Goal: Task Accomplishment & Management: Use online tool/utility

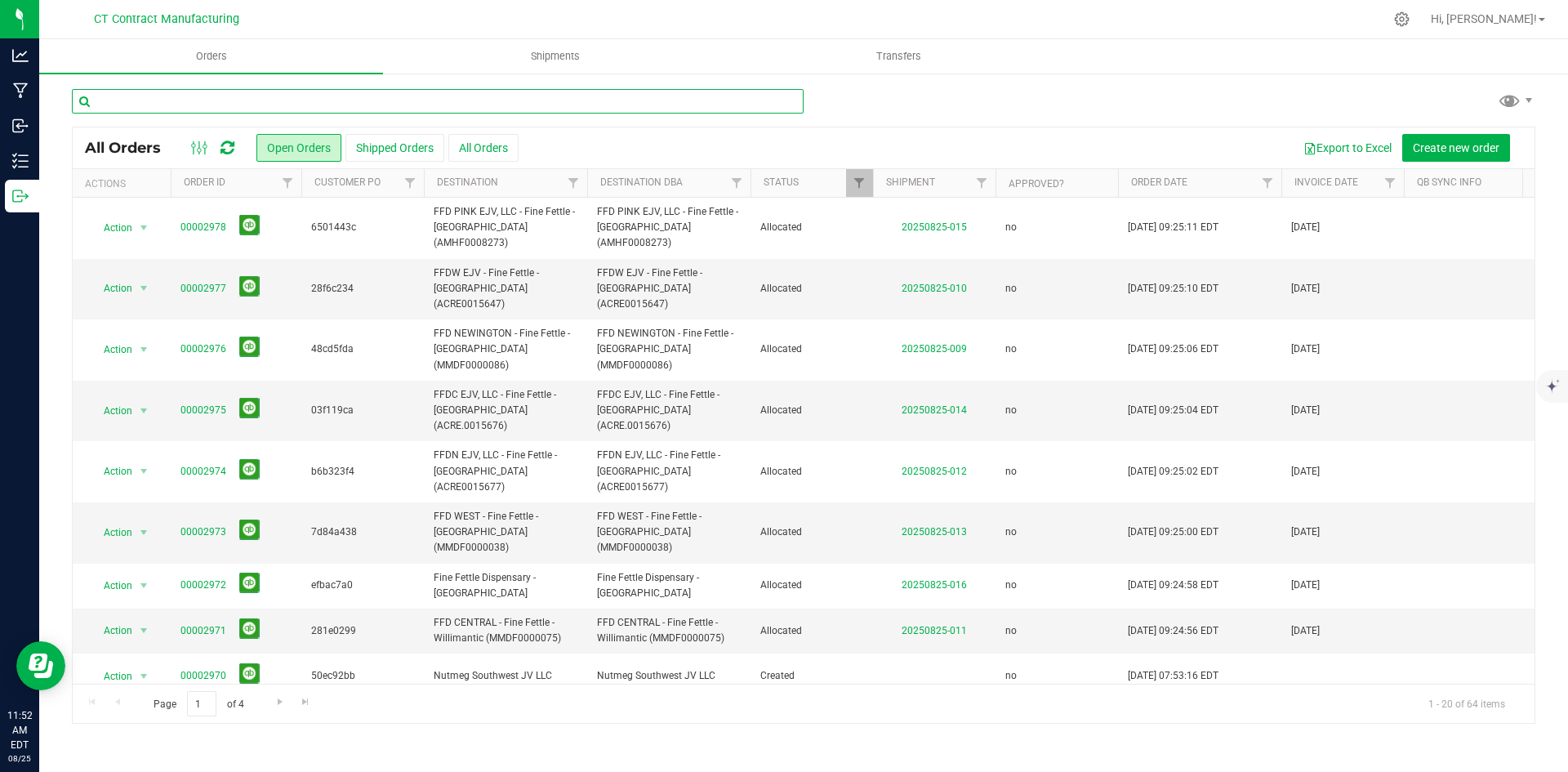
click at [311, 101] on input "text" at bounding box center [438, 101] width 732 height 25
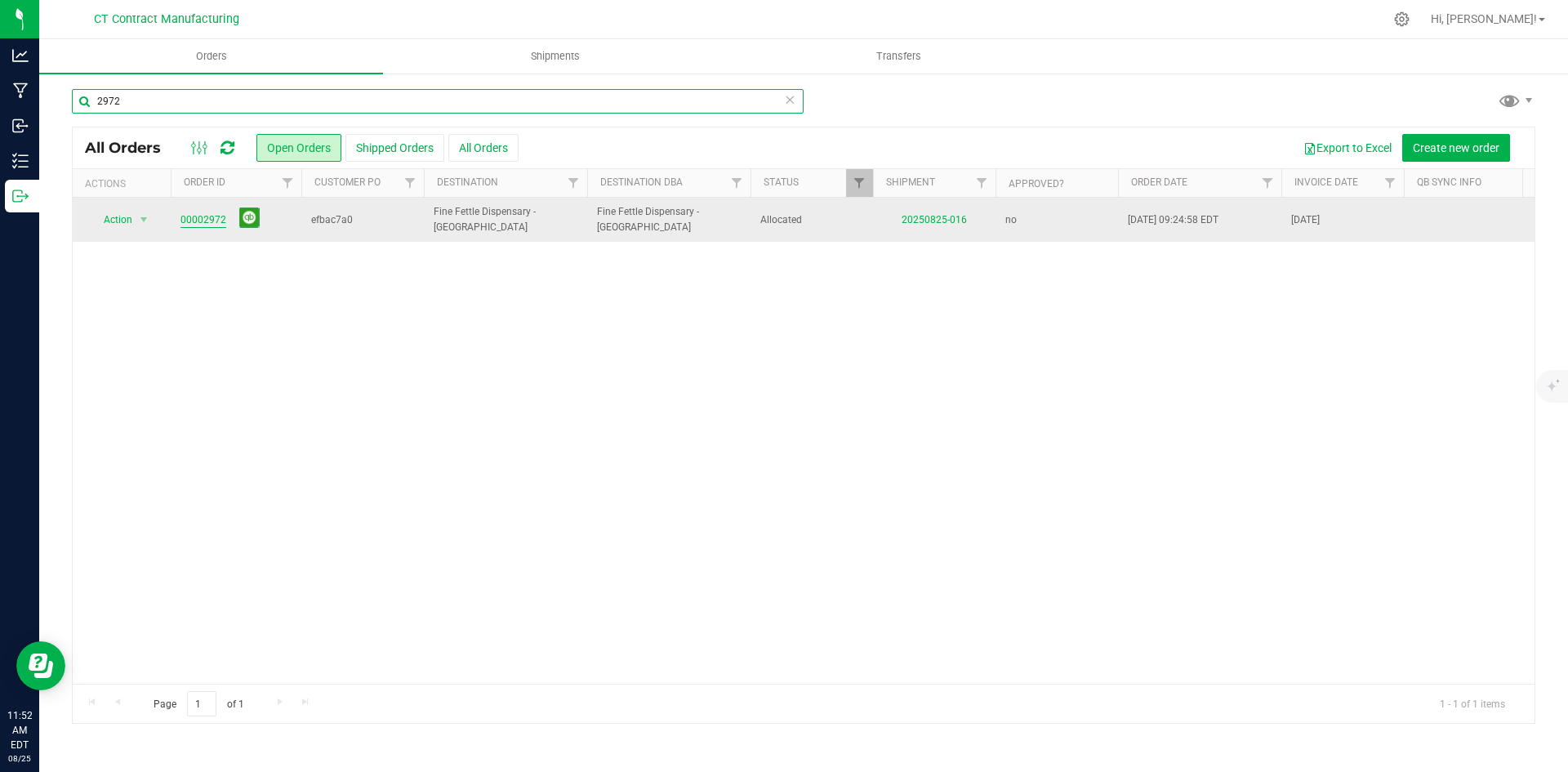
type input "2972"
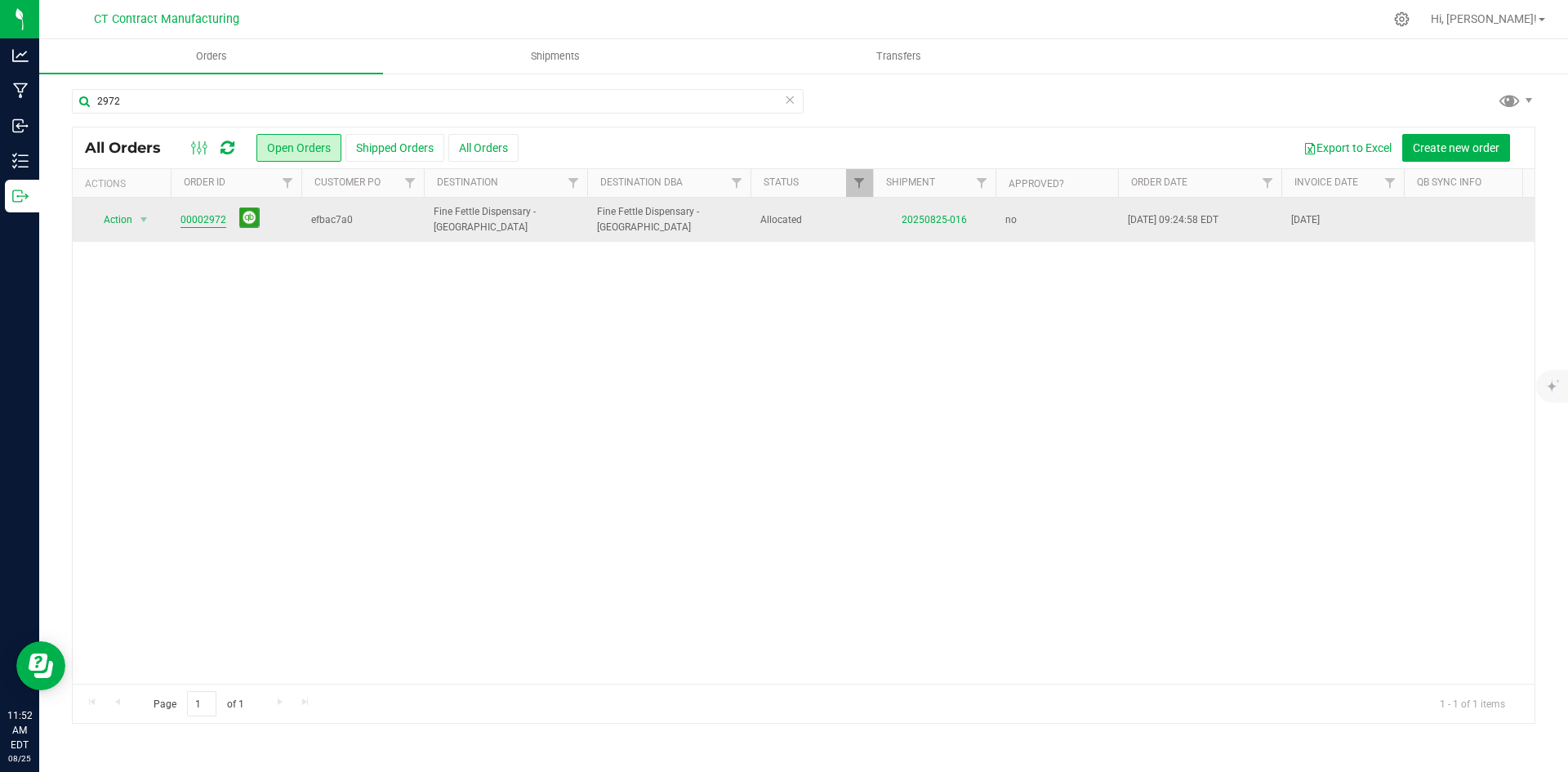
click at [191, 220] on link "00002972" at bounding box center [203, 220] width 45 height 15
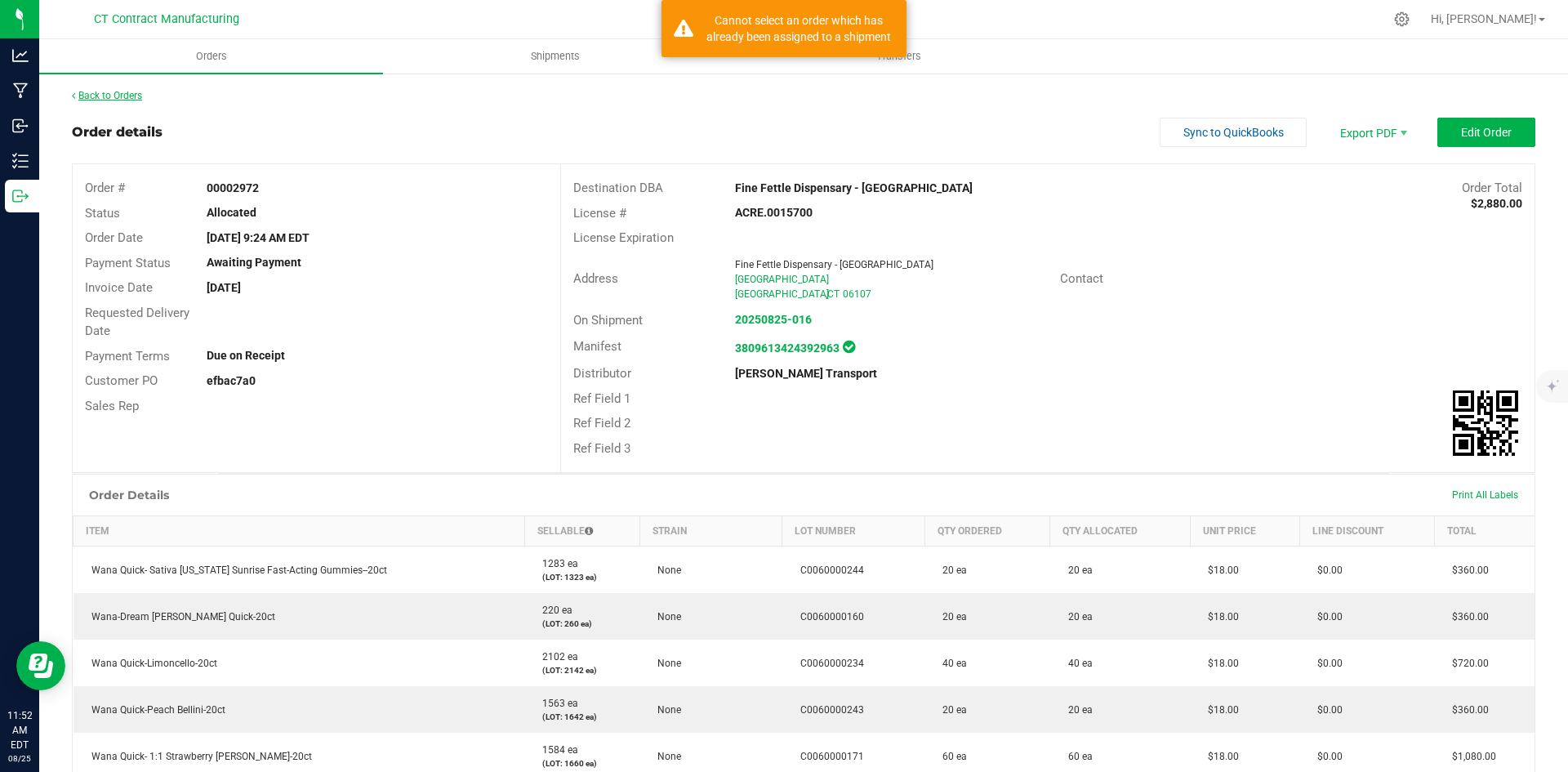
click at [129, 90] on link "Back to Orders" at bounding box center [106, 95] width 70 height 12
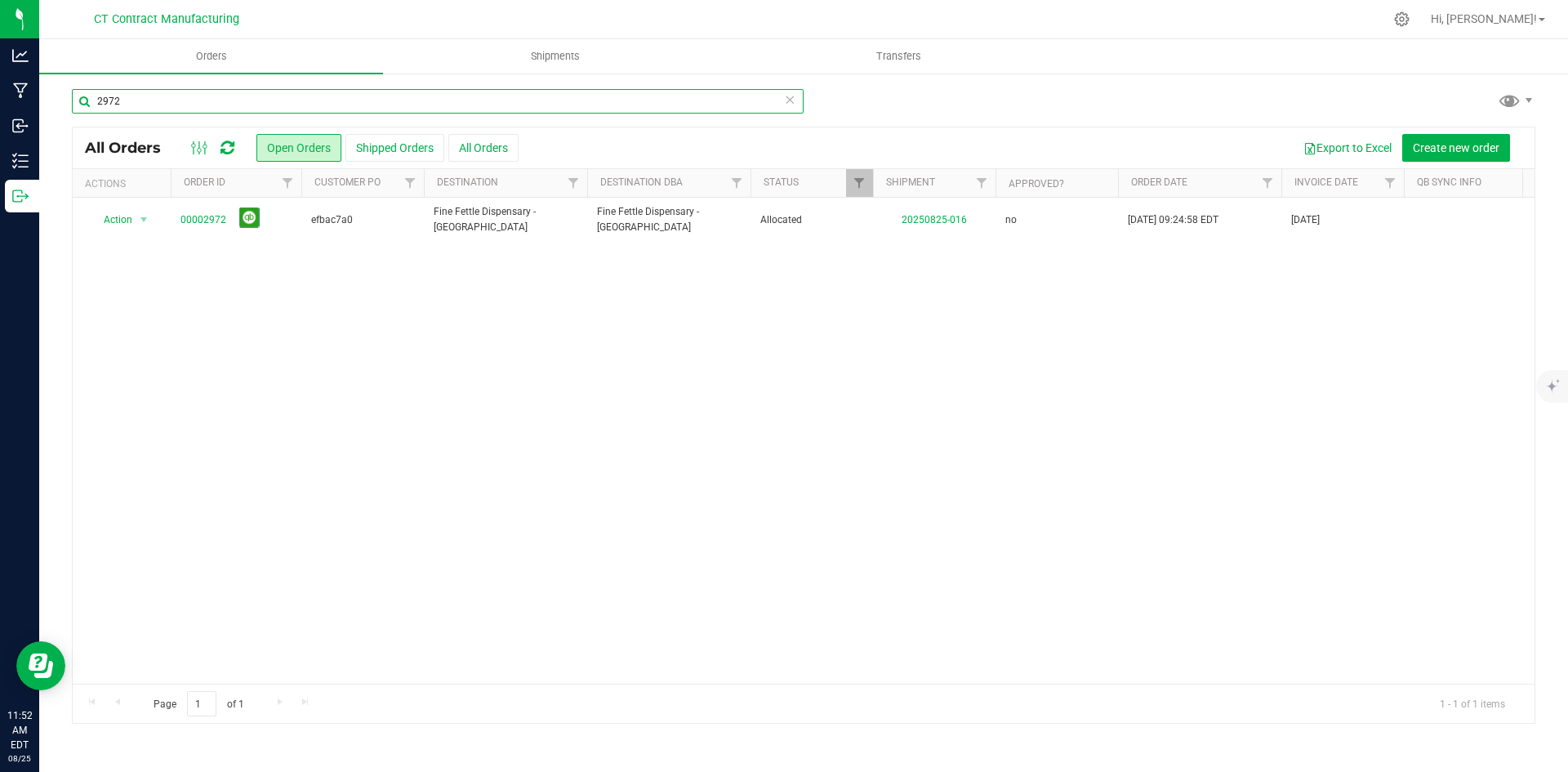
click at [147, 101] on input "2972" at bounding box center [438, 101] width 732 height 25
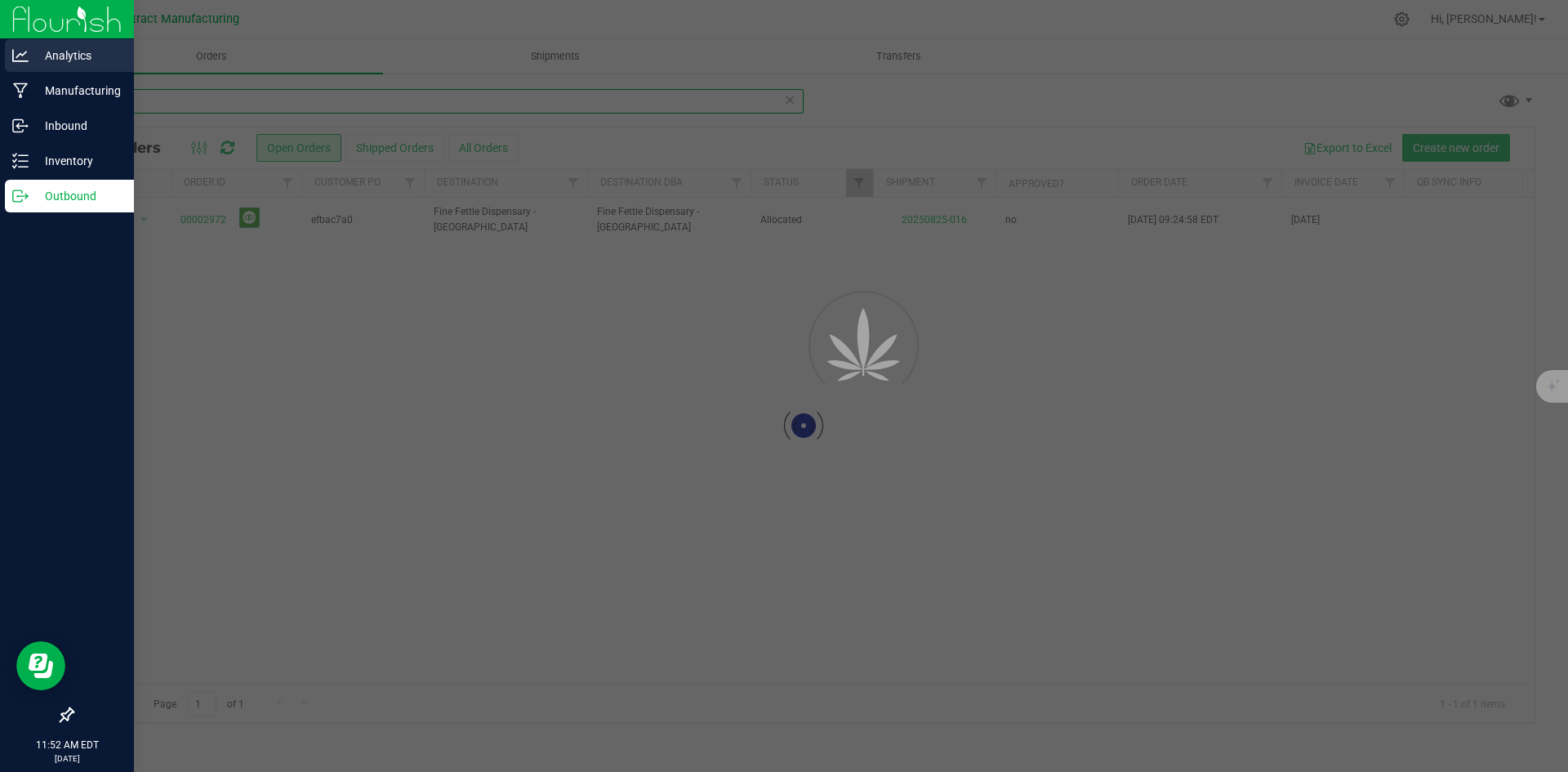
type input "2956"
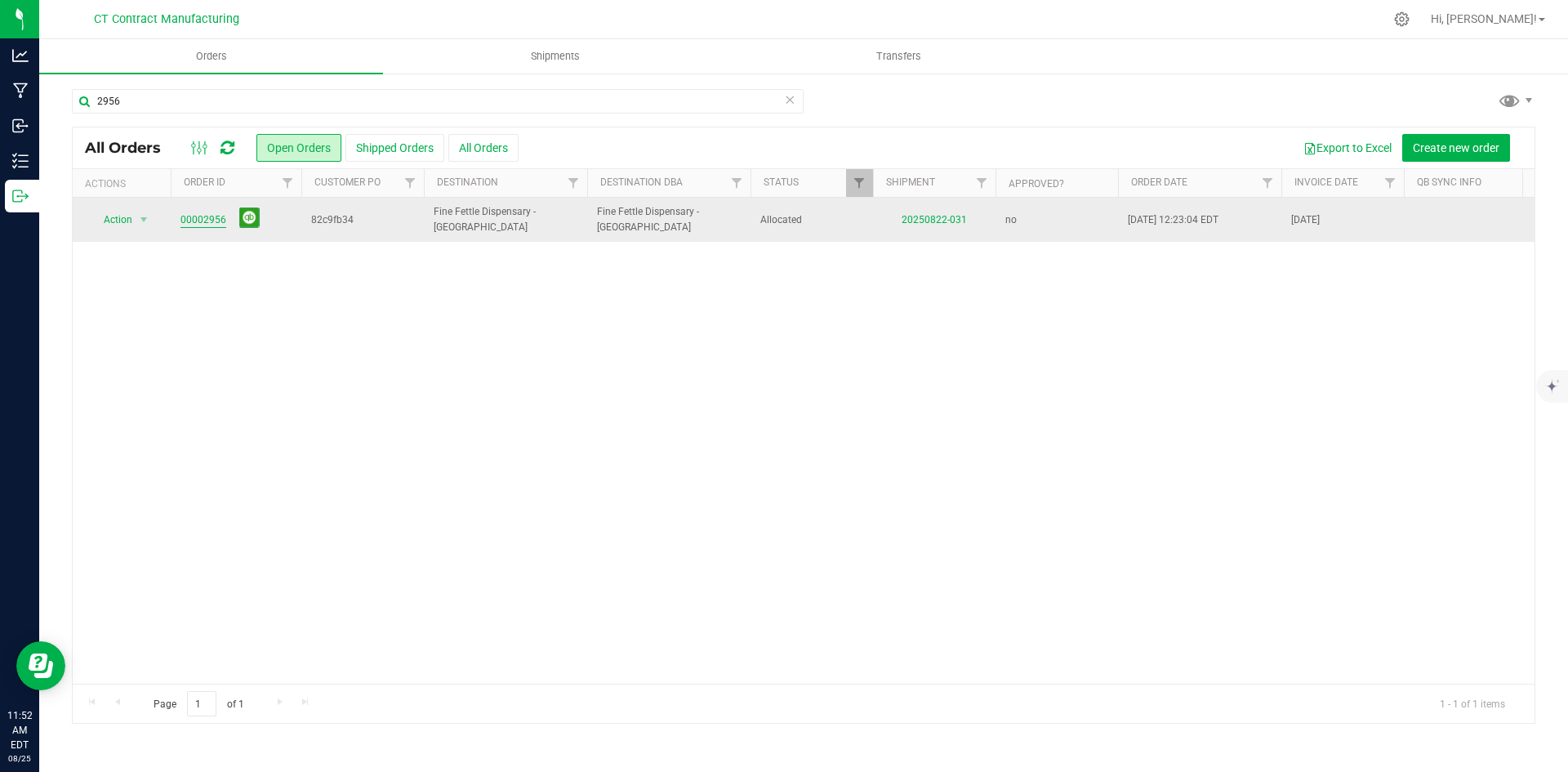
click at [192, 219] on link "00002956" at bounding box center [203, 220] width 45 height 15
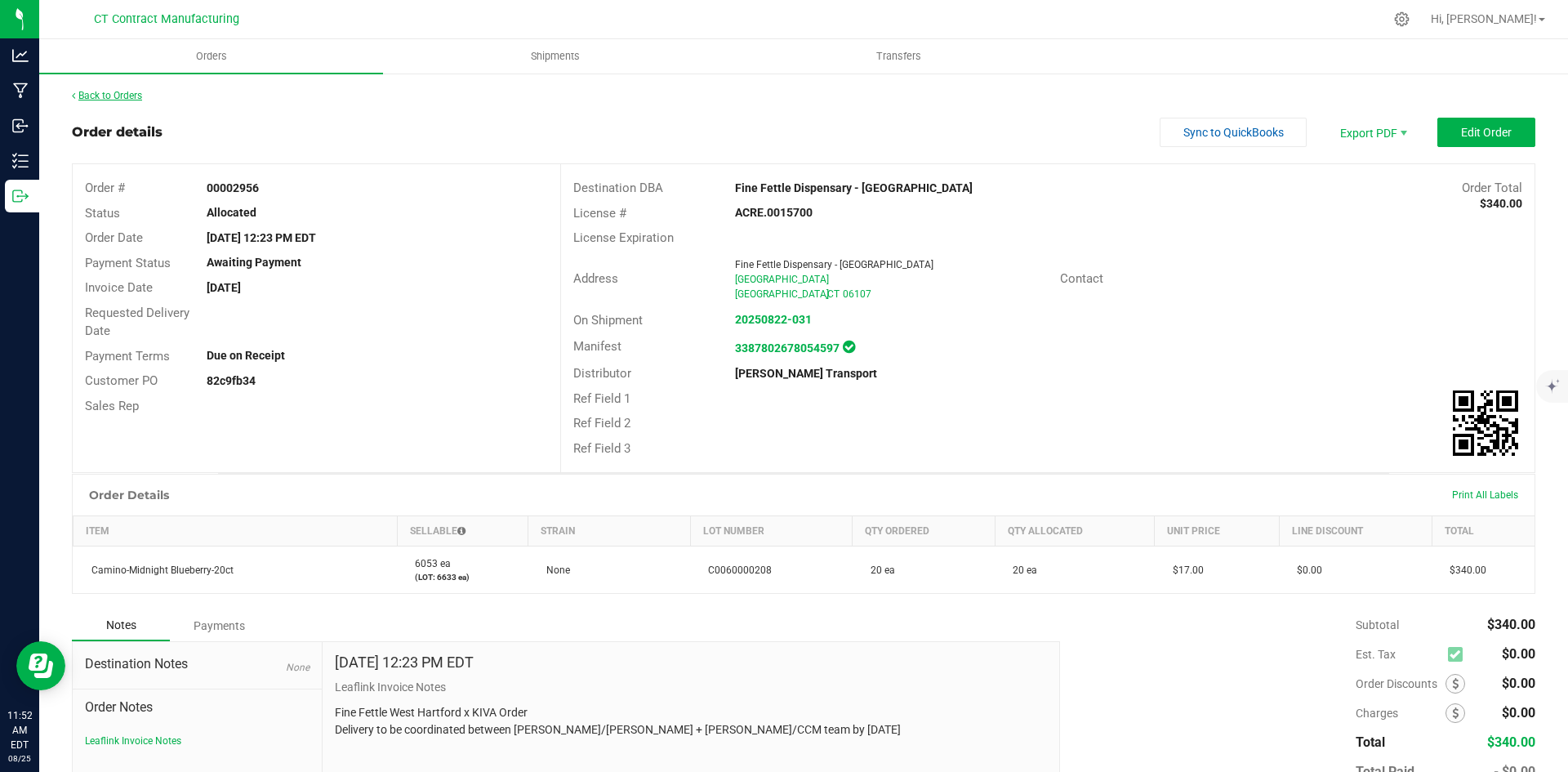
click at [134, 92] on link "Back to Orders" at bounding box center [106, 95] width 70 height 12
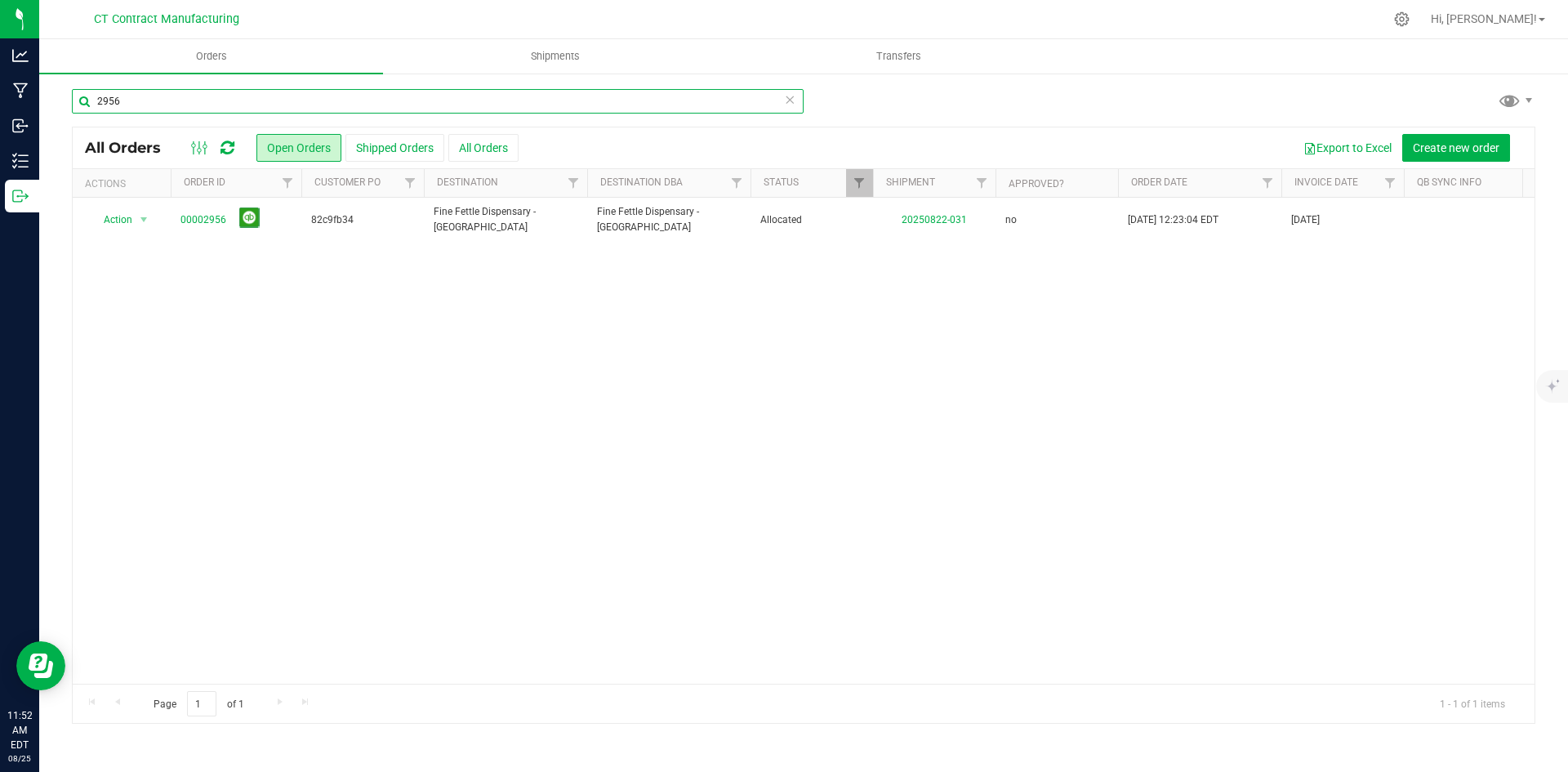
drag, startPoint x: 110, startPoint y: 101, endPoint x: 138, endPoint y: 103, distance: 28.1
click at [138, 103] on input "2956" at bounding box center [438, 101] width 732 height 25
type input "2942"
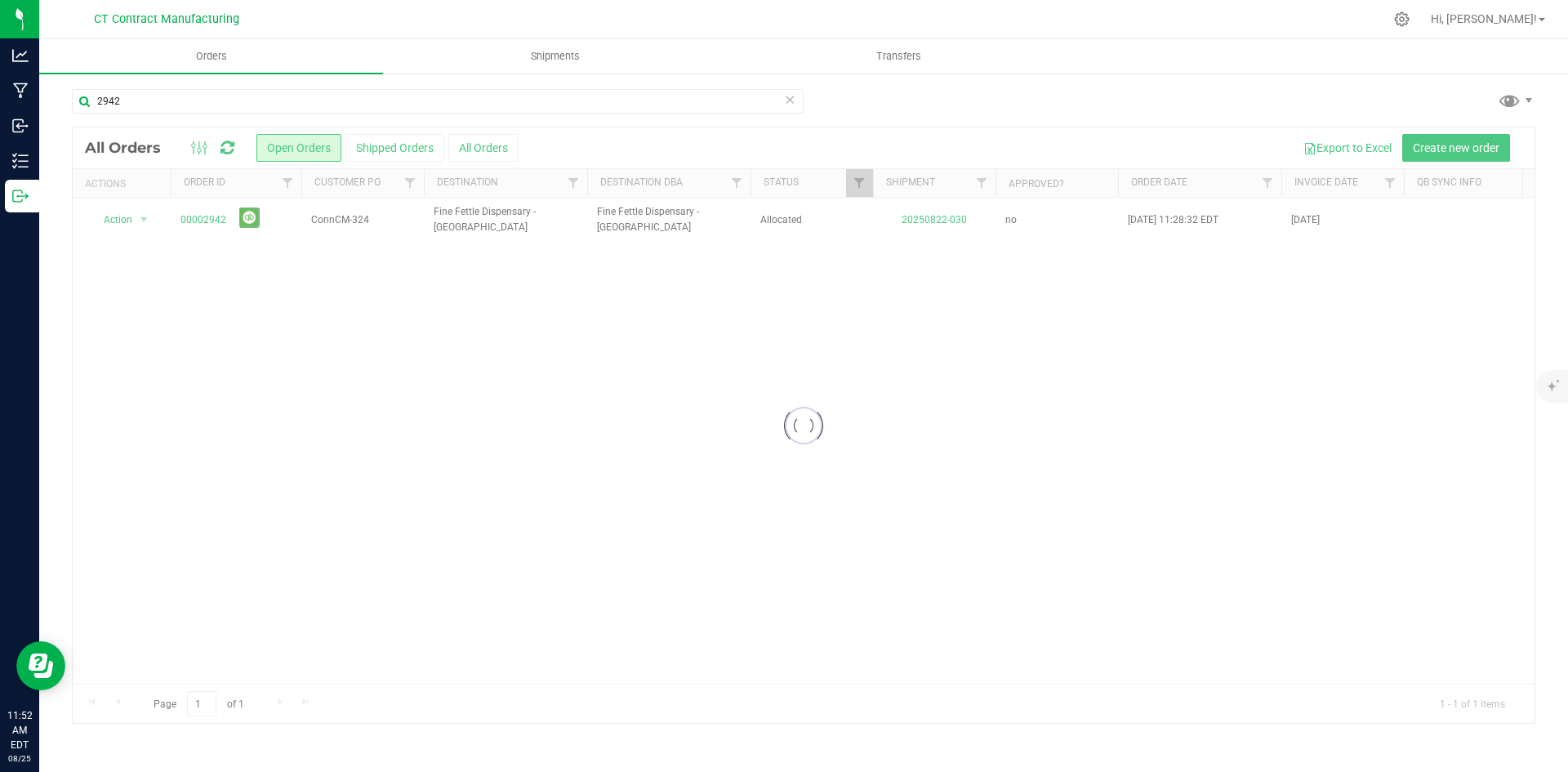
click at [217, 223] on div at bounding box center [804, 425] width 1462 height 596
click at [216, 220] on link "00002942" at bounding box center [203, 220] width 45 height 15
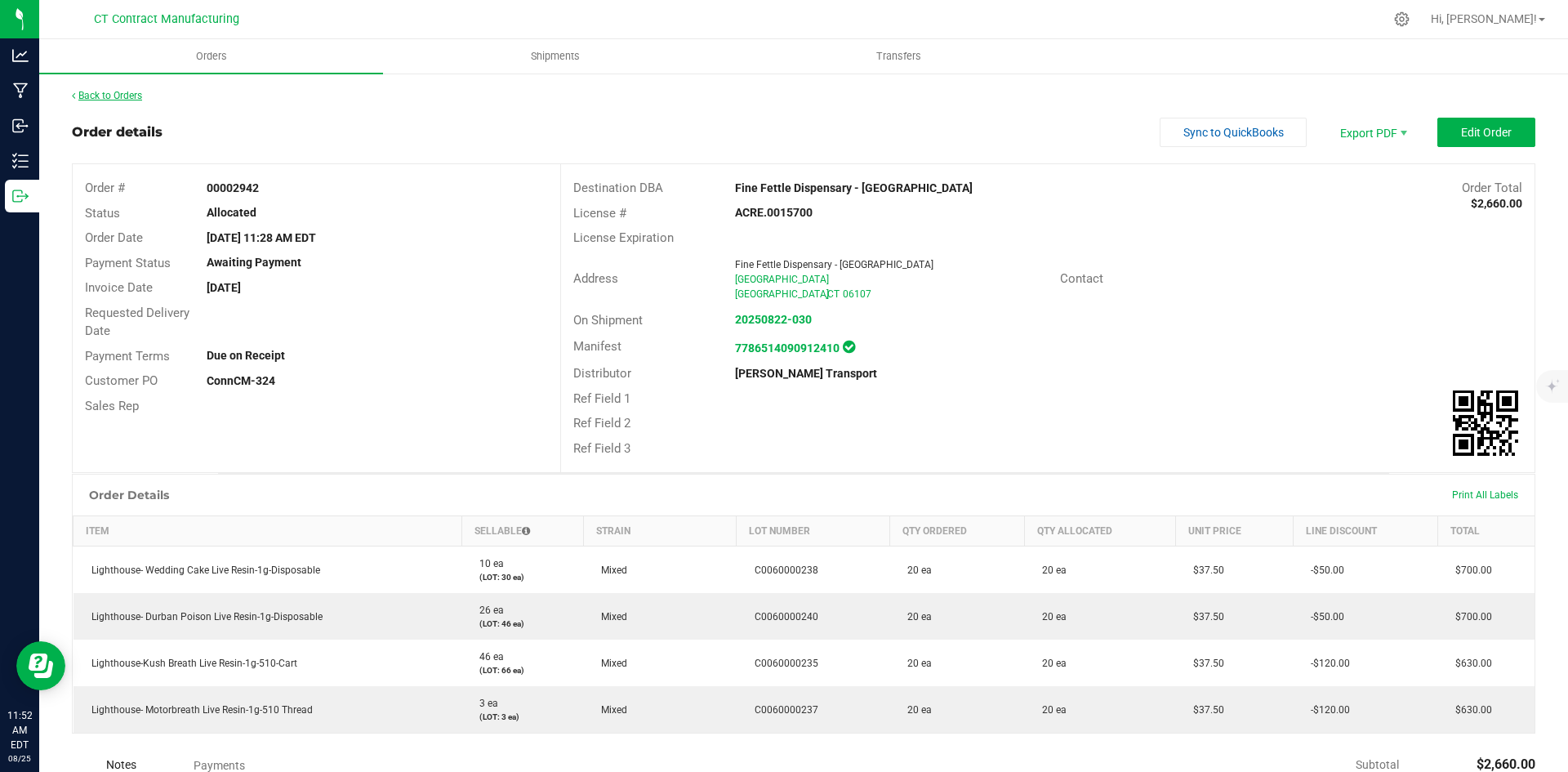
click at [134, 96] on link "Back to Orders" at bounding box center [106, 95] width 70 height 12
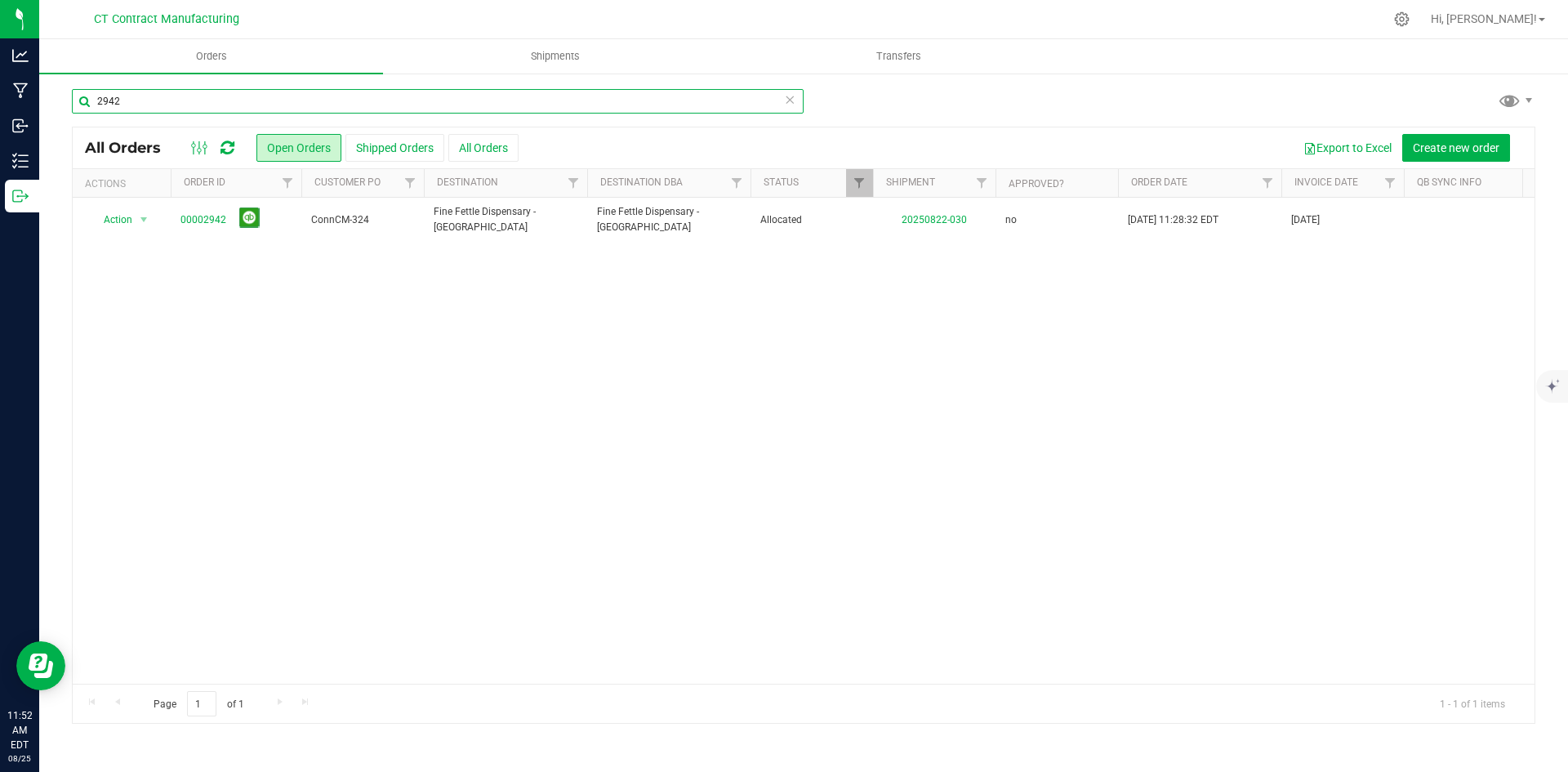
drag, startPoint x: 110, startPoint y: 102, endPoint x: 145, endPoint y: 106, distance: 35.2
click at [145, 106] on input "2942" at bounding box center [438, 101] width 732 height 25
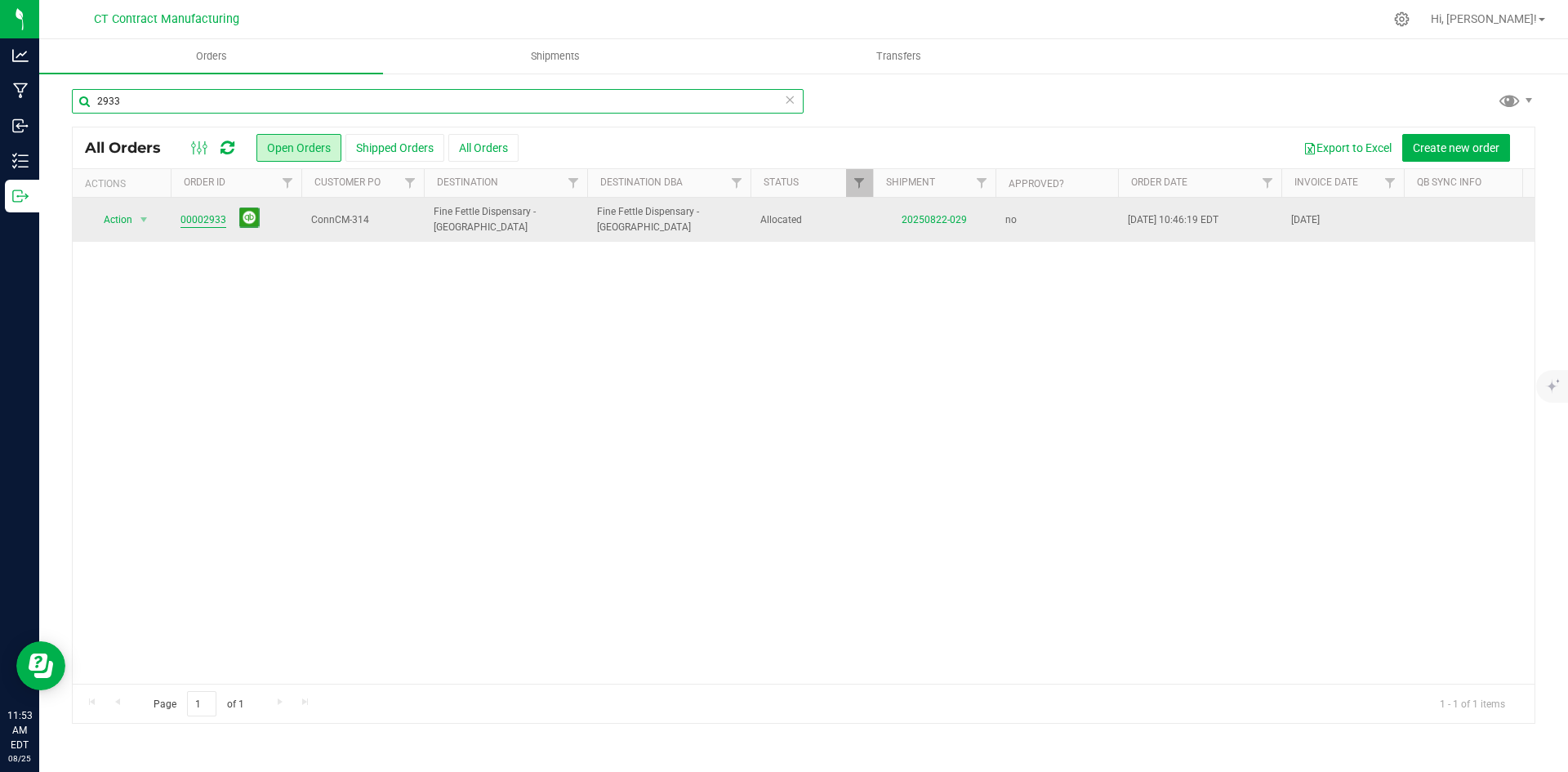
type input "2933"
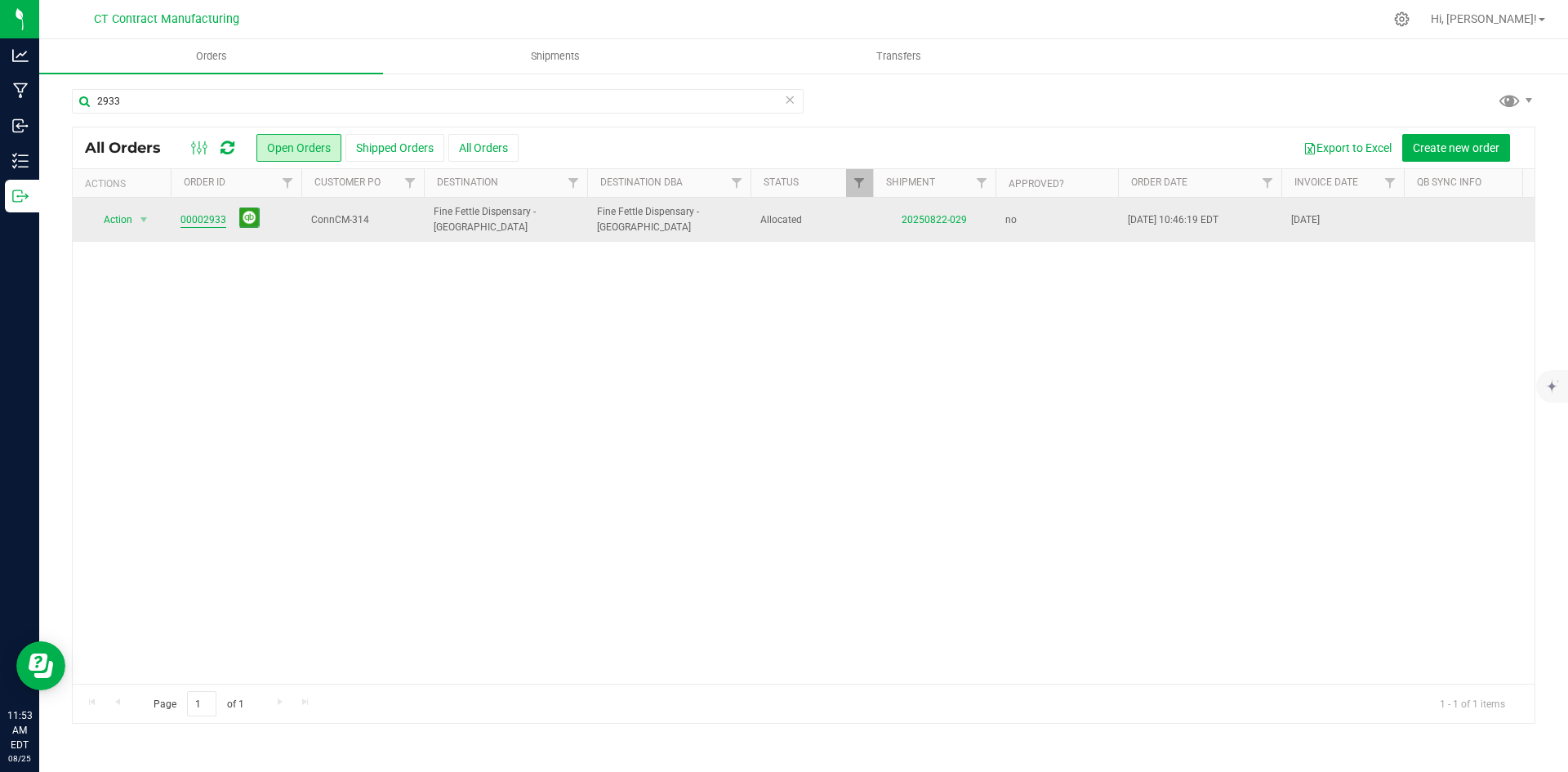
click at [208, 213] on link "00002933" at bounding box center [203, 220] width 45 height 15
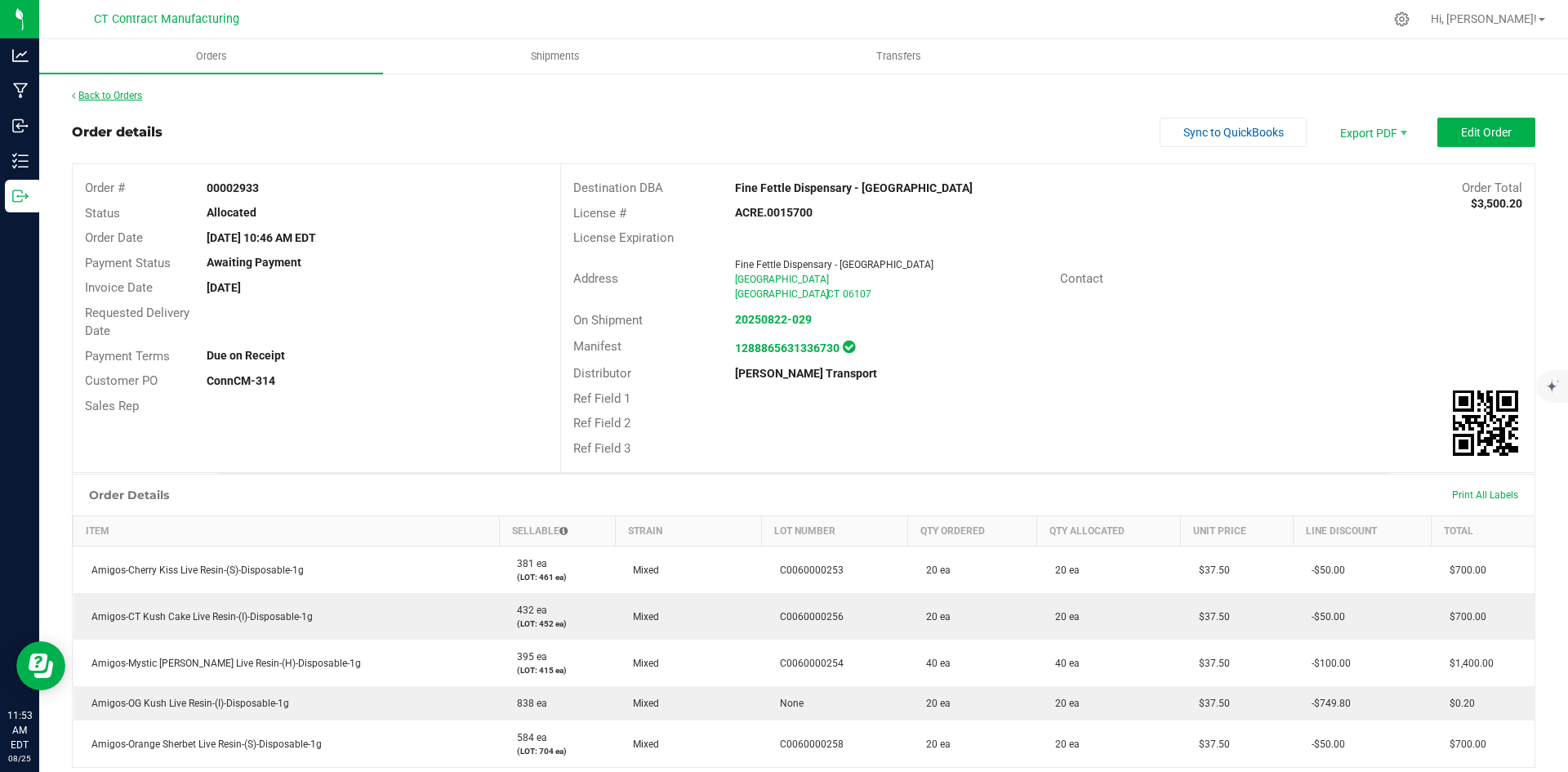
click at [132, 92] on link "Back to Orders" at bounding box center [106, 95] width 70 height 12
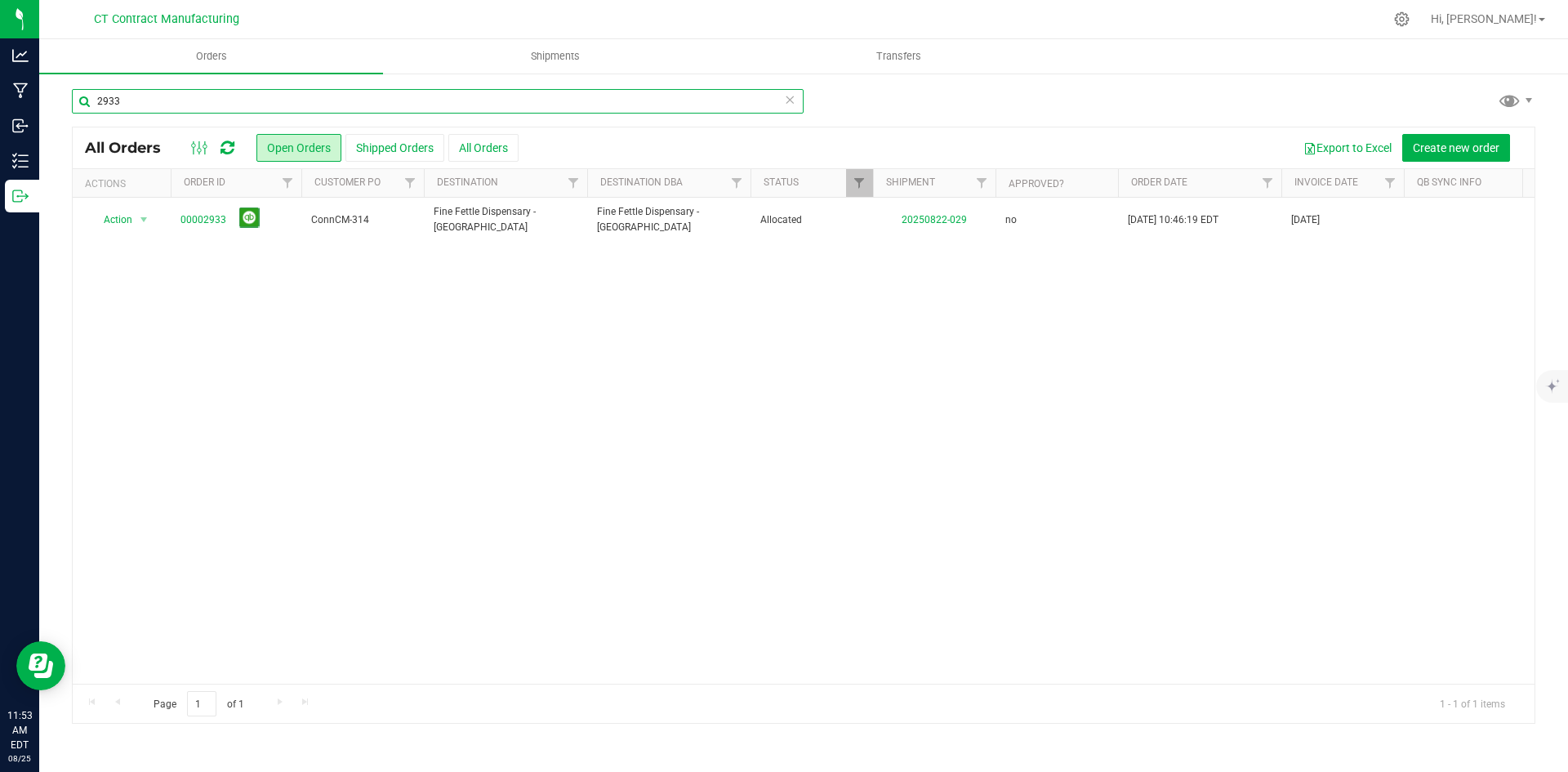
drag, startPoint x: 109, startPoint y: 101, endPoint x: 149, endPoint y: 103, distance: 40.0
click at [149, 103] on input "2933" at bounding box center [438, 101] width 732 height 25
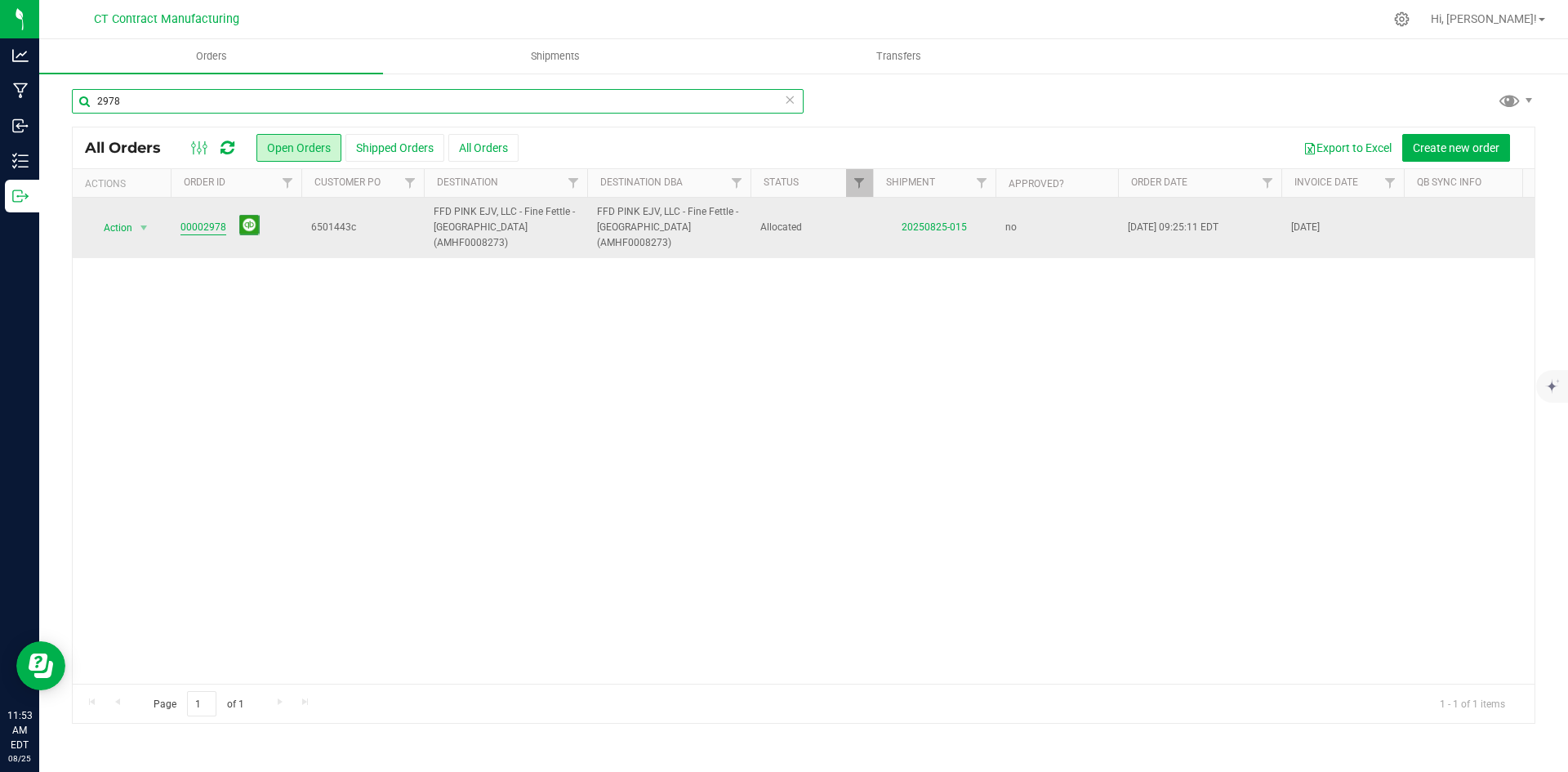
type input "2978"
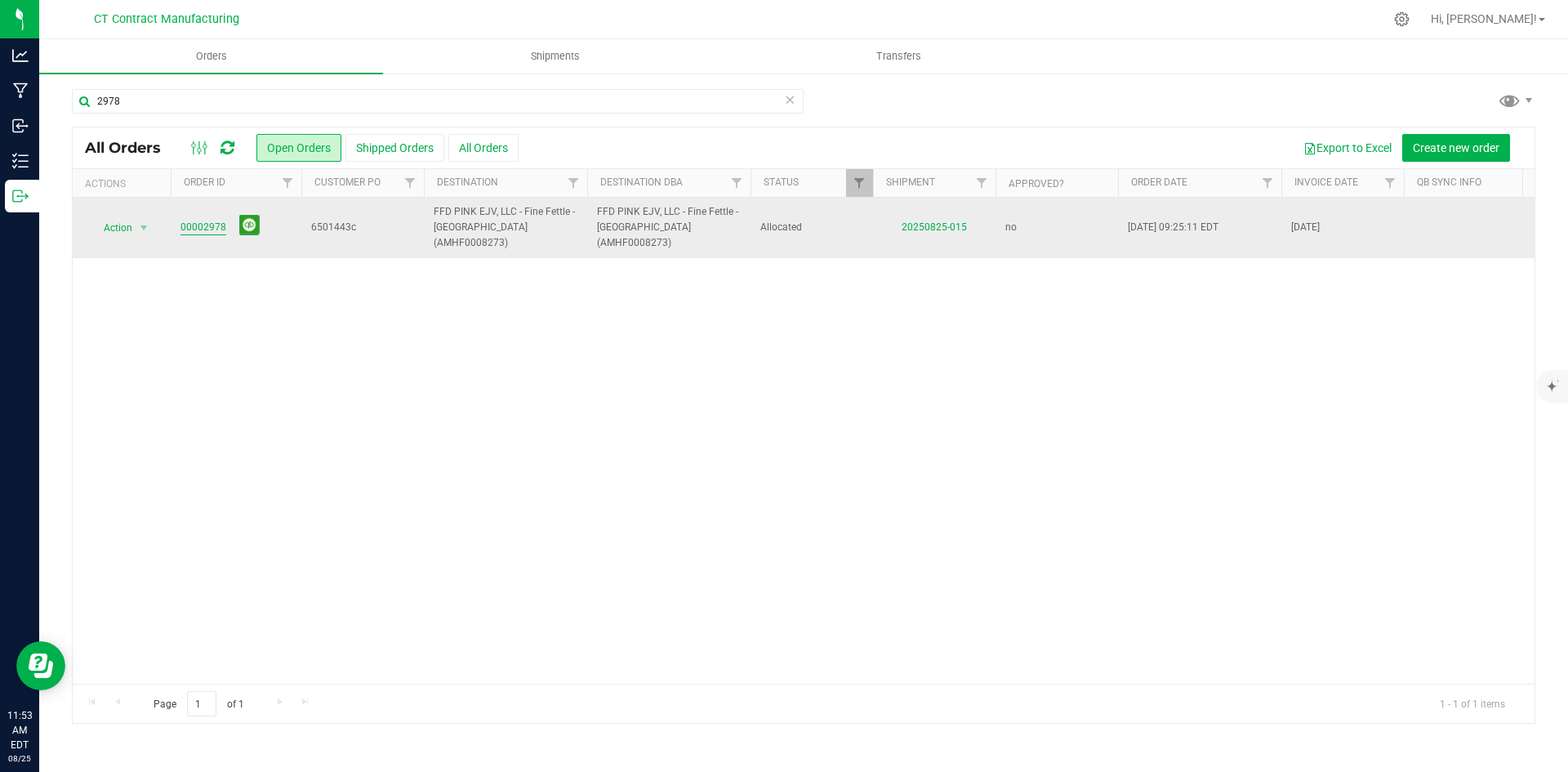
click at [200, 220] on link "00002978" at bounding box center [203, 227] width 45 height 15
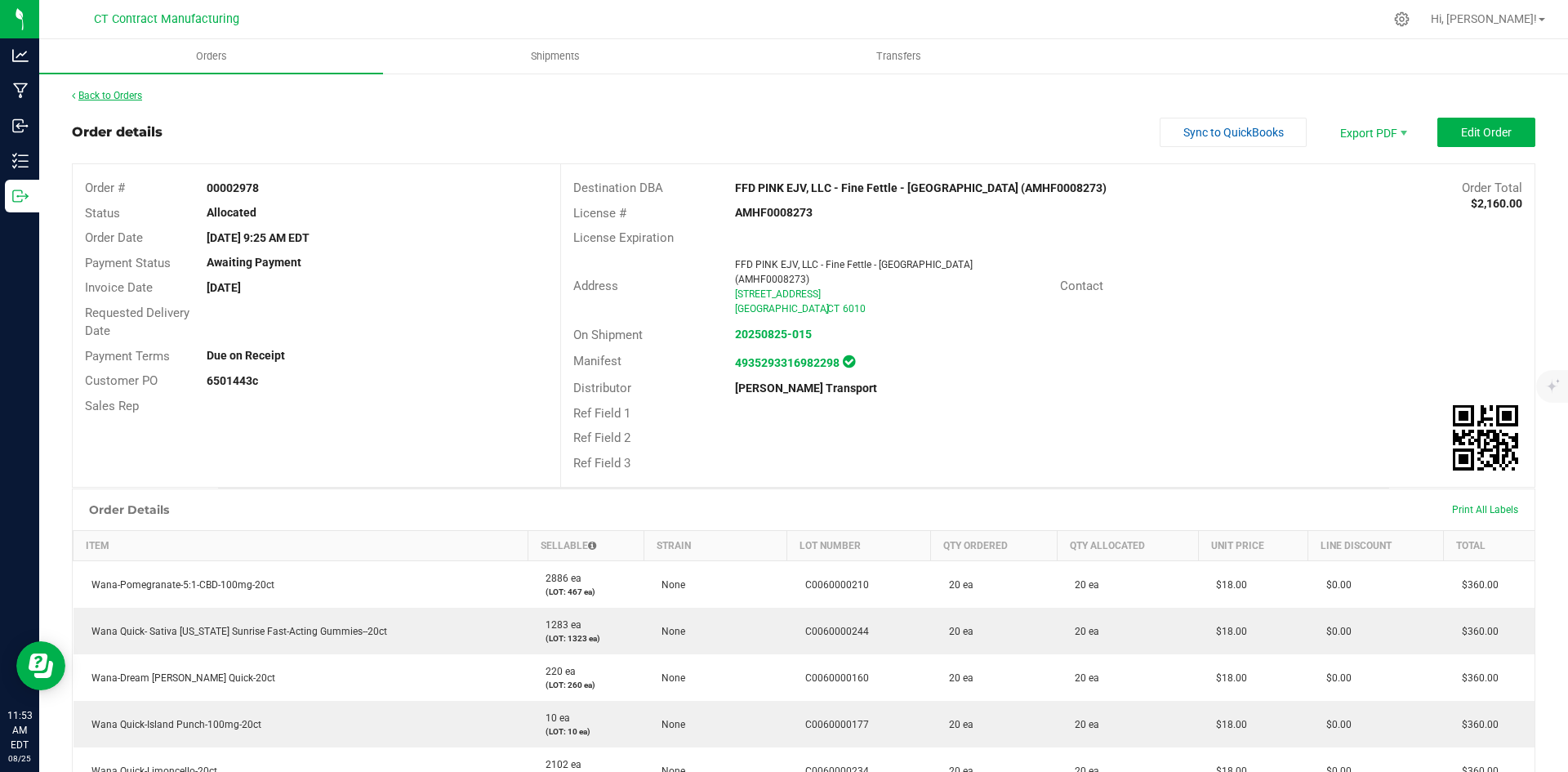
click at [115, 94] on link "Back to Orders" at bounding box center [106, 95] width 70 height 12
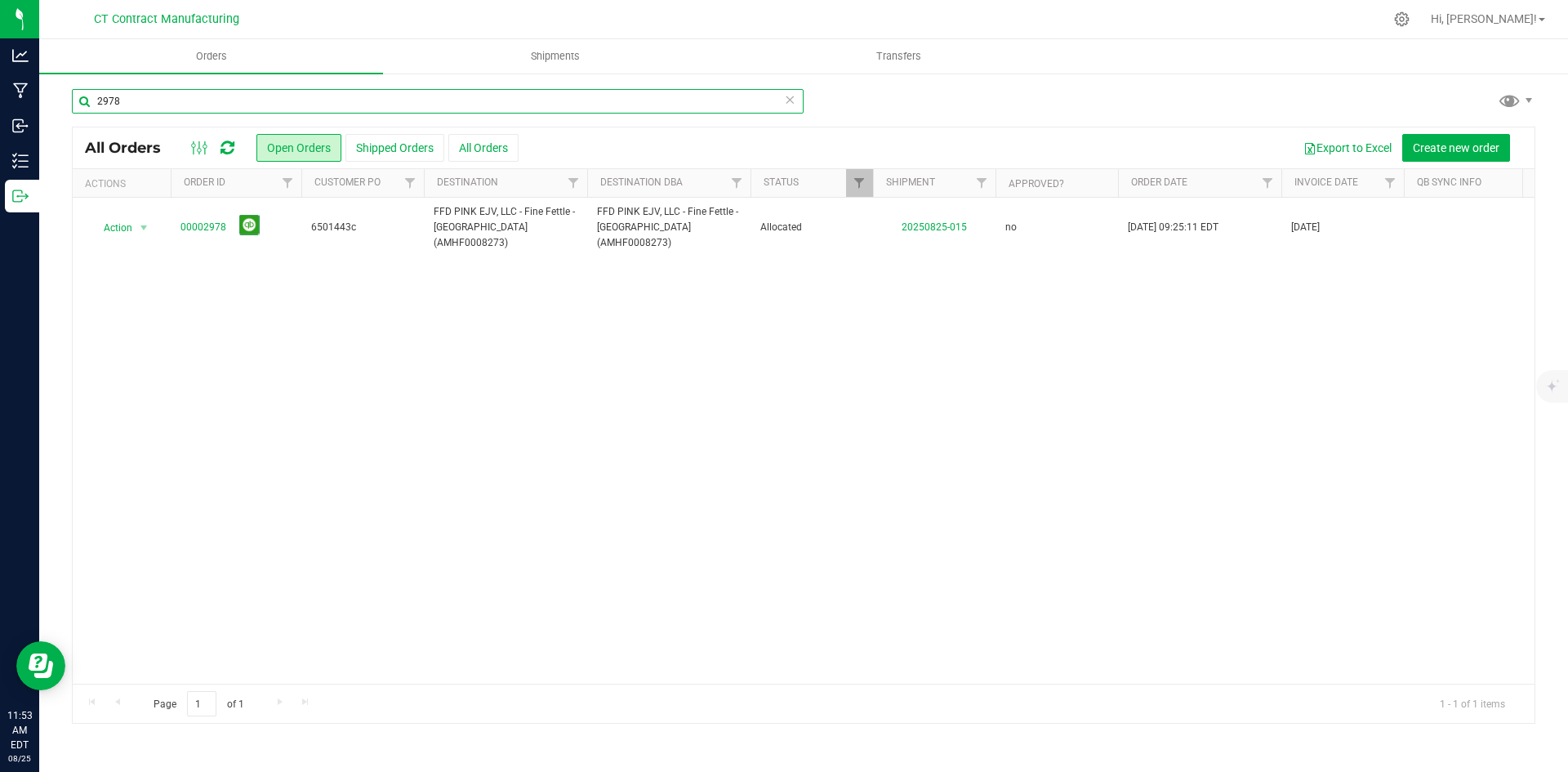
click at [144, 100] on input "2978" at bounding box center [438, 101] width 732 height 25
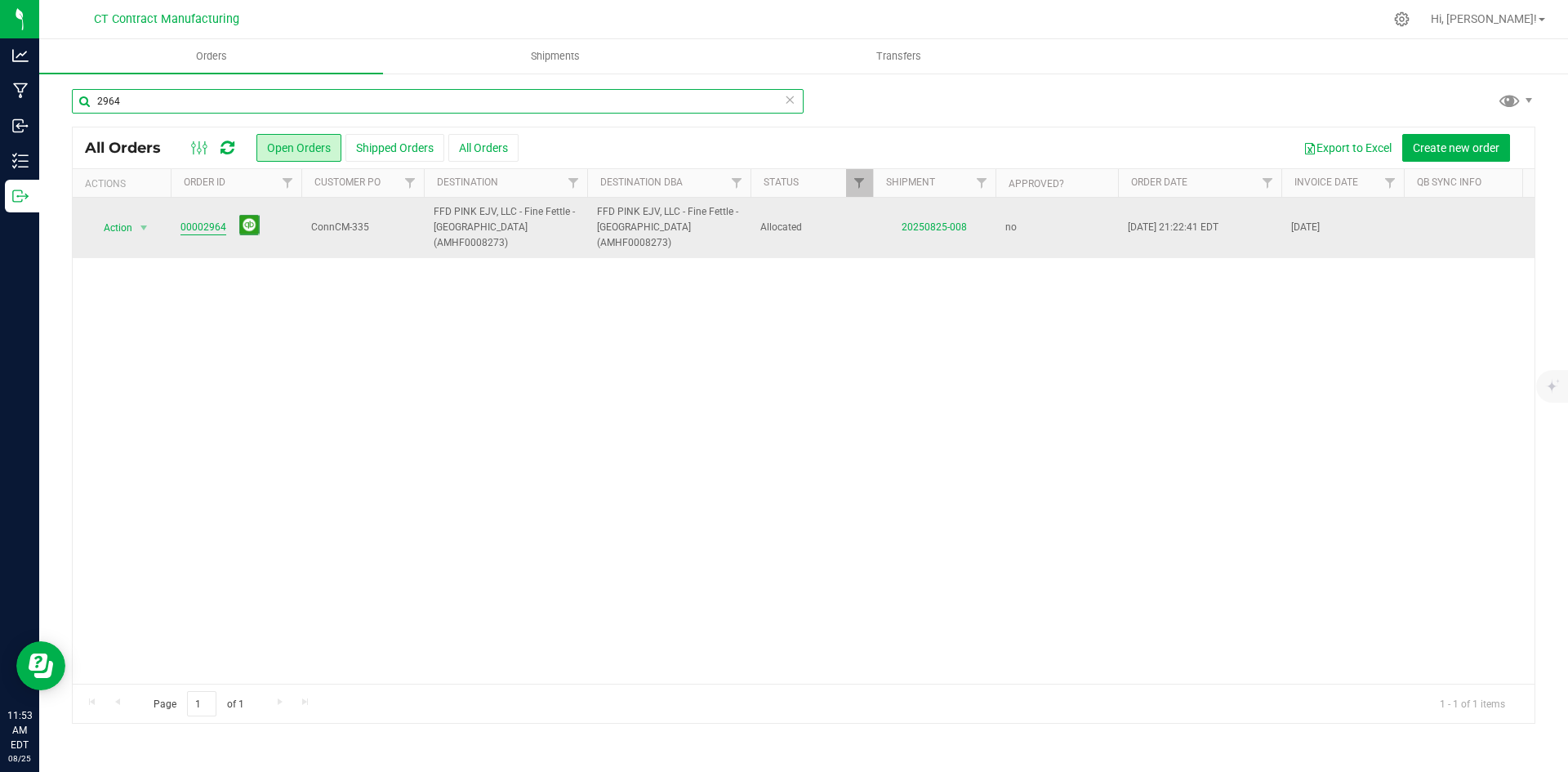
type input "2964"
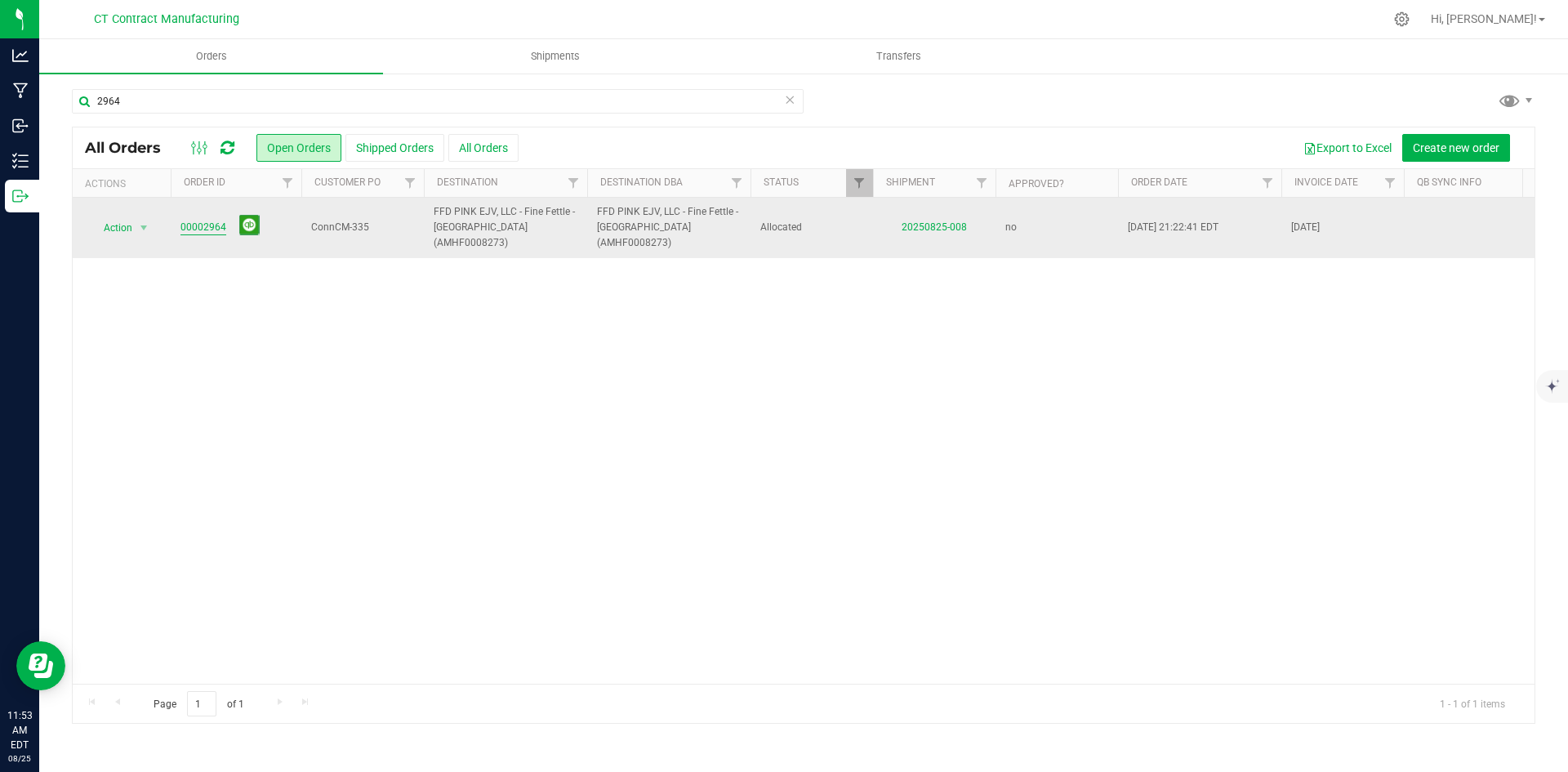
click at [210, 225] on link "00002964" at bounding box center [203, 227] width 45 height 15
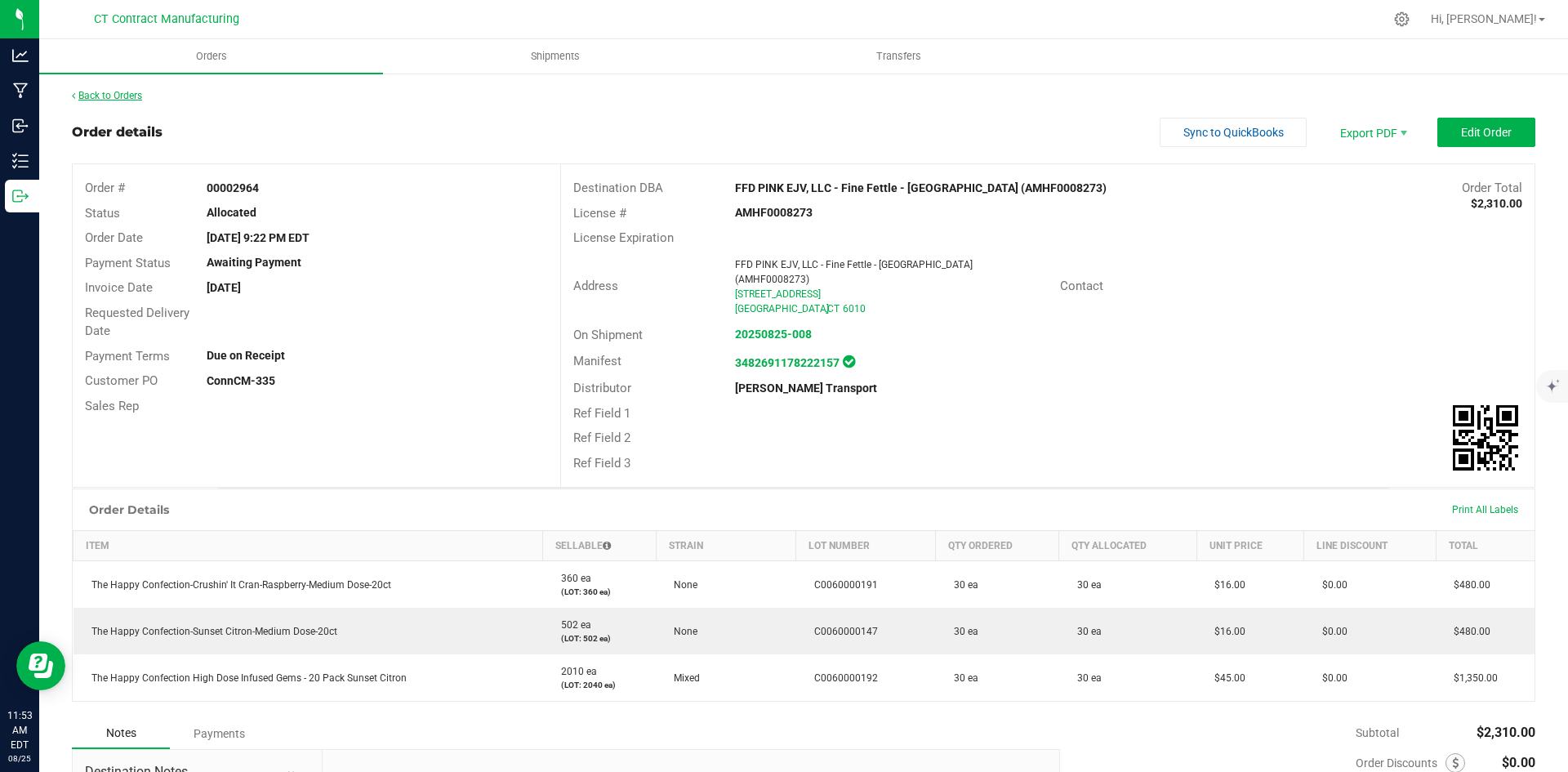
click at [104, 91] on link "Back to Orders" at bounding box center [106, 95] width 70 height 12
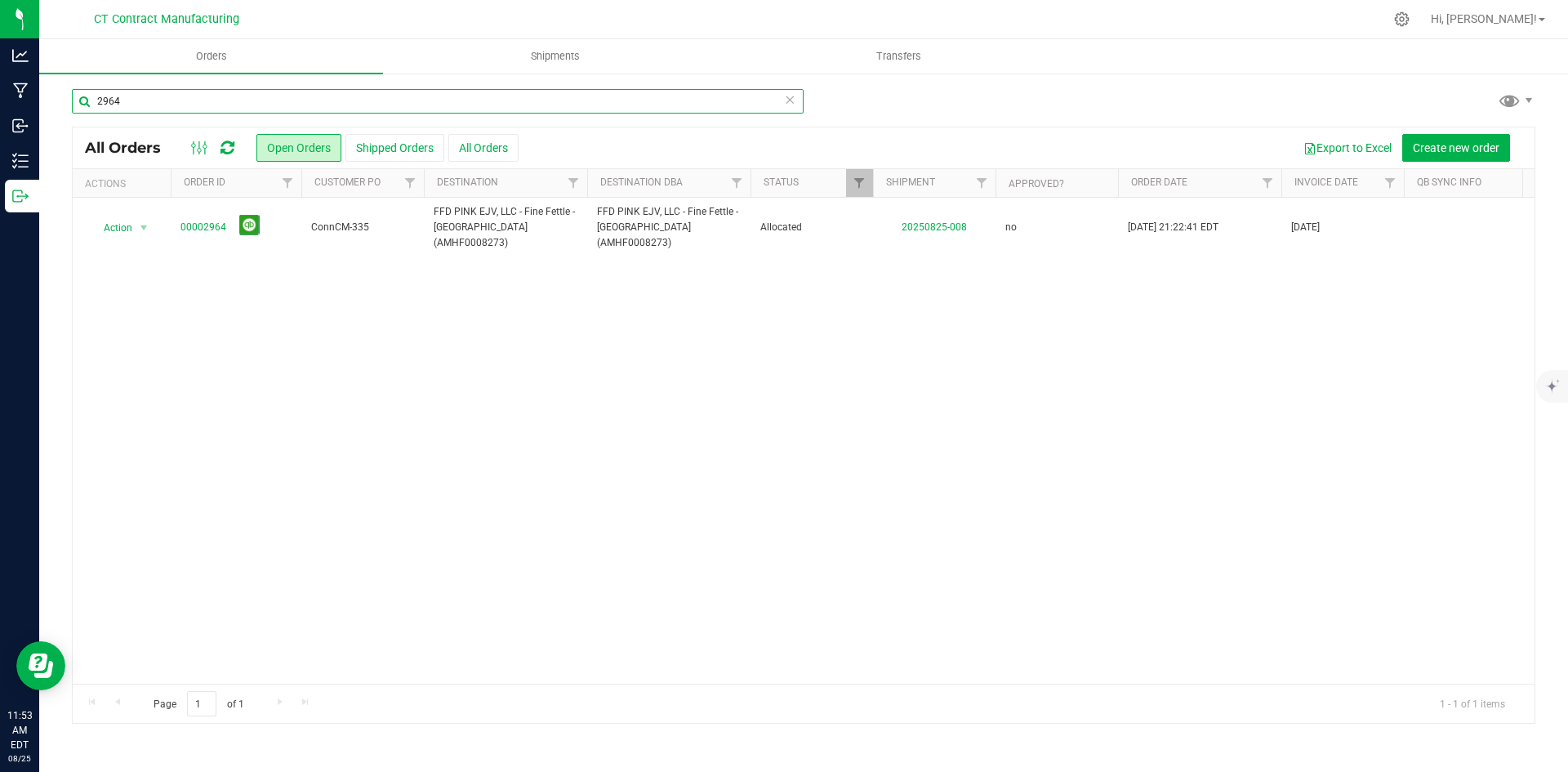
click at [149, 104] on input "2964" at bounding box center [438, 101] width 732 height 25
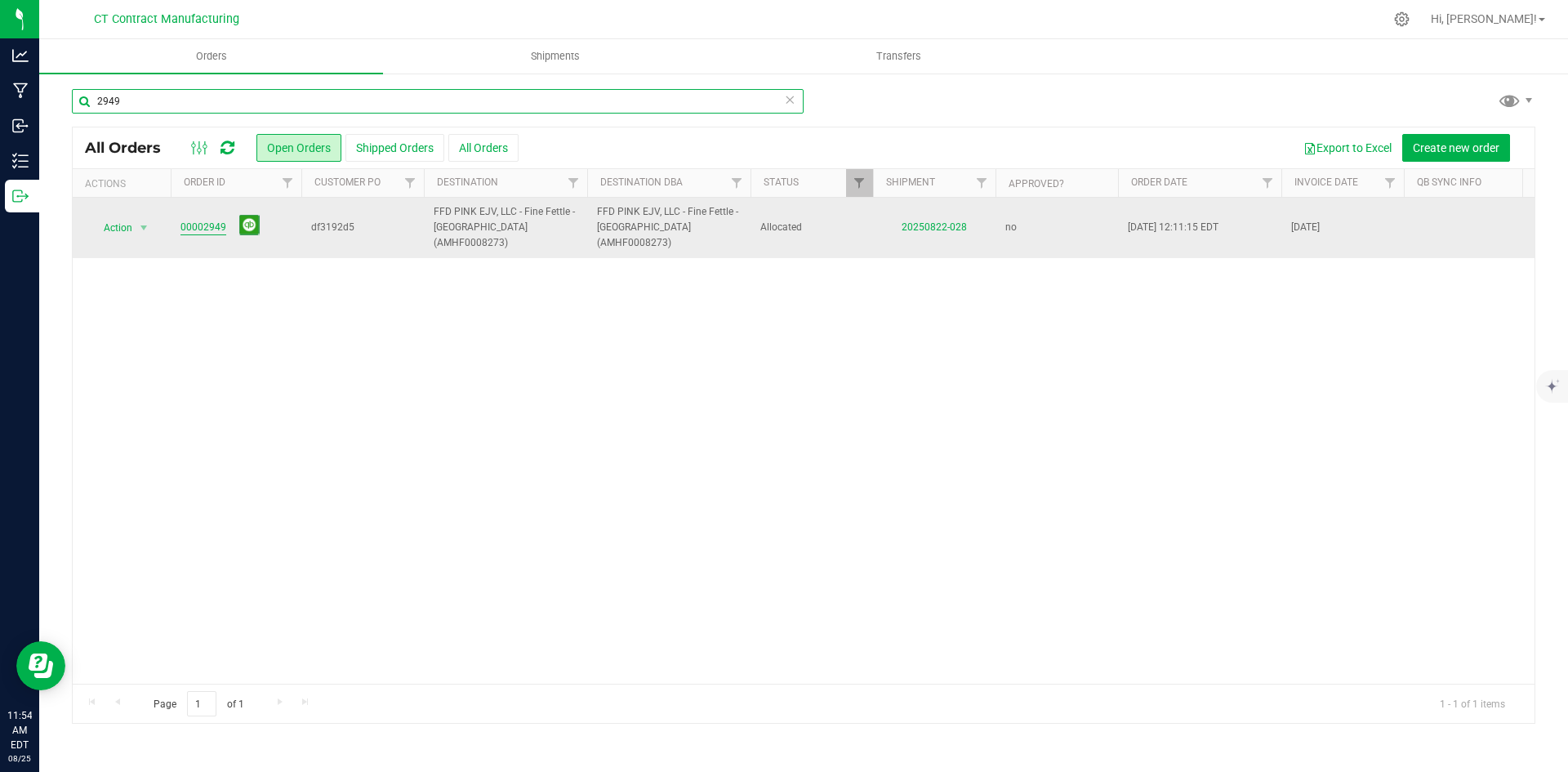
type input "2949"
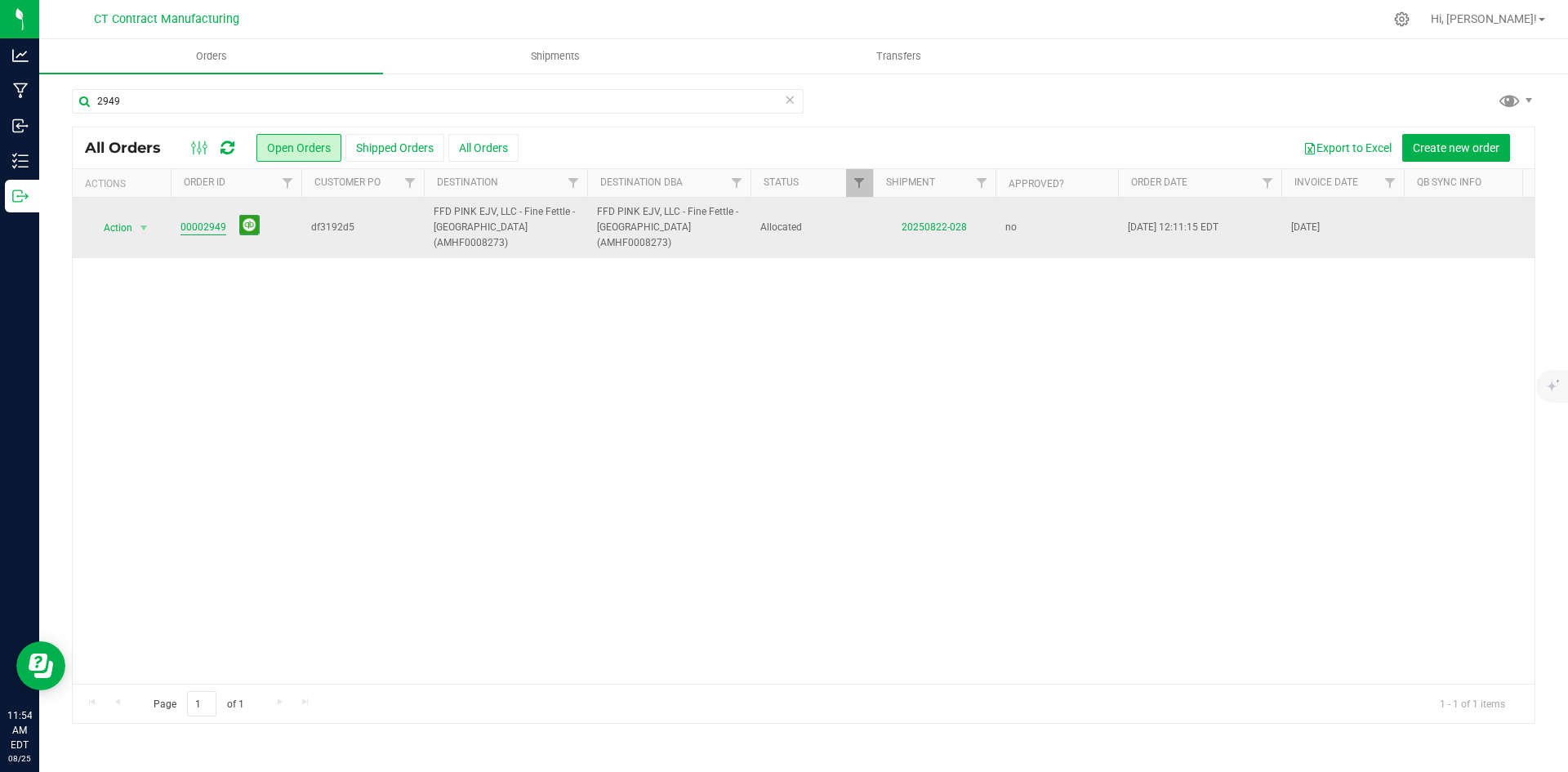
click at [182, 224] on link "00002949" at bounding box center [203, 227] width 45 height 15
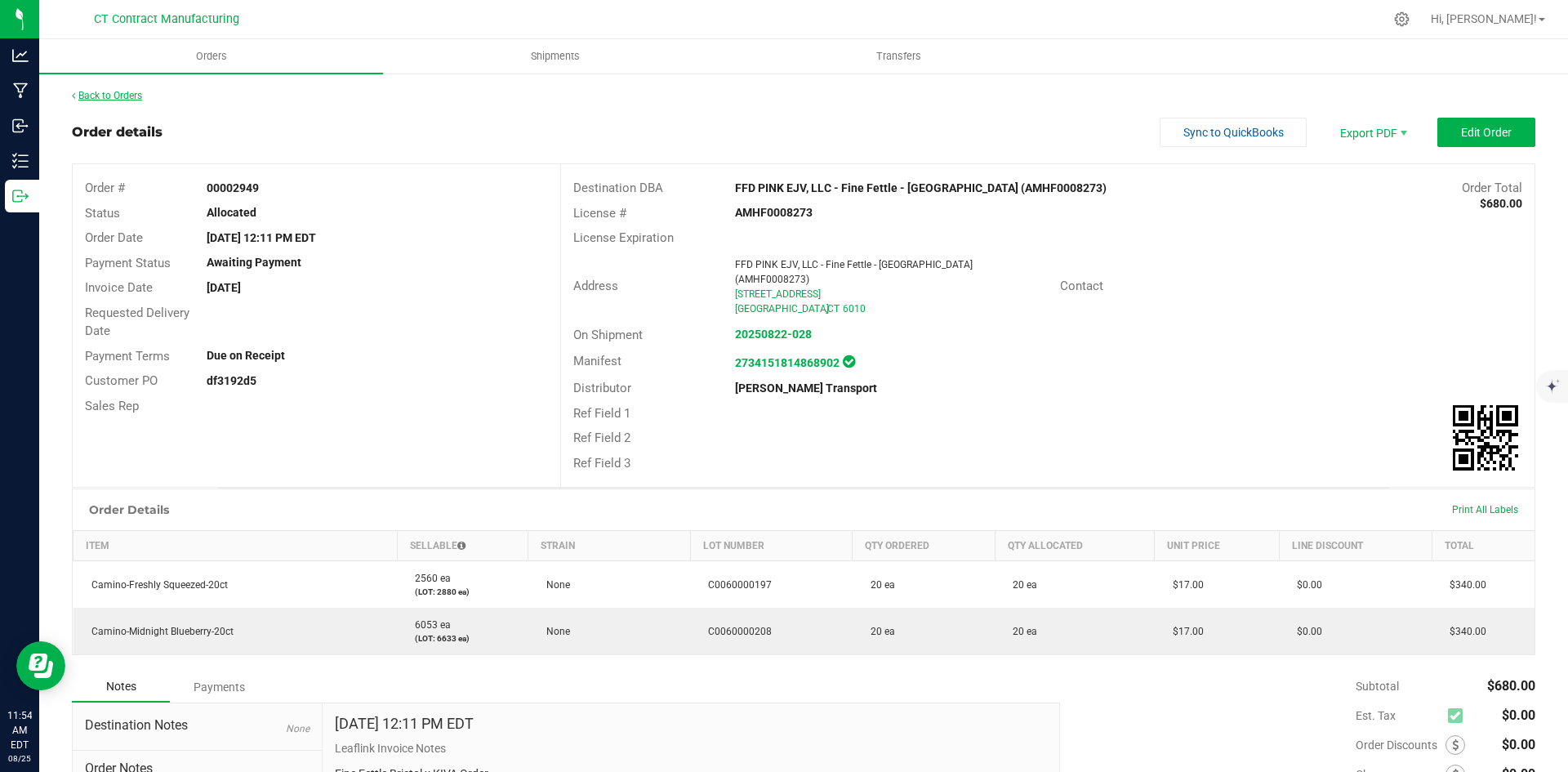
click at [118, 92] on link "Back to Orders" at bounding box center [106, 95] width 70 height 12
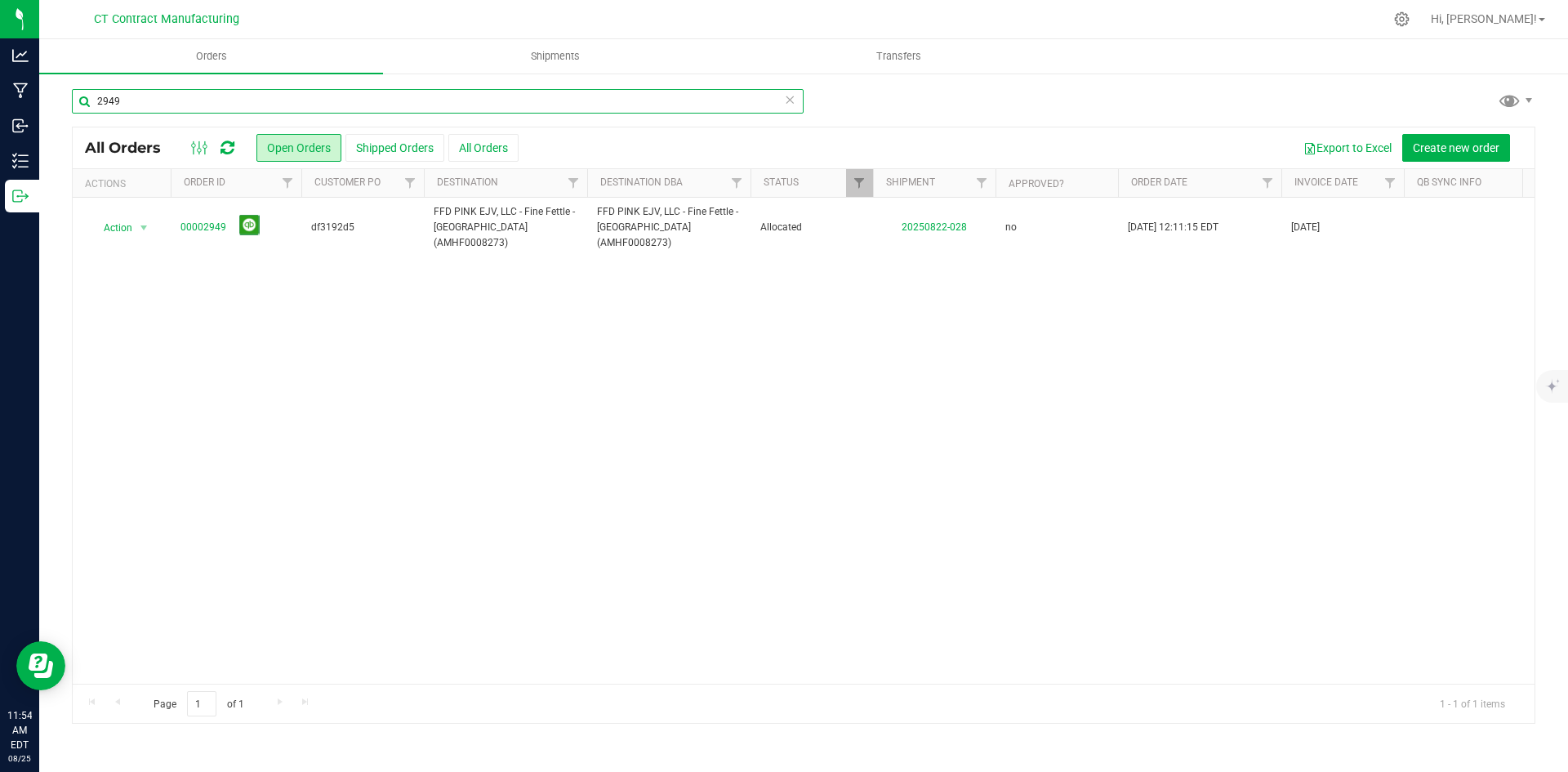
drag, startPoint x: 112, startPoint y: 101, endPoint x: 142, endPoint y: 102, distance: 30.0
click at [142, 102] on input "2949" at bounding box center [438, 101] width 732 height 25
type input "2936"
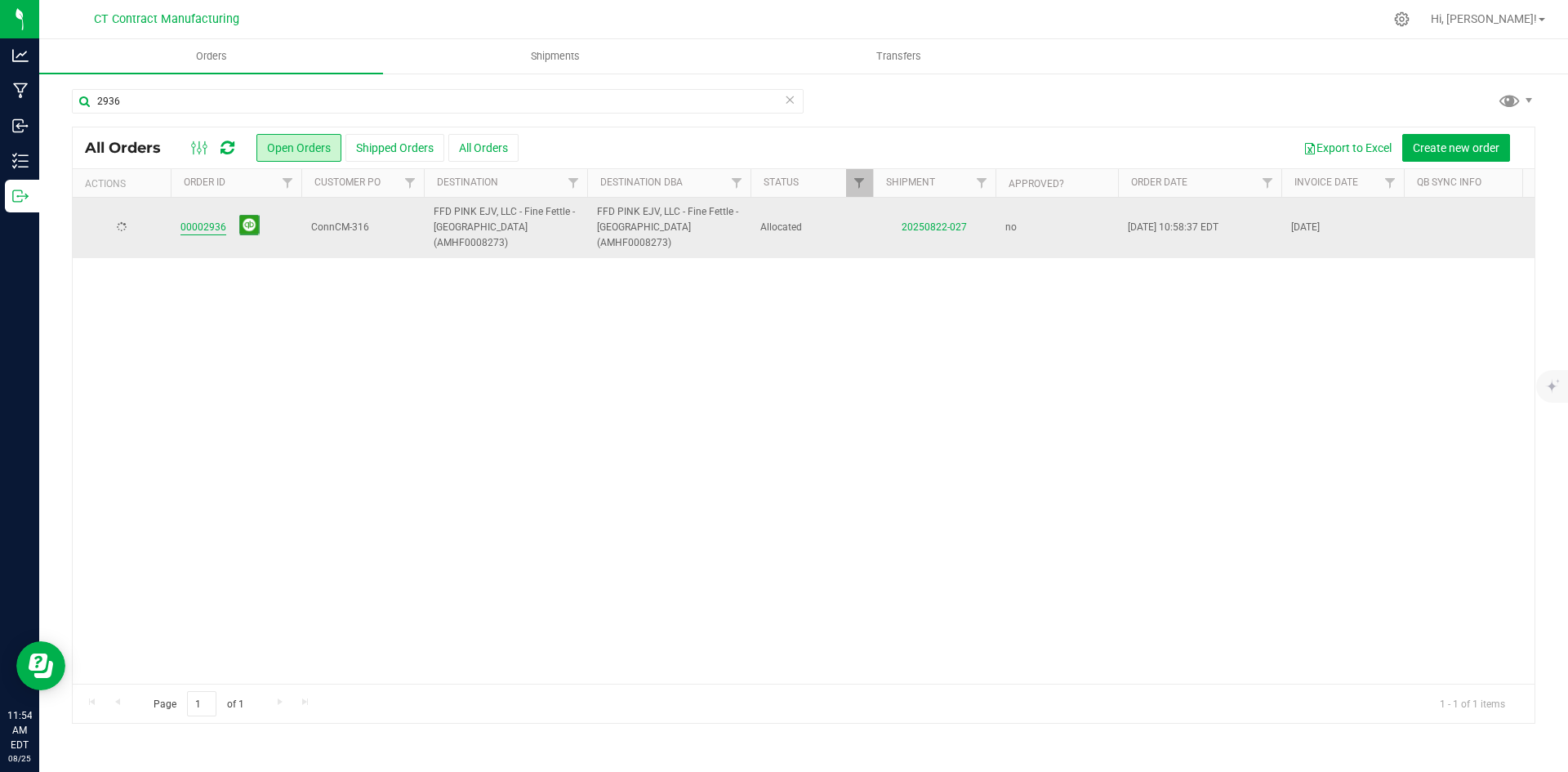
click at [214, 221] on link "00002936" at bounding box center [203, 227] width 45 height 15
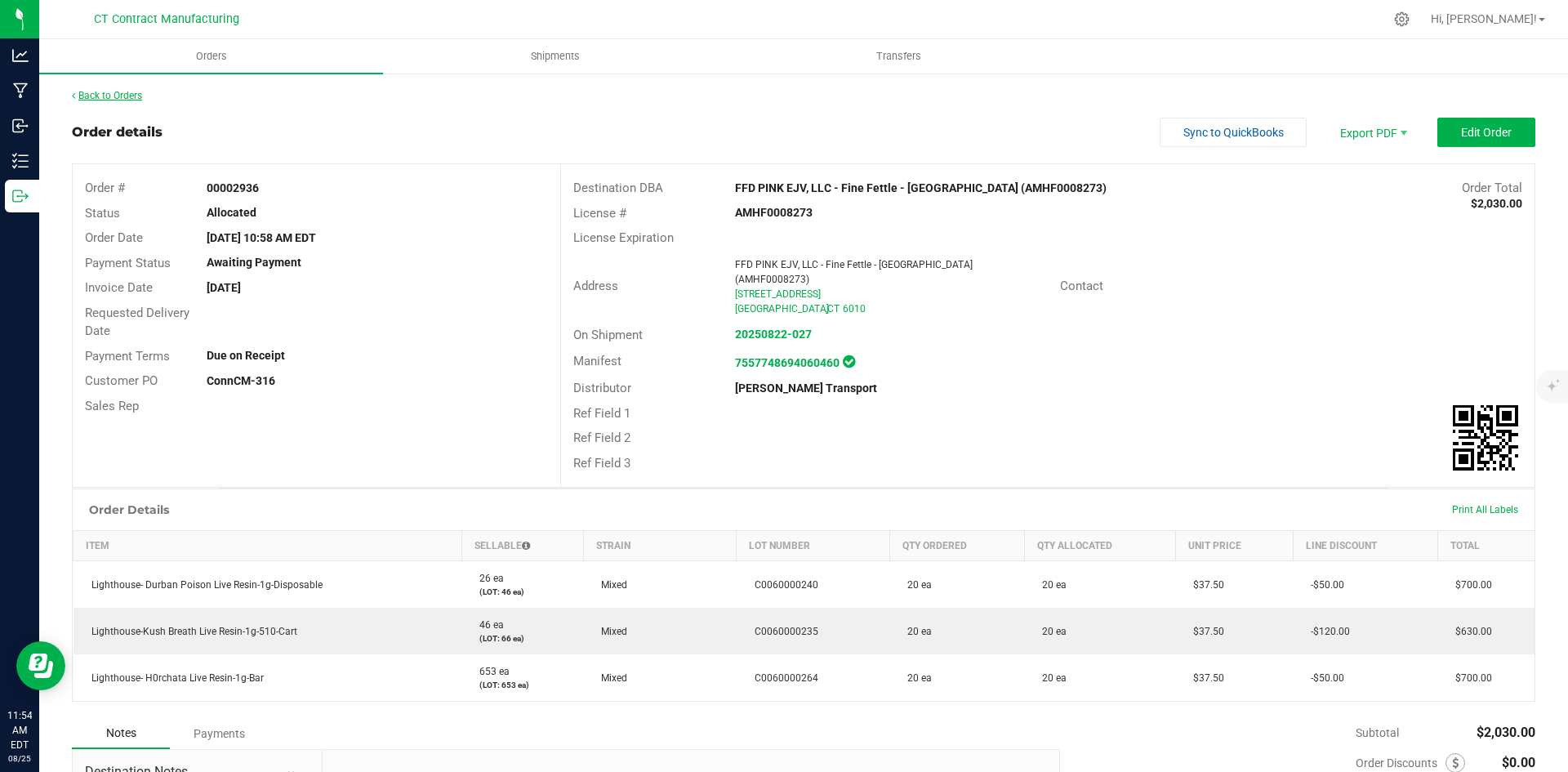
click at [121, 90] on link "Back to Orders" at bounding box center [106, 95] width 70 height 12
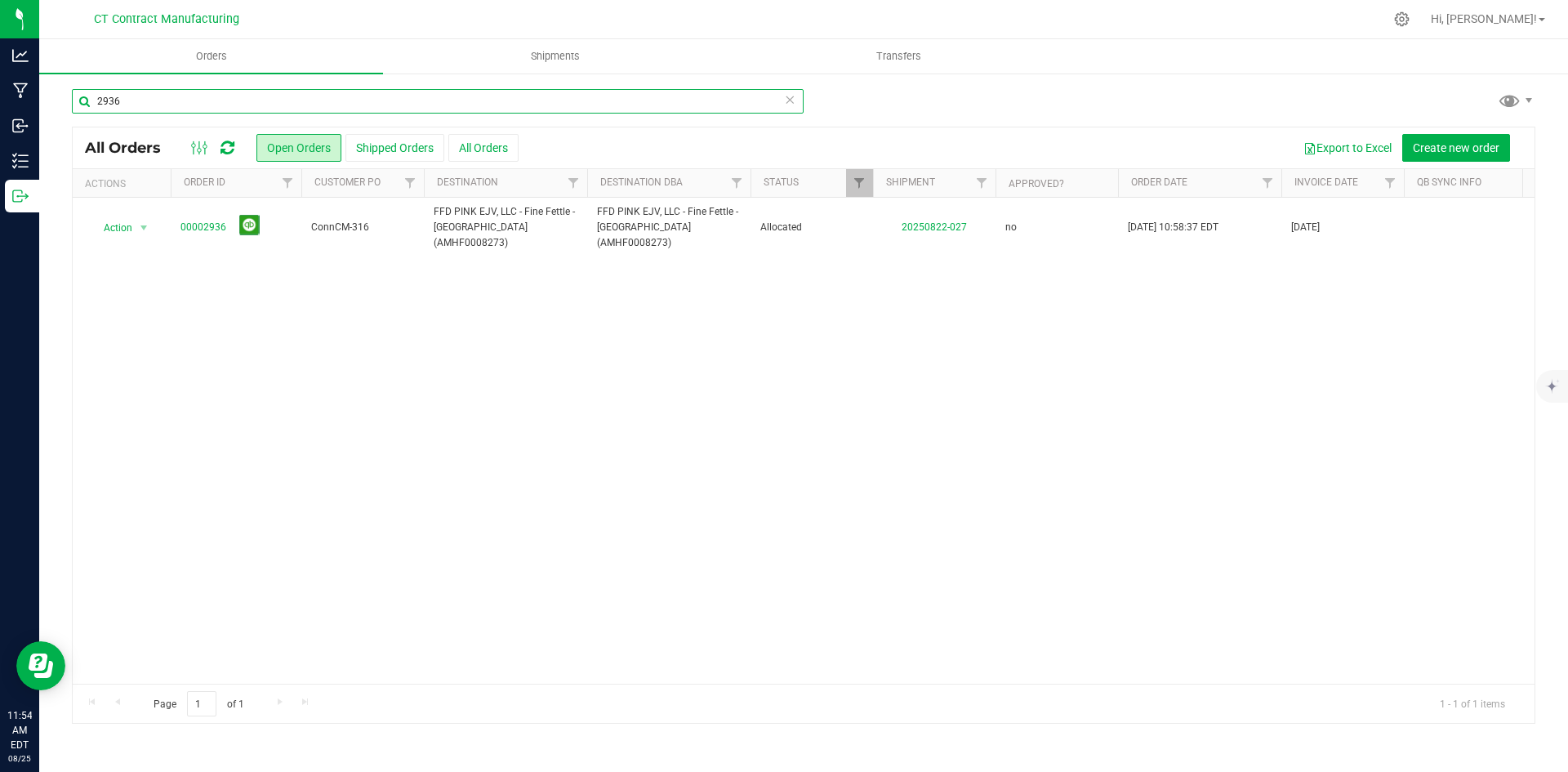
click at [194, 102] on input "2936" at bounding box center [438, 101] width 732 height 25
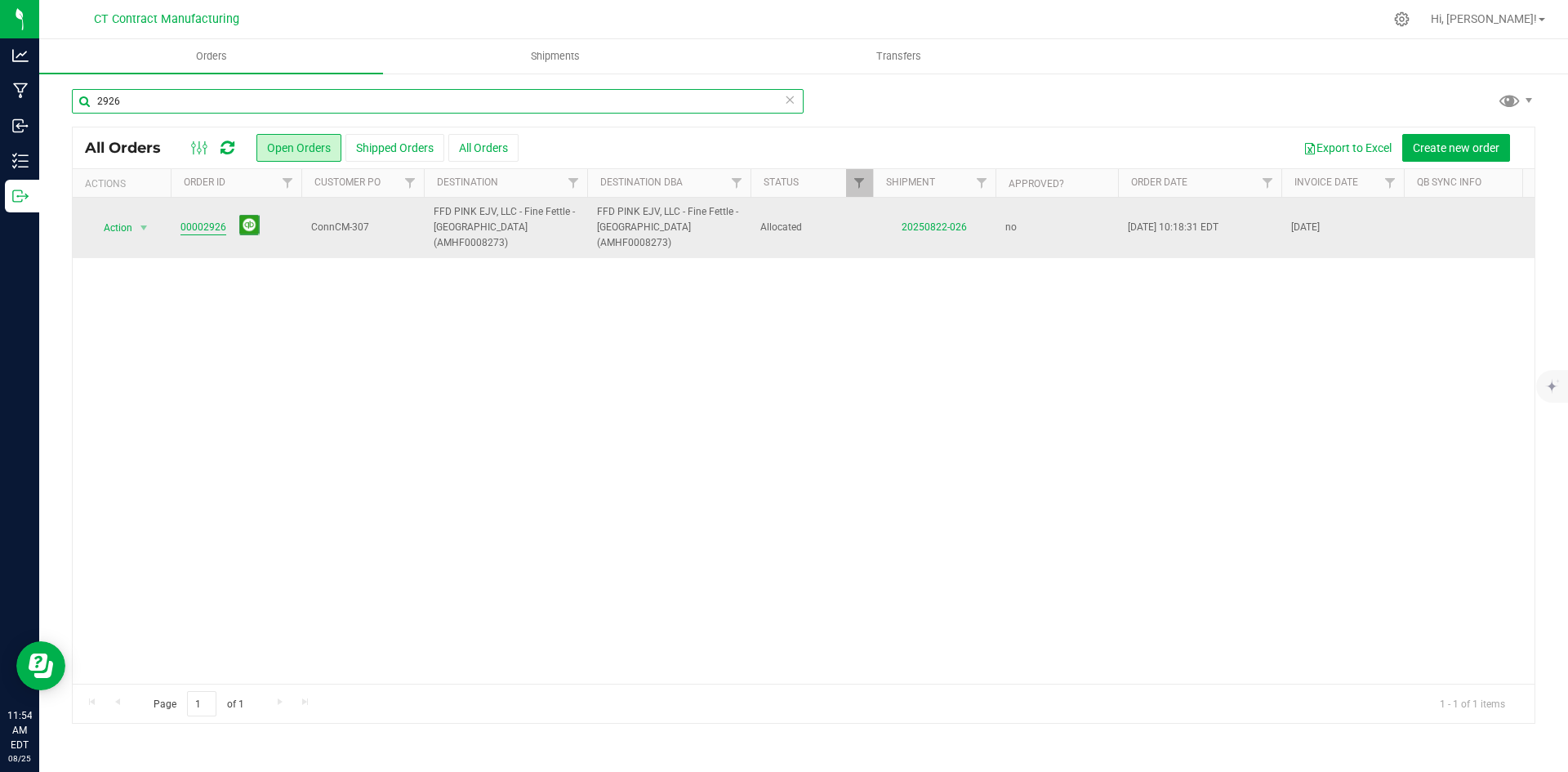
type input "2926"
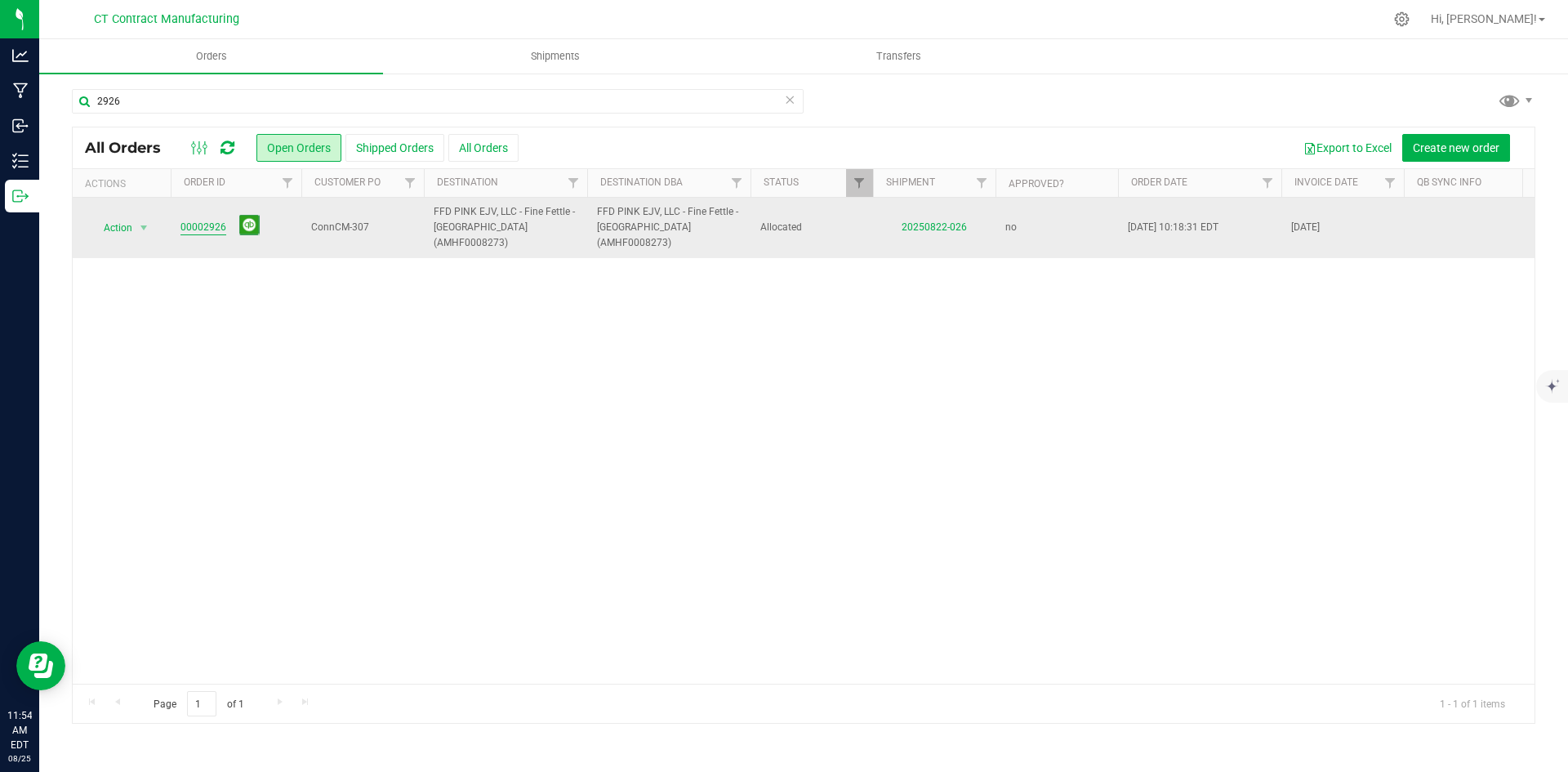
click at [202, 222] on link "00002926" at bounding box center [203, 227] width 45 height 15
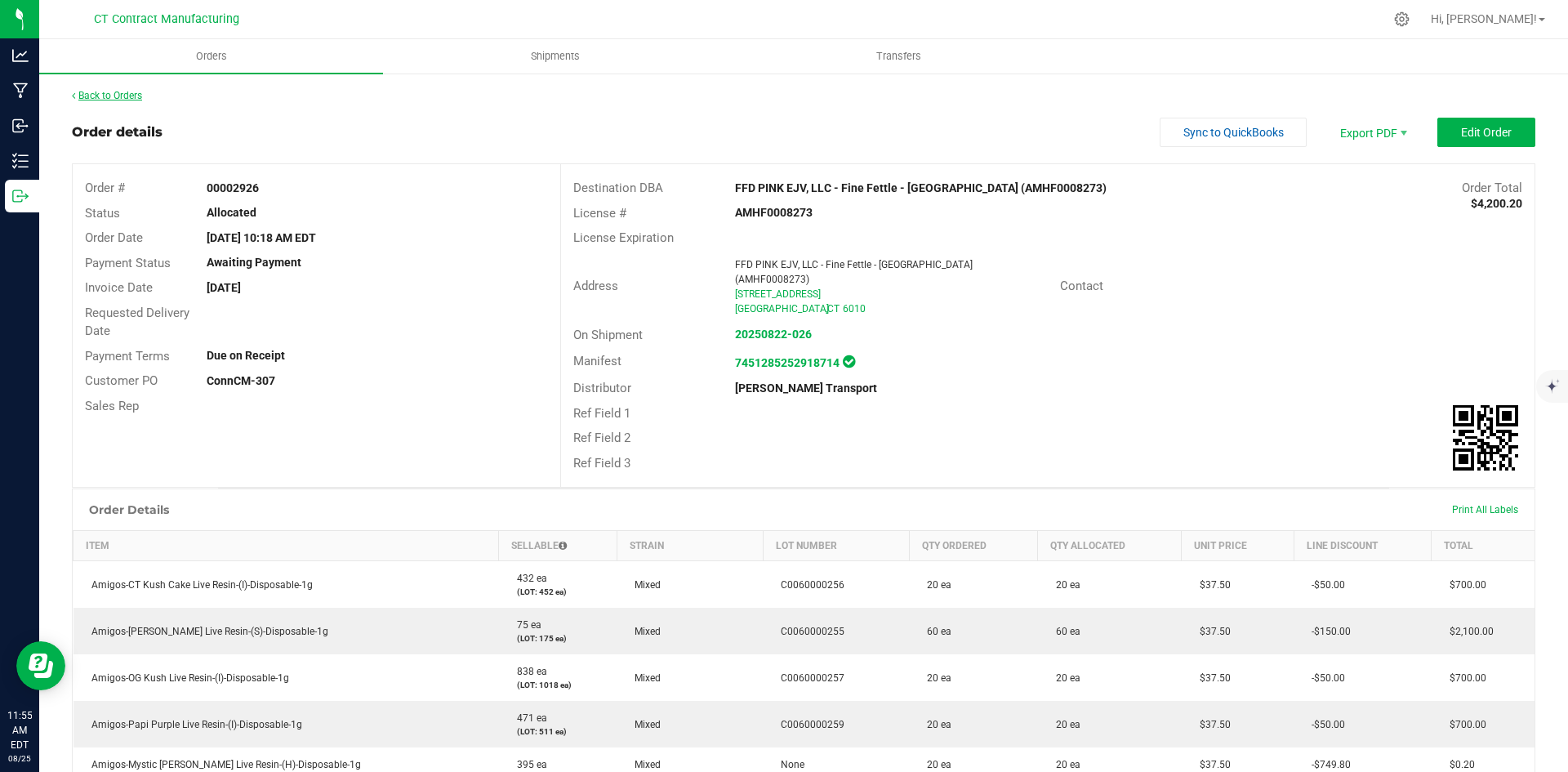
click at [90, 93] on link "Back to Orders" at bounding box center [106, 95] width 70 height 12
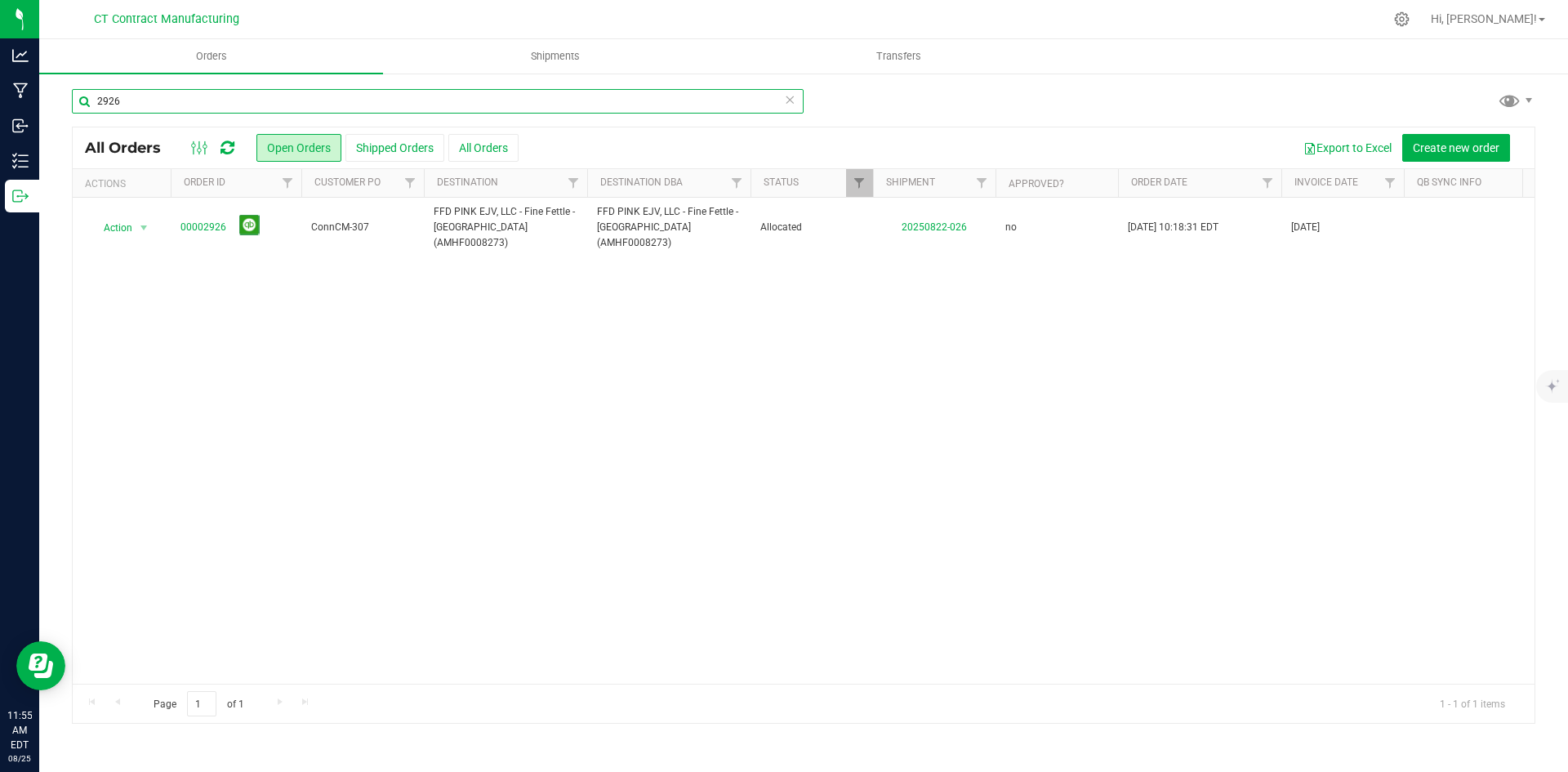
click at [182, 104] on input "2926" at bounding box center [438, 101] width 732 height 25
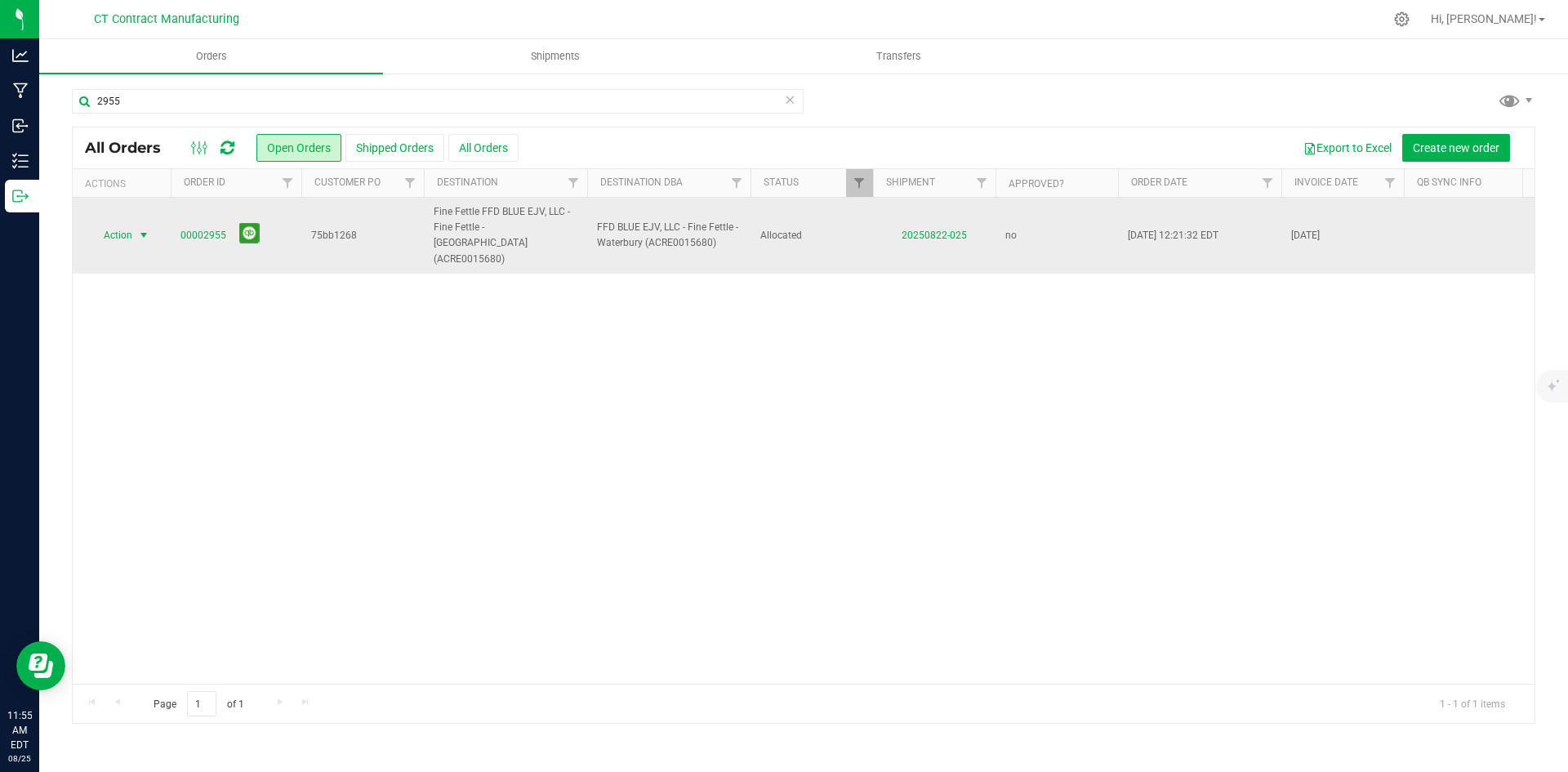
click at [147, 229] on span "select" at bounding box center [143, 235] width 13 height 13
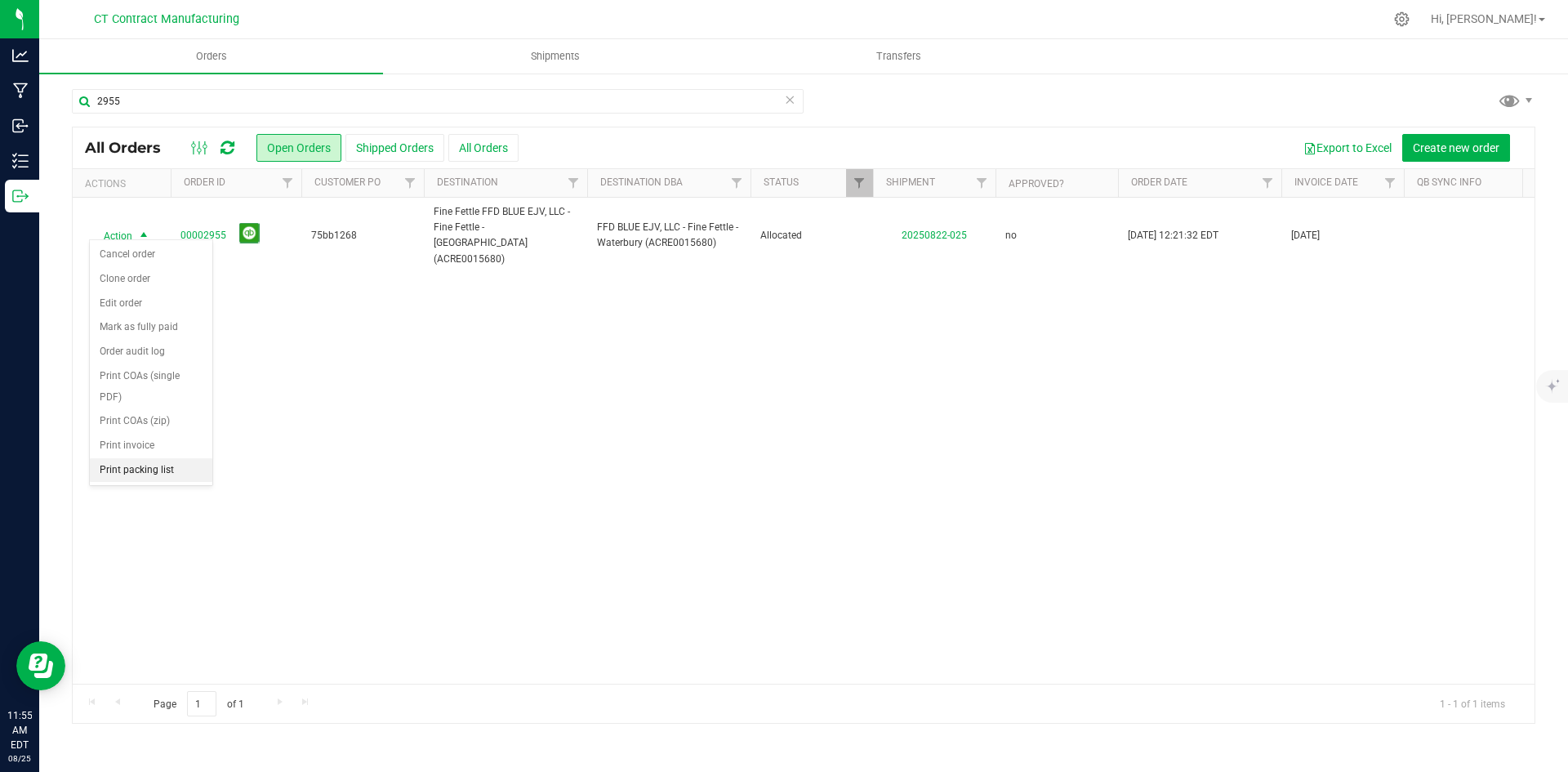
click at [123, 470] on li "Print packing list" at bounding box center [151, 470] width 123 height 25
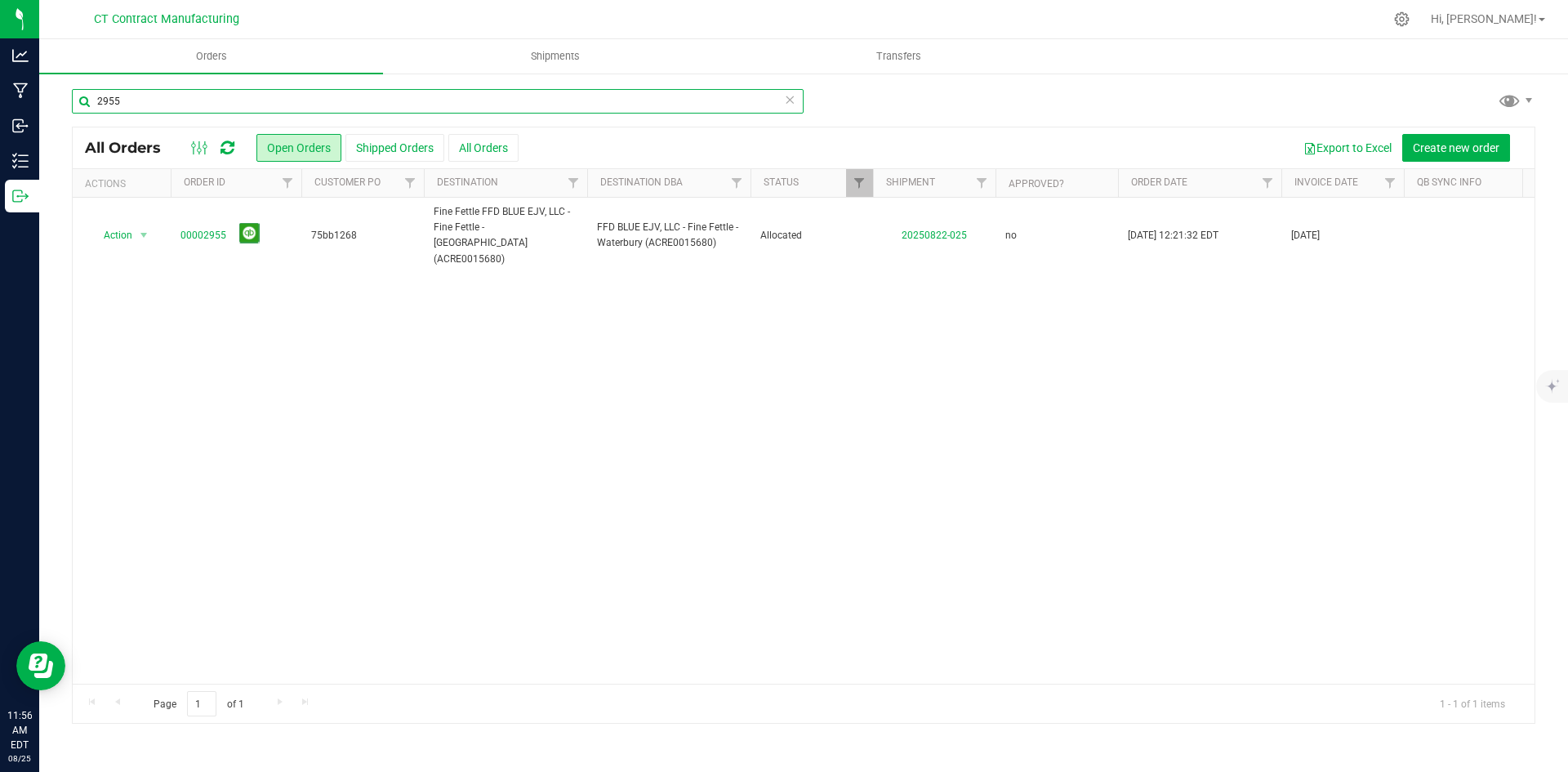
drag, startPoint x: 109, startPoint y: 101, endPoint x: 173, endPoint y: 102, distance: 64.0
click at [173, 102] on input "2955" at bounding box center [438, 101] width 732 height 25
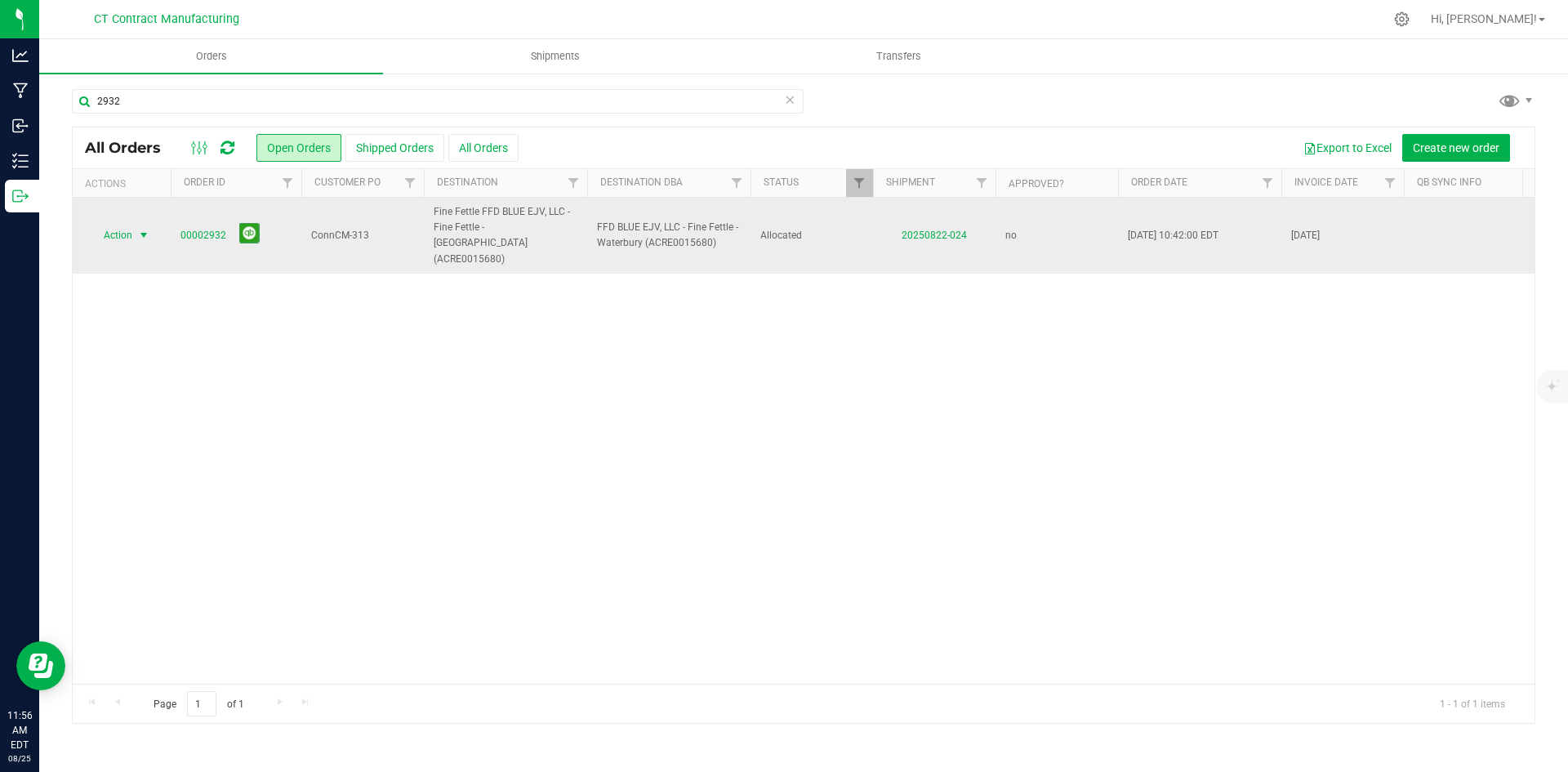
click at [141, 229] on span "select" at bounding box center [143, 235] width 13 height 13
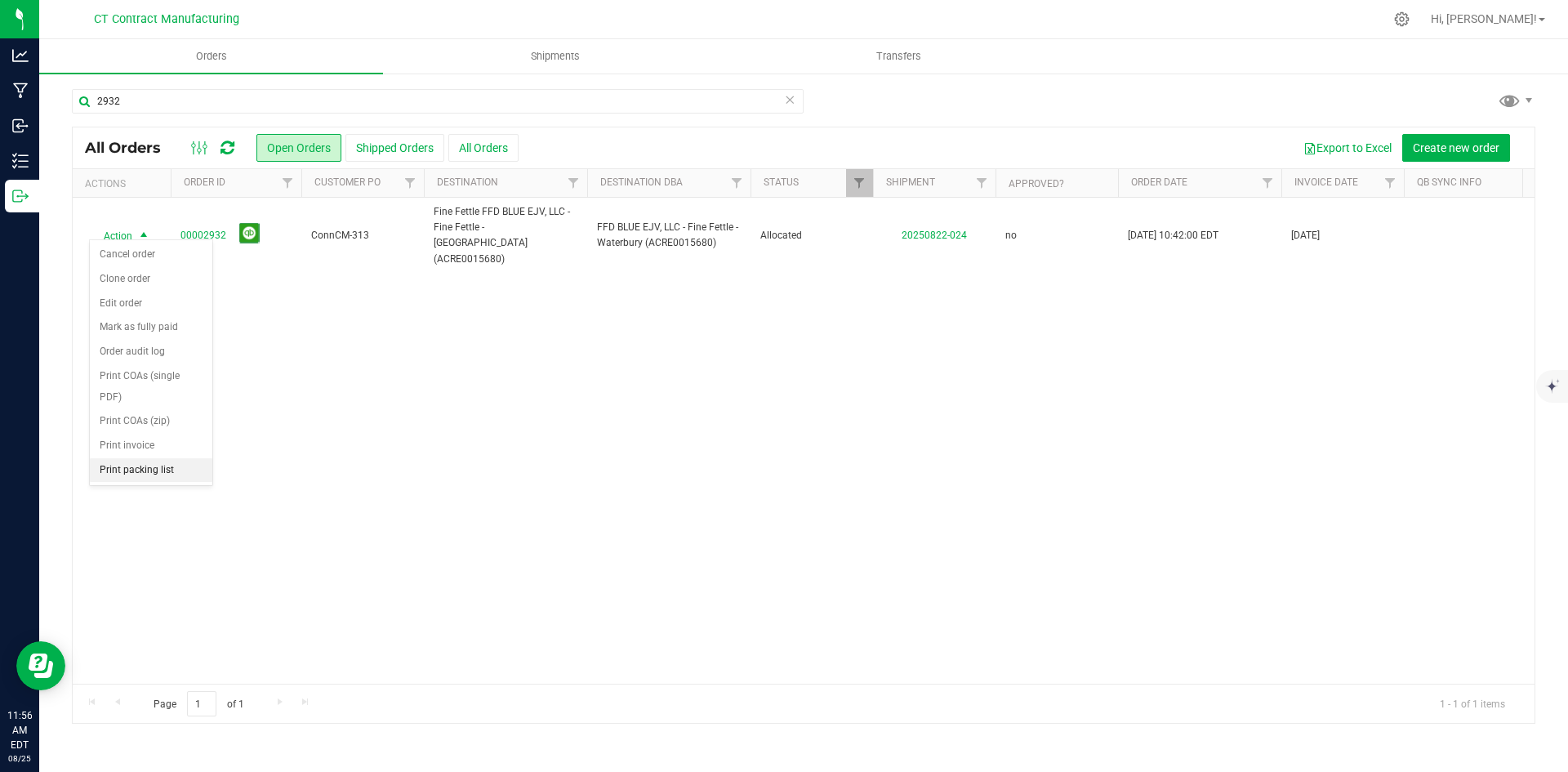
click at [163, 460] on li "Print packing list" at bounding box center [151, 470] width 123 height 25
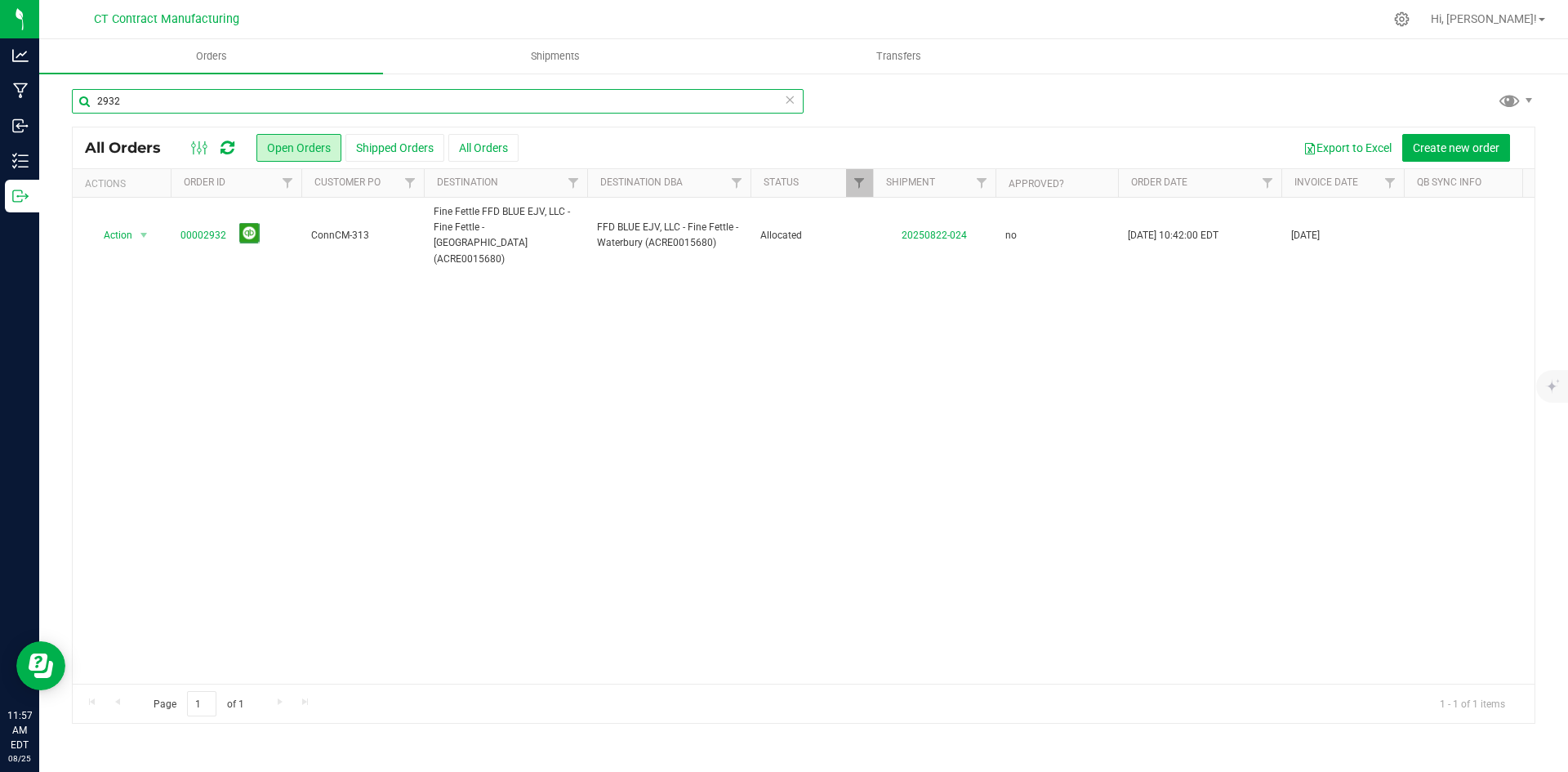
drag, startPoint x: 109, startPoint y: 102, endPoint x: 191, endPoint y: 103, distance: 82.0
click at [191, 103] on input "2932" at bounding box center [438, 101] width 732 height 25
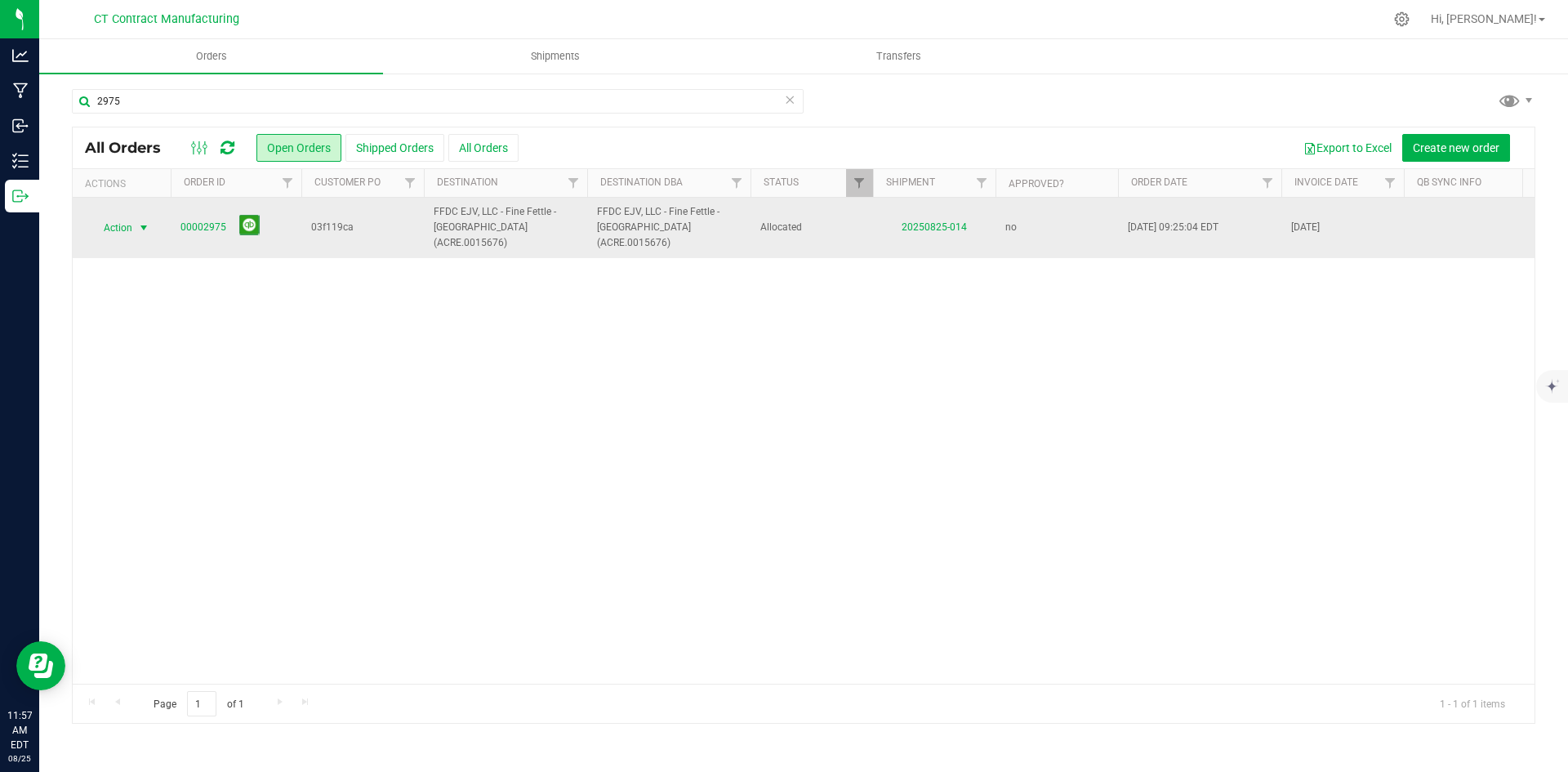
click at [140, 222] on span "select" at bounding box center [143, 228] width 13 height 13
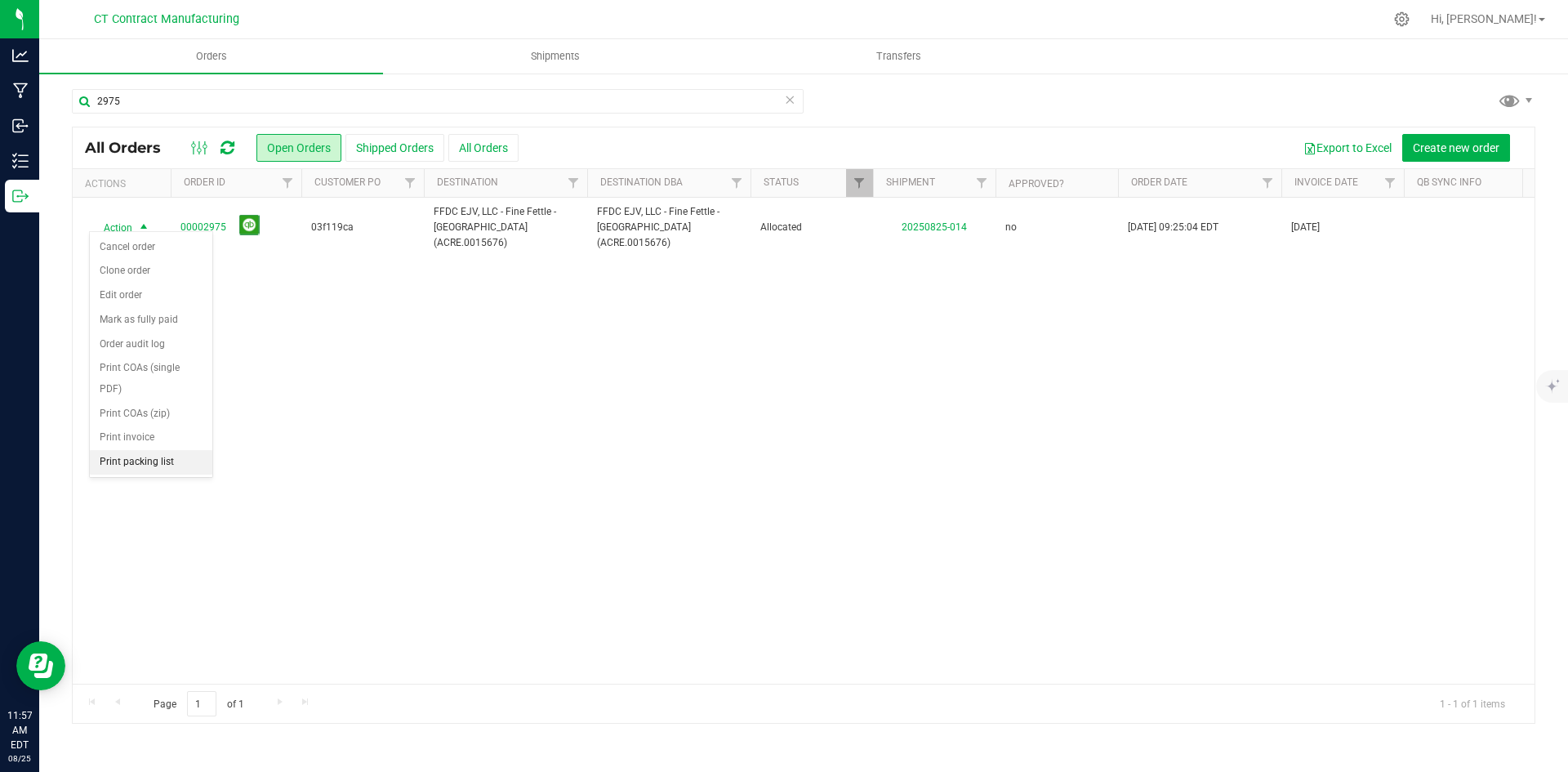
click at [143, 470] on li "Print packing list" at bounding box center [151, 462] width 123 height 25
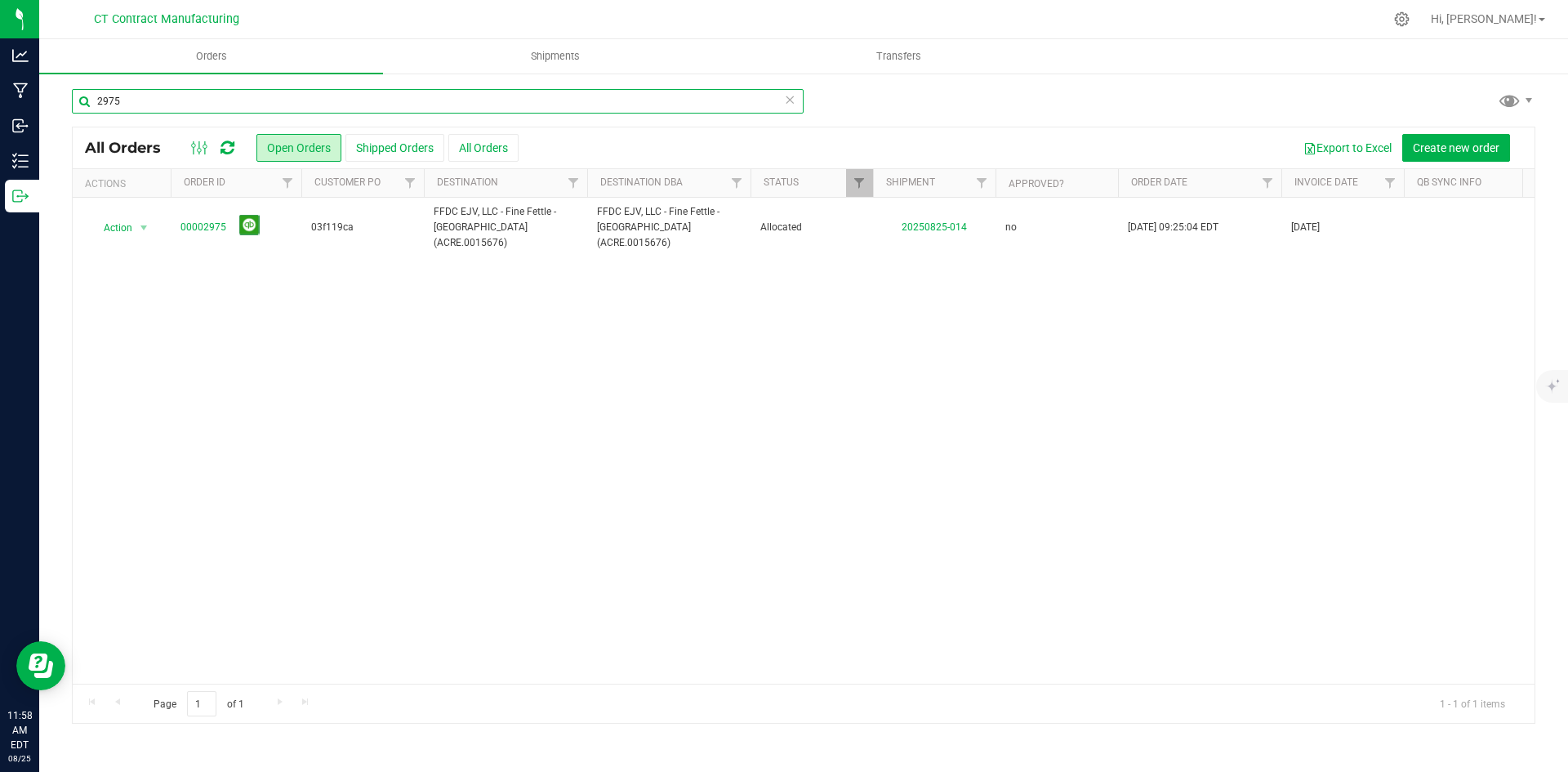
drag, startPoint x: 111, startPoint y: 100, endPoint x: 133, endPoint y: 100, distance: 22.0
click at [133, 100] on input "2975" at bounding box center [438, 101] width 732 height 25
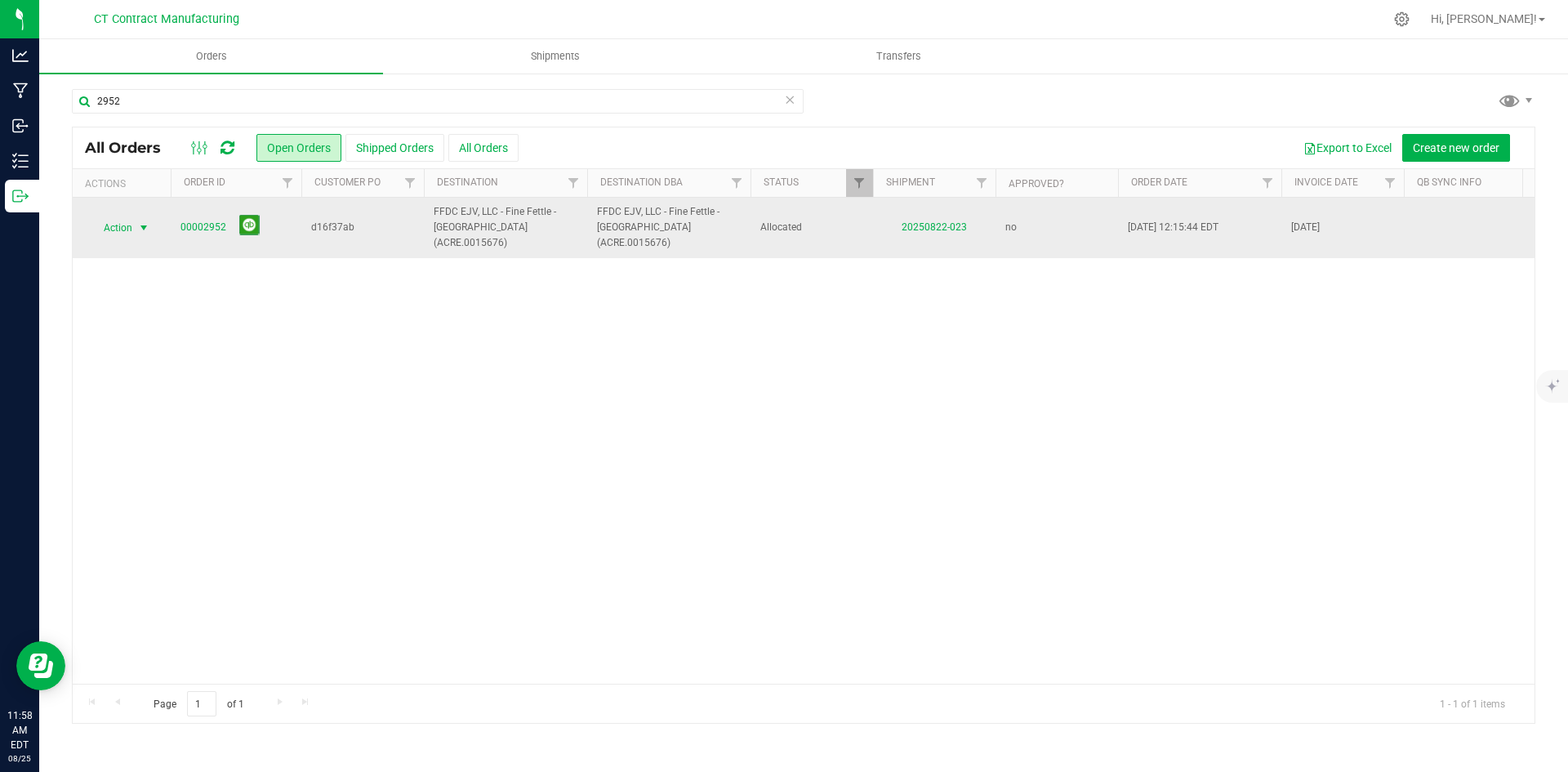
click at [143, 222] on span "select" at bounding box center [143, 228] width 13 height 13
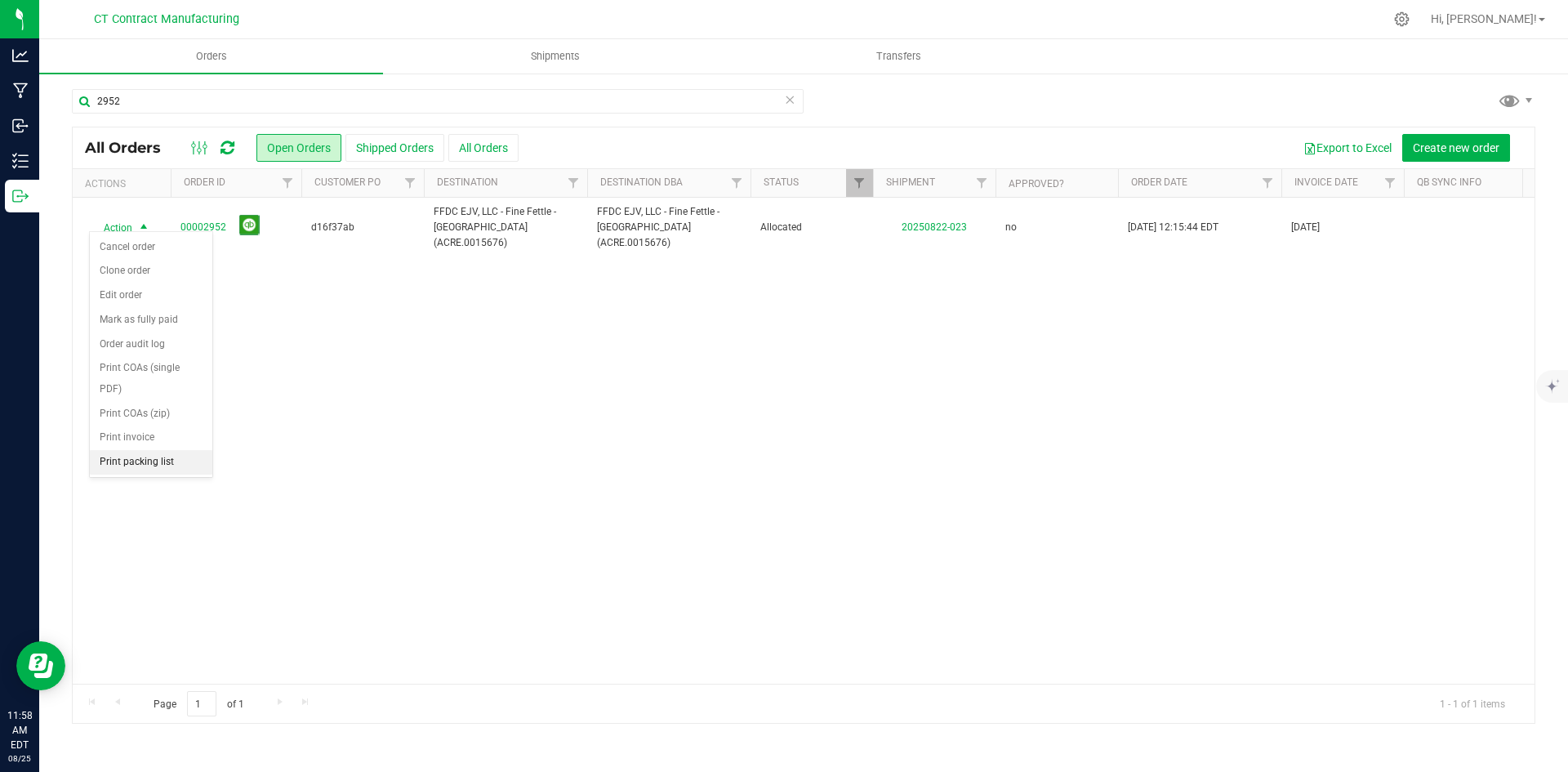
click at [151, 455] on li "Print packing list" at bounding box center [151, 462] width 123 height 25
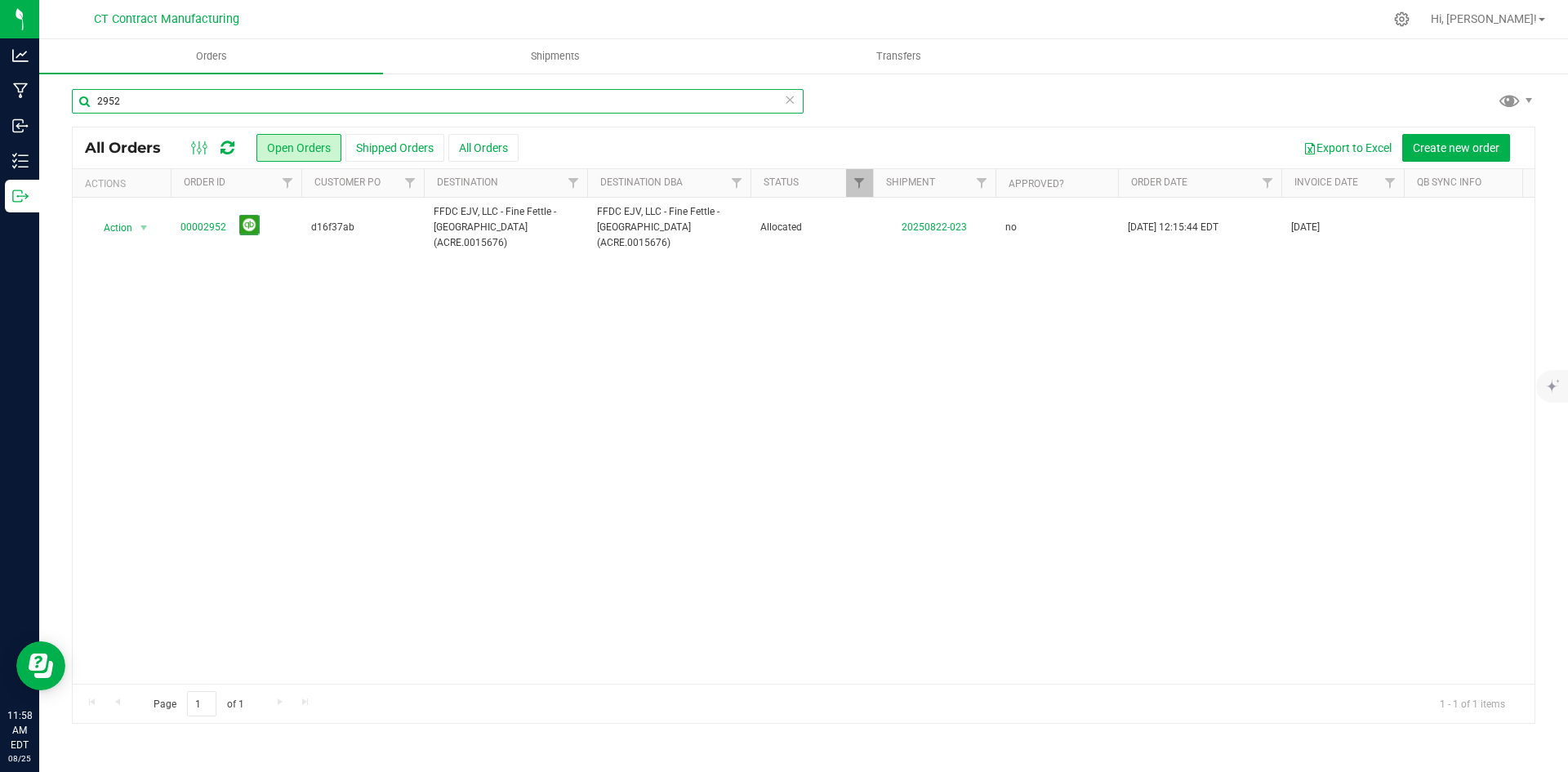
drag, startPoint x: 110, startPoint y: 103, endPoint x: 145, endPoint y: 104, distance: 35.0
click at [145, 104] on input "2952" at bounding box center [438, 101] width 732 height 25
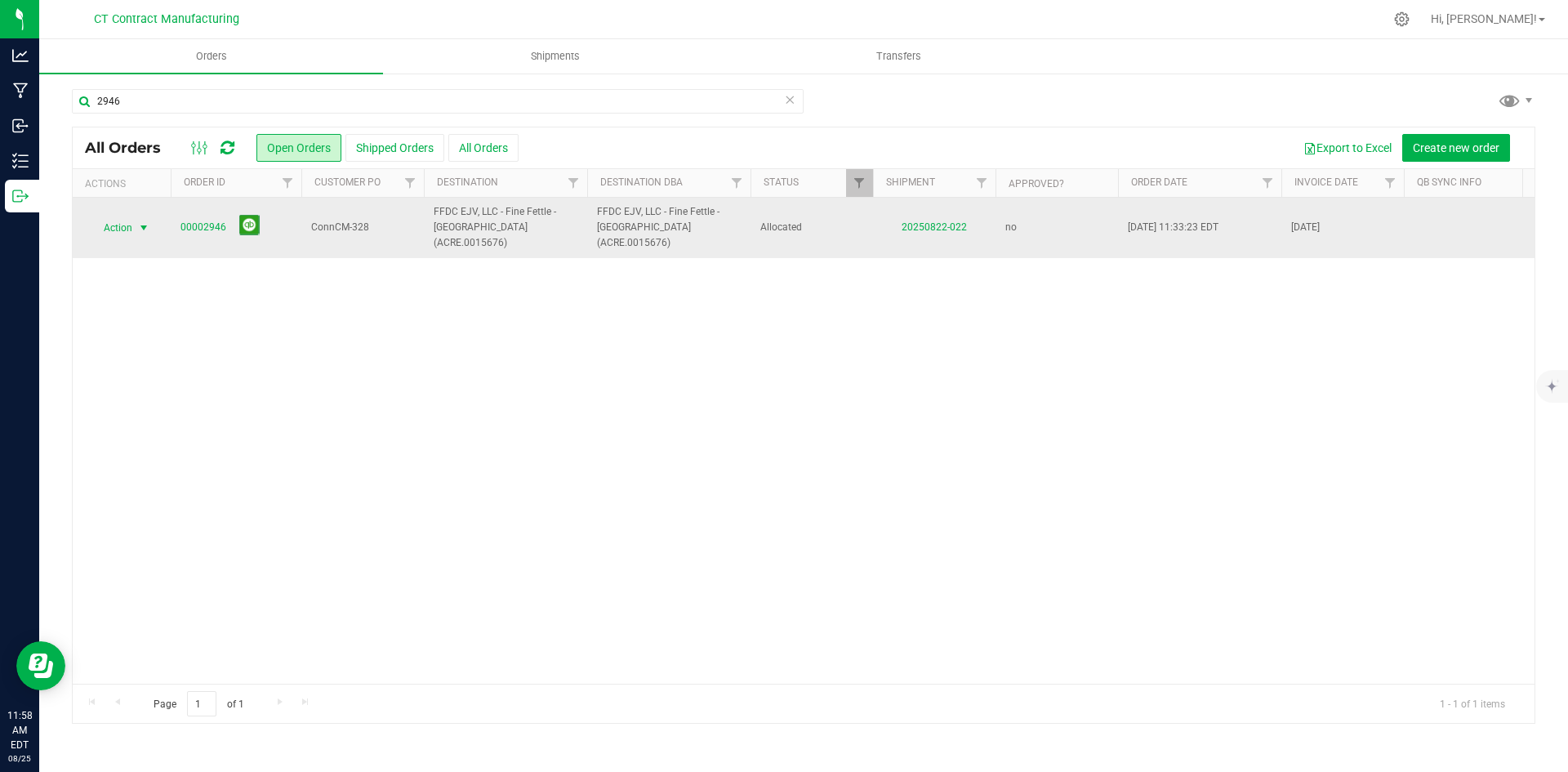
click at [140, 223] on span "select" at bounding box center [143, 228] width 13 height 13
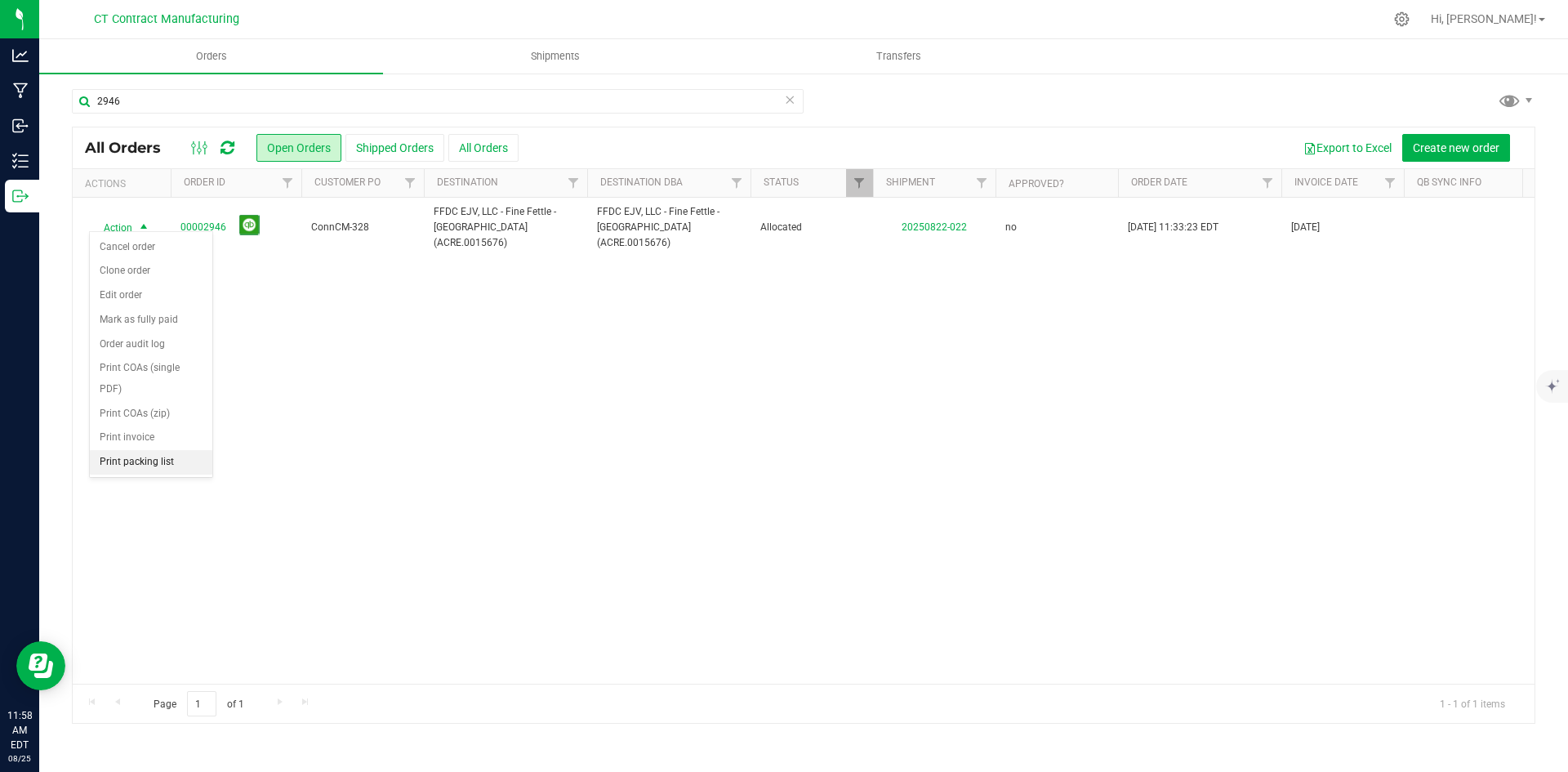
click at [130, 468] on li "Print packing list" at bounding box center [151, 462] width 123 height 25
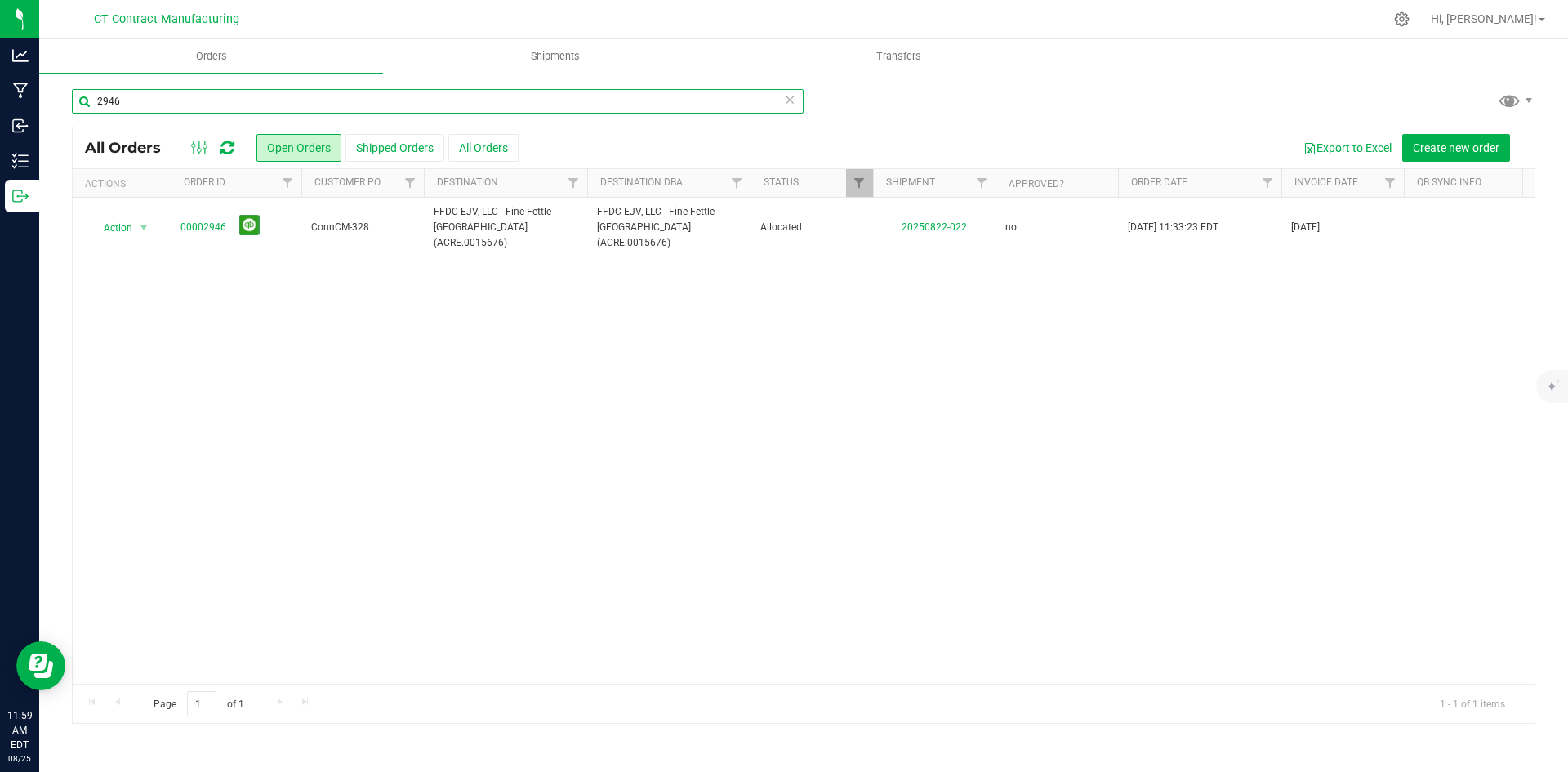
click at [139, 104] on input "2946" at bounding box center [438, 101] width 732 height 25
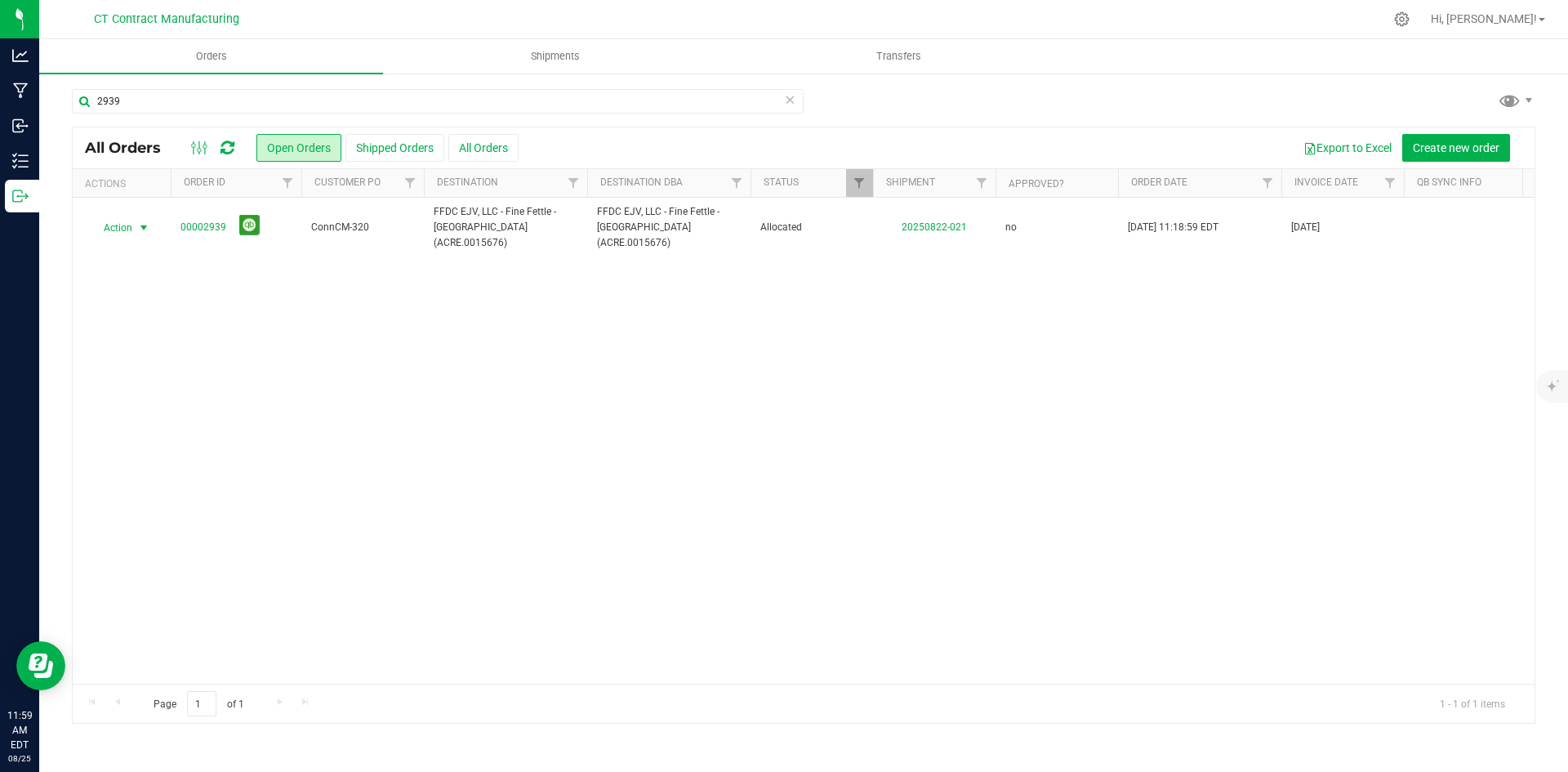
click at [143, 222] on span "select" at bounding box center [143, 228] width 13 height 13
click at [159, 460] on li "Print packing list" at bounding box center [151, 462] width 123 height 25
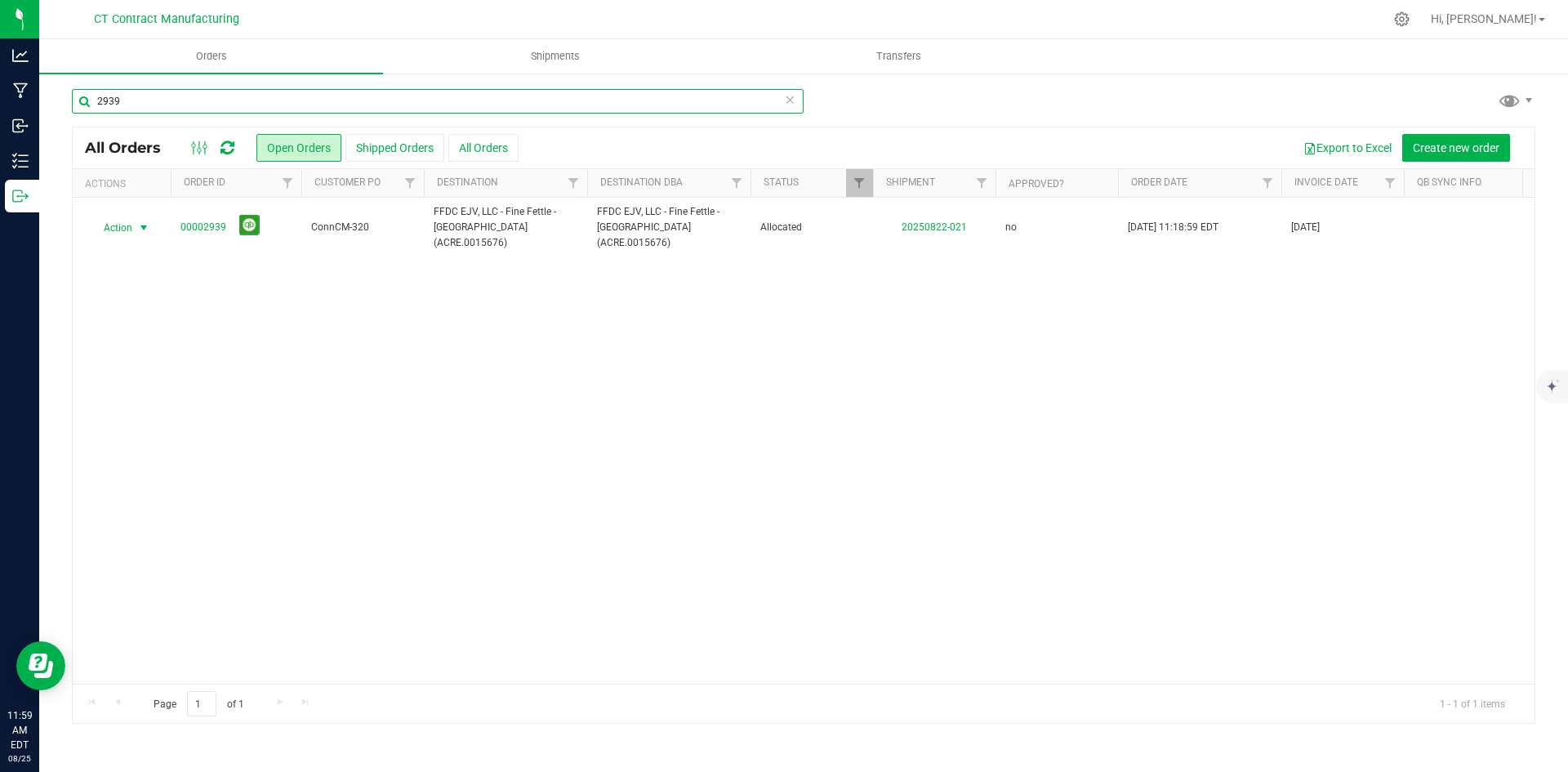
click at [195, 97] on input "2939" at bounding box center [438, 101] width 732 height 25
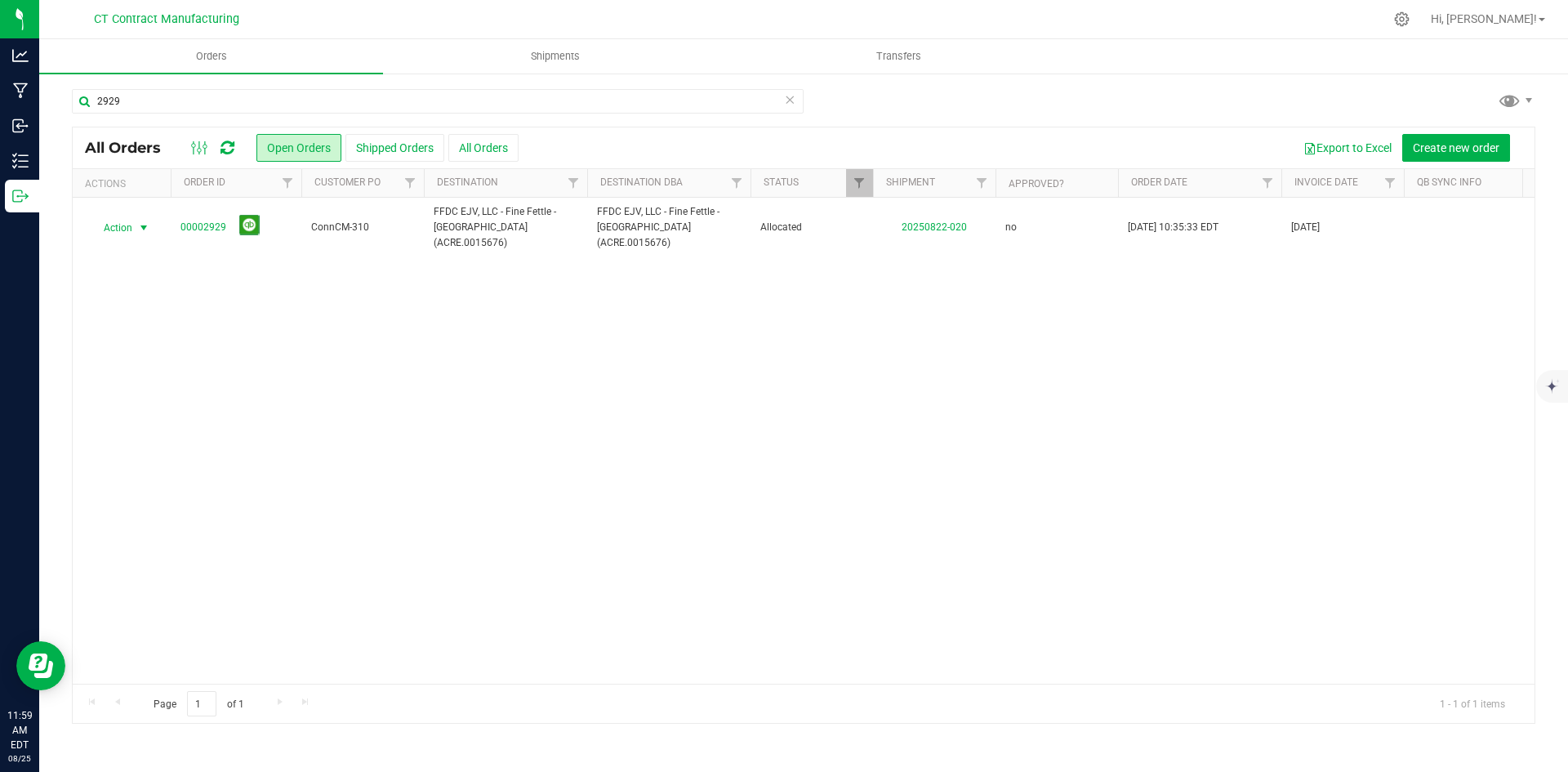
click at [143, 222] on span "select" at bounding box center [143, 228] width 13 height 13
click at [138, 457] on li "Print packing list" at bounding box center [151, 462] width 123 height 25
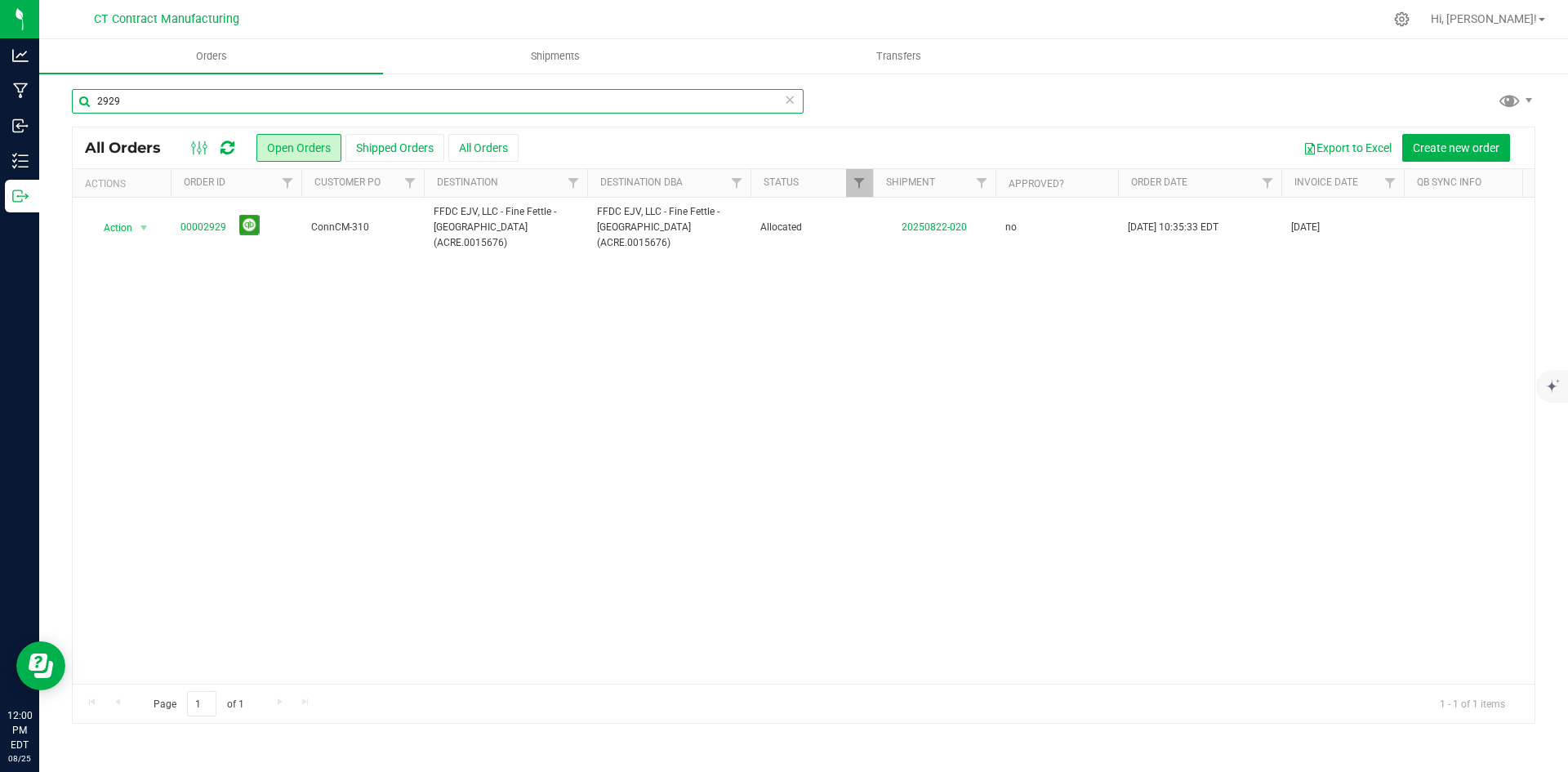
drag, startPoint x: 108, startPoint y: 100, endPoint x: 134, endPoint y: 102, distance: 26.1
click at [134, 102] on input "2929" at bounding box center [438, 101] width 732 height 25
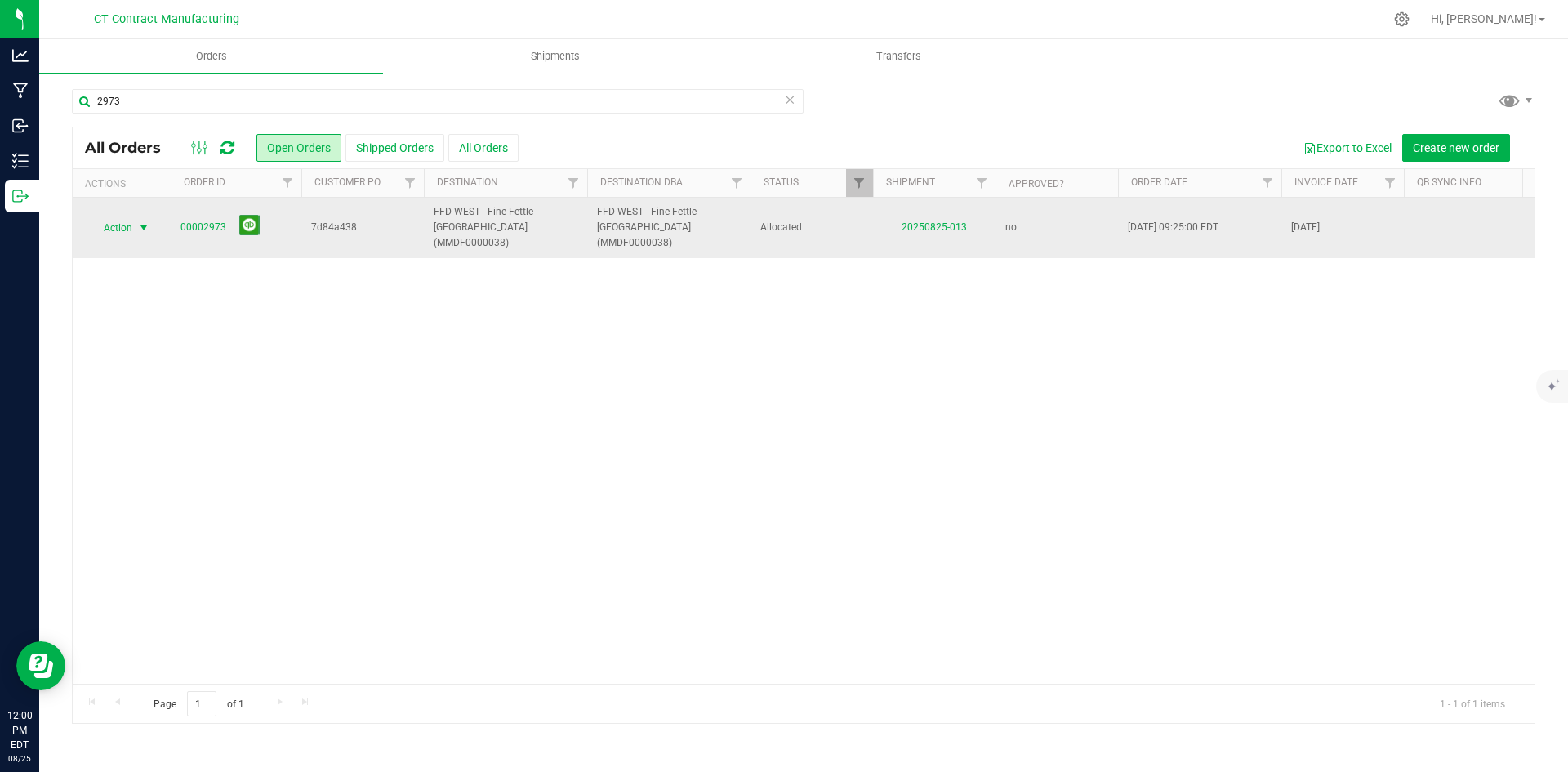
click at [143, 222] on span "select" at bounding box center [143, 228] width 13 height 13
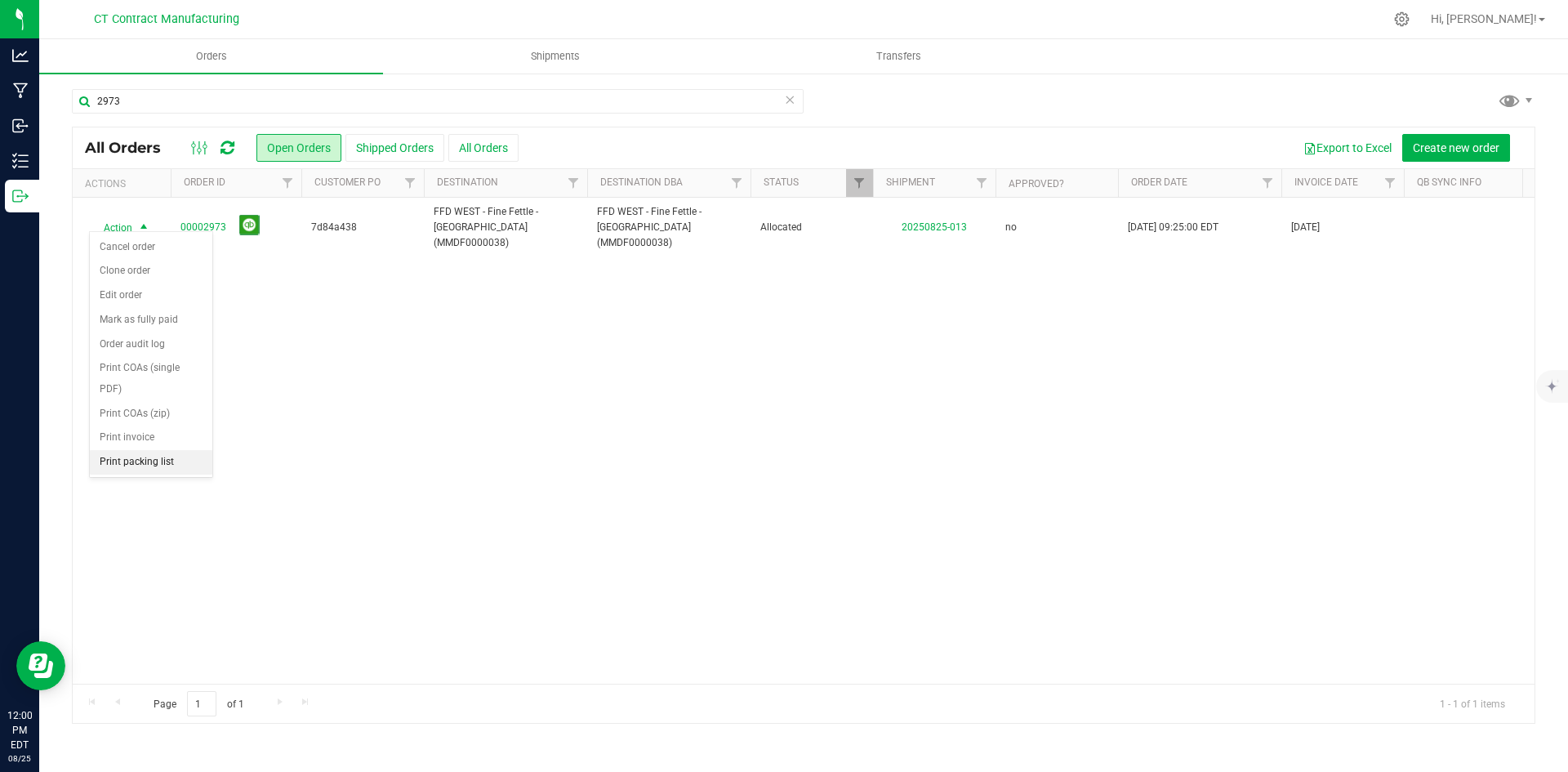
click at [145, 465] on li "Print packing list" at bounding box center [151, 462] width 123 height 25
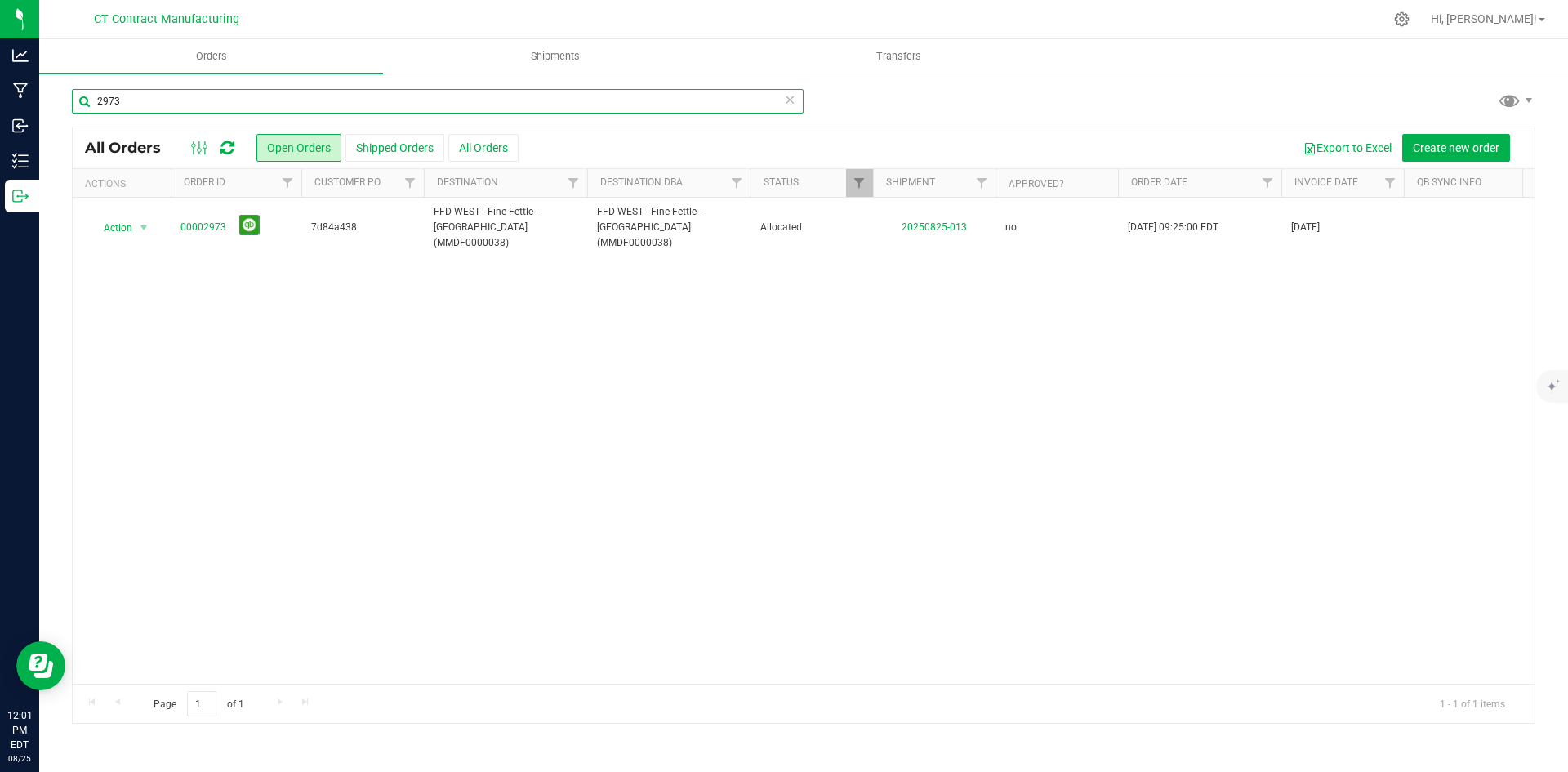
drag, startPoint x: 111, startPoint y: 102, endPoint x: 140, endPoint y: 102, distance: 29.0
click at [140, 102] on input "2973" at bounding box center [438, 101] width 732 height 25
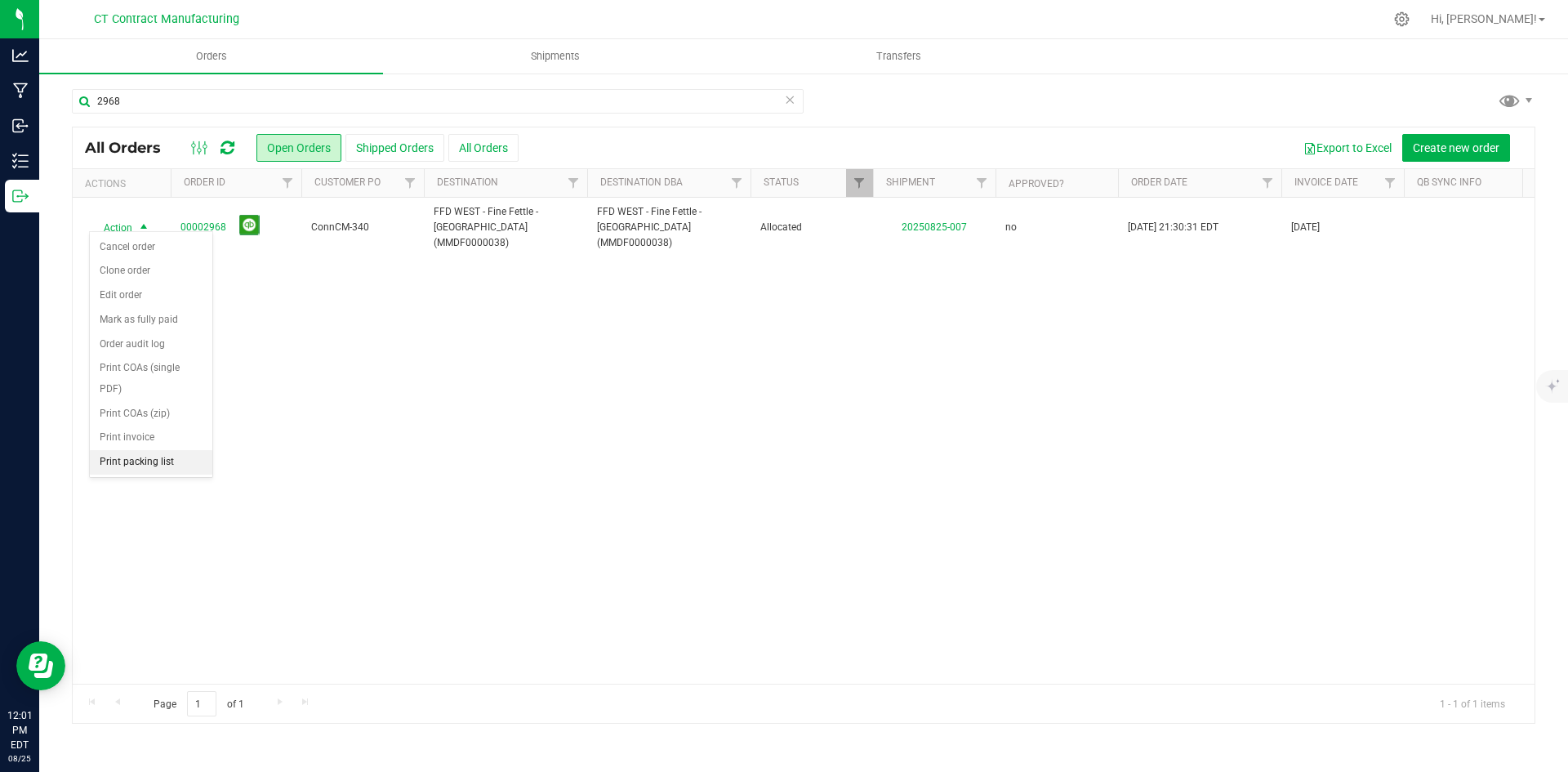
click at [146, 471] on li "Print packing list" at bounding box center [151, 462] width 123 height 25
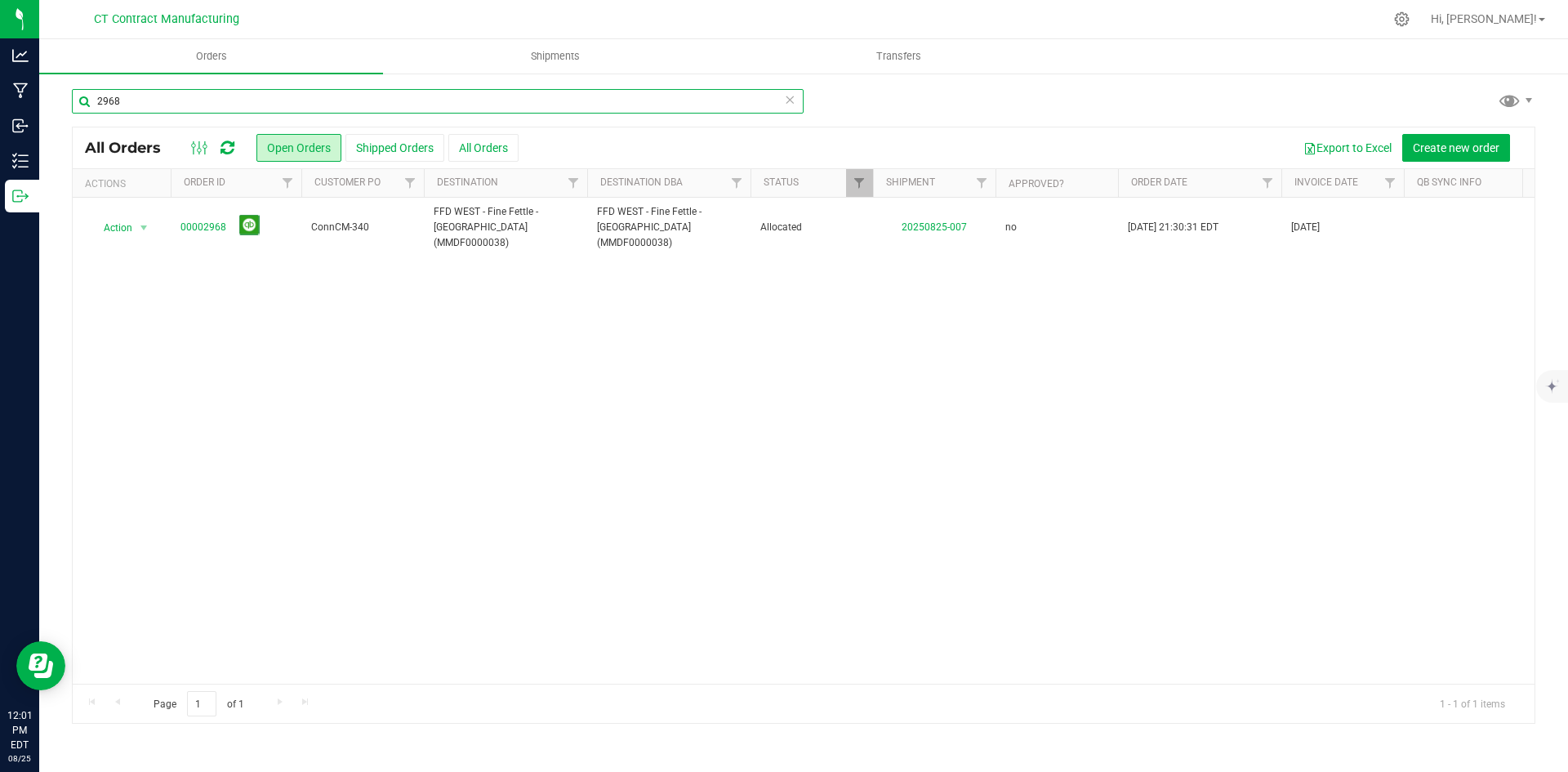
drag, startPoint x: 109, startPoint y: 100, endPoint x: 159, endPoint y: 101, distance: 50.0
click at [159, 101] on input "2968" at bounding box center [438, 101] width 732 height 25
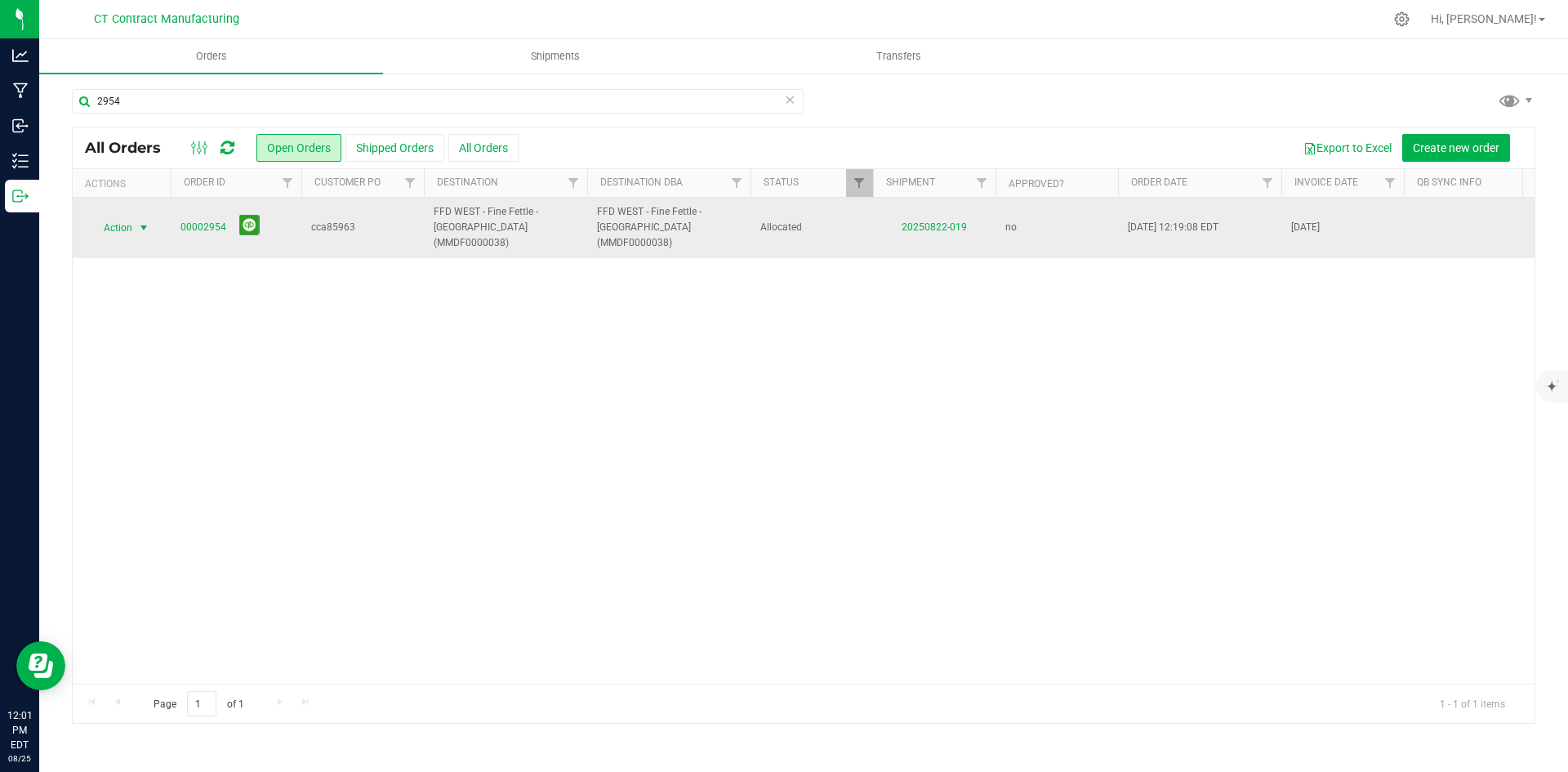
click at [145, 222] on span "select" at bounding box center [143, 228] width 13 height 13
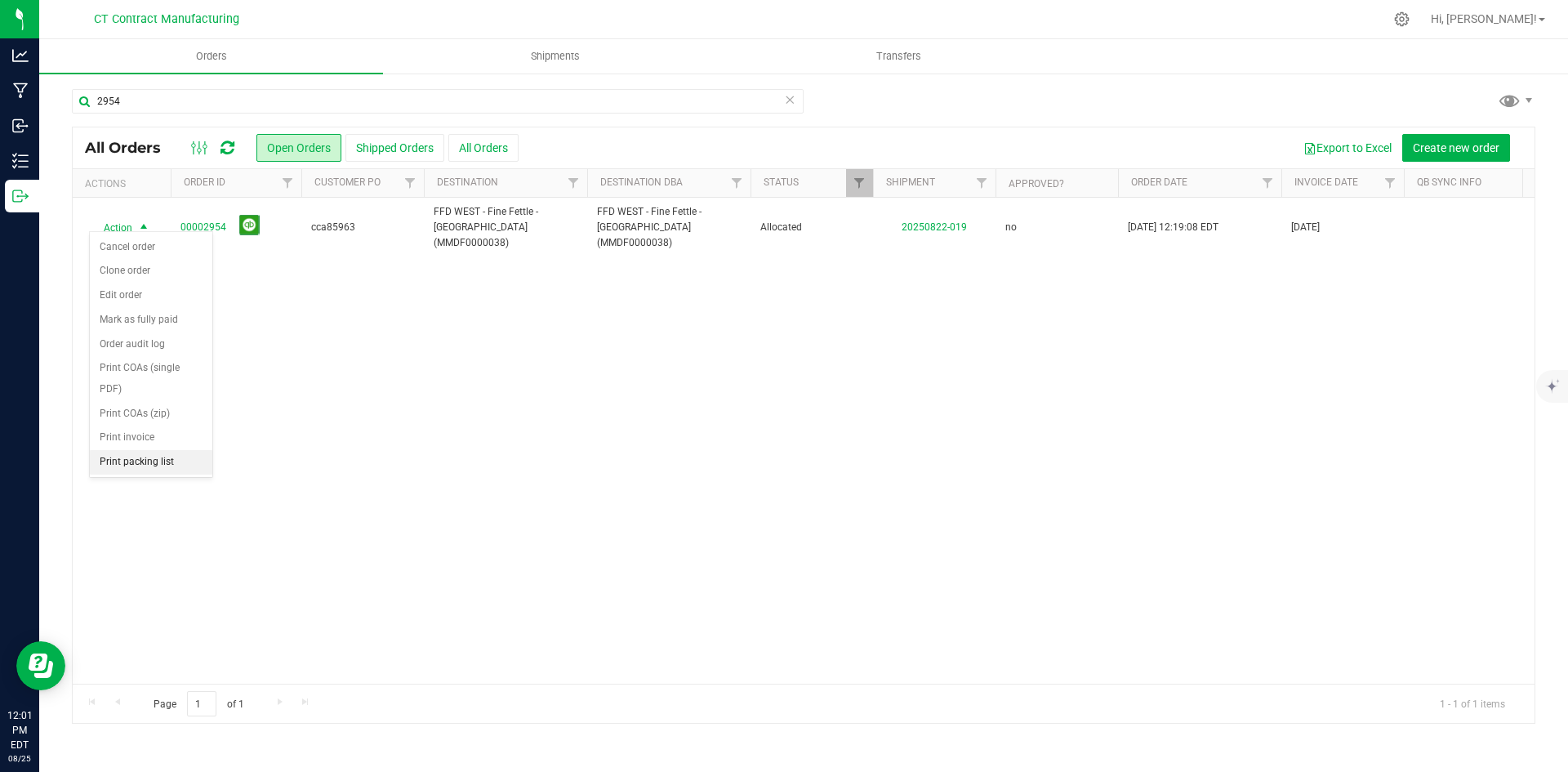
click at [121, 463] on li "Print packing list" at bounding box center [151, 462] width 123 height 25
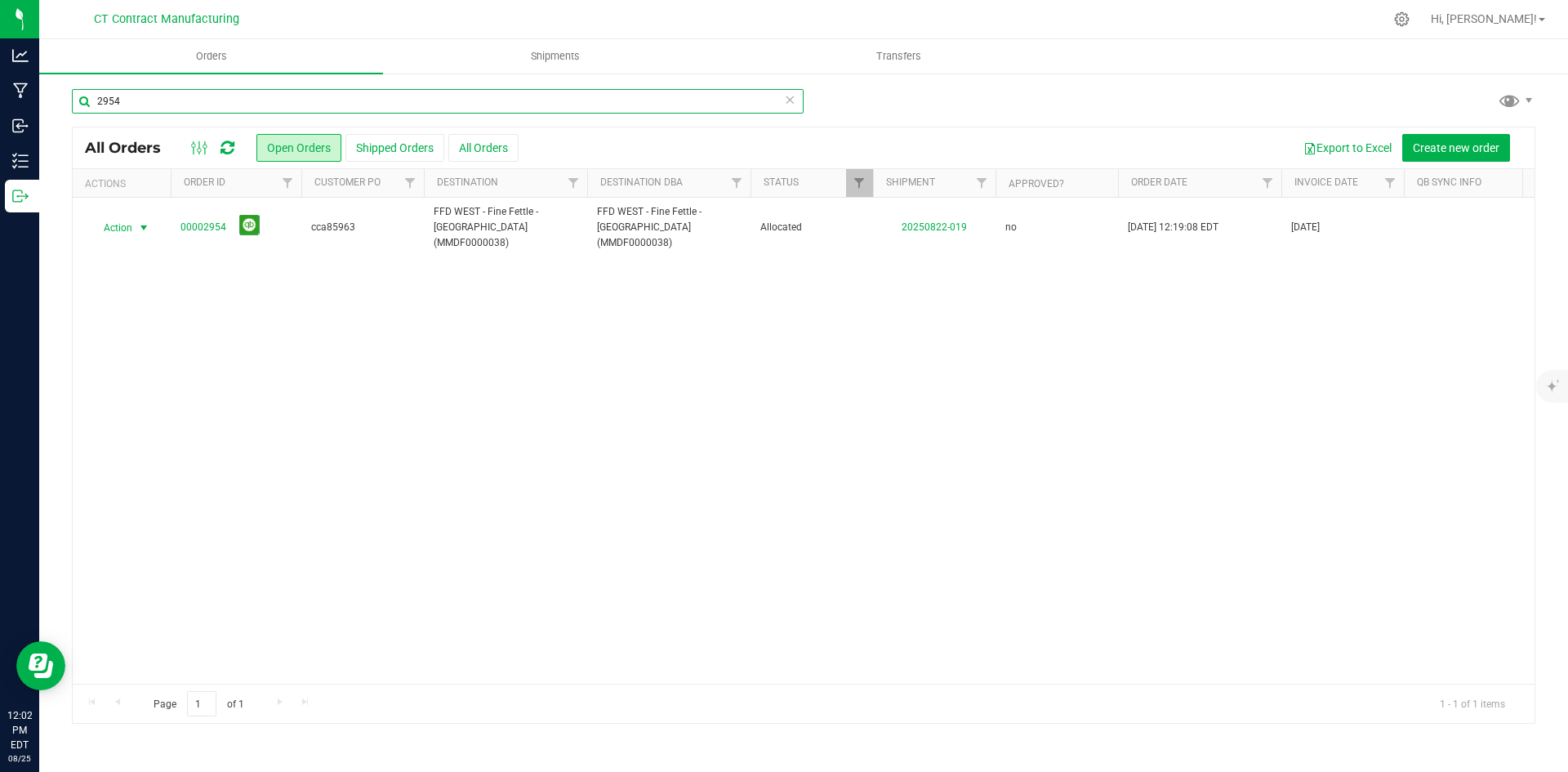
click at [276, 103] on input "2954" at bounding box center [438, 101] width 732 height 25
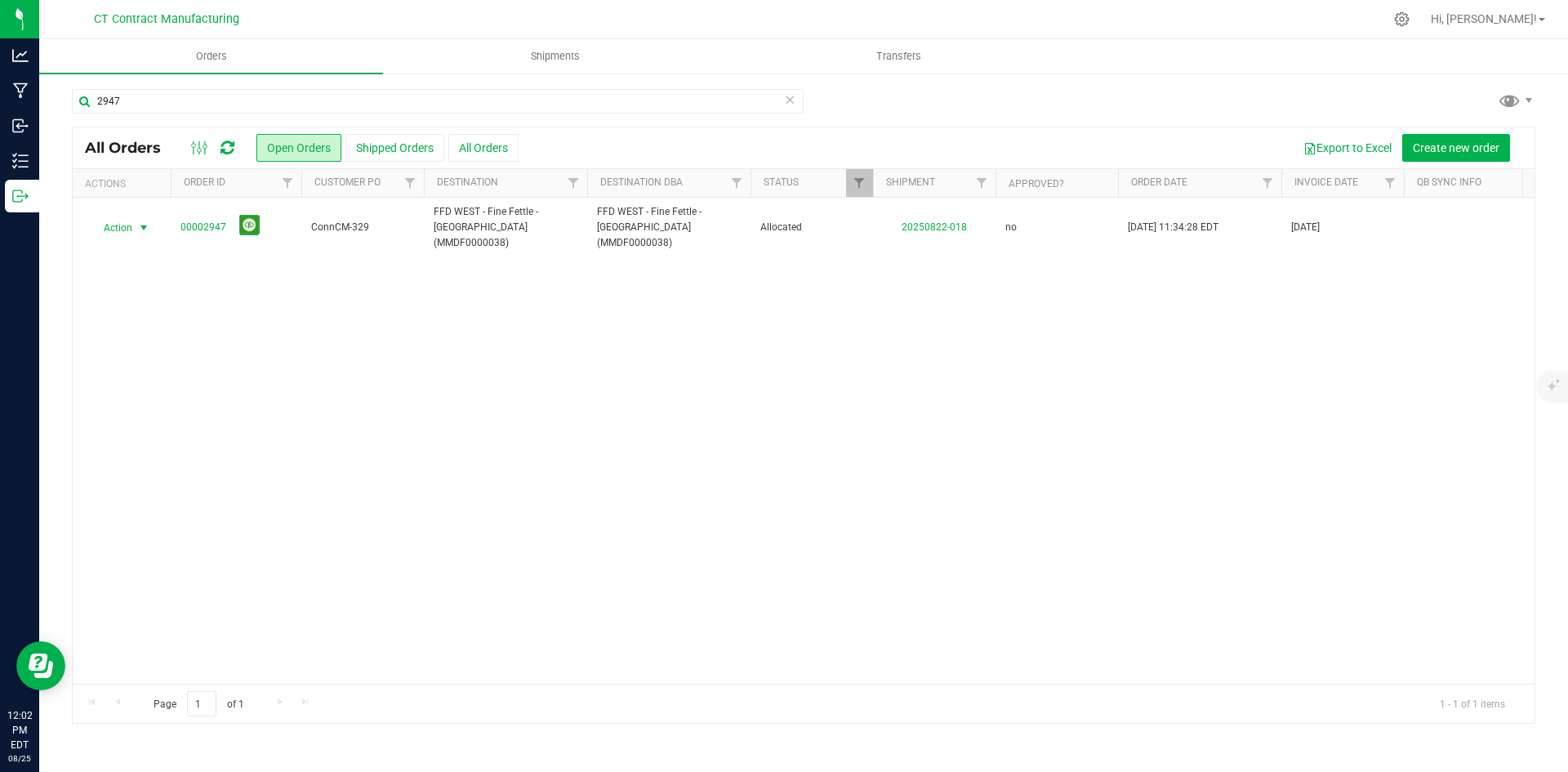
drag, startPoint x: 143, startPoint y: 218, endPoint x: 145, endPoint y: 257, distance: 39.1
click at [143, 222] on span "select" at bounding box center [143, 228] width 13 height 13
click at [160, 465] on li "Print packing list" at bounding box center [151, 462] width 123 height 25
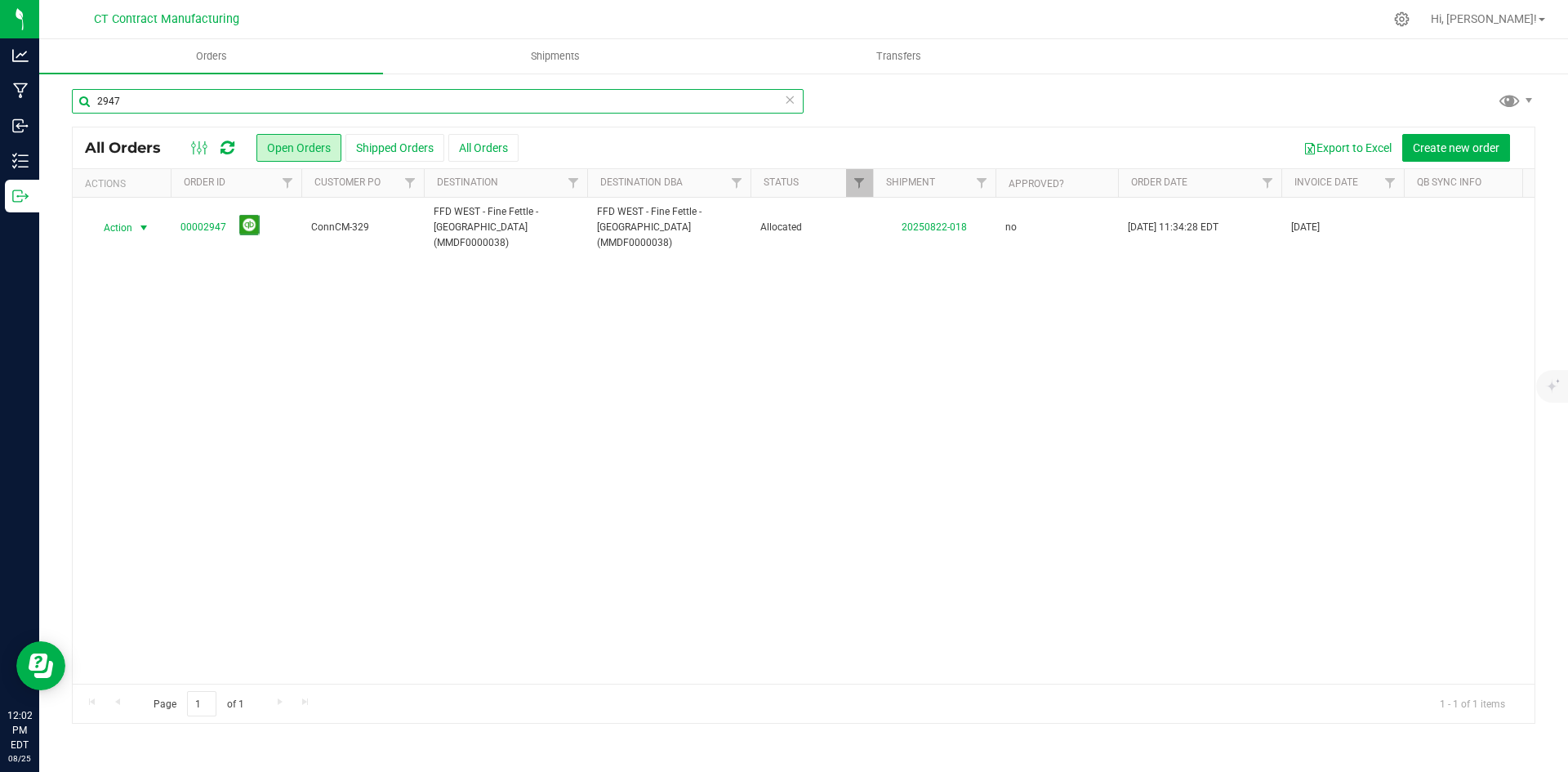
click at [134, 107] on input "2947" at bounding box center [438, 101] width 732 height 25
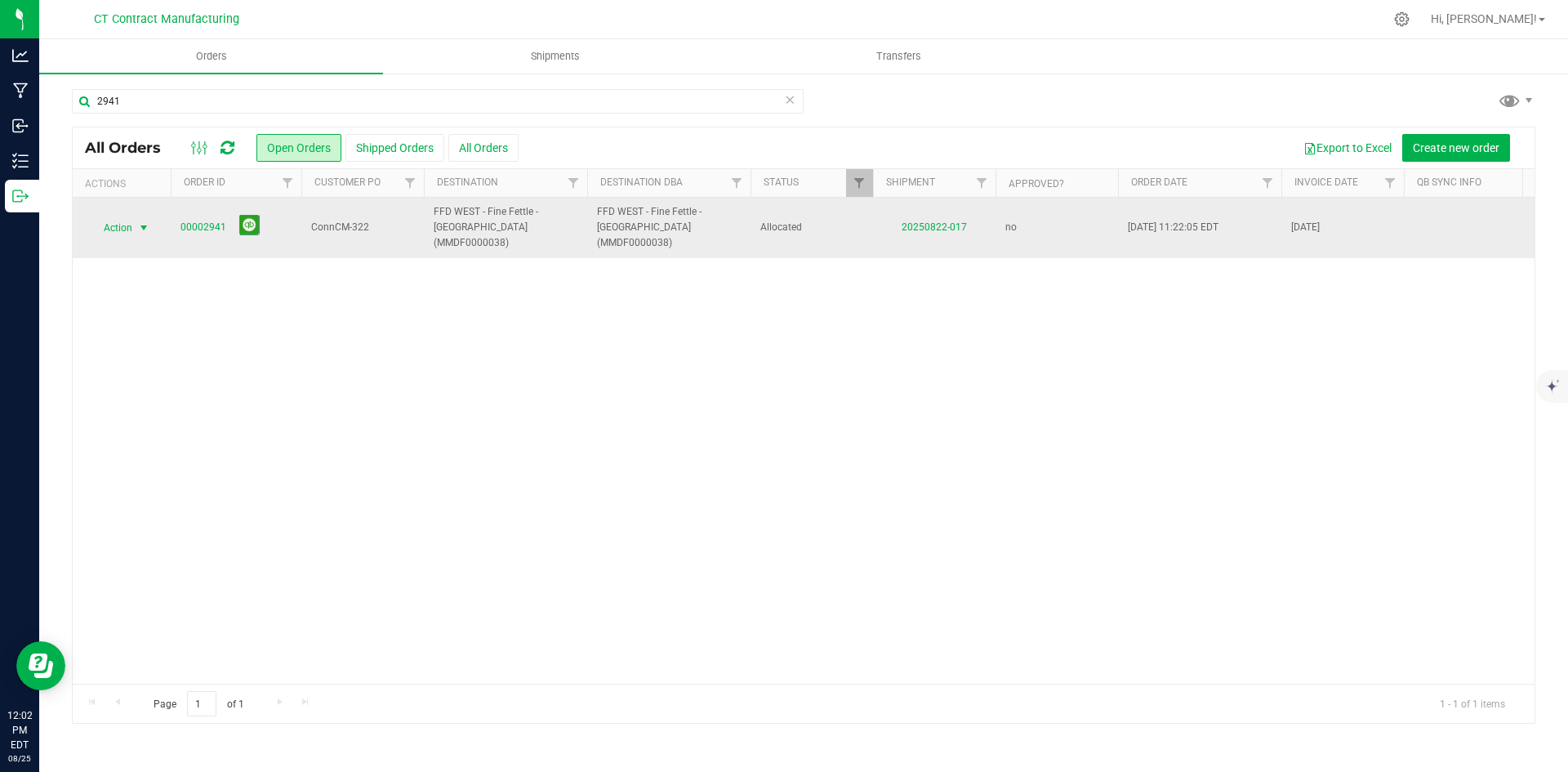
click at [145, 222] on span "select" at bounding box center [143, 228] width 13 height 13
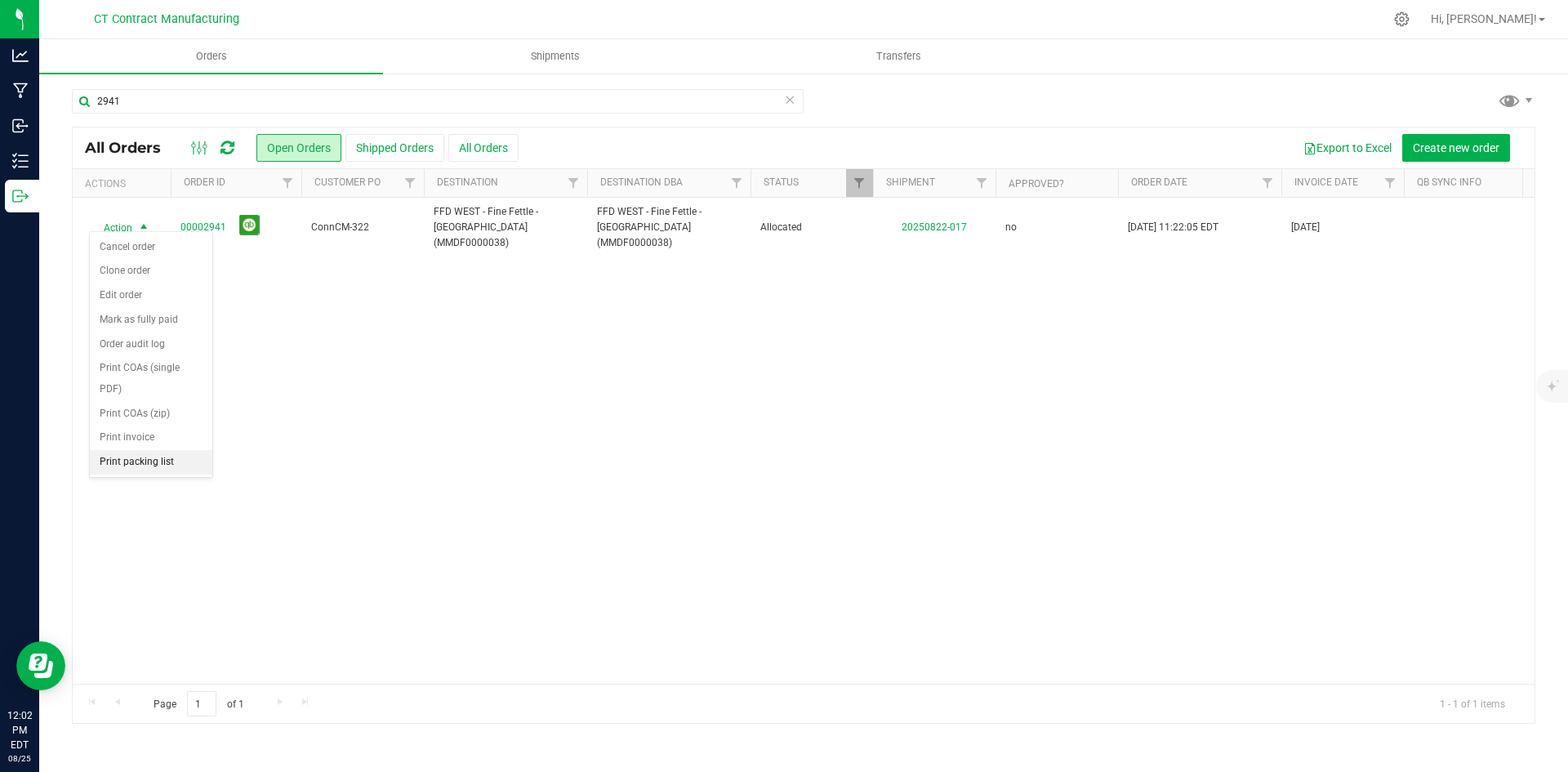
click at [143, 454] on li "Print packing list" at bounding box center [151, 462] width 123 height 25
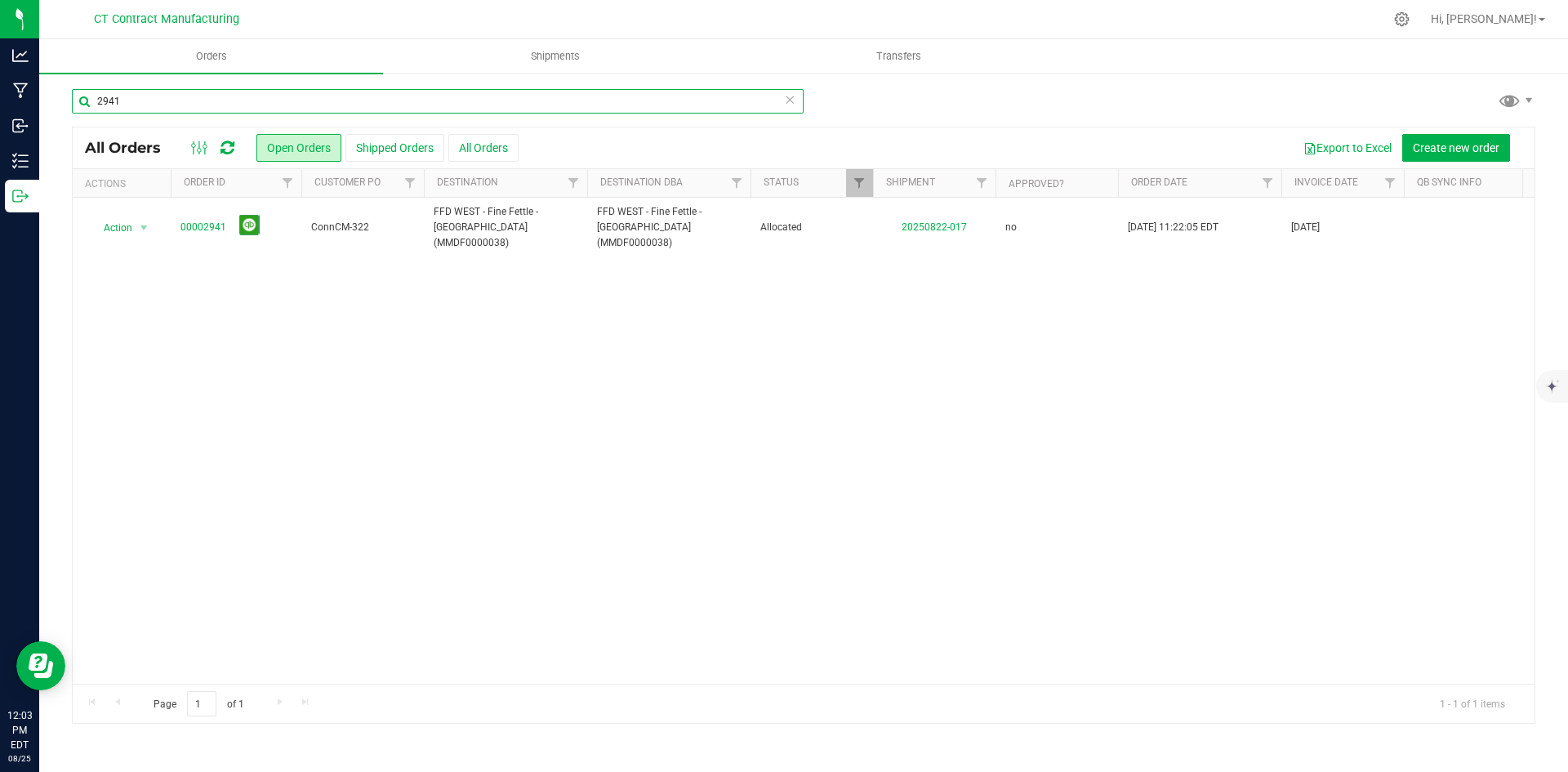
click at [110, 104] on input "2941" at bounding box center [438, 101] width 732 height 25
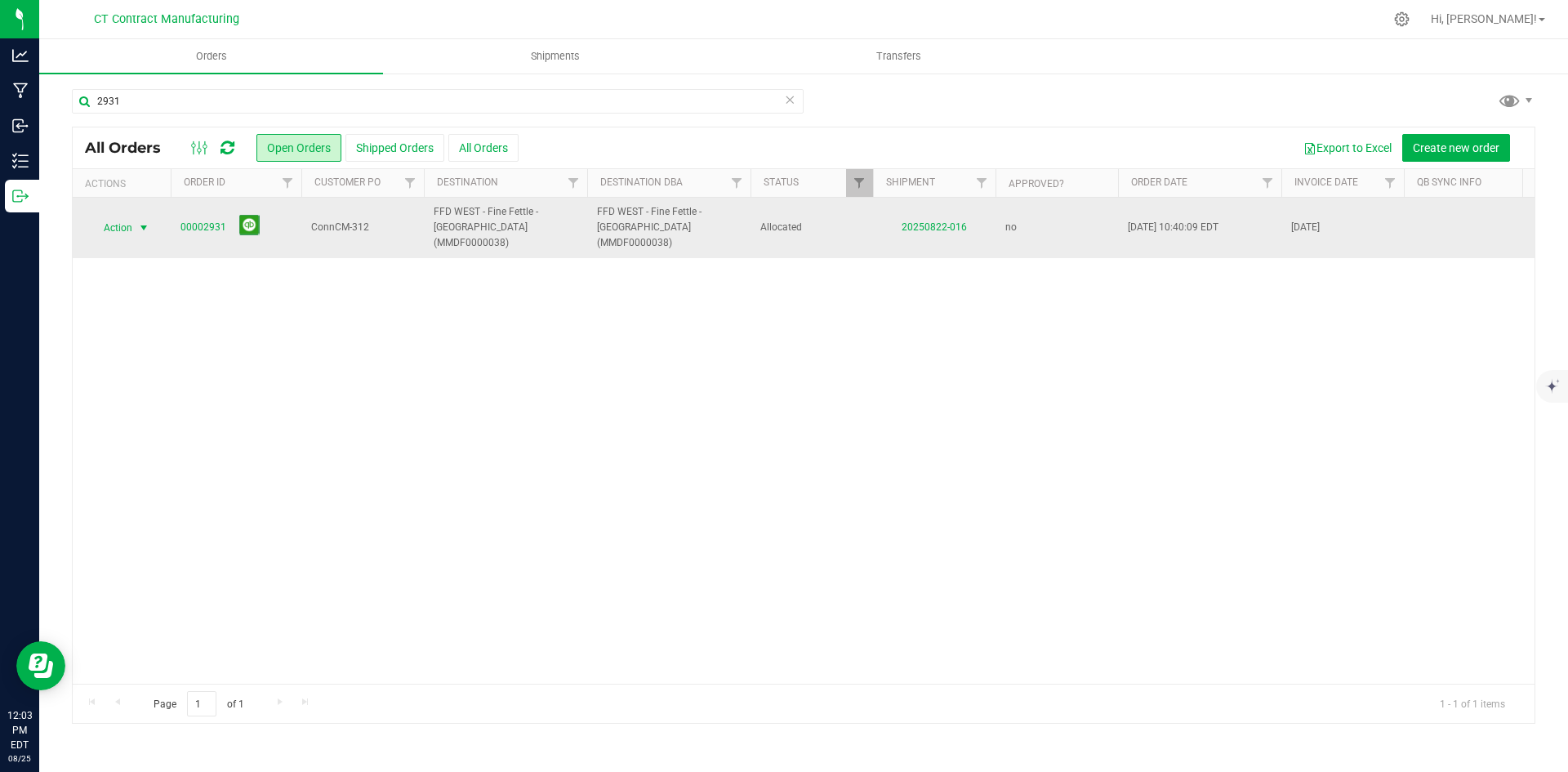
click at [144, 222] on span "select" at bounding box center [143, 228] width 13 height 13
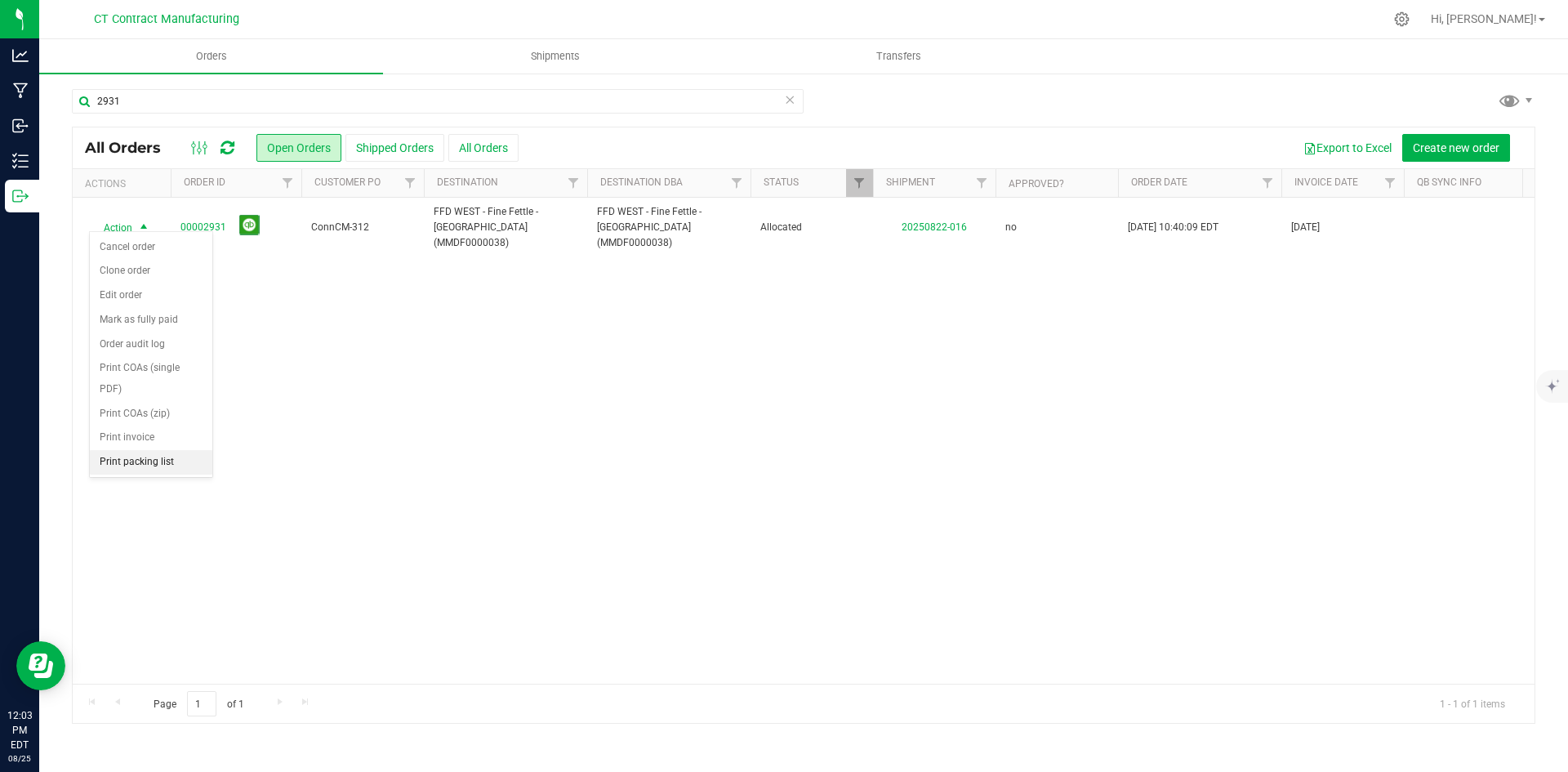
click at [136, 460] on li "Print packing list" at bounding box center [151, 462] width 123 height 25
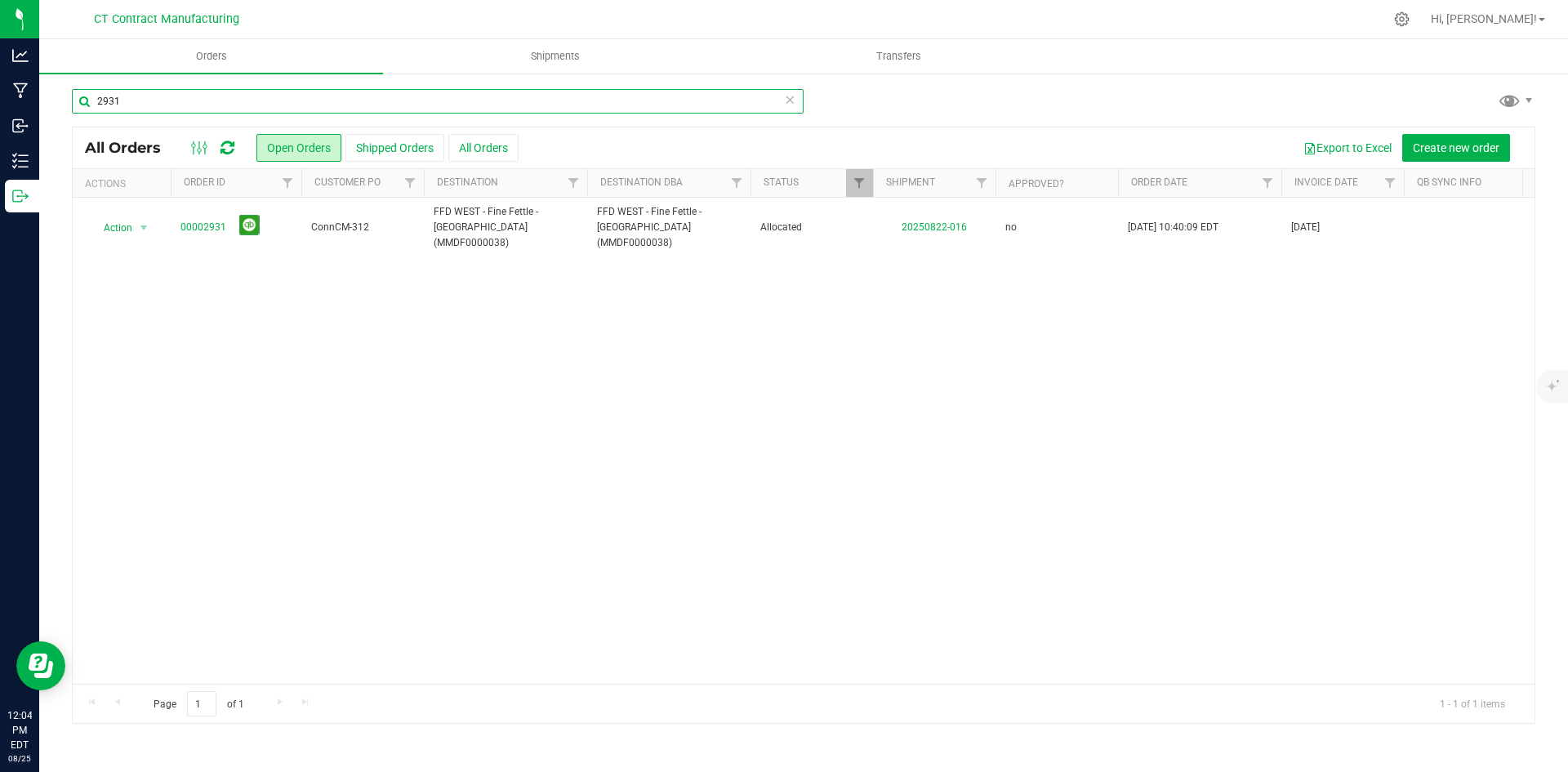
drag, startPoint x: 111, startPoint y: 103, endPoint x: 133, endPoint y: 103, distance: 22.0
click at [133, 103] on input "2931" at bounding box center [438, 101] width 732 height 25
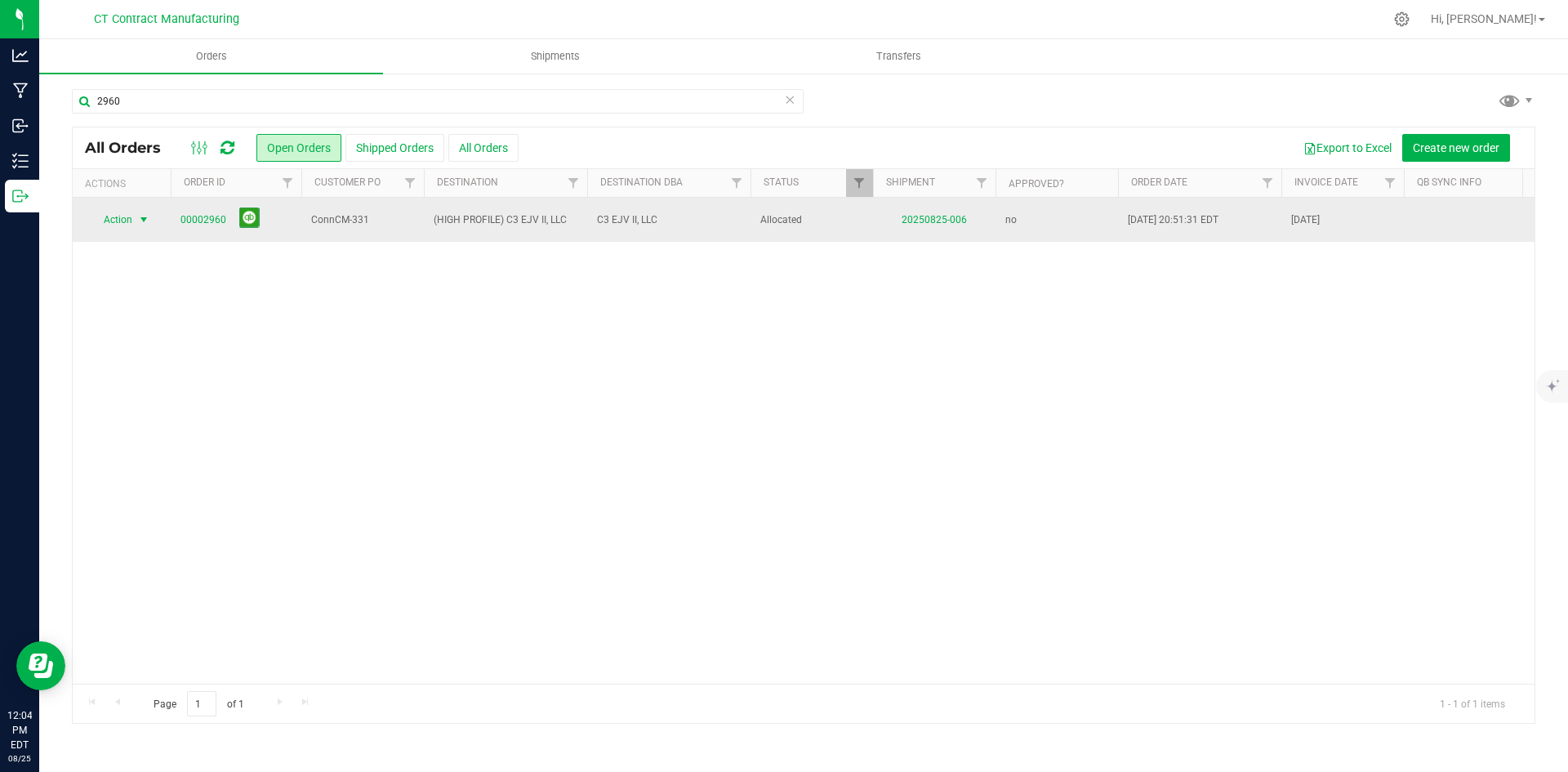
click at [152, 223] on span "select" at bounding box center [144, 219] width 20 height 23
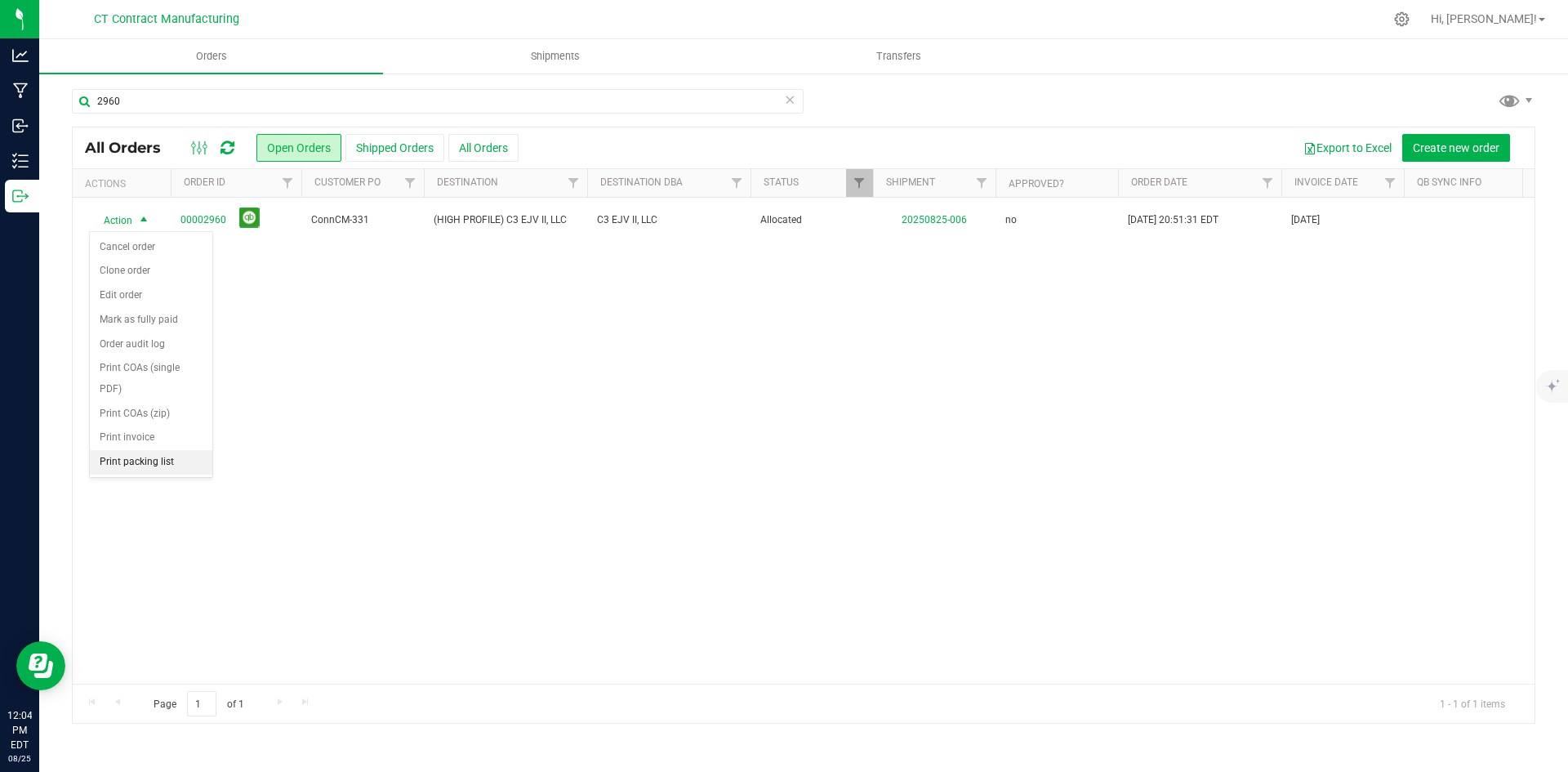
click at [161, 455] on li "Print packing list" at bounding box center [151, 462] width 123 height 25
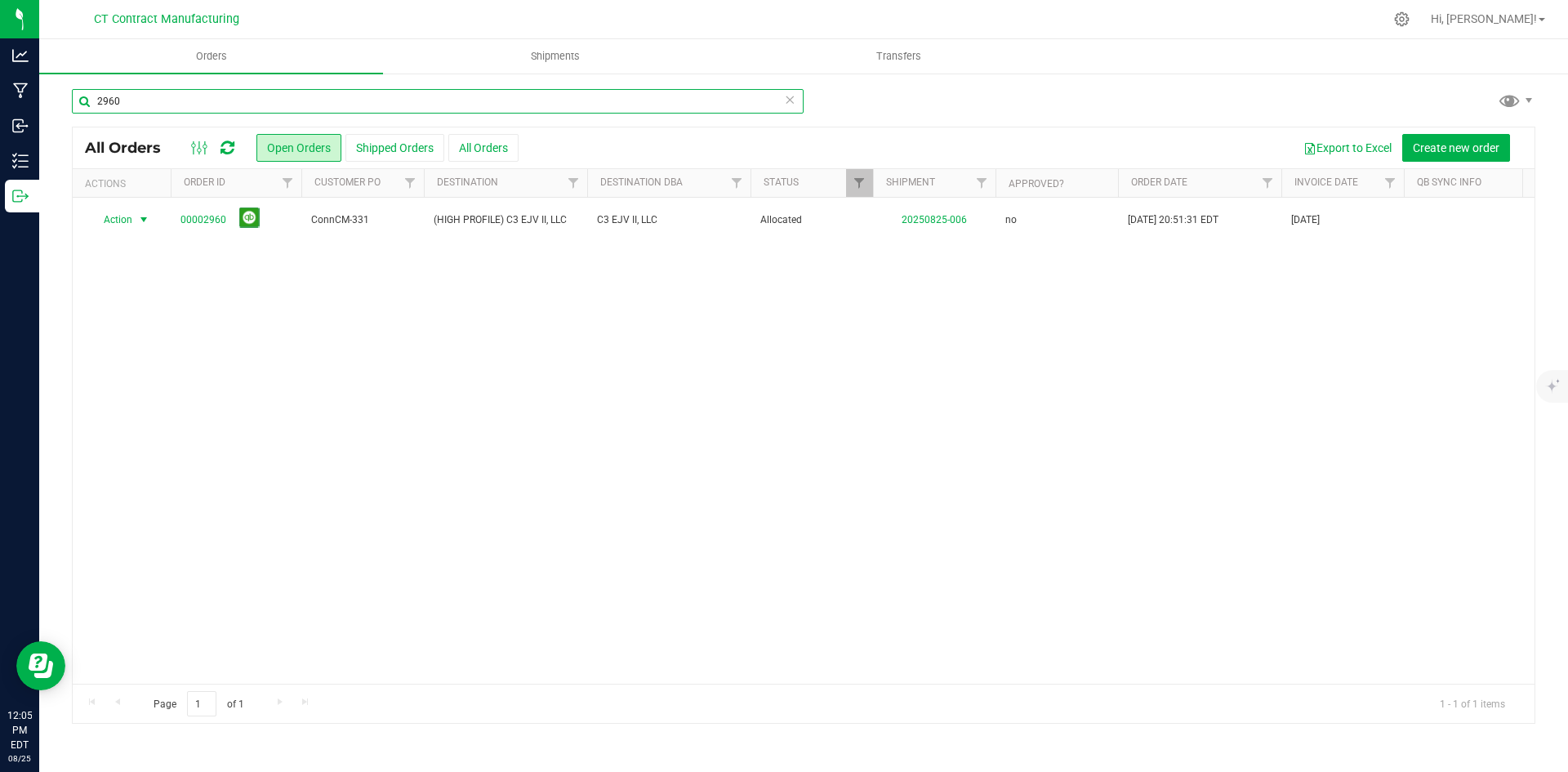
click at [151, 100] on input "2960" at bounding box center [438, 101] width 732 height 25
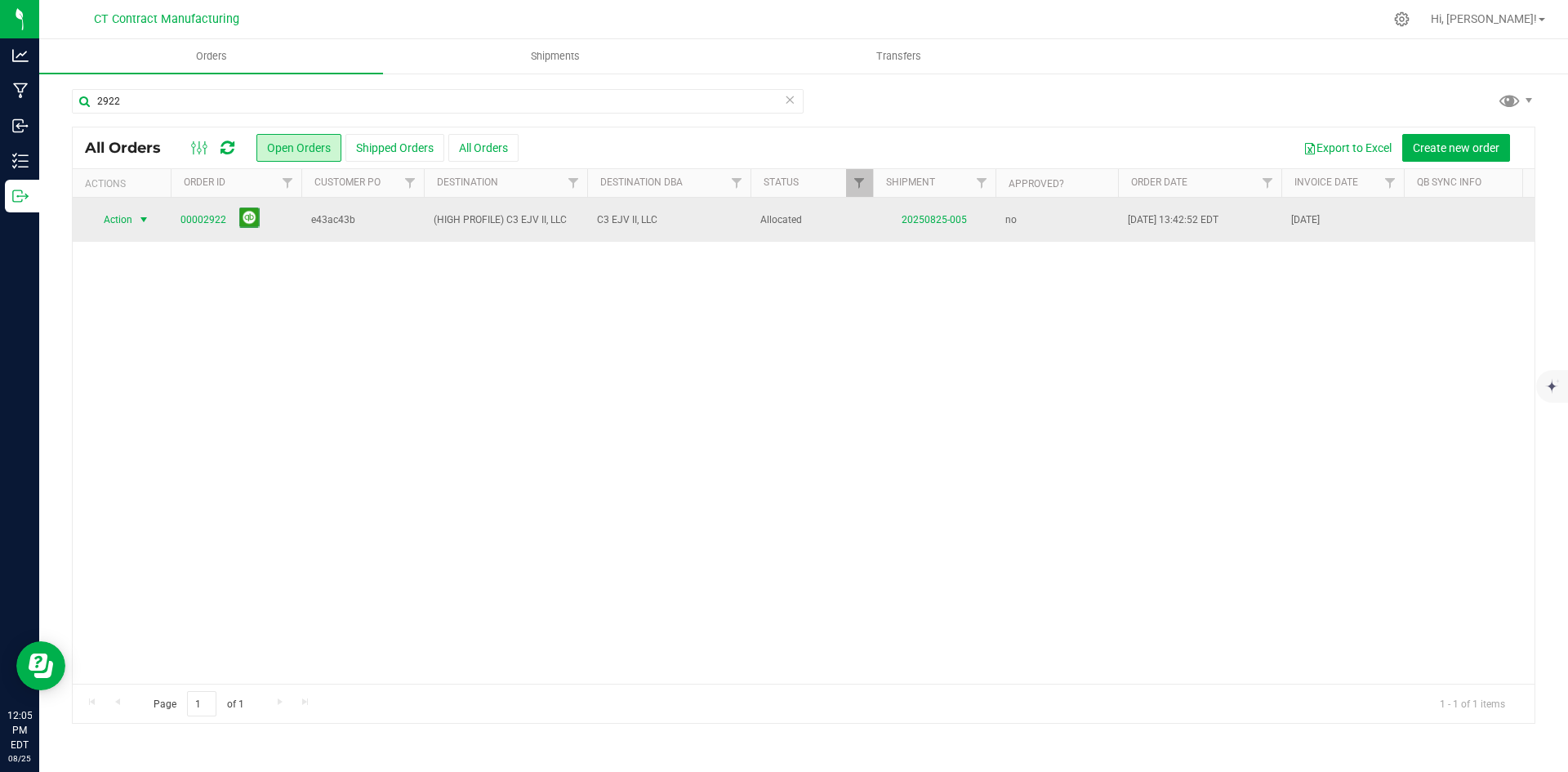
click at [143, 219] on span "select" at bounding box center [143, 220] width 13 height 13
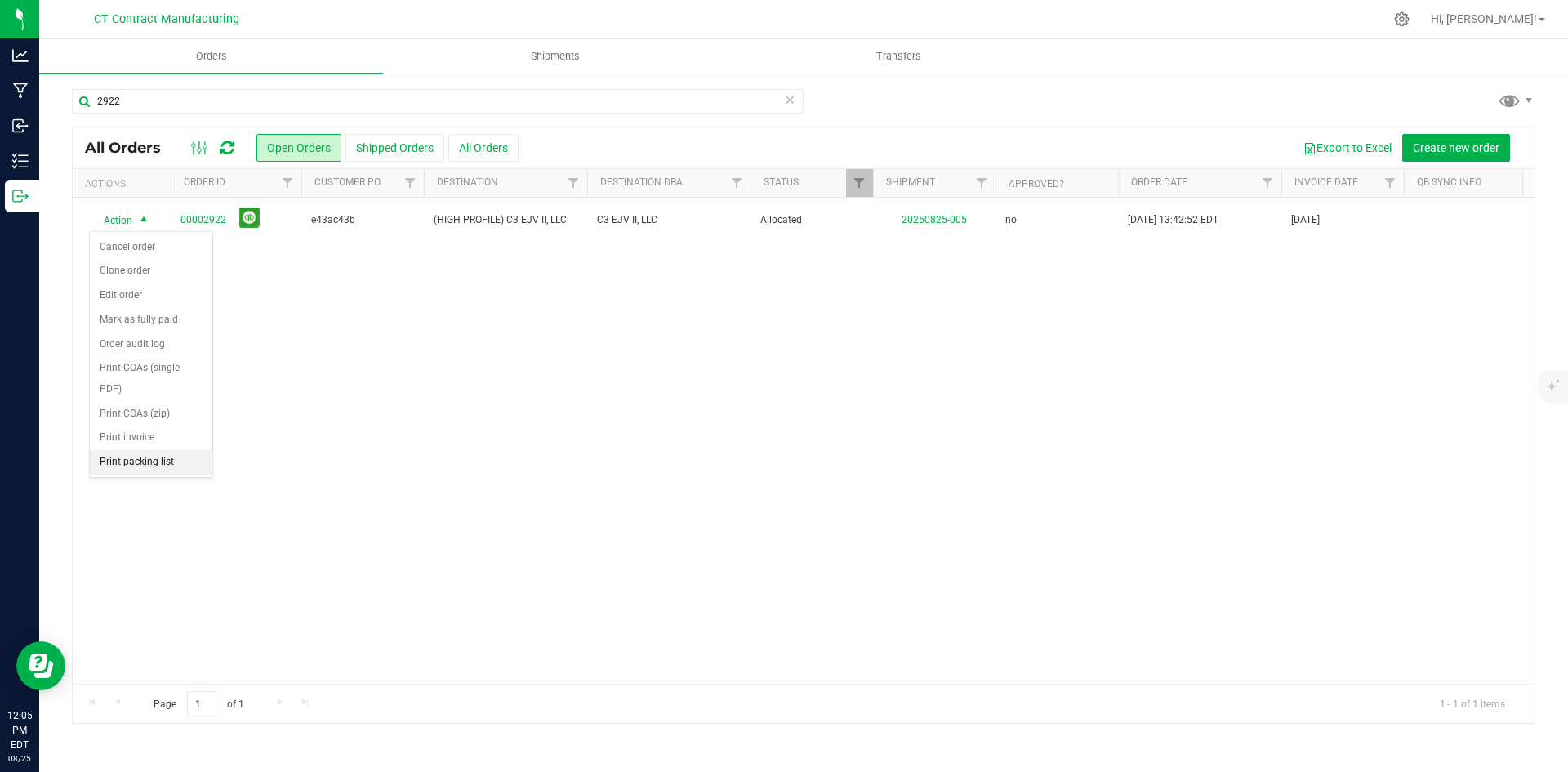
click at [167, 463] on li "Print packing list" at bounding box center [151, 462] width 123 height 25
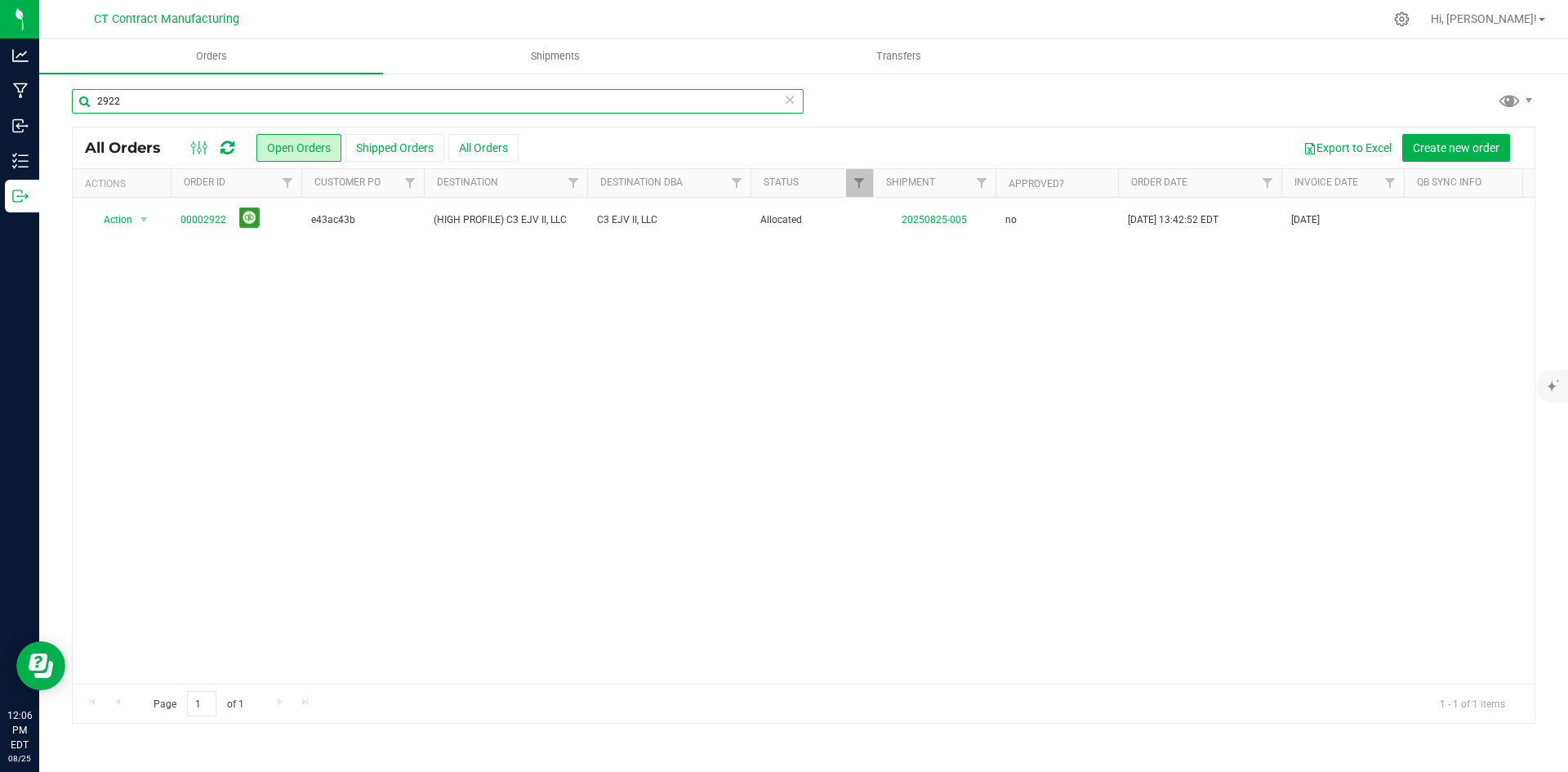
click at [148, 97] on input "2922" at bounding box center [438, 101] width 732 height 25
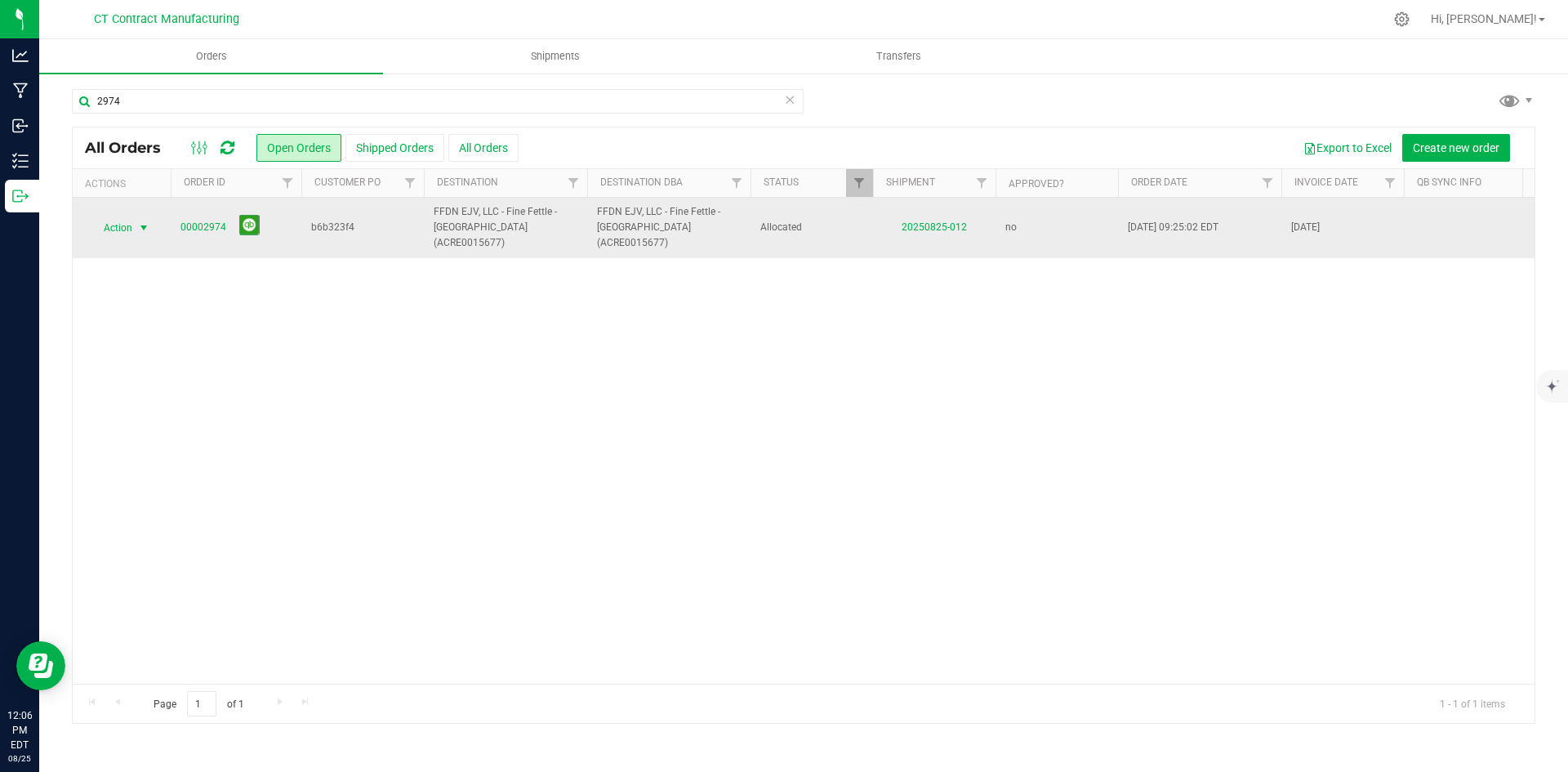
click at [143, 223] on span "select" at bounding box center [143, 228] width 13 height 13
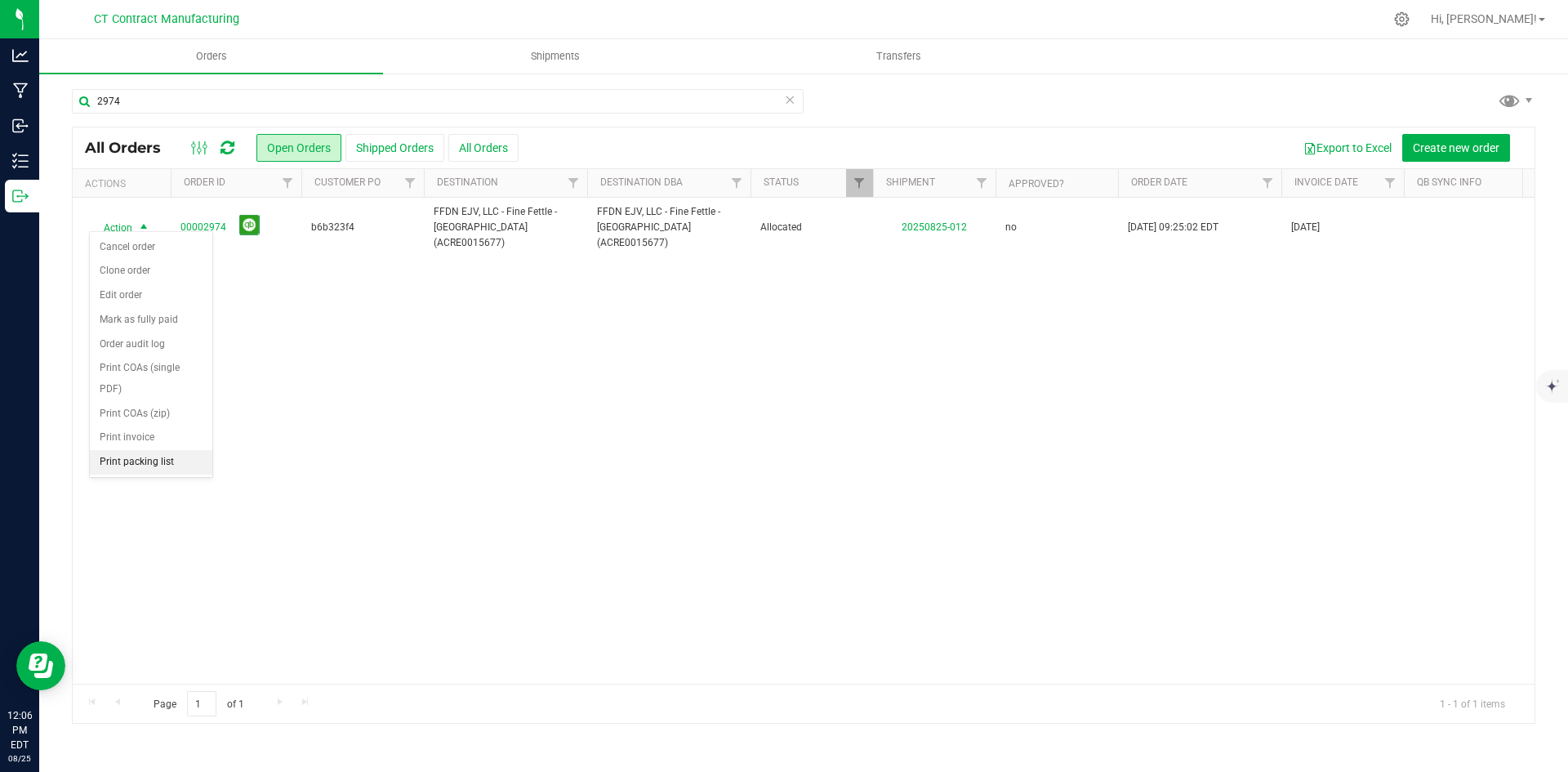
click at [146, 468] on li "Print packing list" at bounding box center [151, 462] width 123 height 25
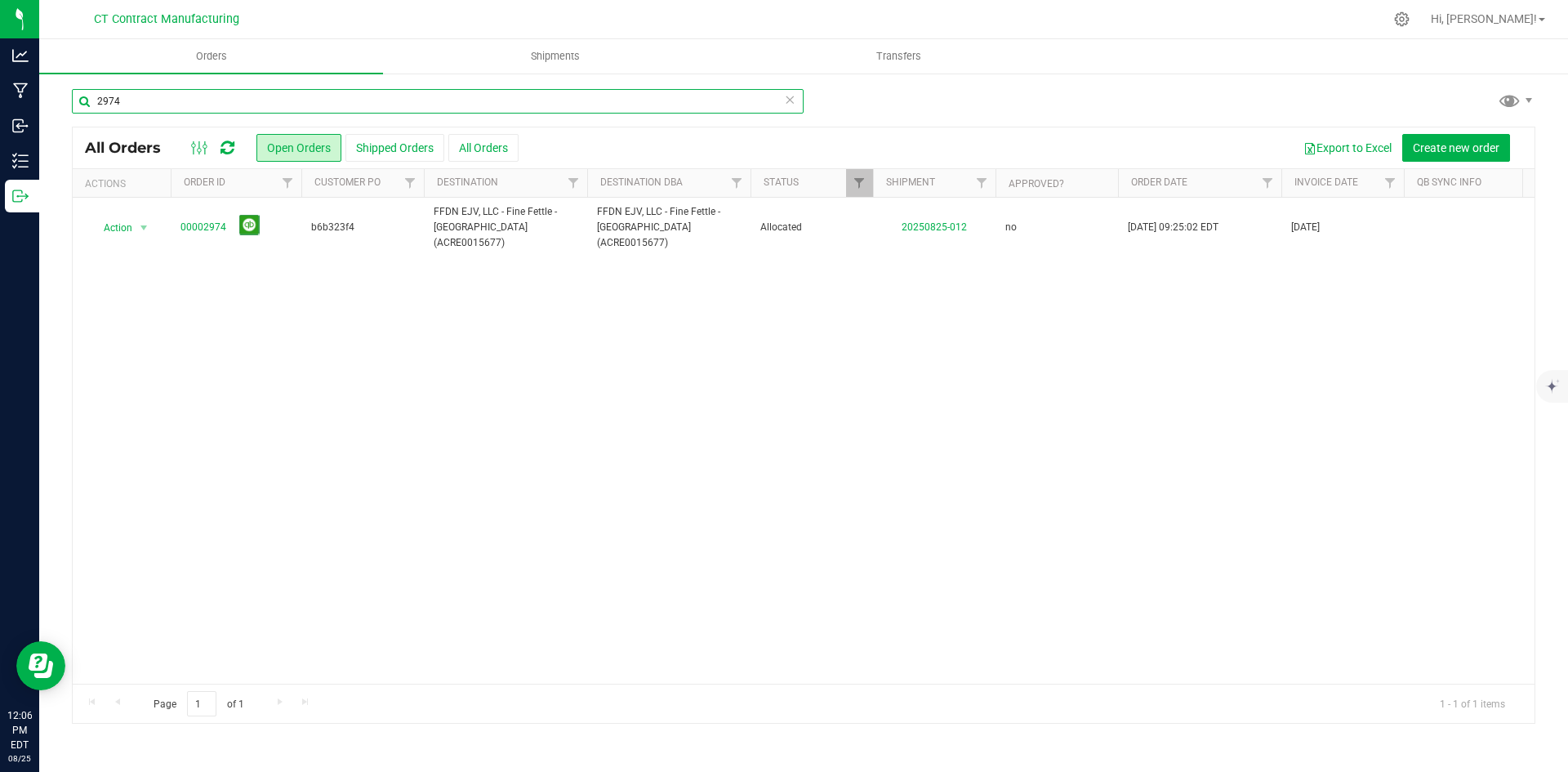
drag, startPoint x: 108, startPoint y: 105, endPoint x: 153, endPoint y: 104, distance: 45.0
click at [153, 104] on input "2974" at bounding box center [438, 101] width 732 height 25
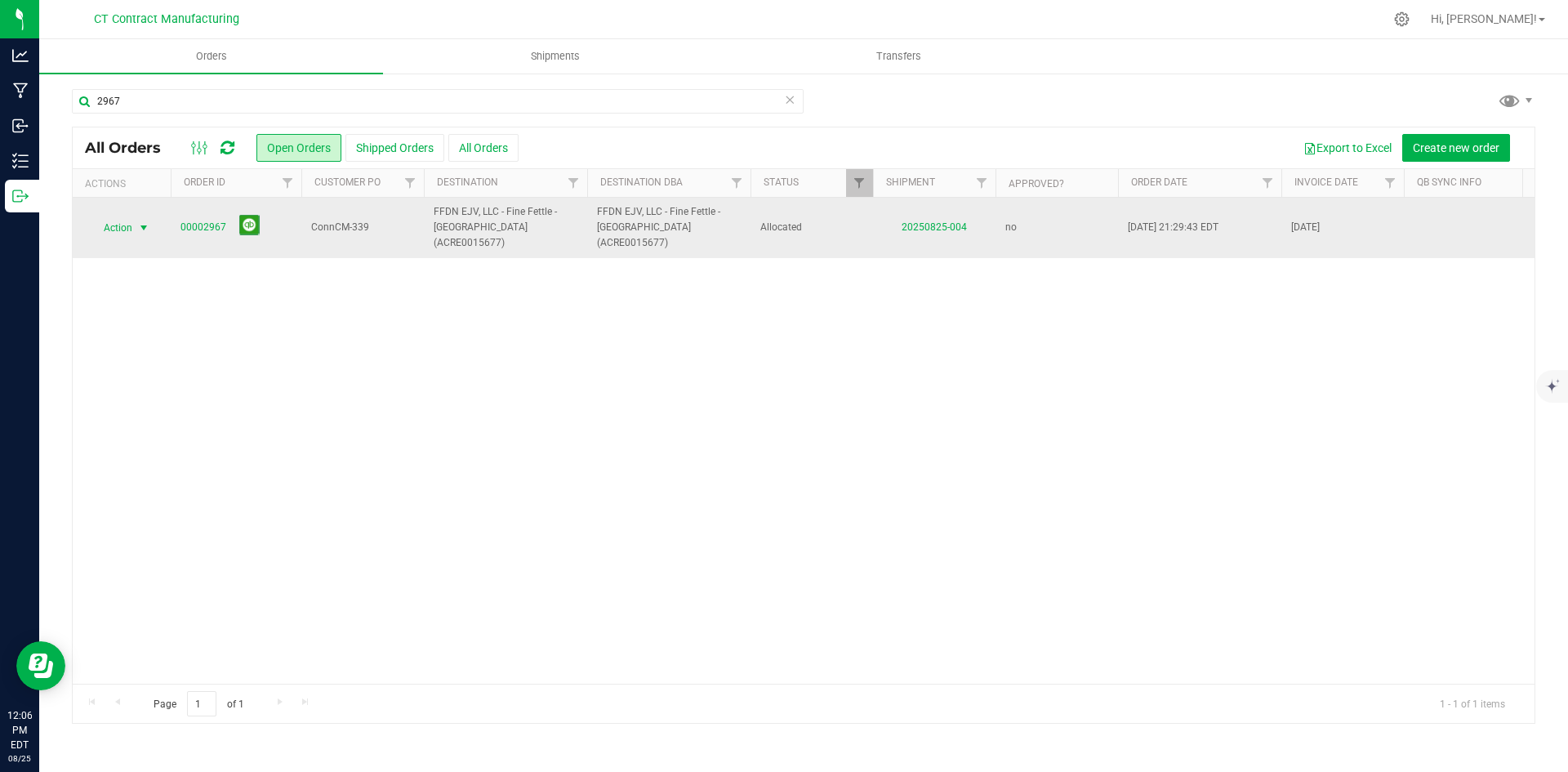
click at [147, 222] on span "select" at bounding box center [143, 228] width 13 height 13
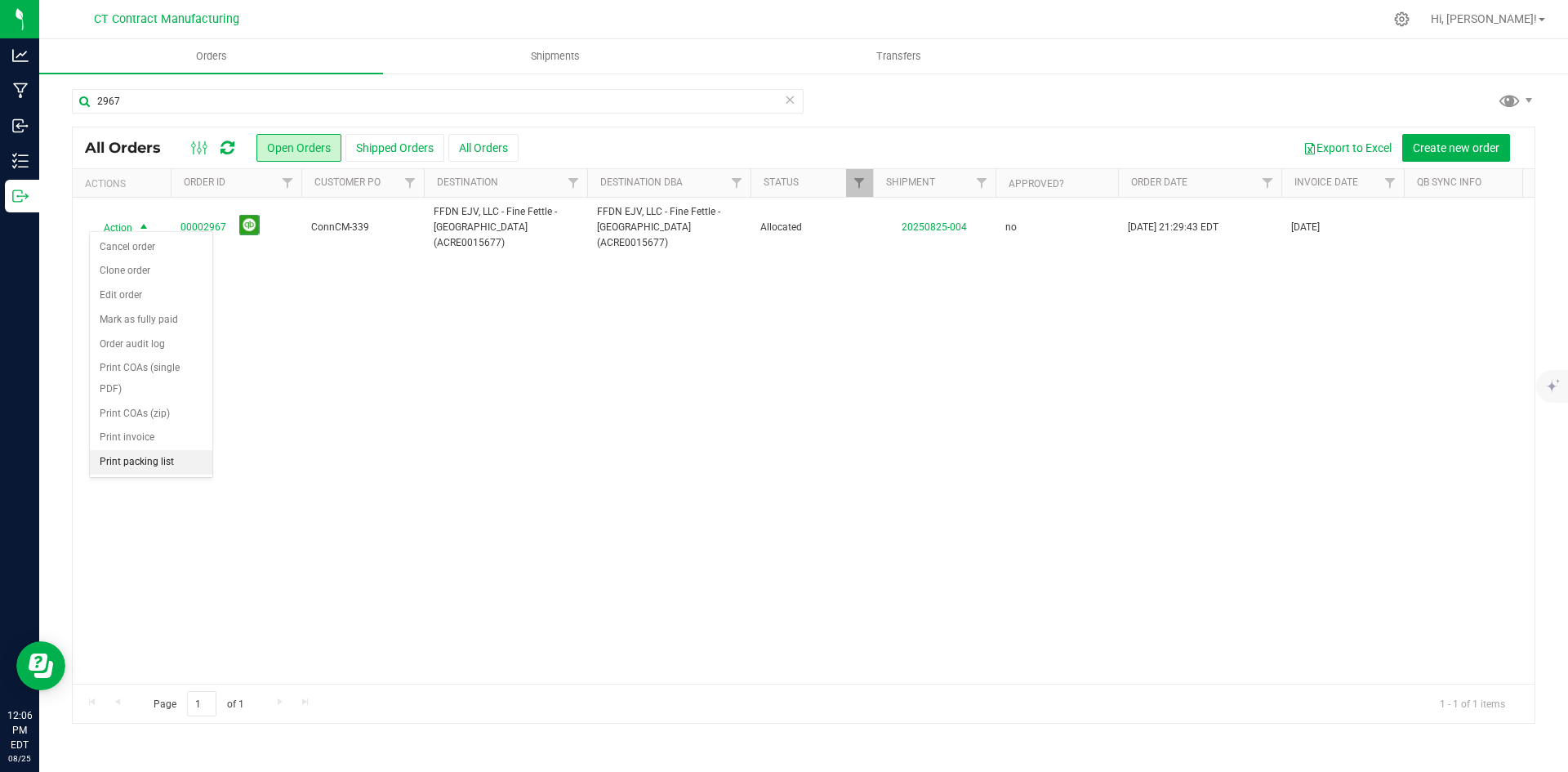
click at [142, 460] on li "Print packing list" at bounding box center [151, 462] width 123 height 25
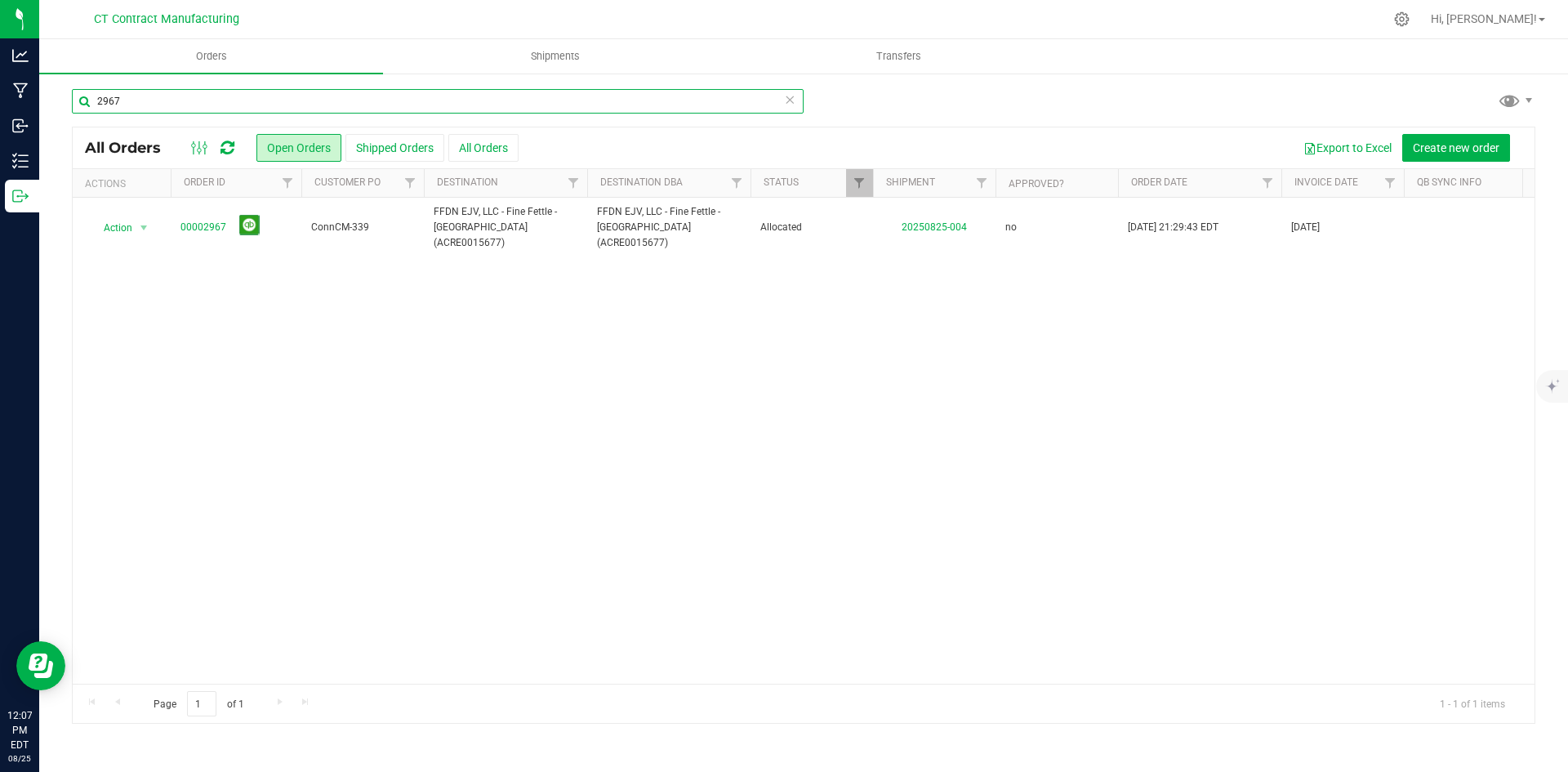
drag, startPoint x: 108, startPoint y: 105, endPoint x: 143, endPoint y: 103, distance: 35.1
click at [143, 103] on input "2967" at bounding box center [438, 101] width 732 height 25
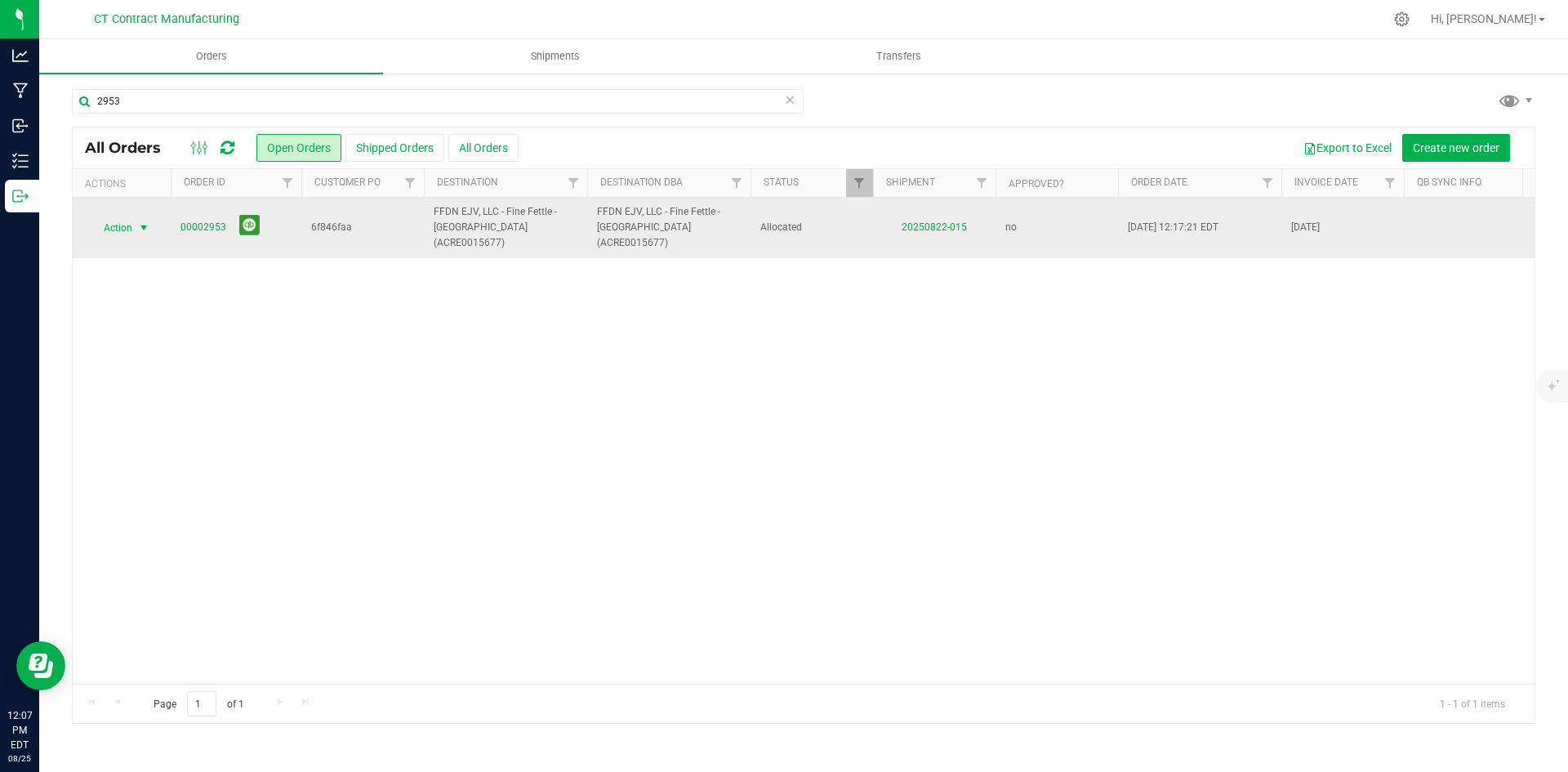
click at [140, 222] on span "select" at bounding box center [143, 228] width 13 height 13
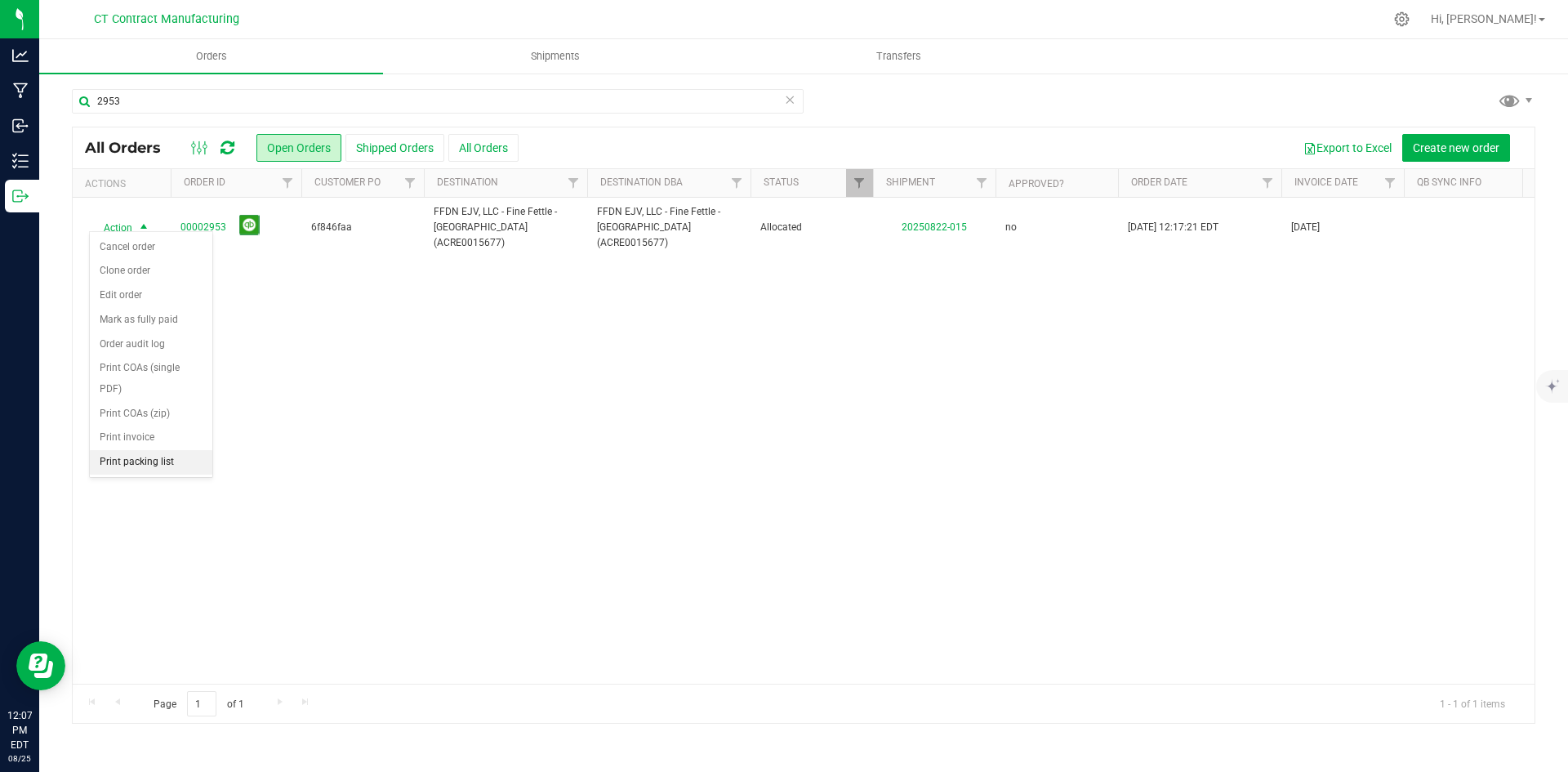
click at [159, 453] on li "Print packing list" at bounding box center [151, 462] width 123 height 25
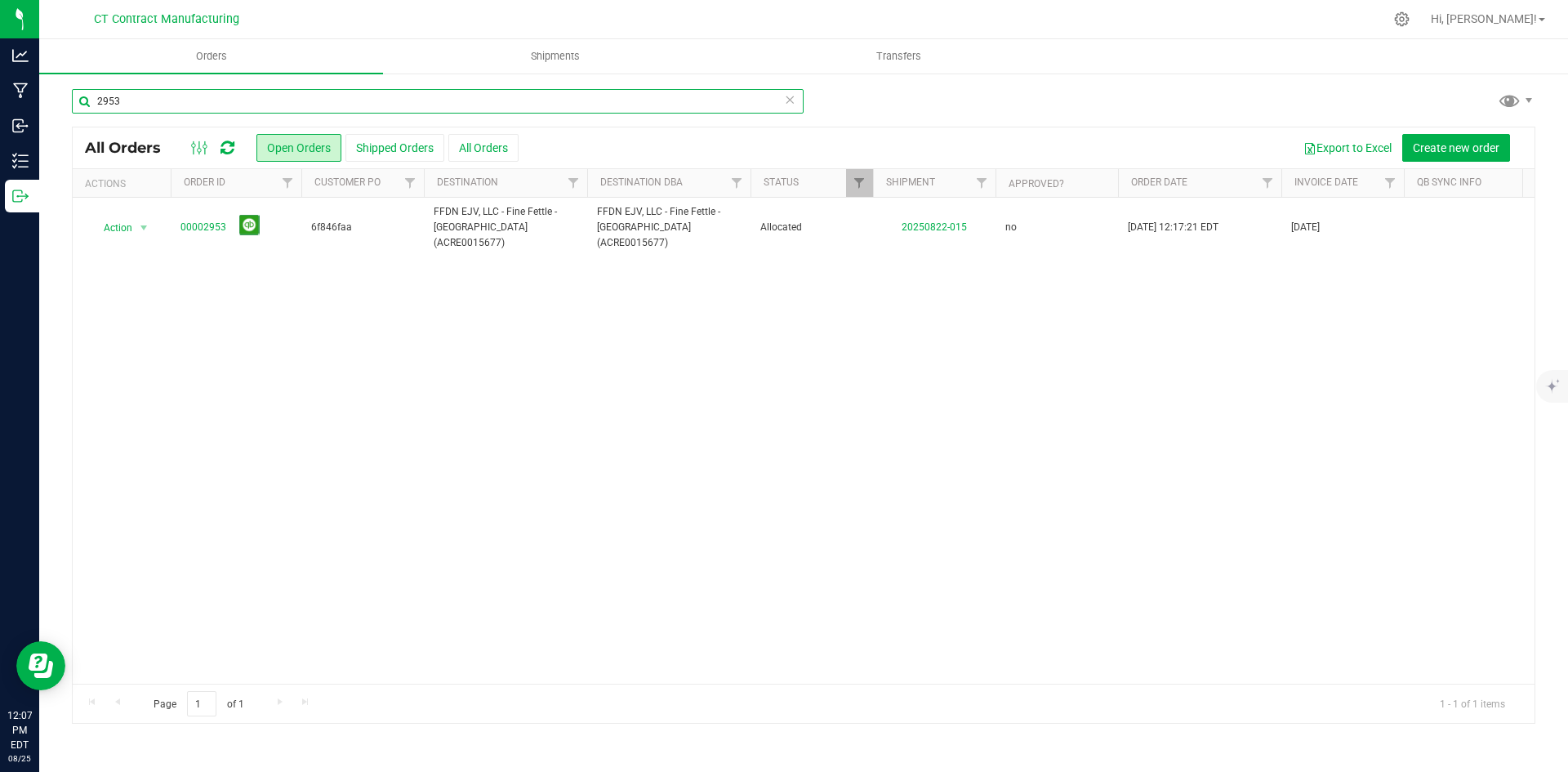
drag, startPoint x: 110, startPoint y: 102, endPoint x: 133, endPoint y: 104, distance: 23.1
click at [133, 104] on input "2953" at bounding box center [438, 101] width 732 height 25
type input "2940"
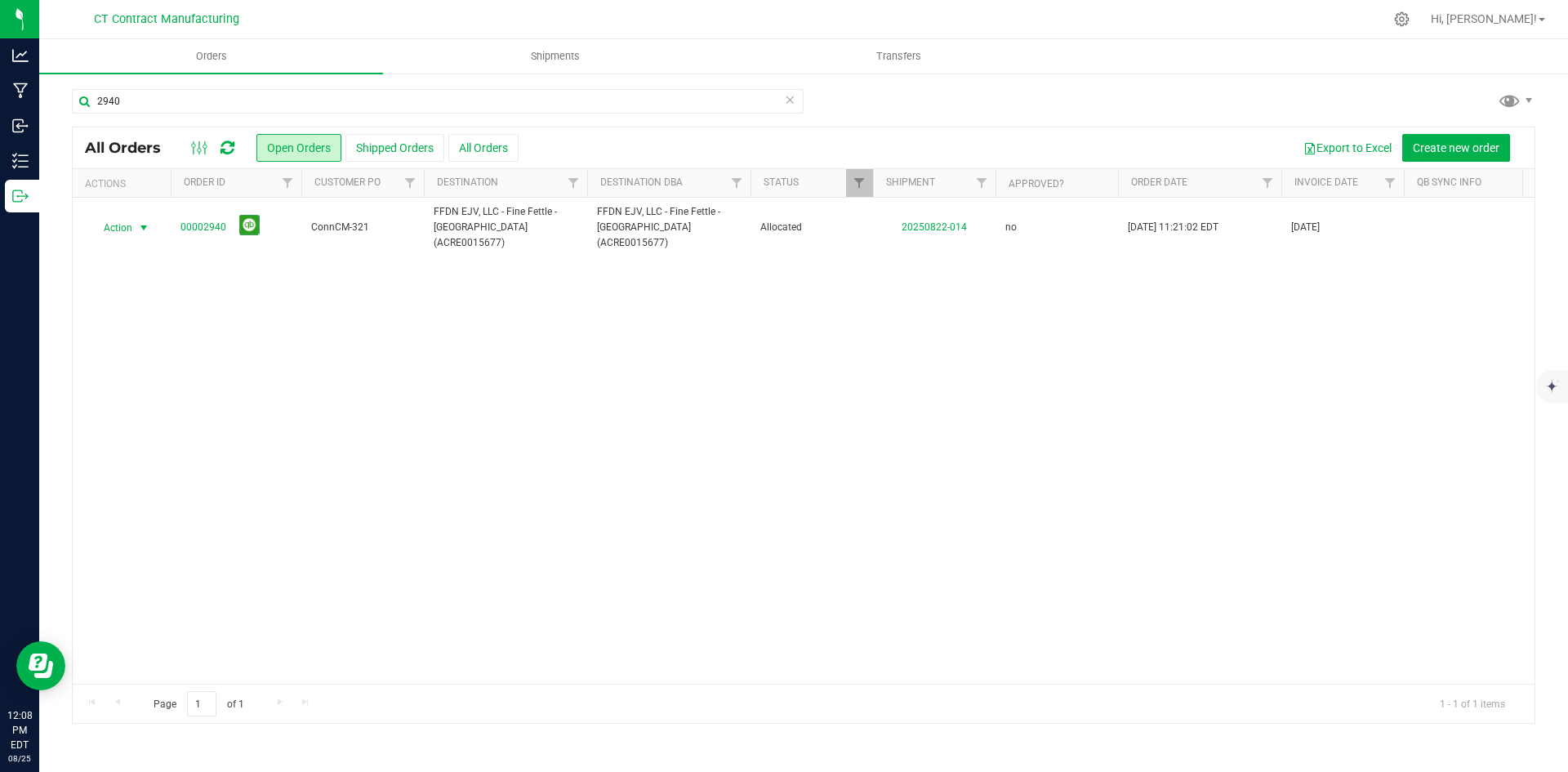
click at [149, 222] on span "select" at bounding box center [143, 228] width 13 height 13
click at [154, 466] on li "Print packing list" at bounding box center [151, 462] width 123 height 25
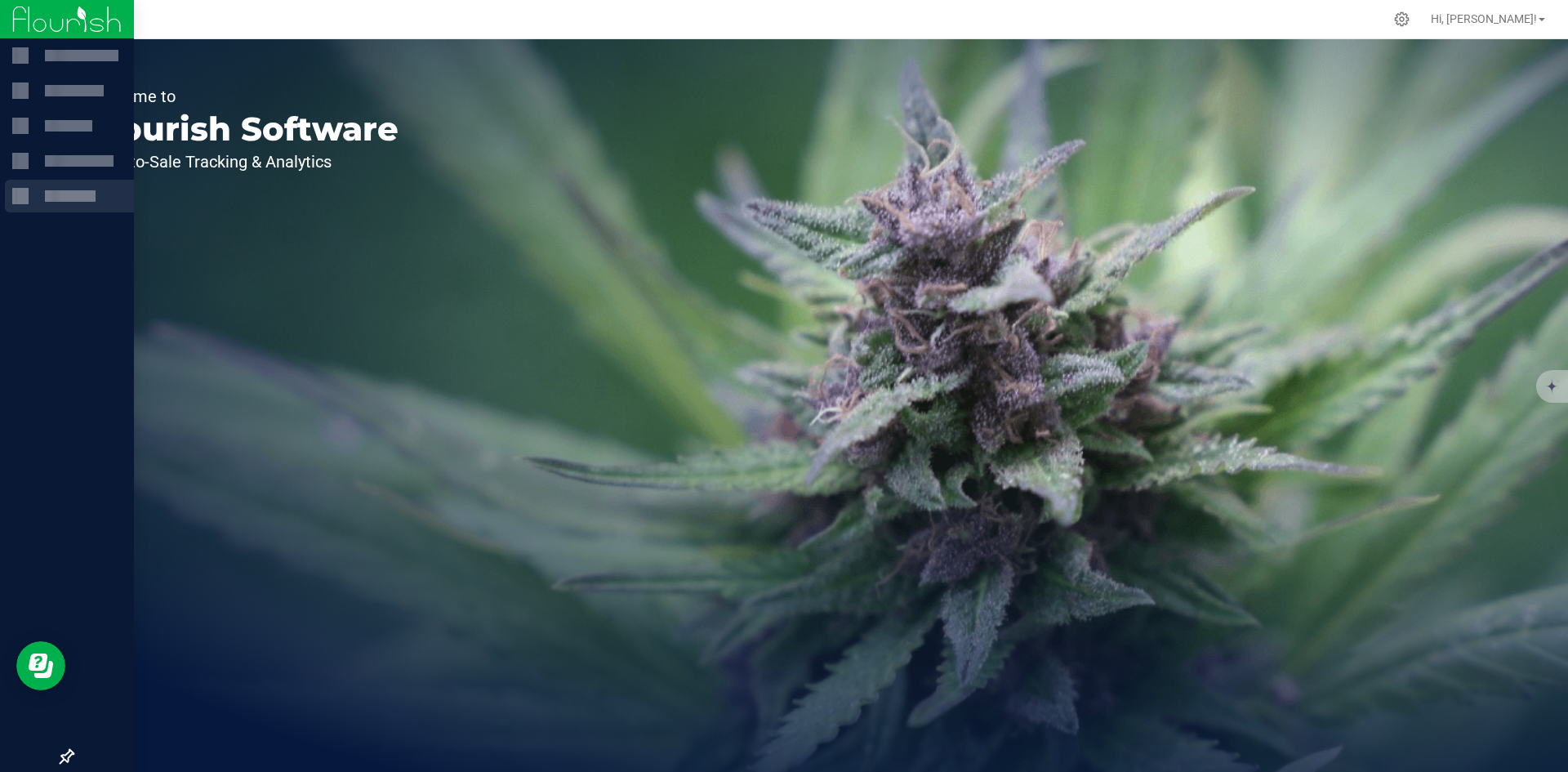
click at [10, 196] on div at bounding box center [69, 196] width 129 height 33
click at [22, 204] on div "Outbound" at bounding box center [69, 196] width 129 height 33
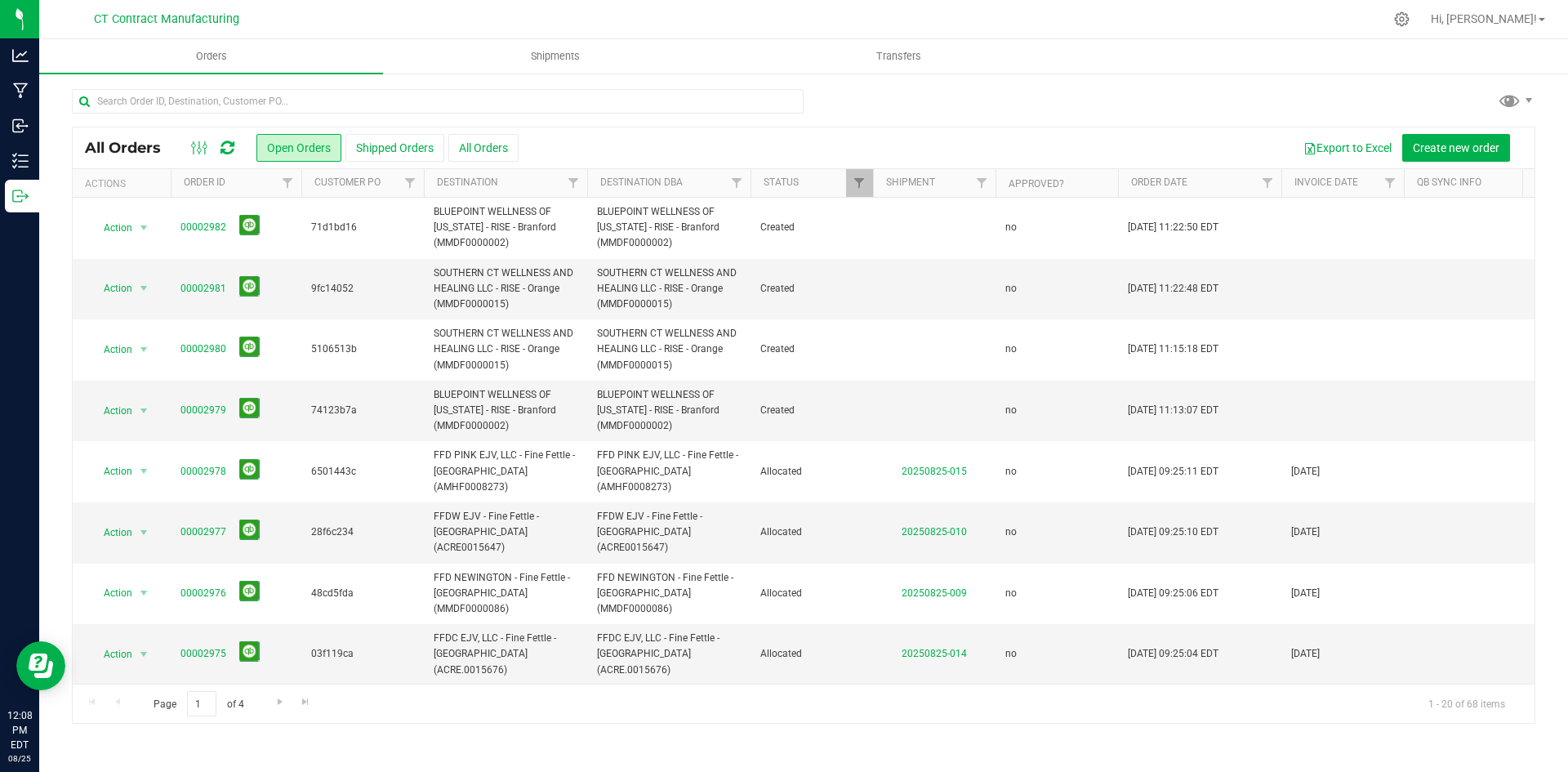
click at [709, 14] on div at bounding box center [838, 19] width 1091 height 32
click at [451, 98] on input "text" at bounding box center [438, 101] width 732 height 25
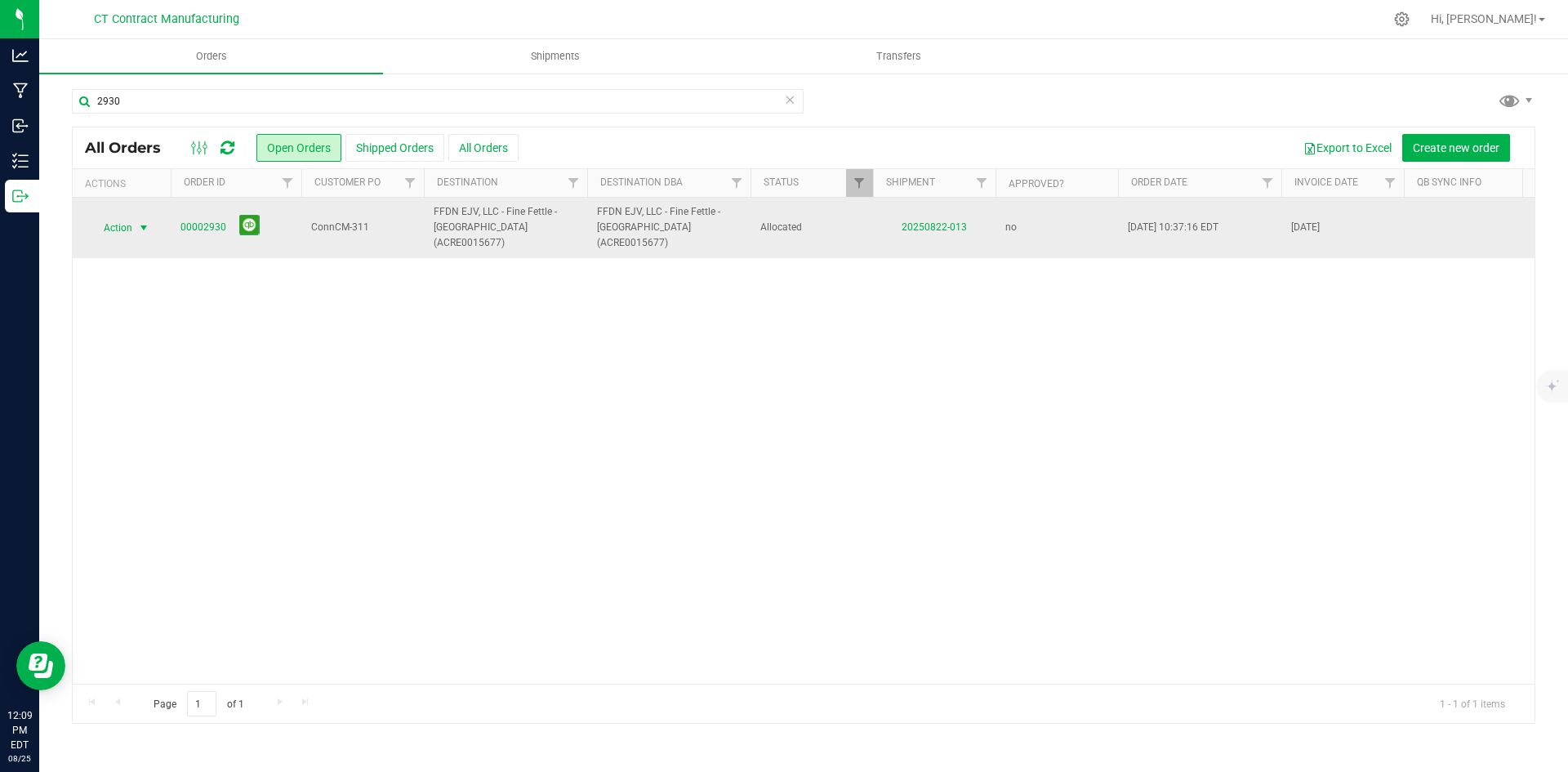
click at [143, 222] on span "select" at bounding box center [143, 228] width 13 height 13
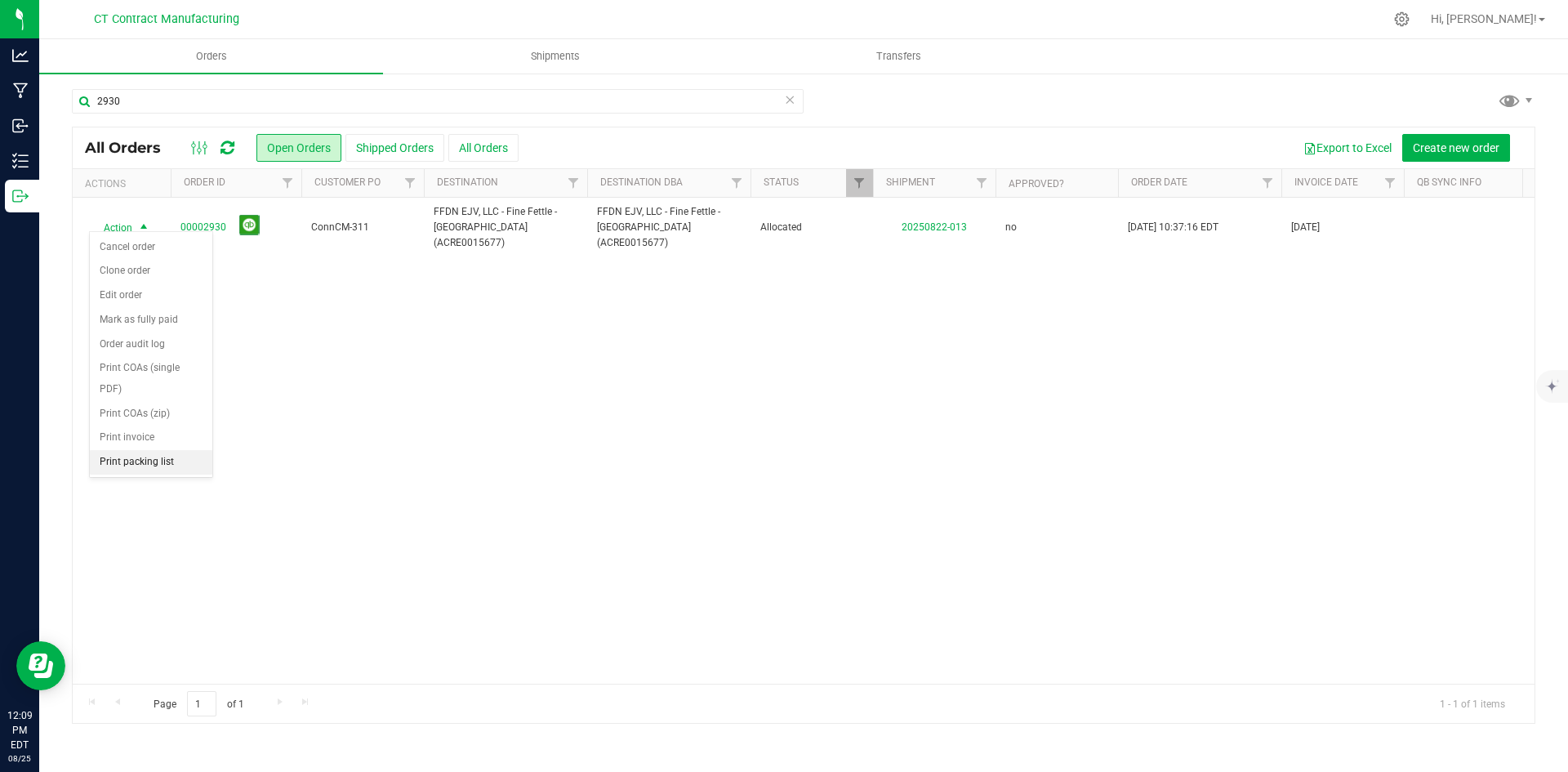
click at [156, 466] on li "Print packing list" at bounding box center [151, 462] width 123 height 25
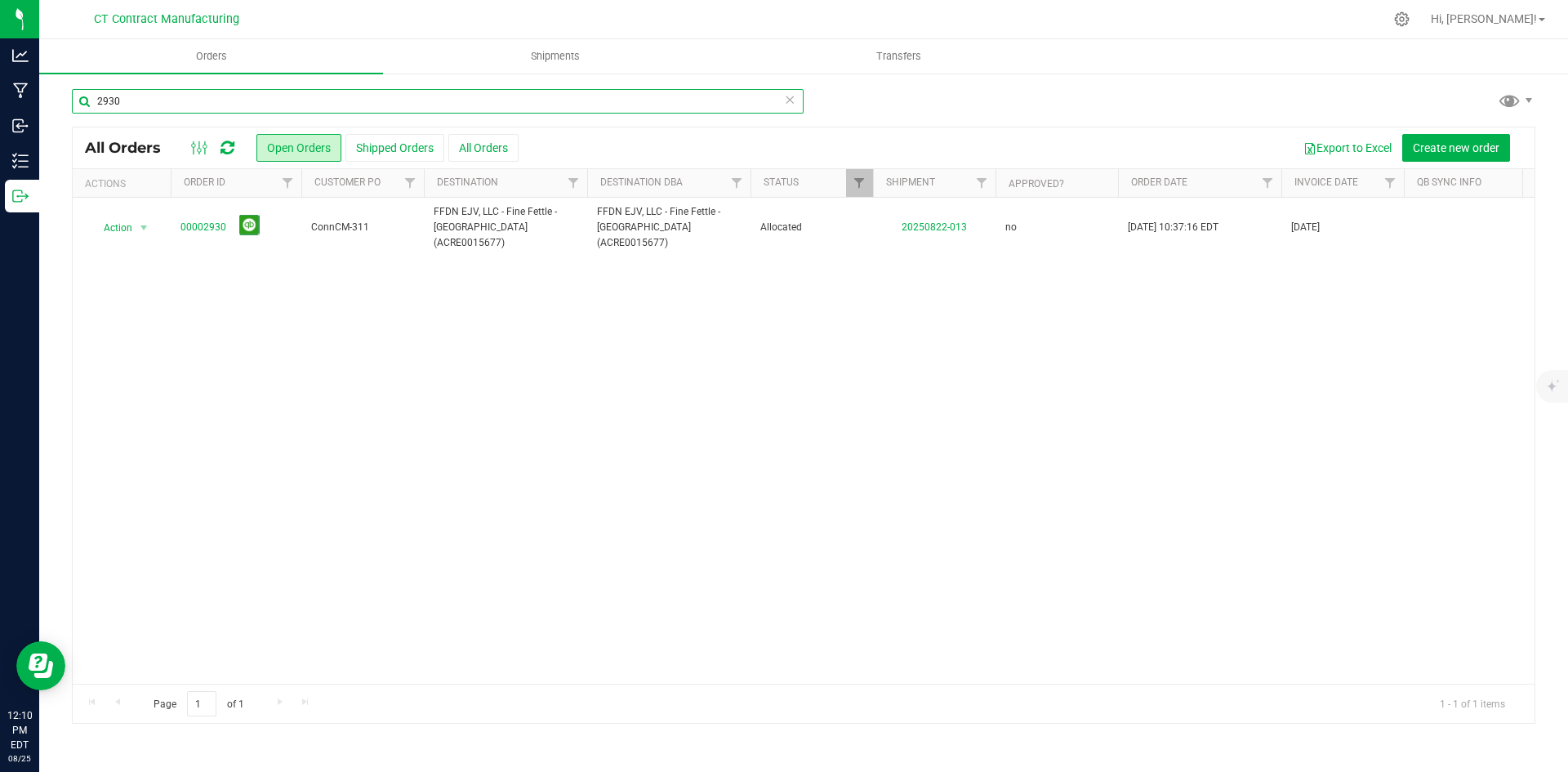
drag, startPoint x: 111, startPoint y: 102, endPoint x: 139, endPoint y: 102, distance: 28.0
click at [139, 102] on input "2930" at bounding box center [438, 101] width 732 height 25
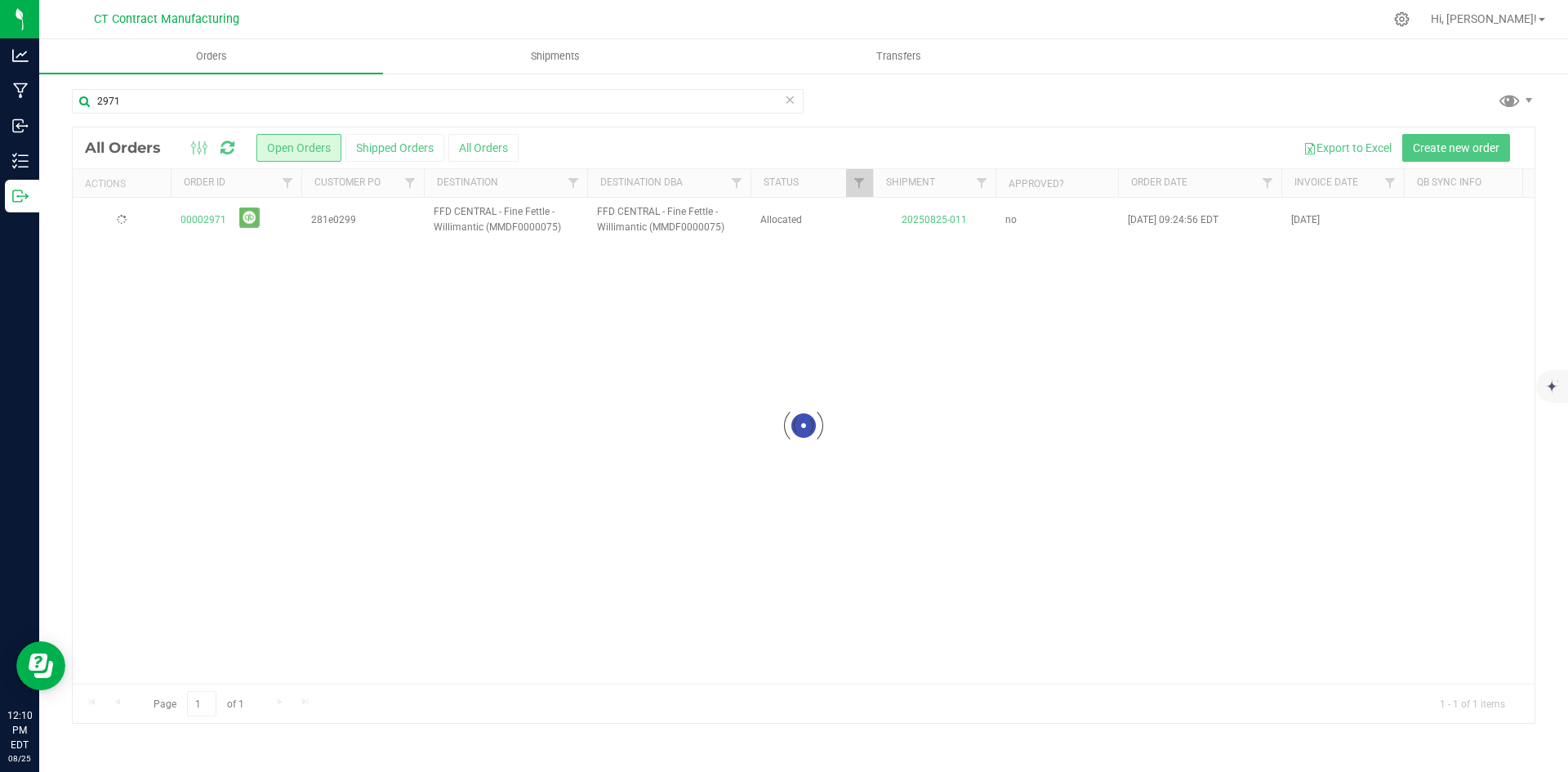
click at [431, 12] on div at bounding box center [838, 19] width 1091 height 32
click at [439, 12] on div at bounding box center [838, 19] width 1091 height 32
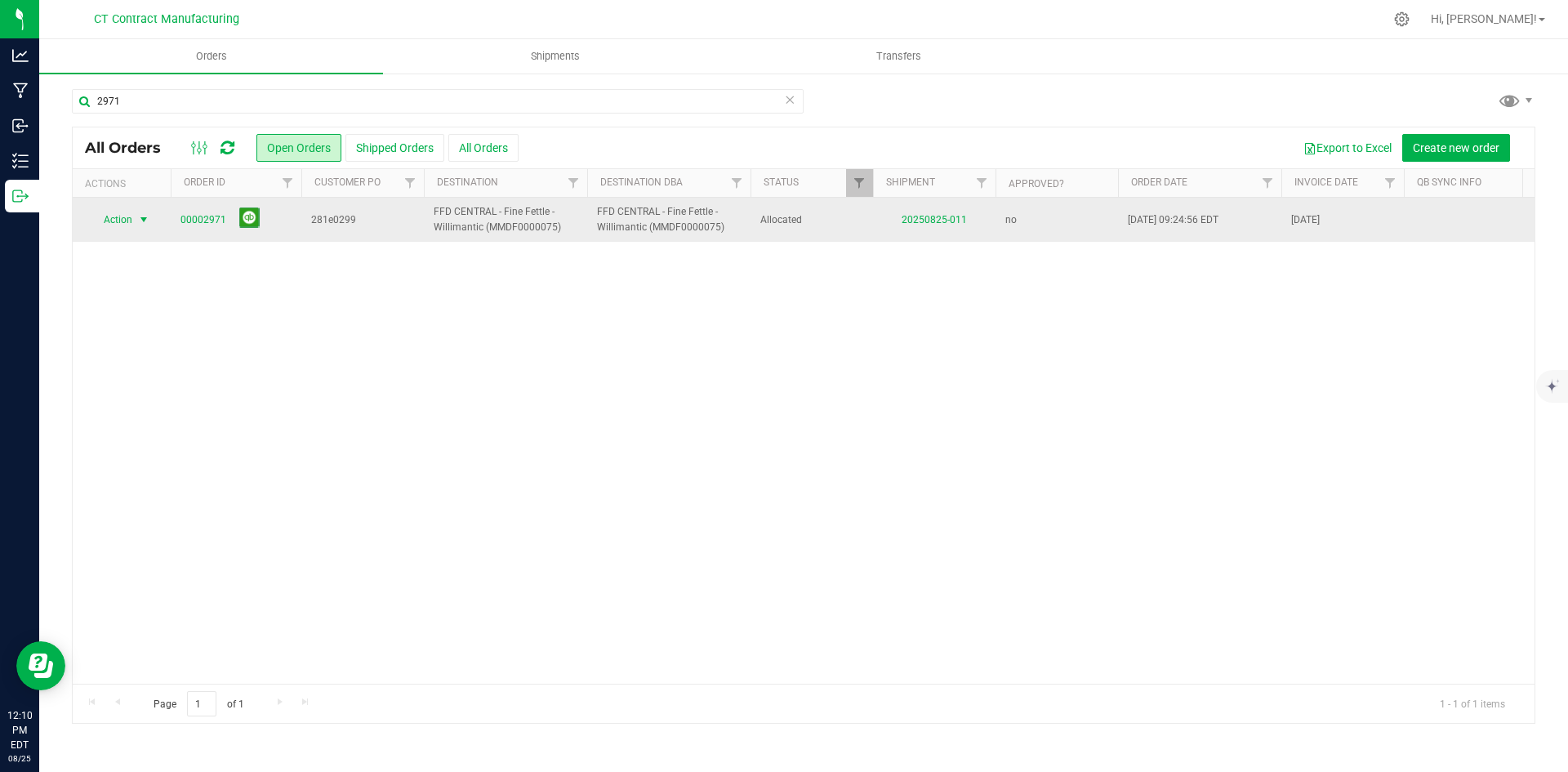
click at [145, 217] on span "select" at bounding box center [143, 220] width 13 height 13
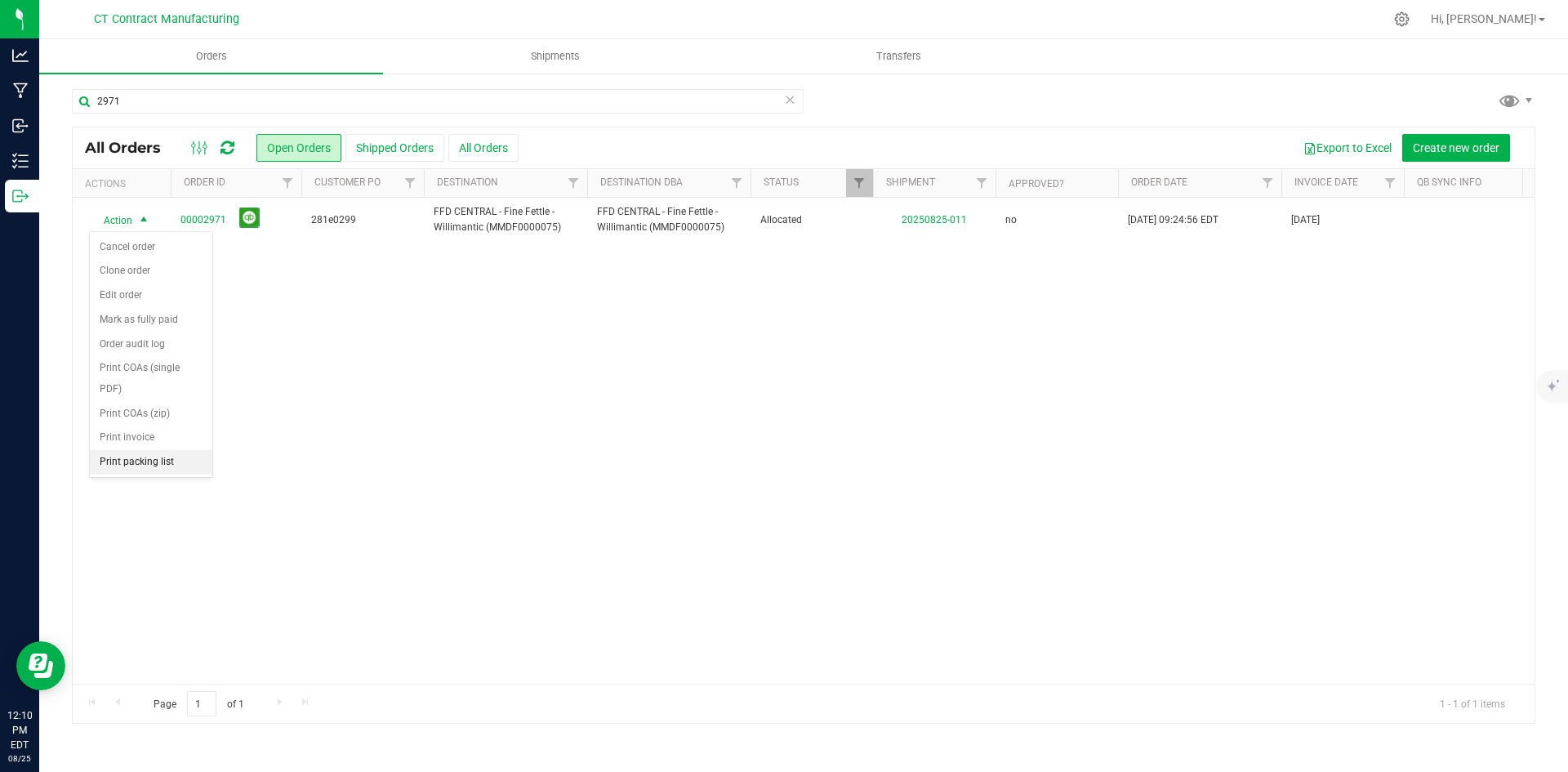
click at [166, 459] on li "Print packing list" at bounding box center [151, 462] width 123 height 25
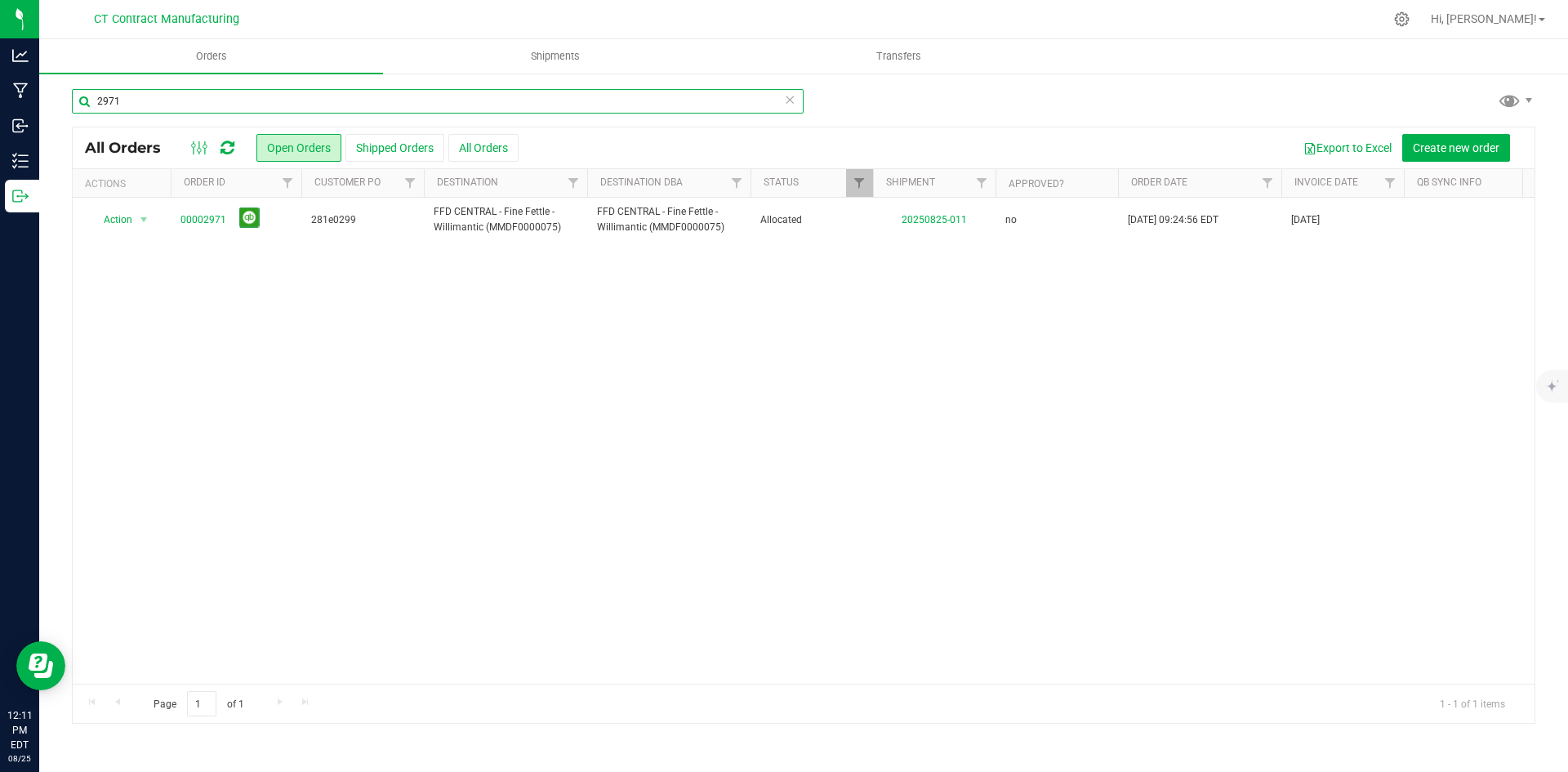
drag, startPoint x: 106, startPoint y: 104, endPoint x: 164, endPoint y: 102, distance: 58.0
click at [164, 102] on input "2971" at bounding box center [438, 101] width 732 height 25
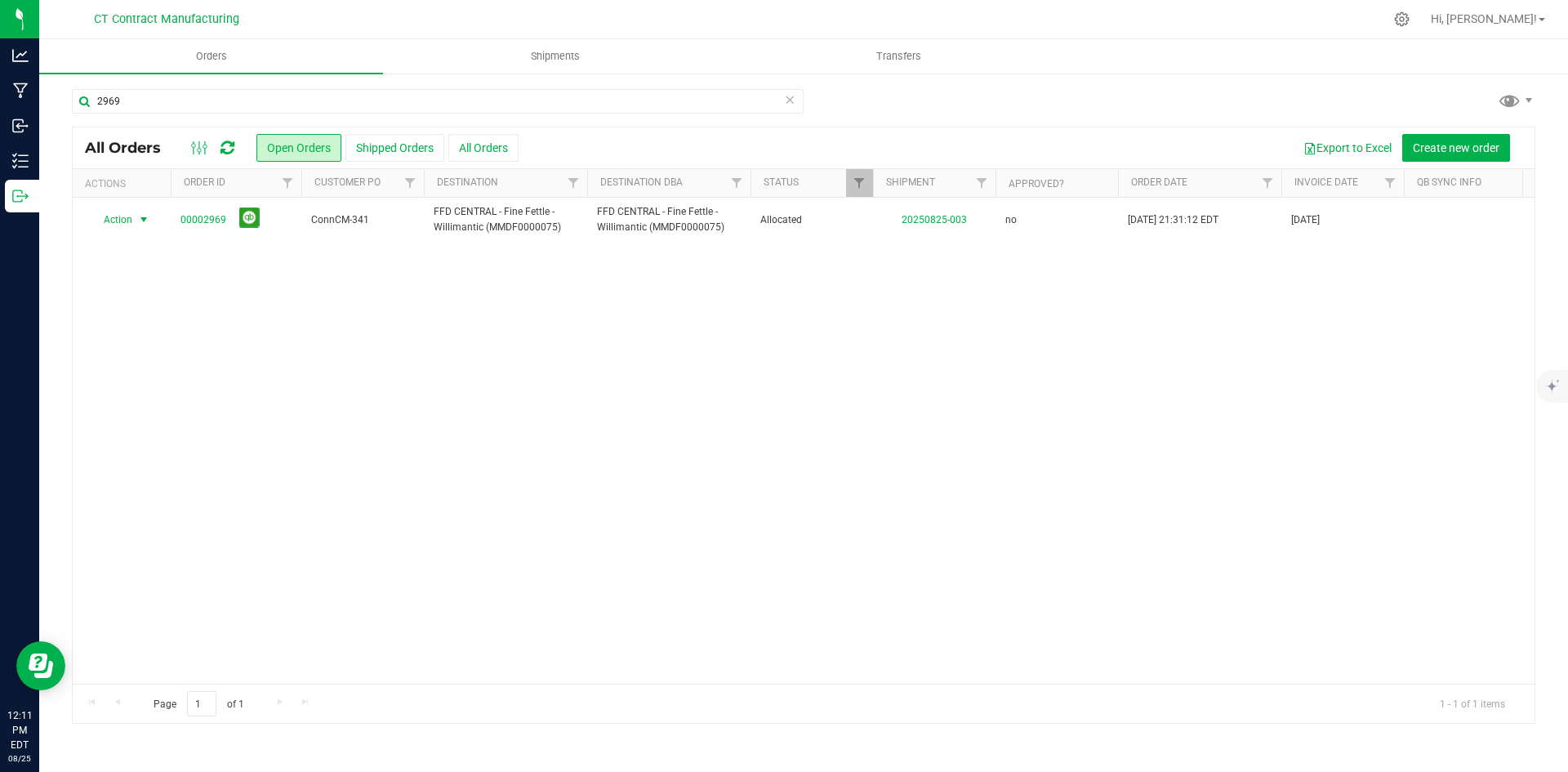
drag, startPoint x: 144, startPoint y: 219, endPoint x: 143, endPoint y: 241, distance: 22.0
click at [144, 219] on span "select" at bounding box center [143, 220] width 13 height 13
click at [143, 468] on li "Print packing list" at bounding box center [151, 462] width 123 height 25
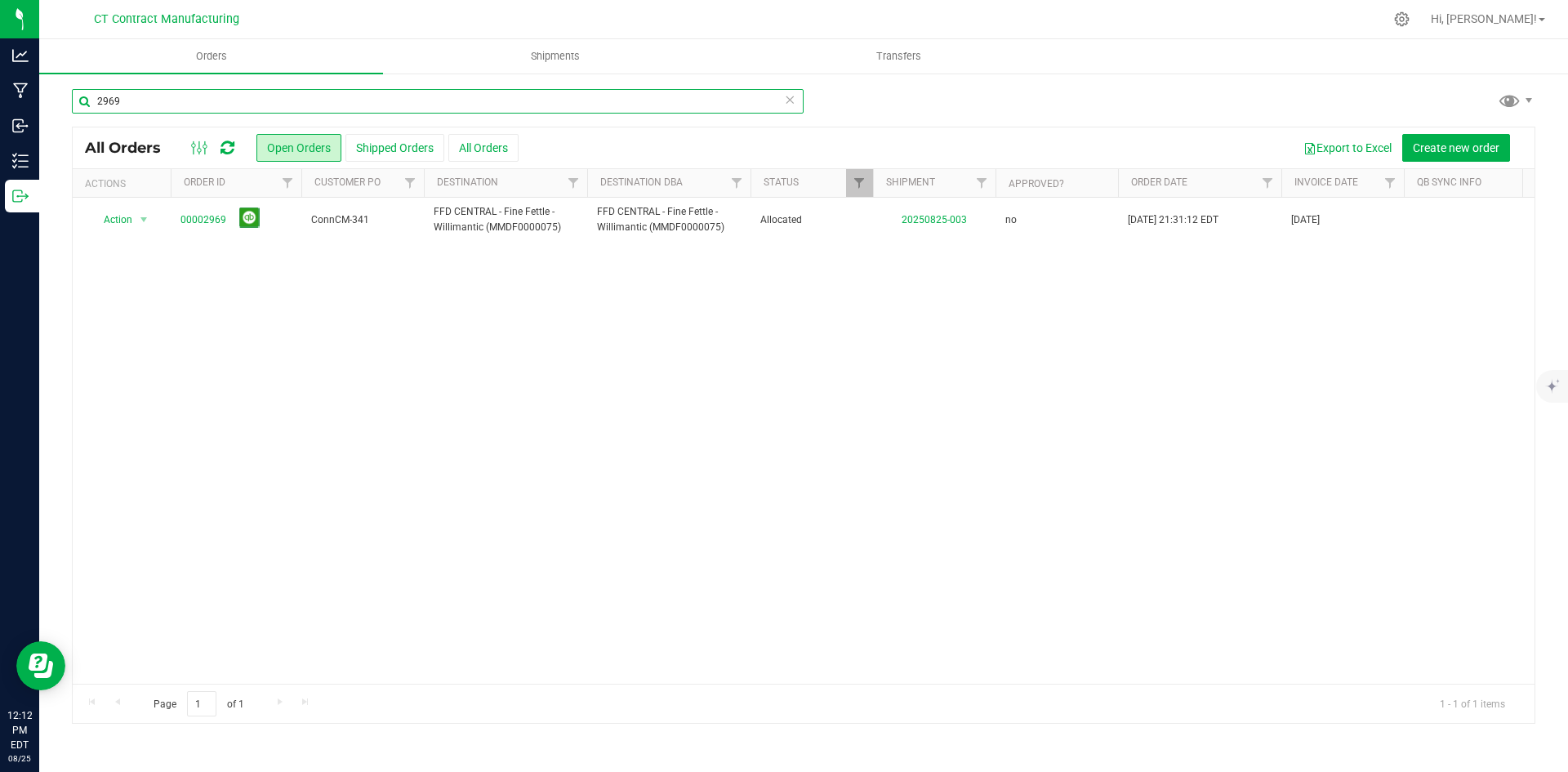
drag, startPoint x: 111, startPoint y: 100, endPoint x: 142, endPoint y: 101, distance: 31.0
click at [142, 101] on input "2969" at bounding box center [438, 101] width 732 height 25
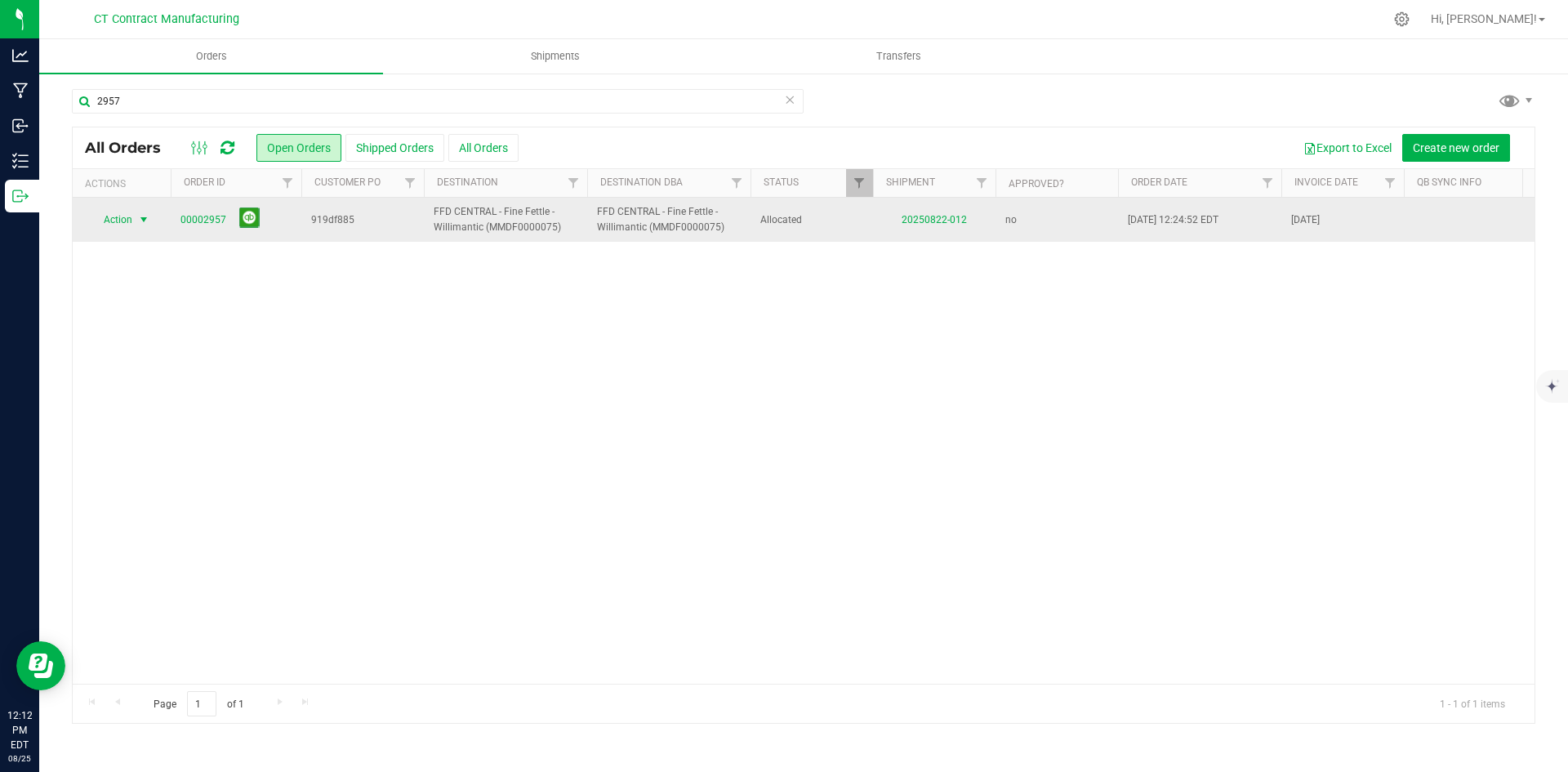
click at [140, 212] on span "select" at bounding box center [144, 219] width 20 height 23
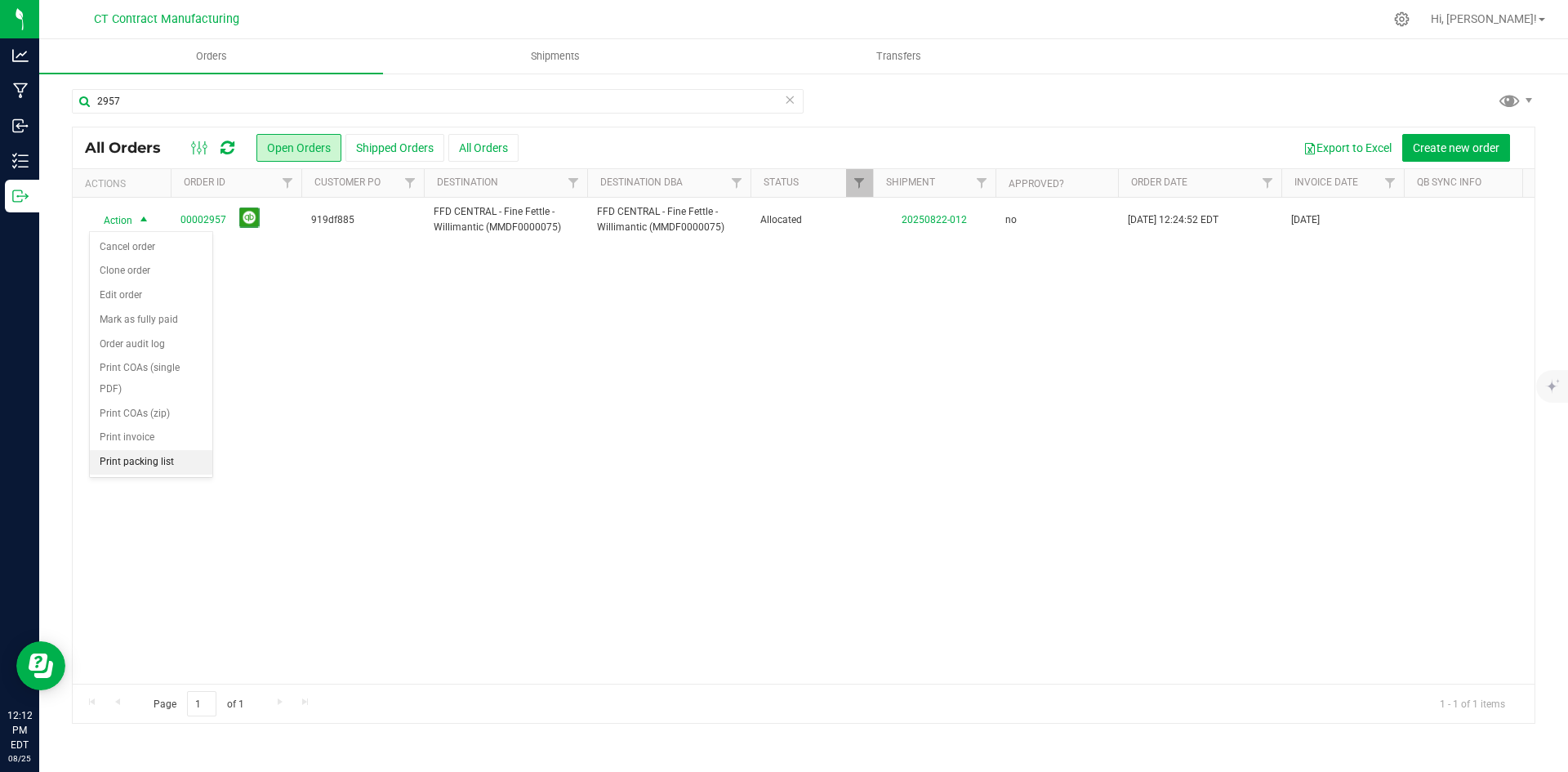
click at [146, 460] on li "Print packing list" at bounding box center [151, 462] width 123 height 25
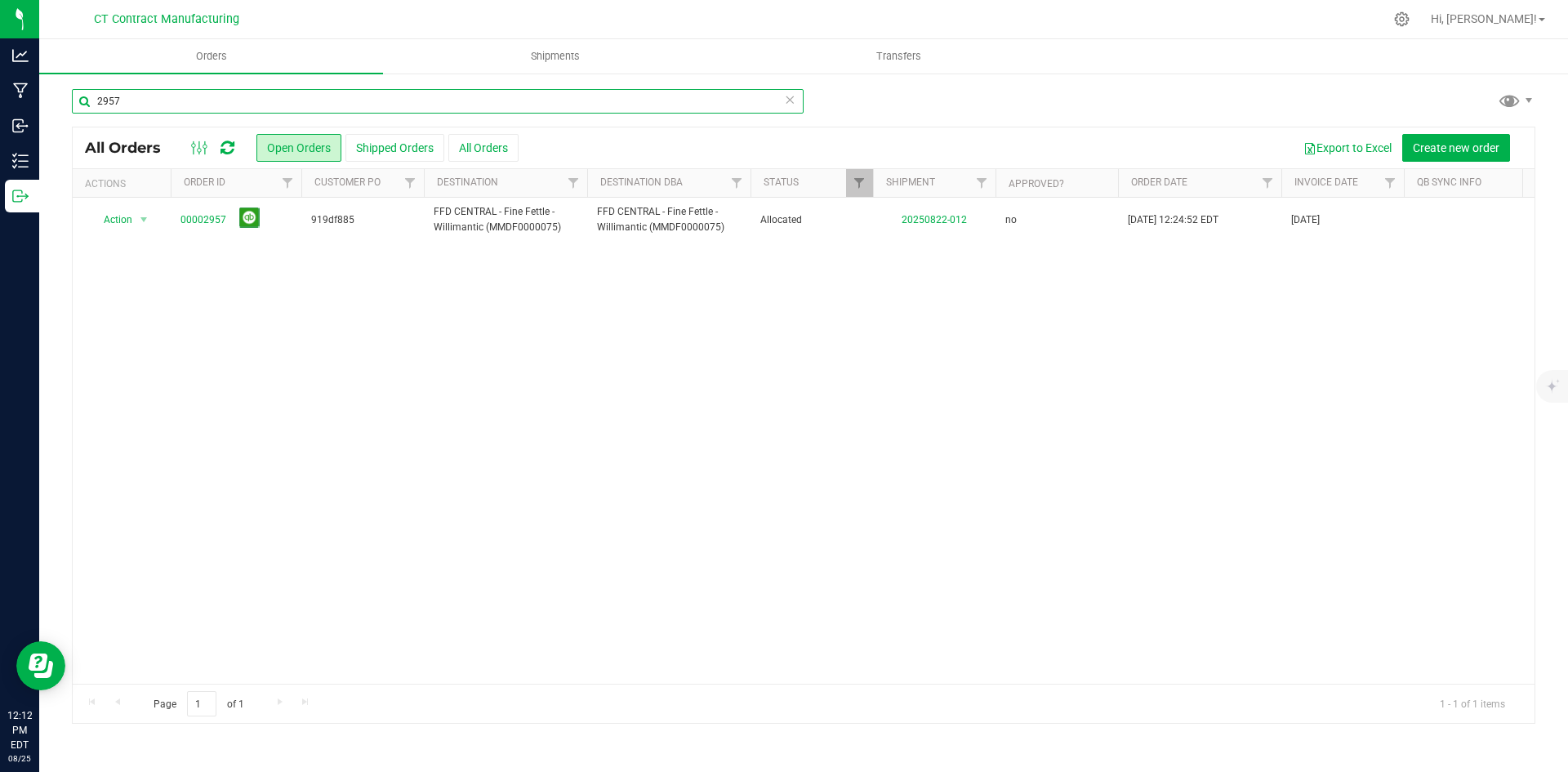
drag, startPoint x: 109, startPoint y: 97, endPoint x: 201, endPoint y: 94, distance: 92.0
click at [201, 94] on input "2957" at bounding box center [438, 101] width 732 height 25
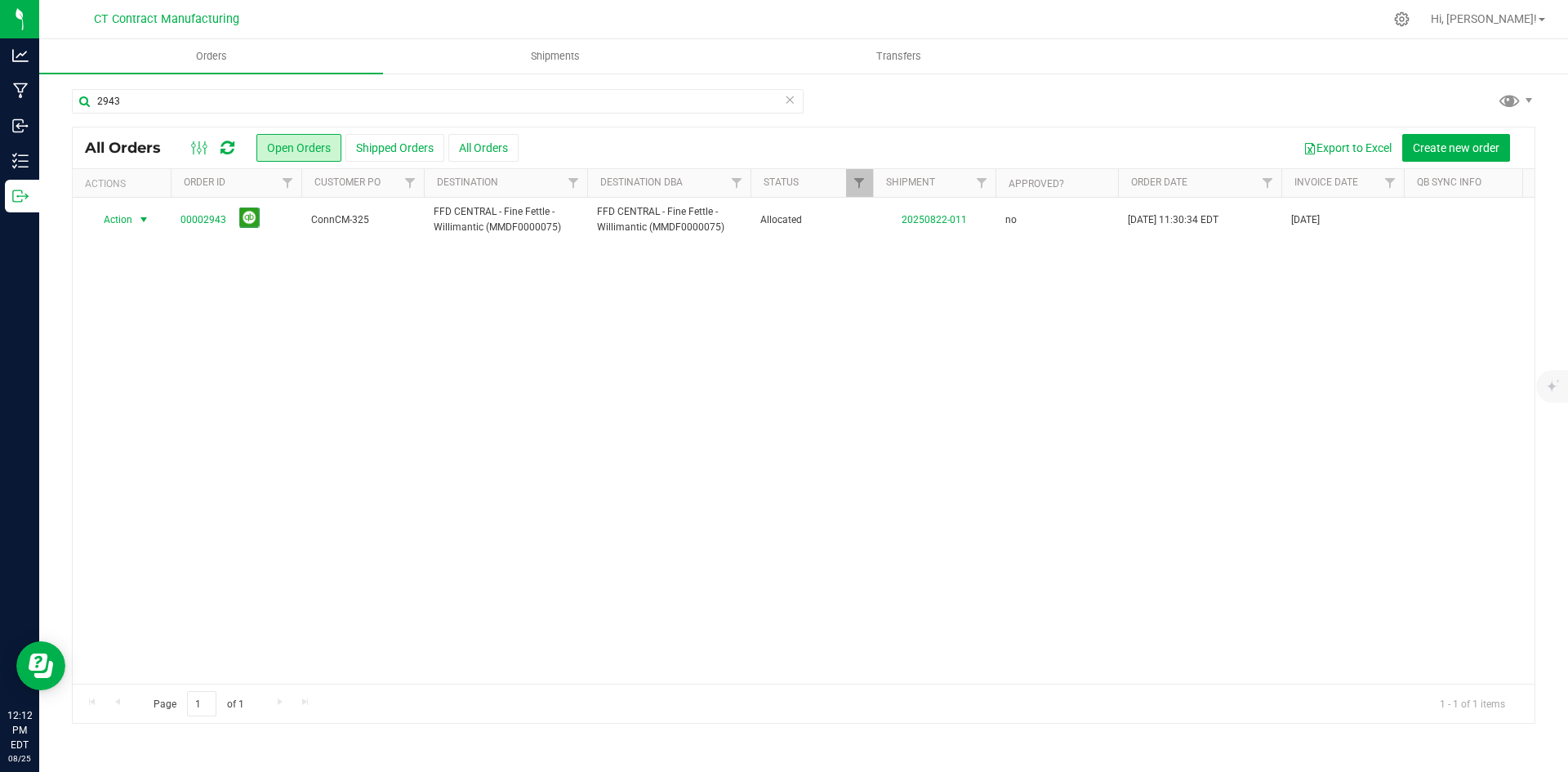
click at [141, 223] on span "select" at bounding box center [143, 220] width 13 height 13
click at [148, 468] on li "Print packing list" at bounding box center [151, 462] width 123 height 25
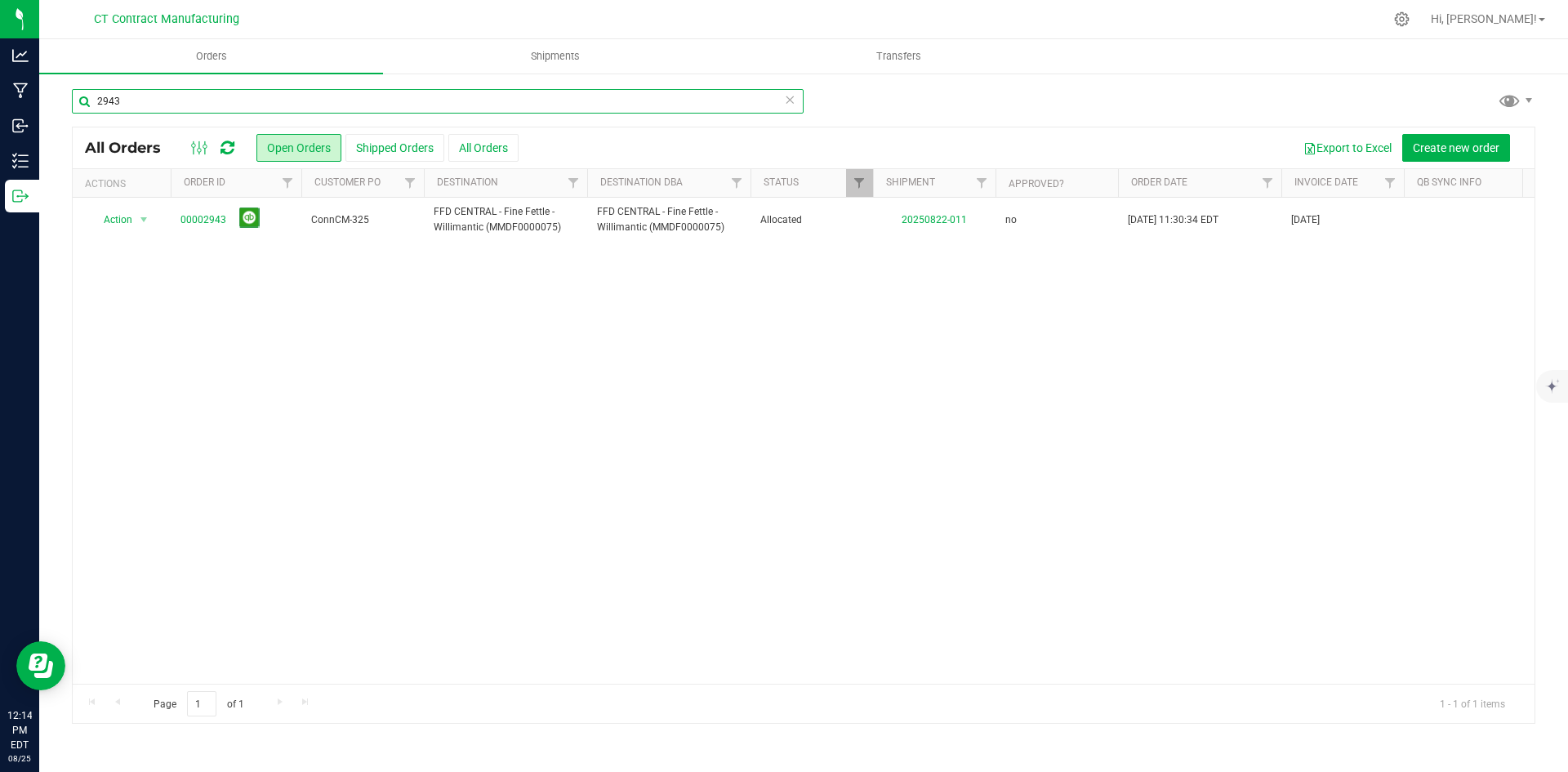
drag, startPoint x: 110, startPoint y: 99, endPoint x: 155, endPoint y: 96, distance: 45.1
click at [155, 96] on input "2943" at bounding box center [438, 101] width 732 height 25
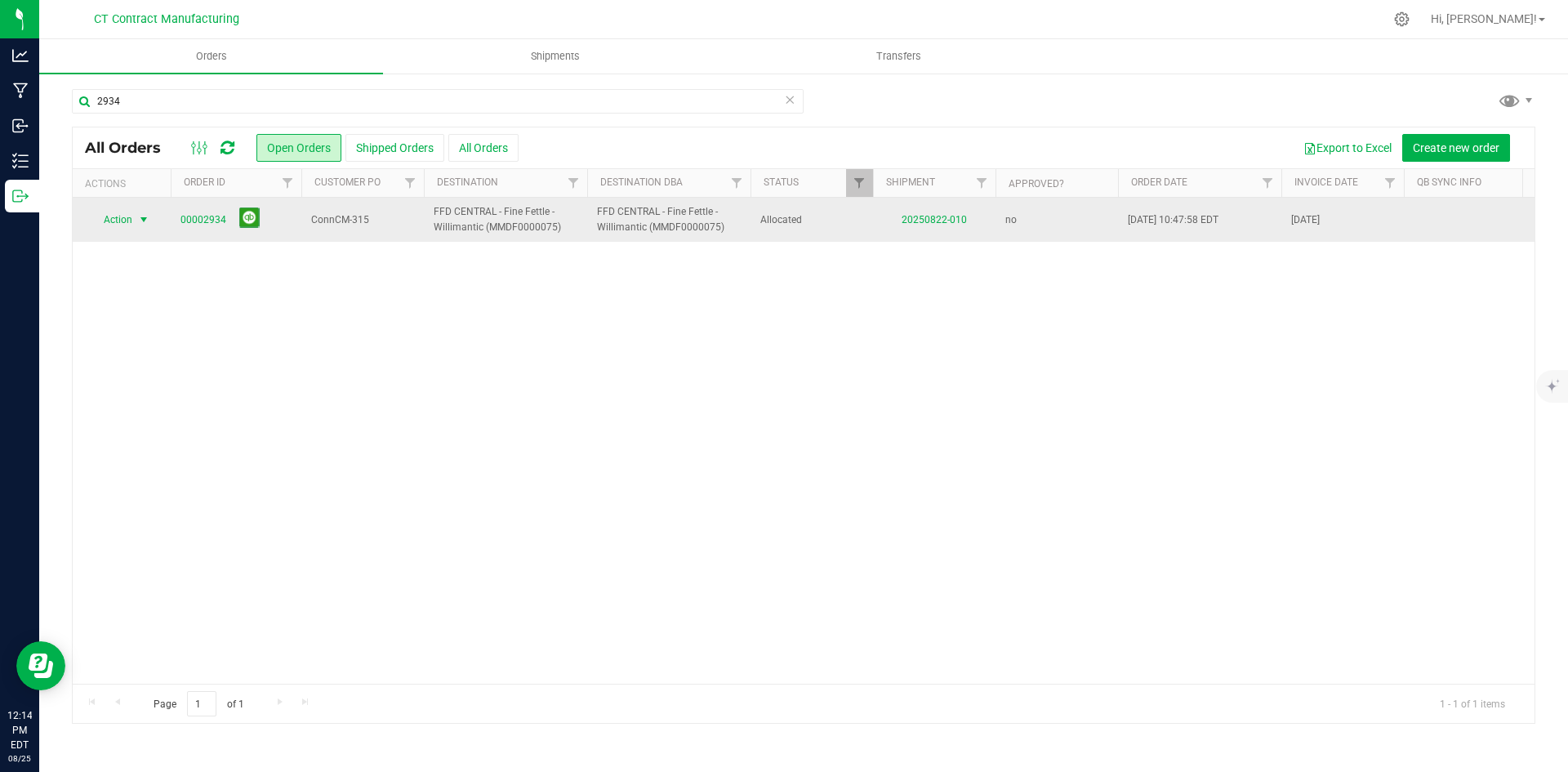
click at [143, 223] on span "select" at bounding box center [143, 220] width 13 height 13
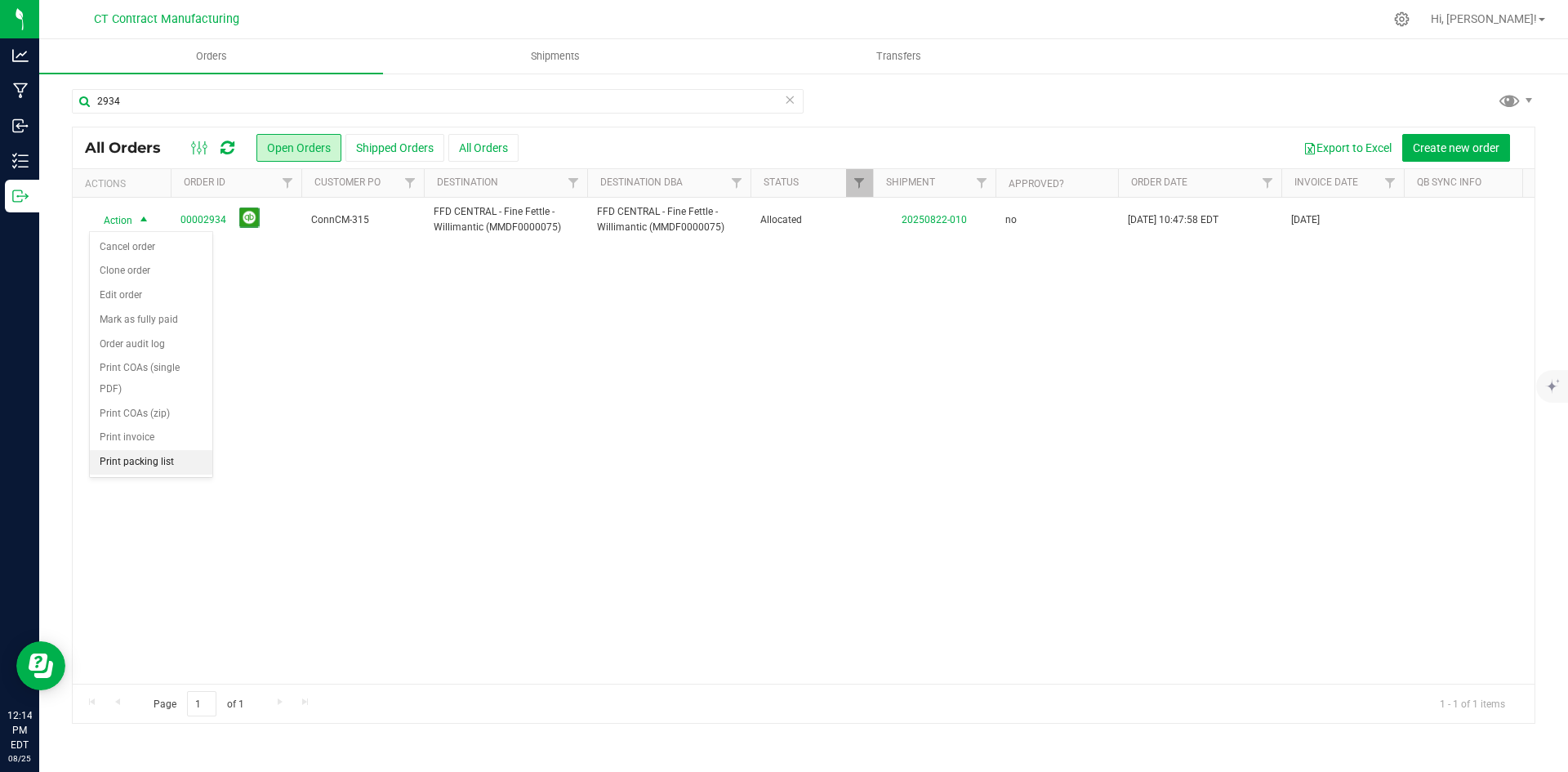
click at [172, 467] on li "Print packing list" at bounding box center [151, 462] width 123 height 25
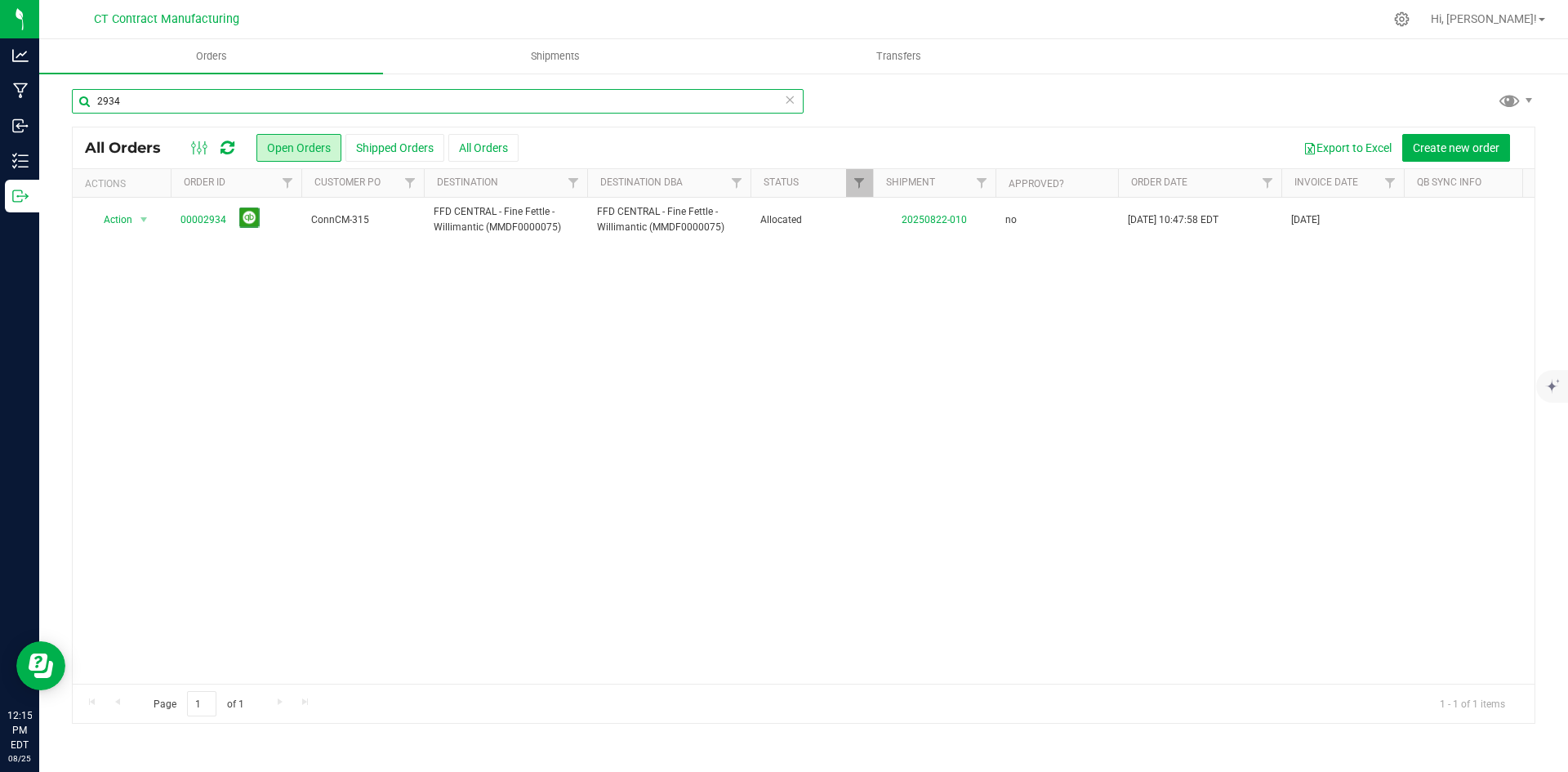
drag, startPoint x: 108, startPoint y: 104, endPoint x: 154, endPoint y: 104, distance: 46.0
click at [154, 104] on input "2934" at bounding box center [438, 101] width 732 height 25
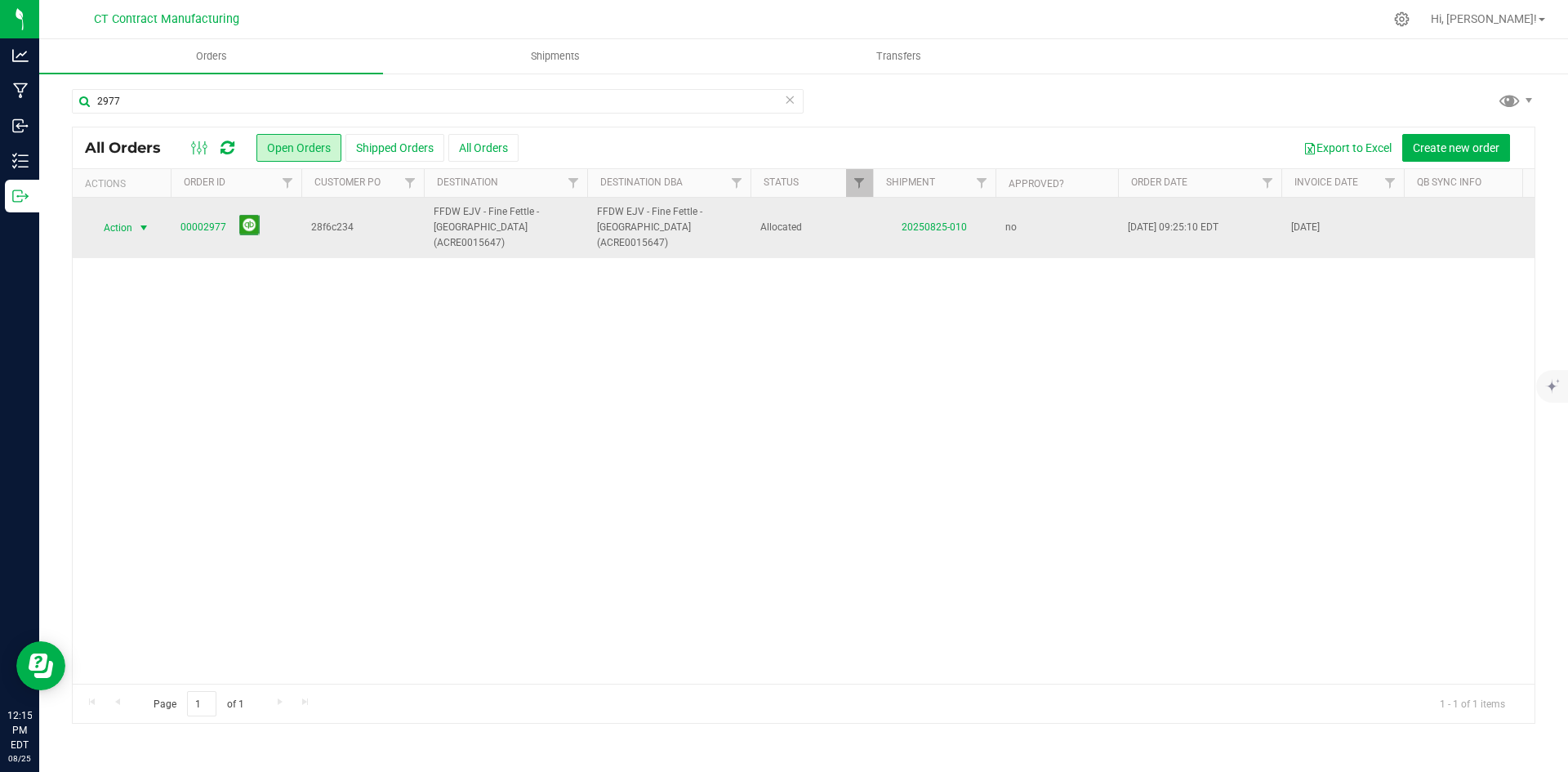
click at [143, 222] on span "select" at bounding box center [143, 228] width 13 height 13
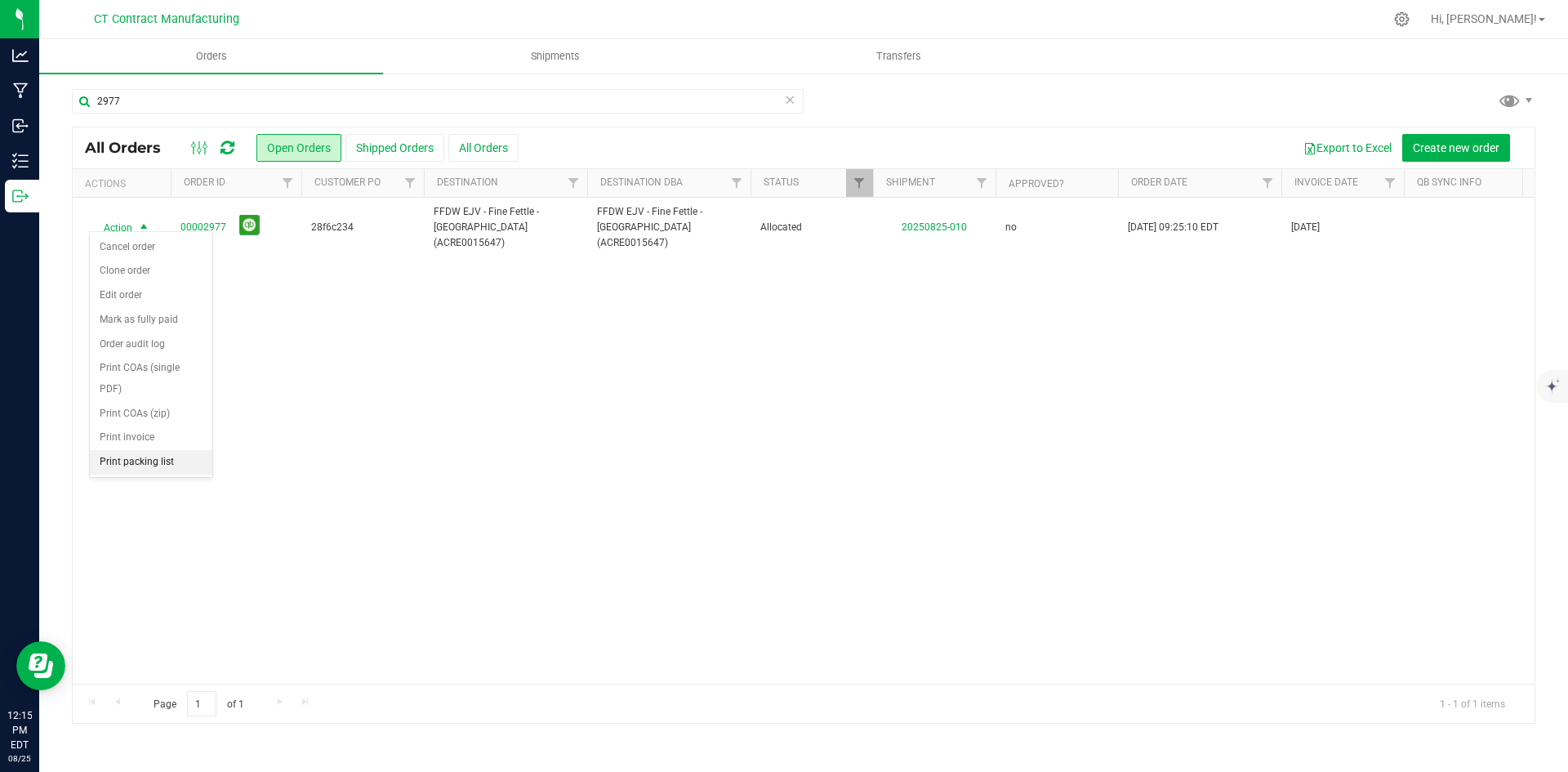
click at [162, 459] on li "Print packing list" at bounding box center [151, 462] width 123 height 25
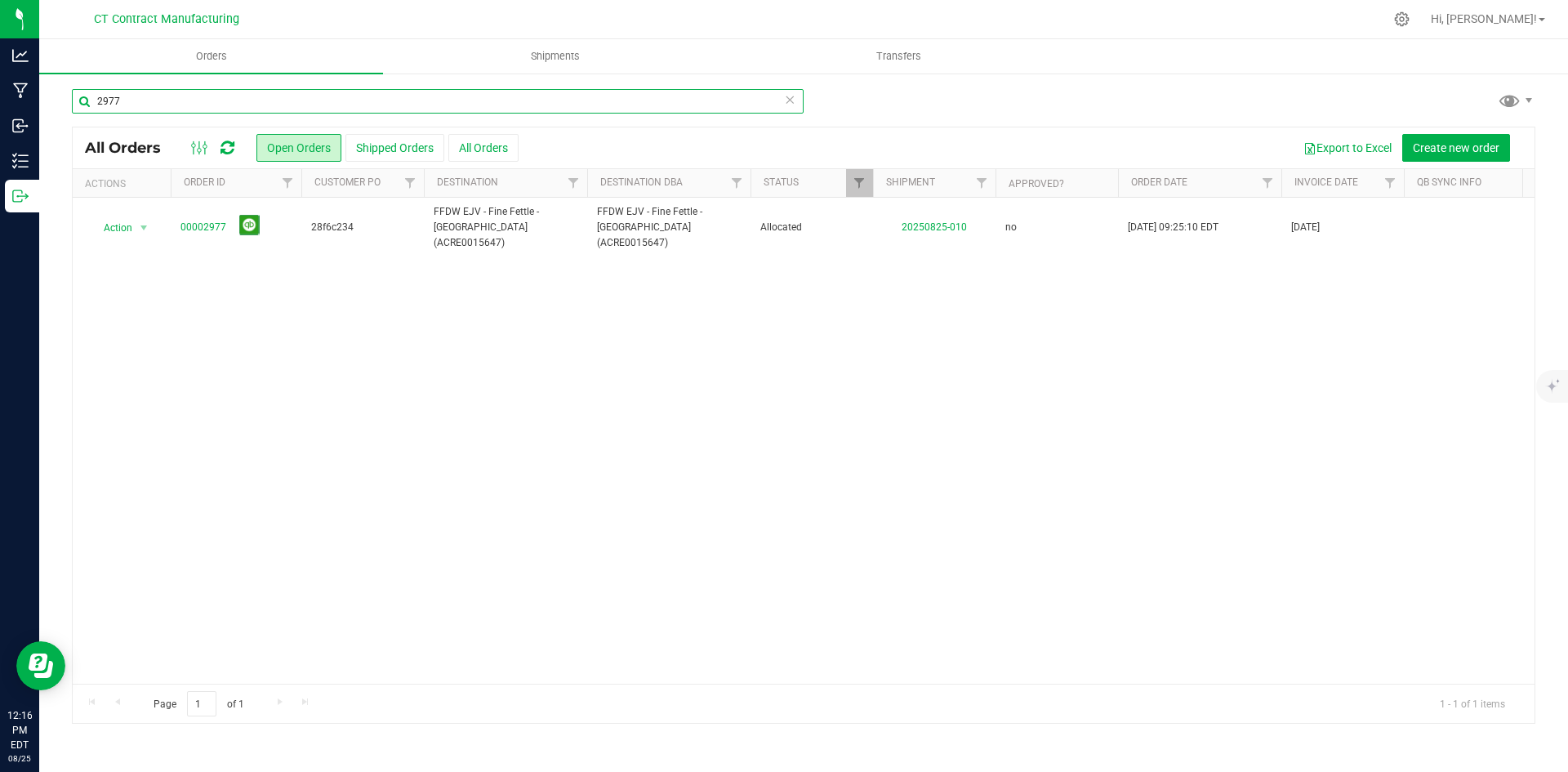
drag, startPoint x: 111, startPoint y: 101, endPoint x: 130, endPoint y: 102, distance: 19.0
click at [130, 102] on input "2977" at bounding box center [438, 101] width 732 height 25
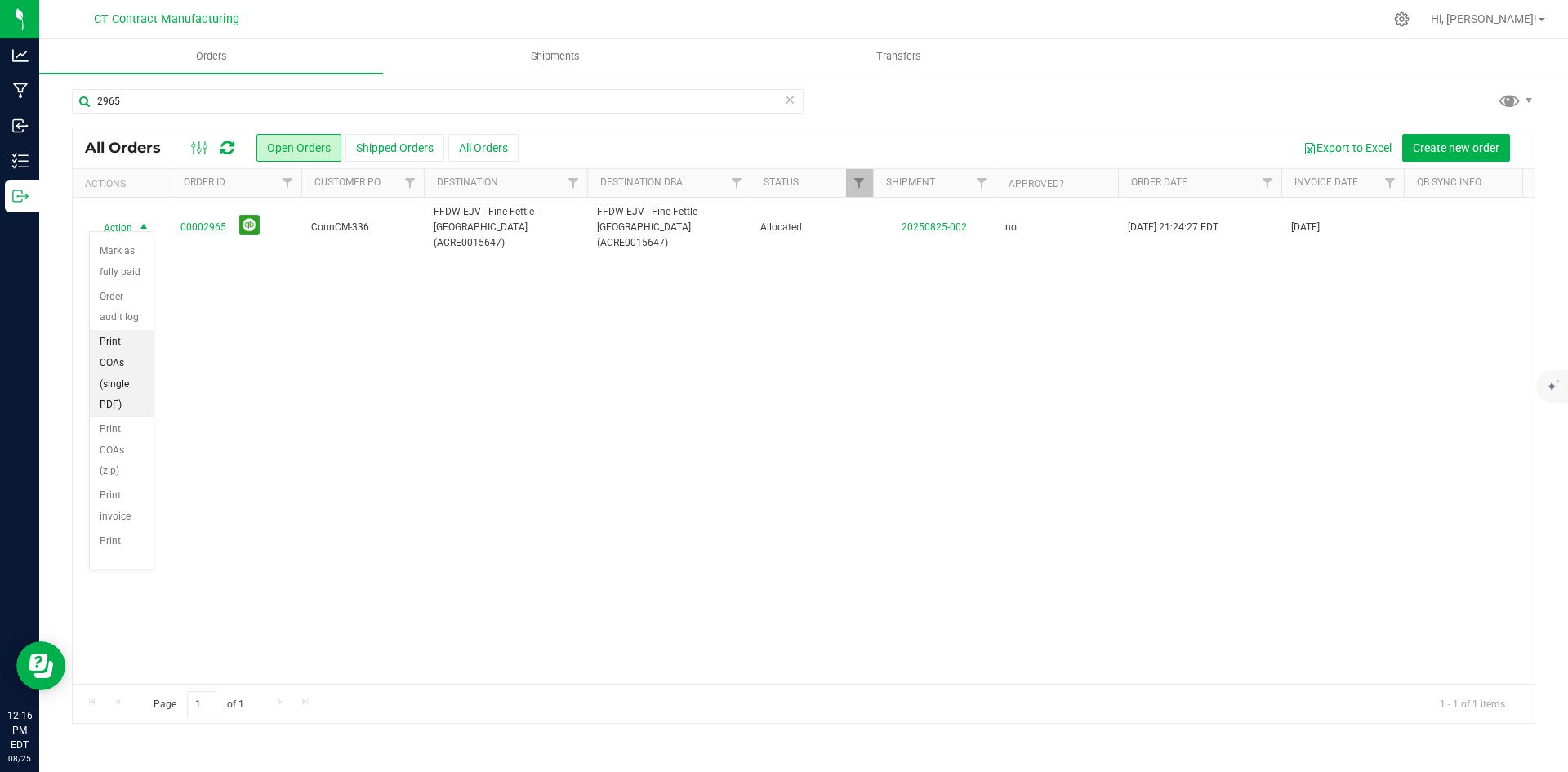
scroll to position [218, 0]
click at [115, 527] on li "Print packing list" at bounding box center [122, 517] width 64 height 66
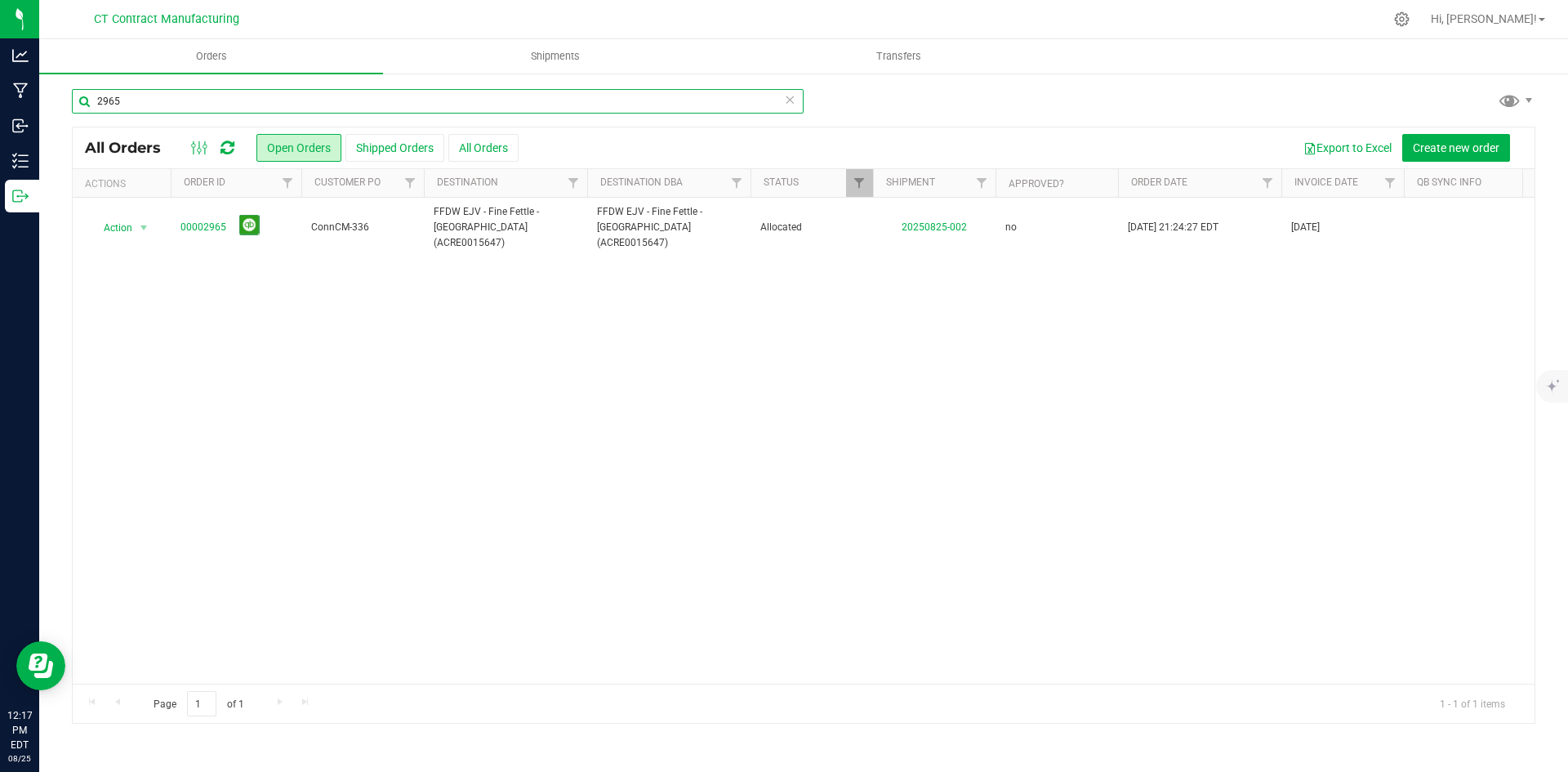
drag, startPoint x: 107, startPoint y: 96, endPoint x: 157, endPoint y: 98, distance: 50.0
click at [157, 98] on input "2965" at bounding box center [438, 101] width 732 height 25
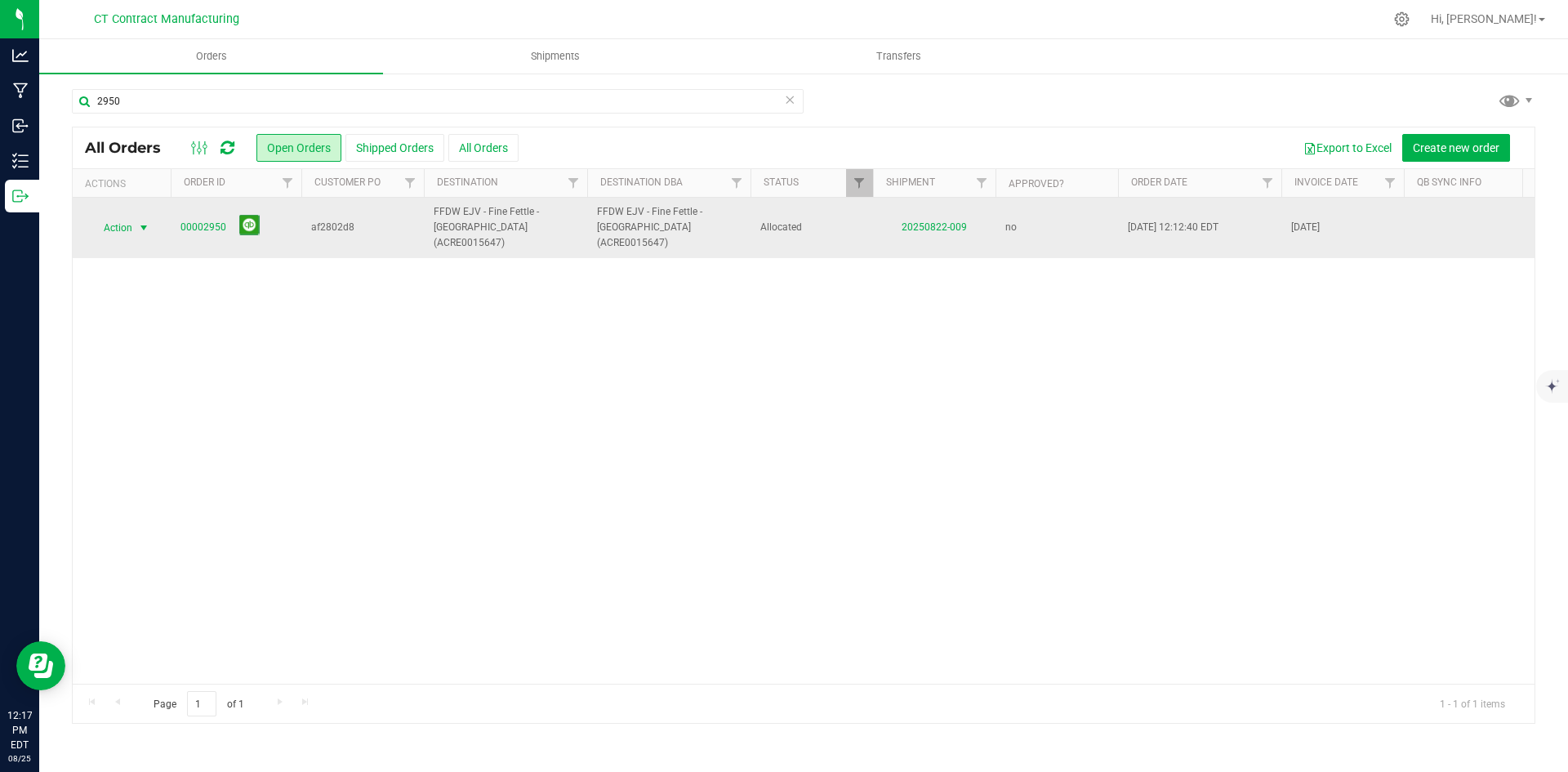
click at [137, 222] on span "select" at bounding box center [143, 228] width 13 height 13
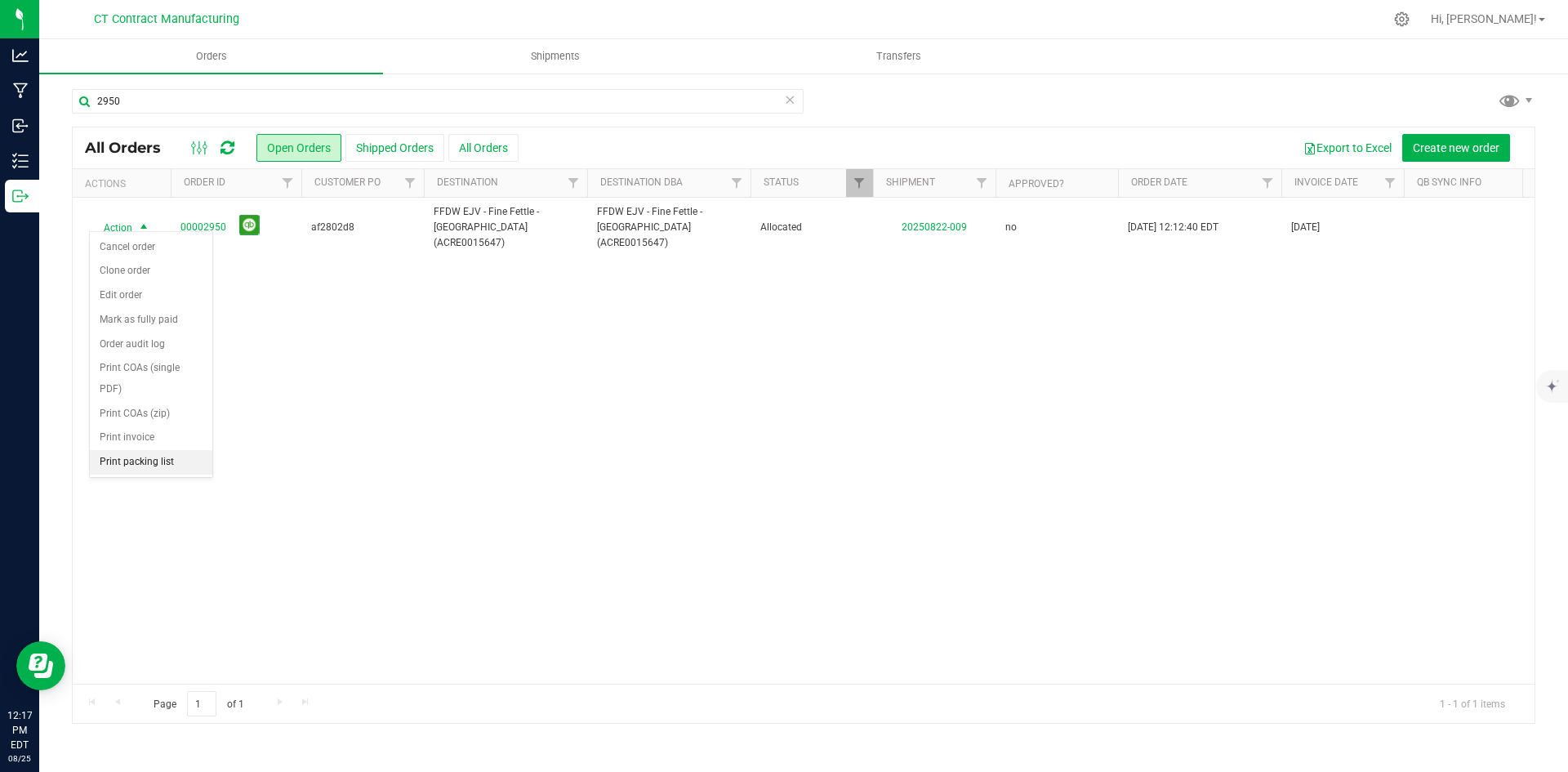
click at [134, 458] on li "Print packing list" at bounding box center [151, 462] width 123 height 25
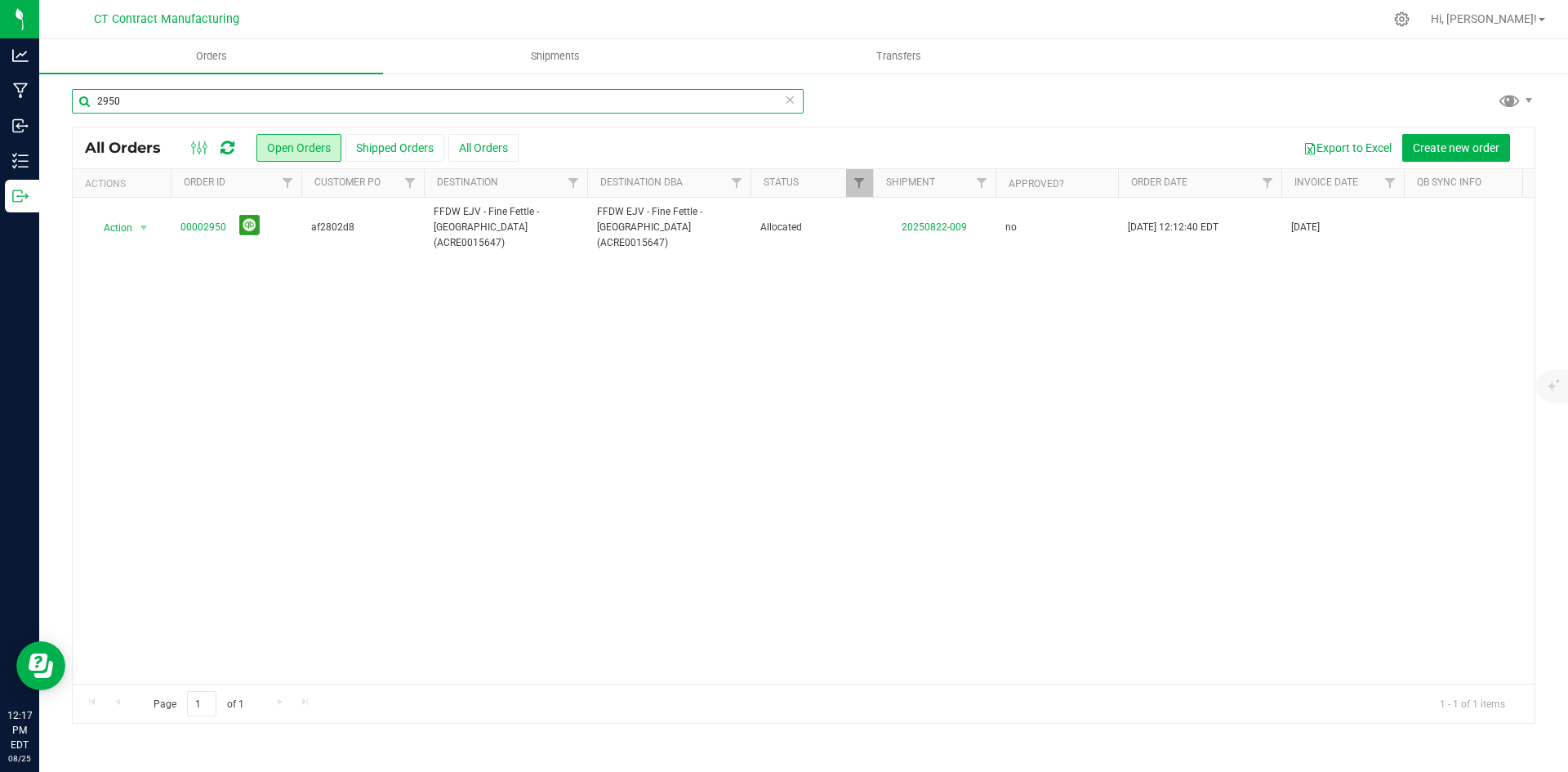
drag, startPoint x: 109, startPoint y: 98, endPoint x: 141, endPoint y: 97, distance: 32.0
click at [141, 97] on input "2950" at bounding box center [438, 101] width 732 height 25
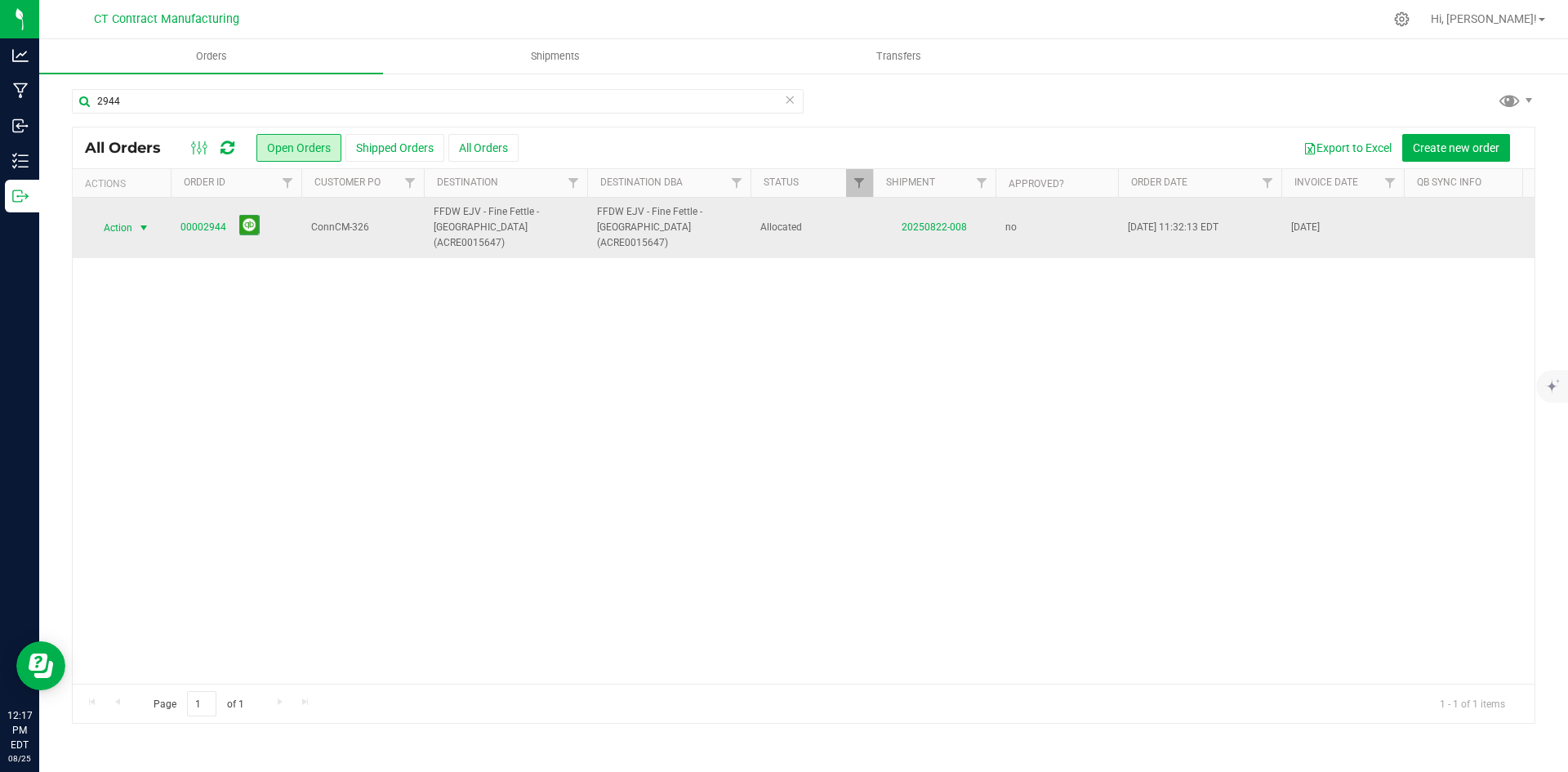
click at [143, 222] on span "select" at bounding box center [143, 228] width 13 height 13
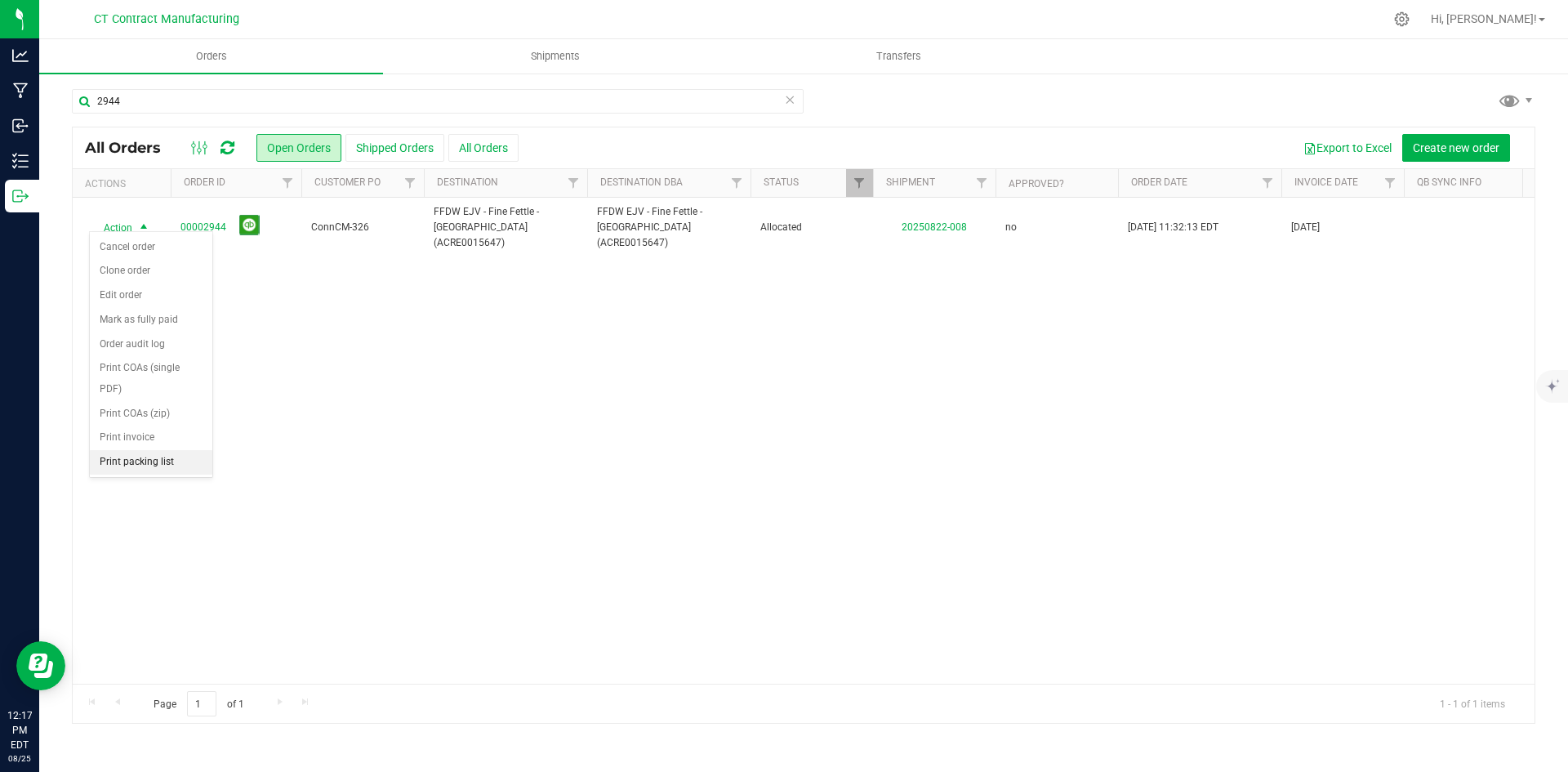
click at [161, 463] on li "Print packing list" at bounding box center [151, 462] width 123 height 25
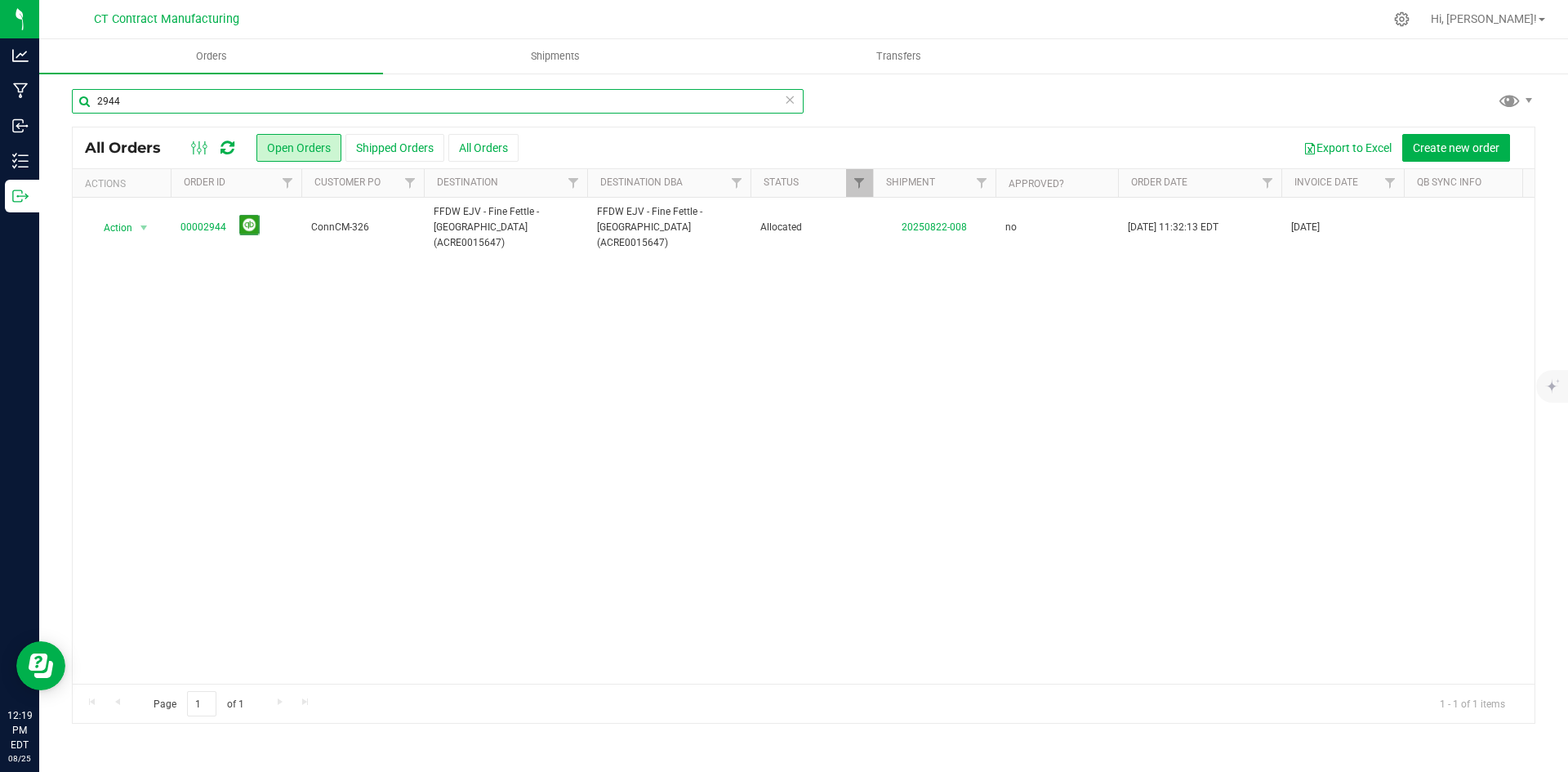
drag, startPoint x: 110, startPoint y: 102, endPoint x: 139, endPoint y: 102, distance: 29.0
click at [139, 102] on input "2944" at bounding box center [438, 101] width 732 height 25
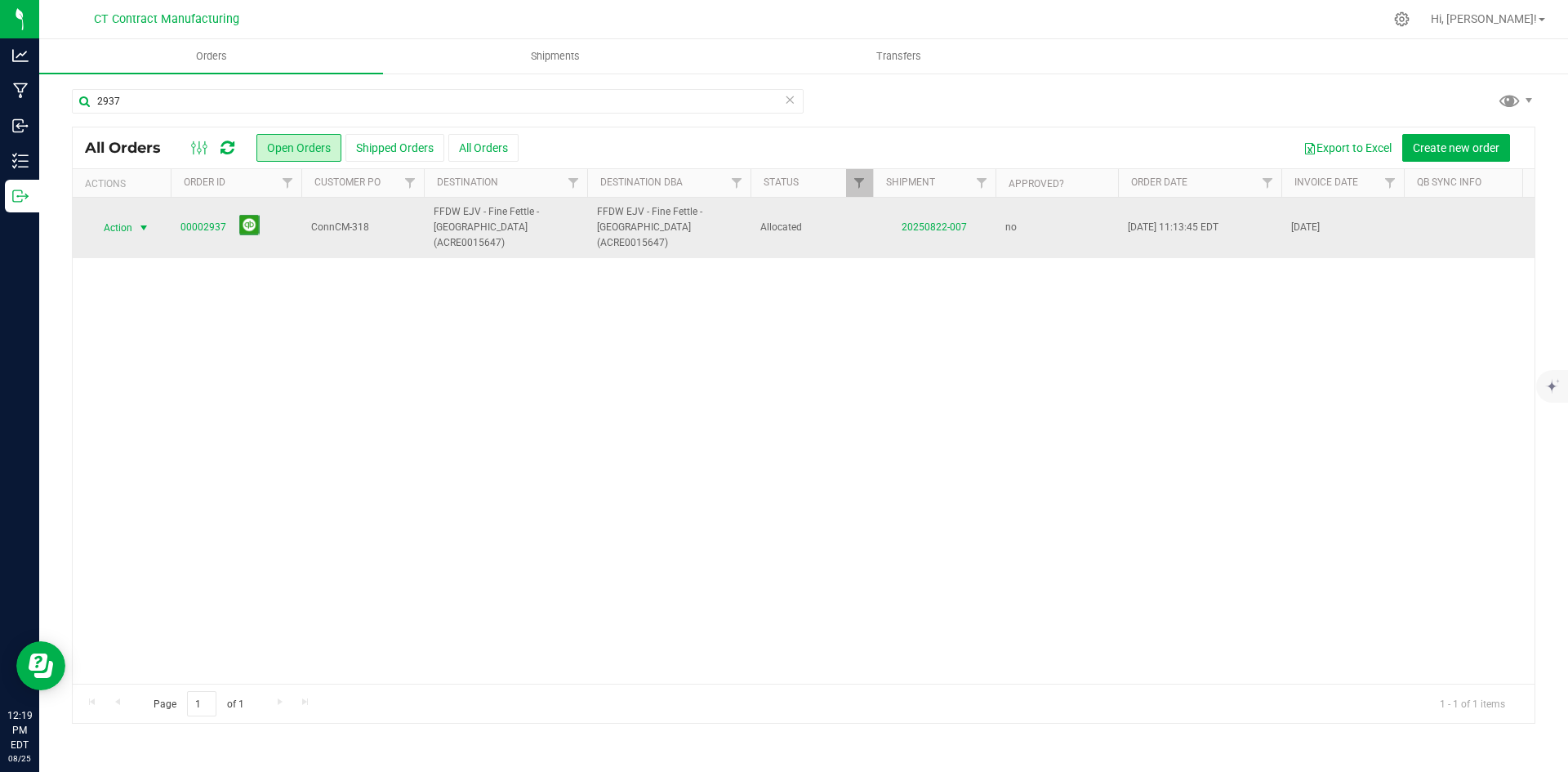
click at [140, 222] on span "select" at bounding box center [143, 228] width 13 height 13
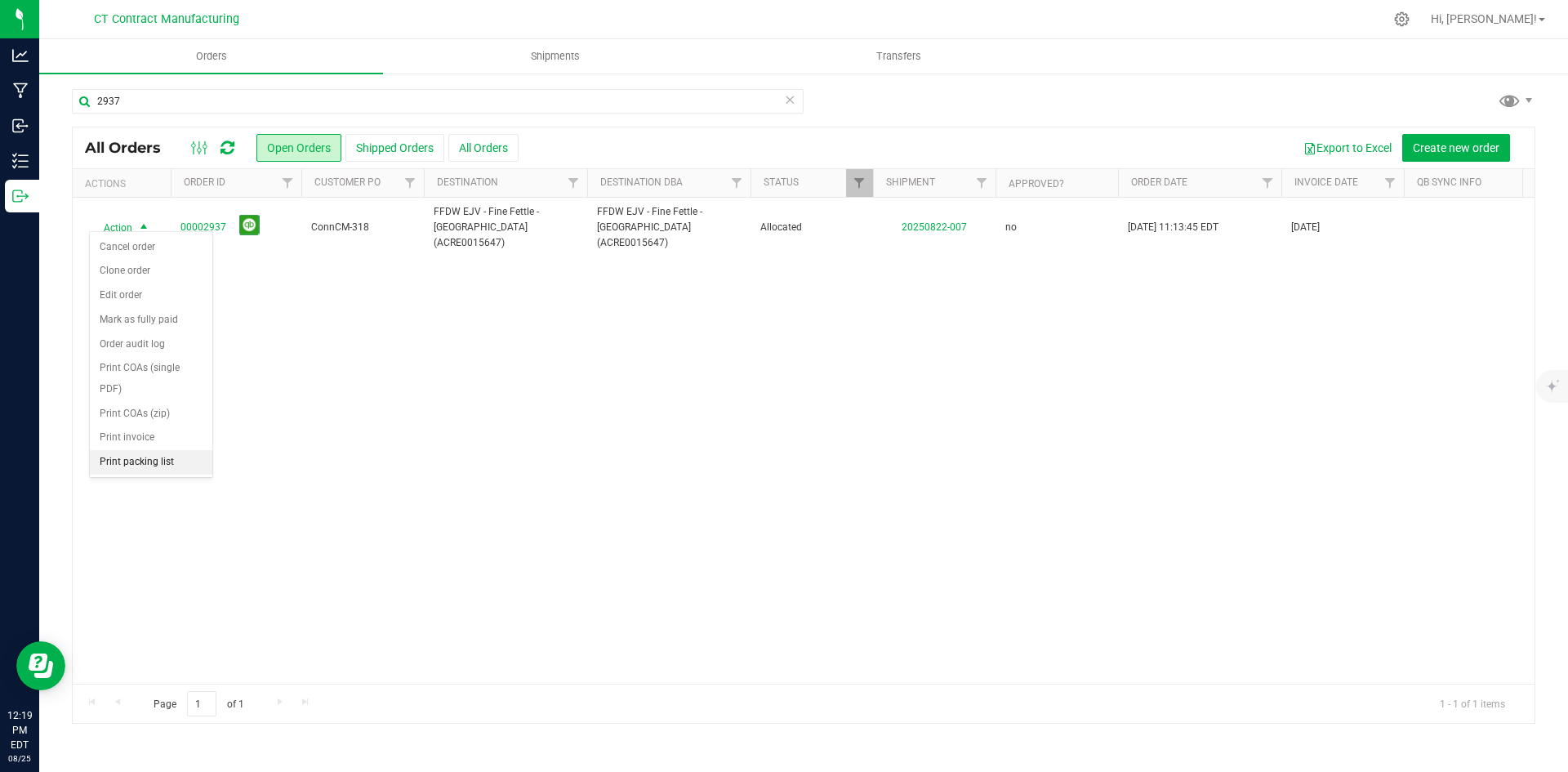
click at [136, 460] on li "Print packing list" at bounding box center [151, 462] width 123 height 25
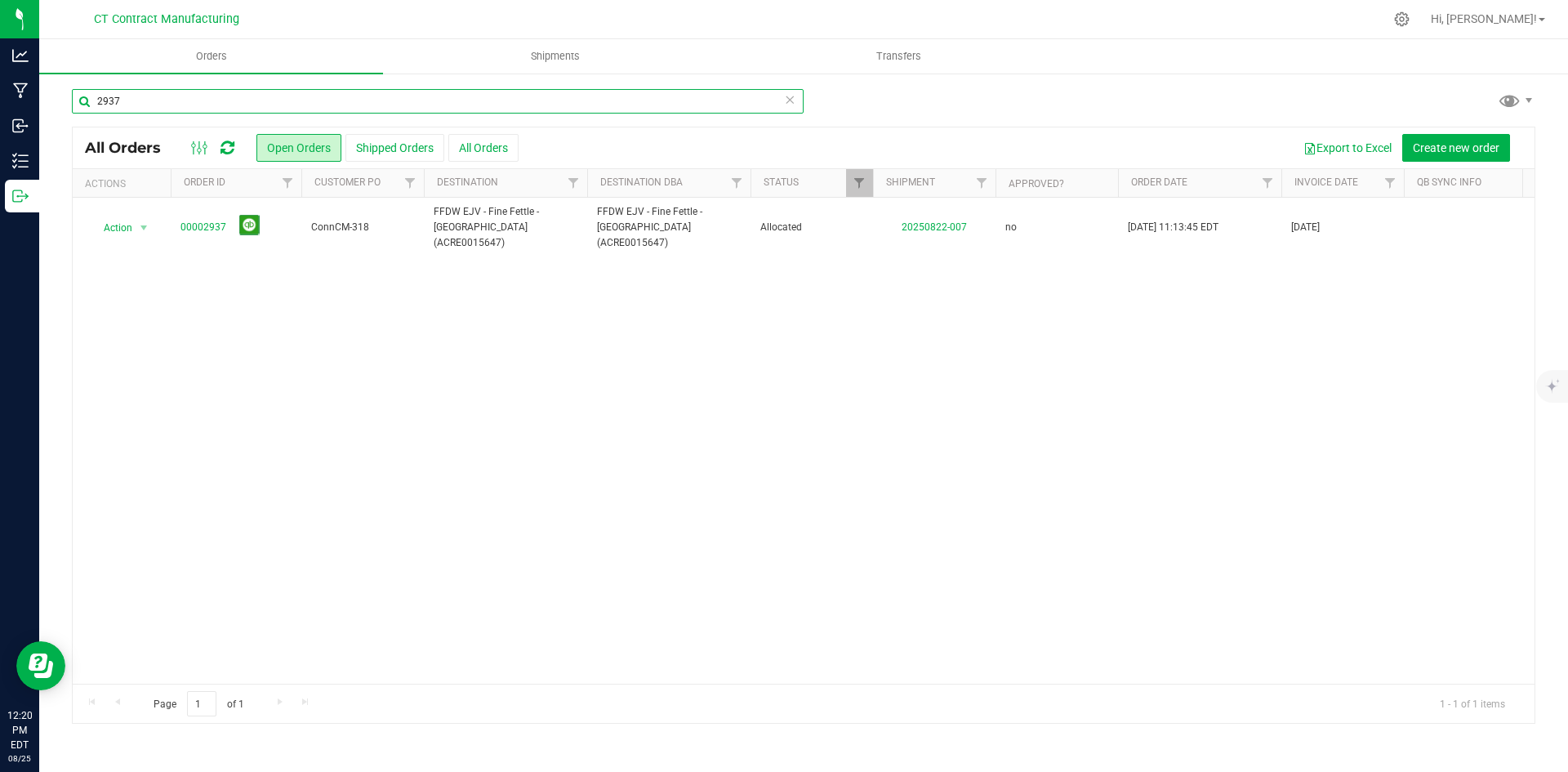
drag, startPoint x: 123, startPoint y: 104, endPoint x: 149, endPoint y: 102, distance: 26.1
click at [149, 102] on input "2937" at bounding box center [438, 101] width 732 height 25
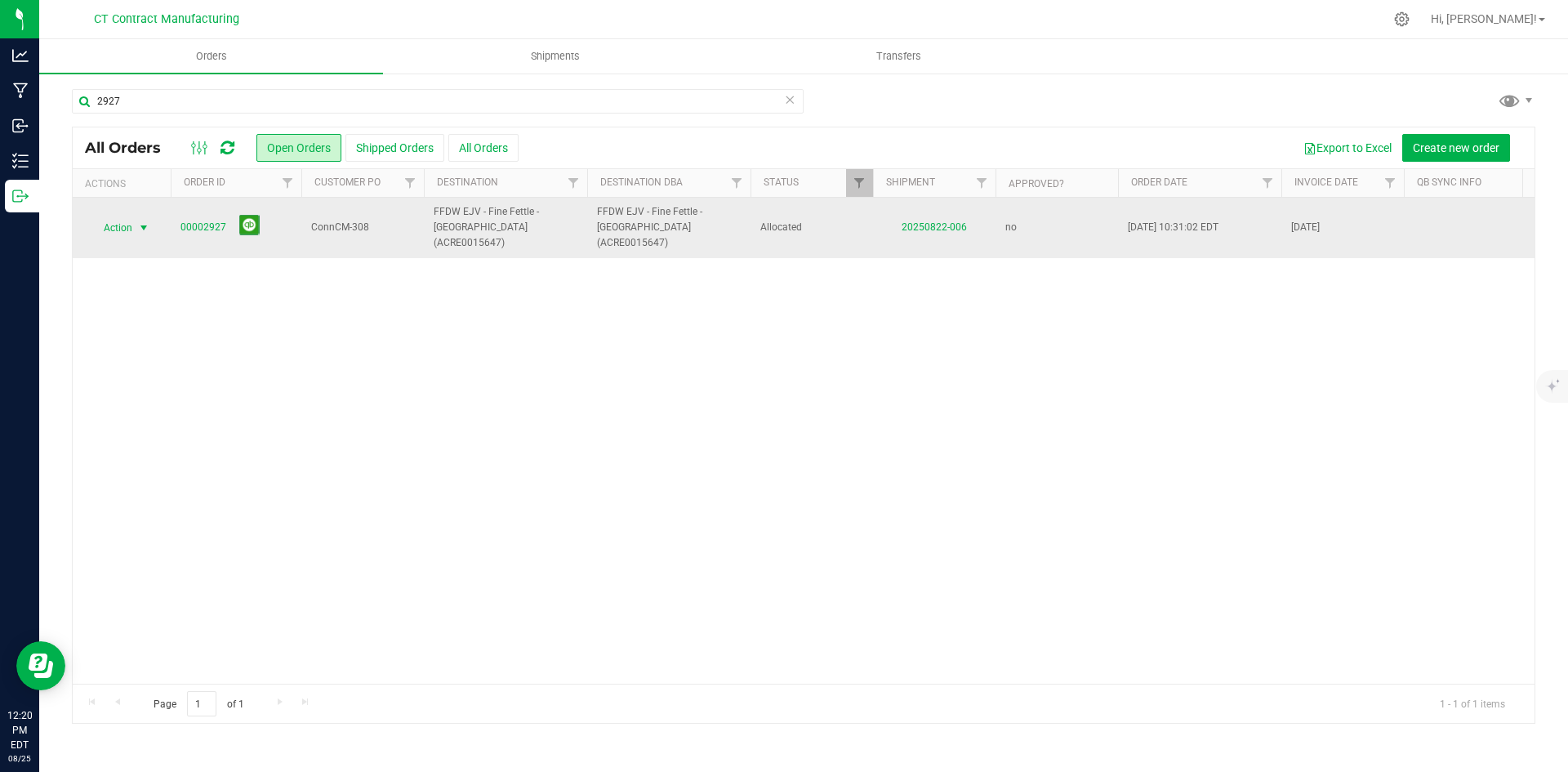
click at [143, 222] on span "select" at bounding box center [143, 228] width 13 height 13
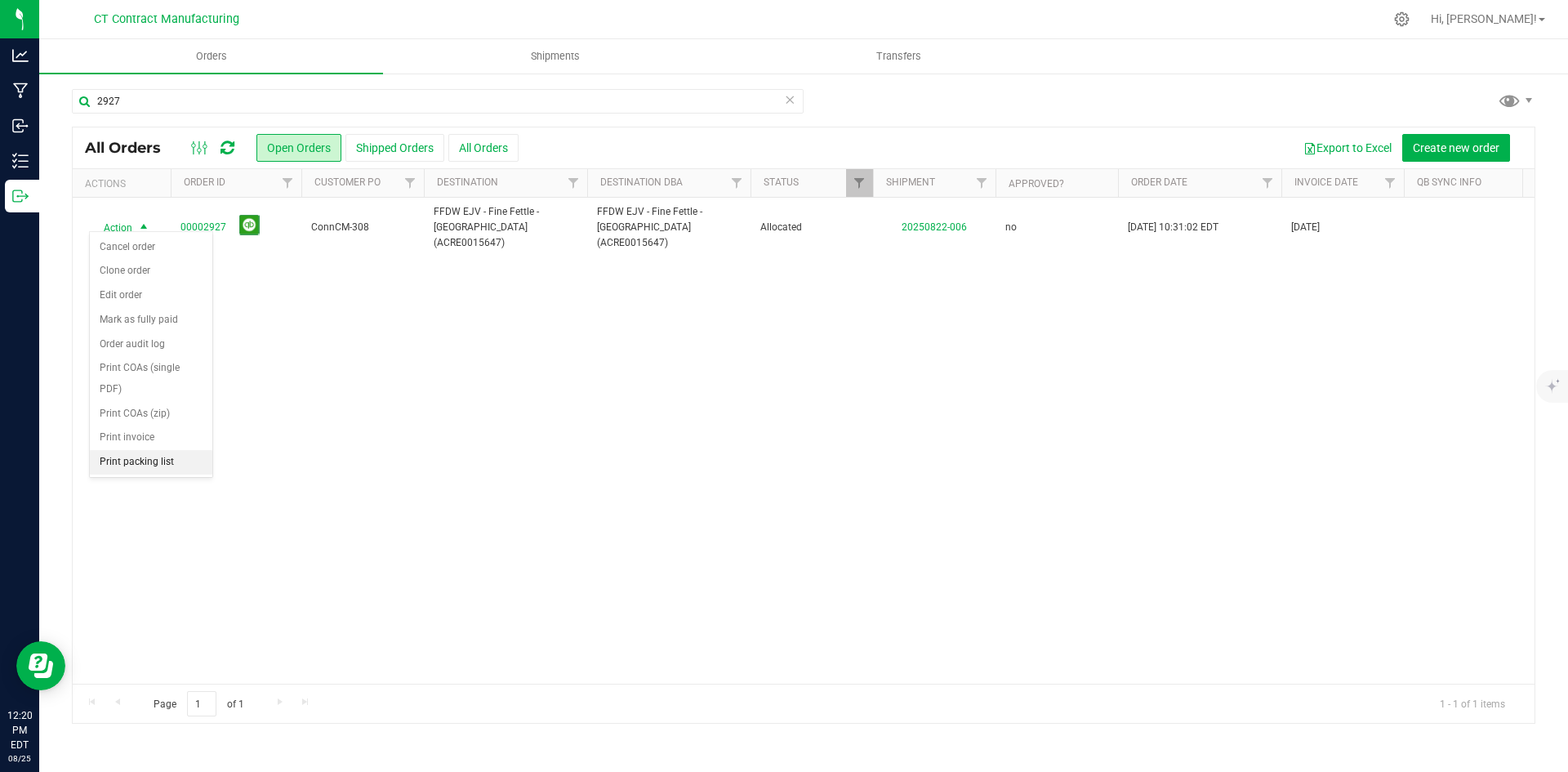
click at [136, 454] on li "Print packing list" at bounding box center [151, 462] width 123 height 25
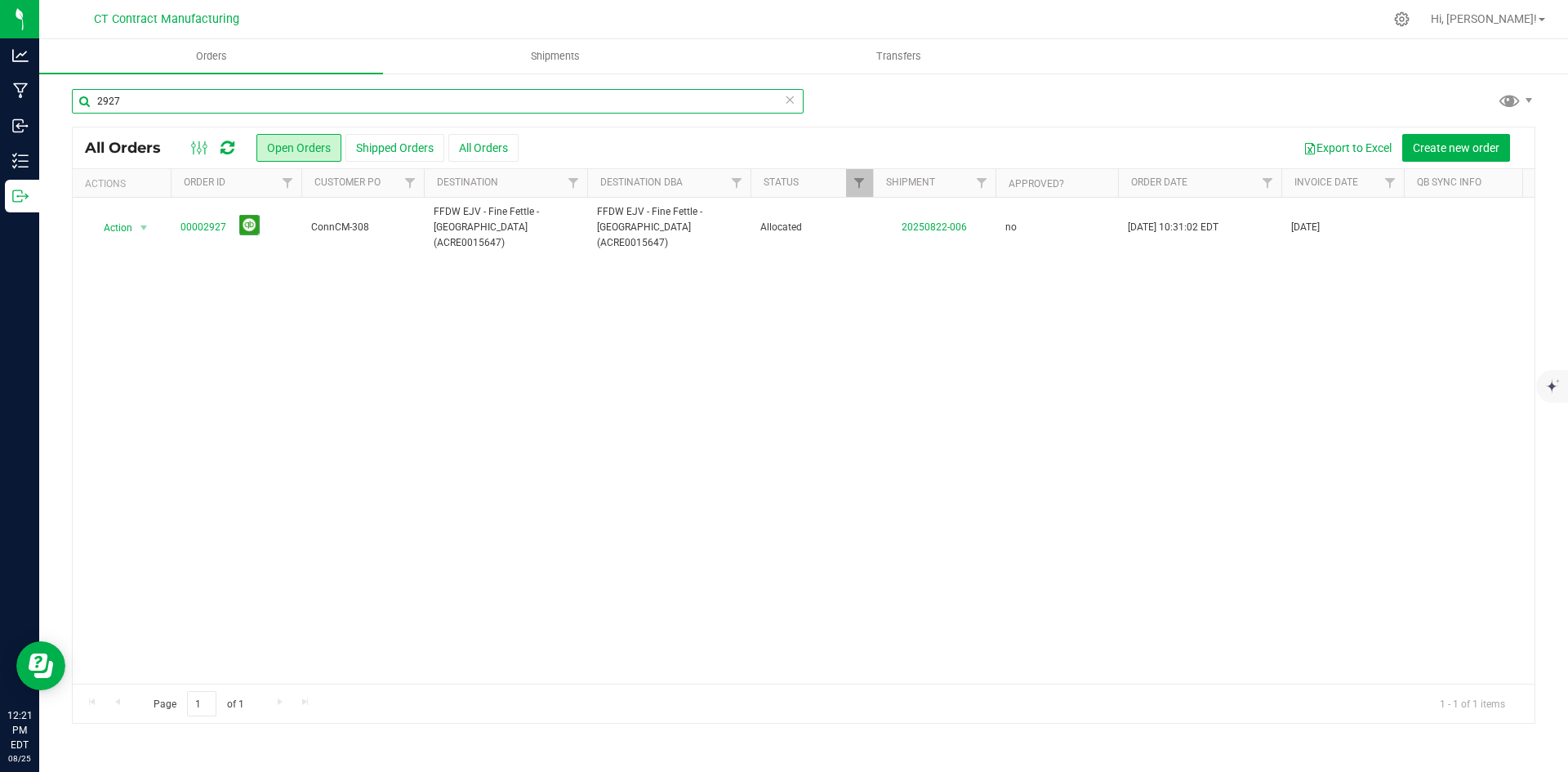
drag, startPoint x: 109, startPoint y: 102, endPoint x: 123, endPoint y: 101, distance: 14.0
click at [123, 101] on input "2927" at bounding box center [438, 101] width 732 height 25
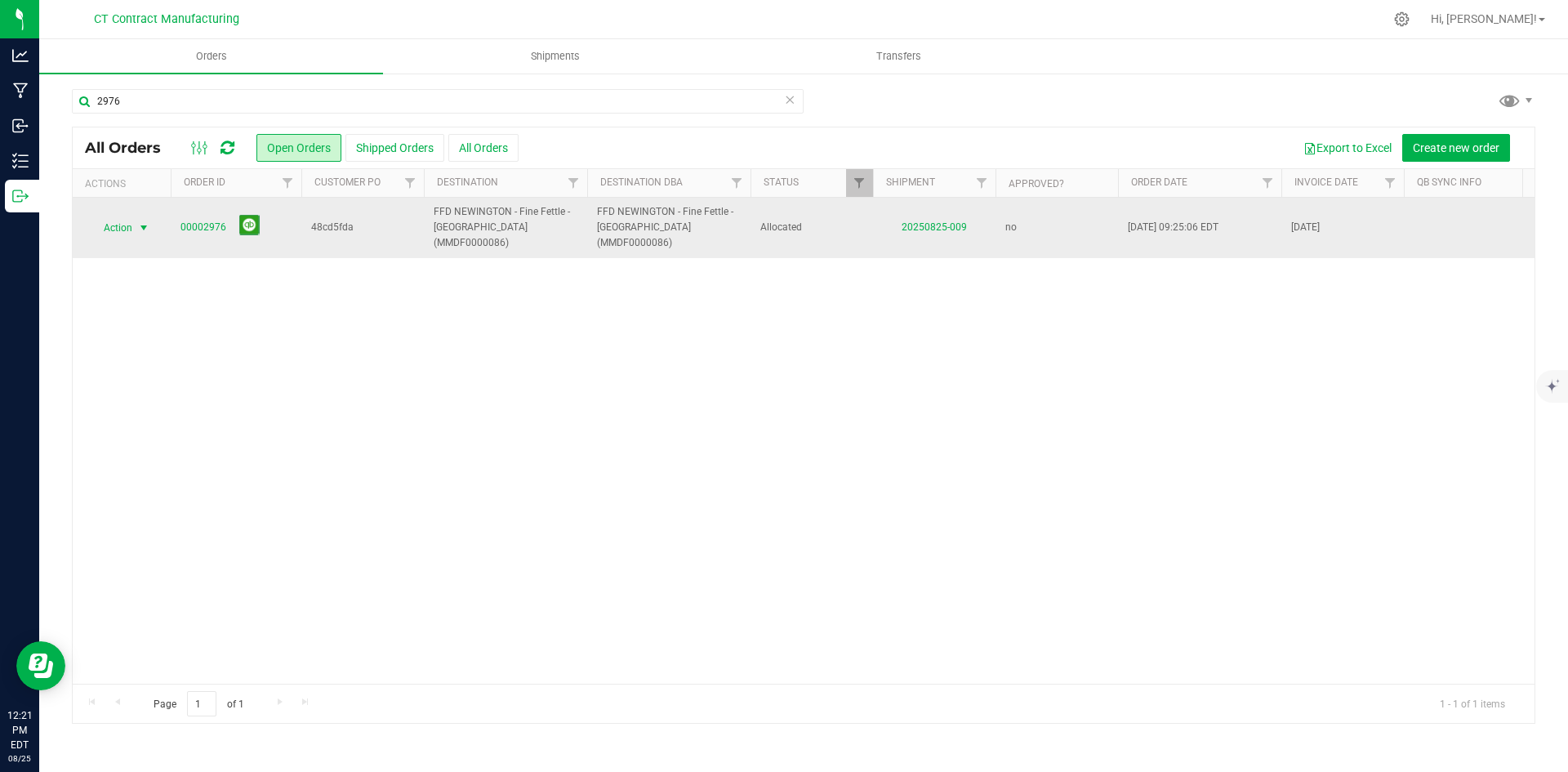
click at [150, 222] on span "select" at bounding box center [143, 228] width 13 height 13
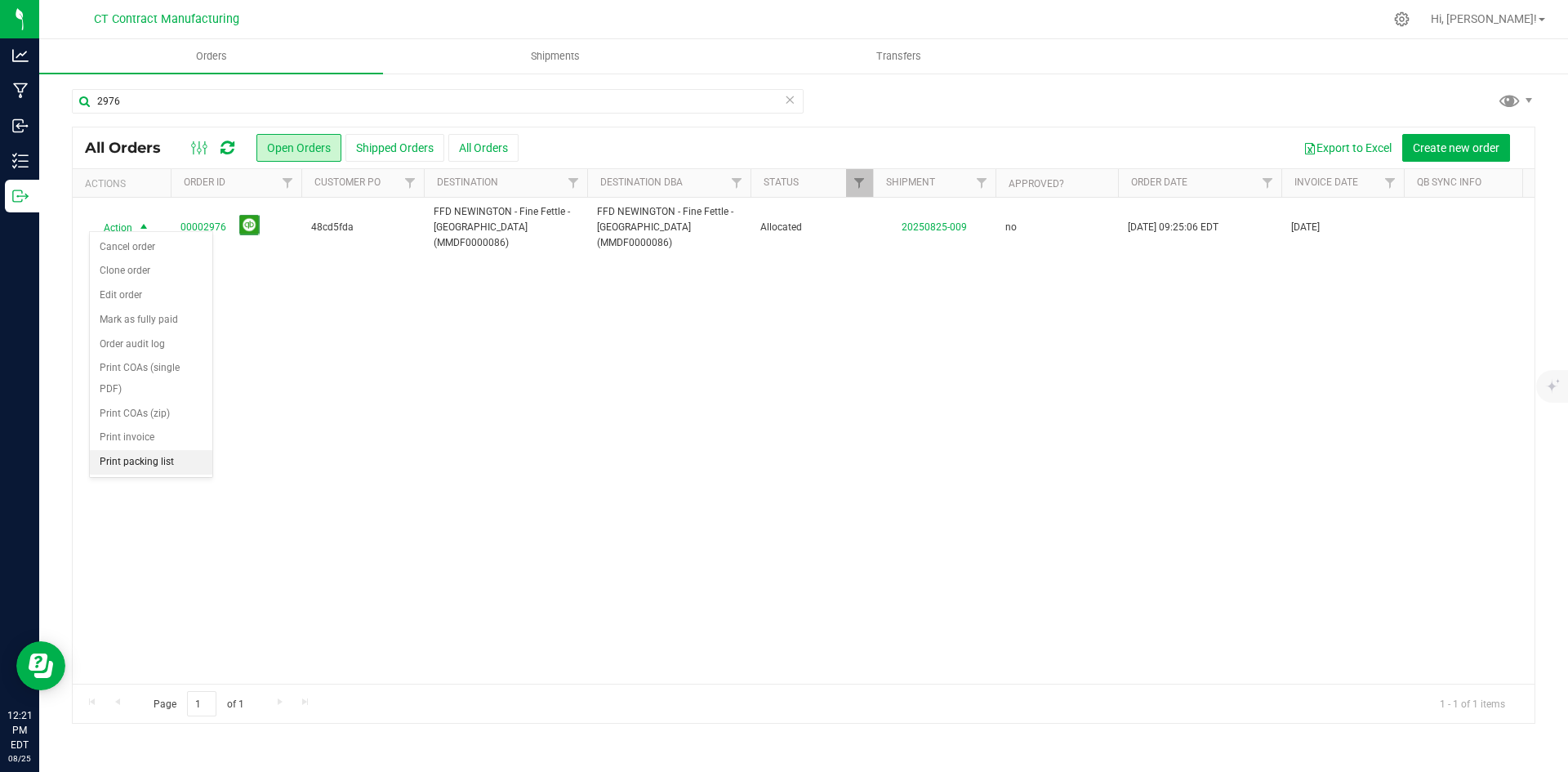
click at [158, 468] on li "Print packing list" at bounding box center [151, 462] width 123 height 25
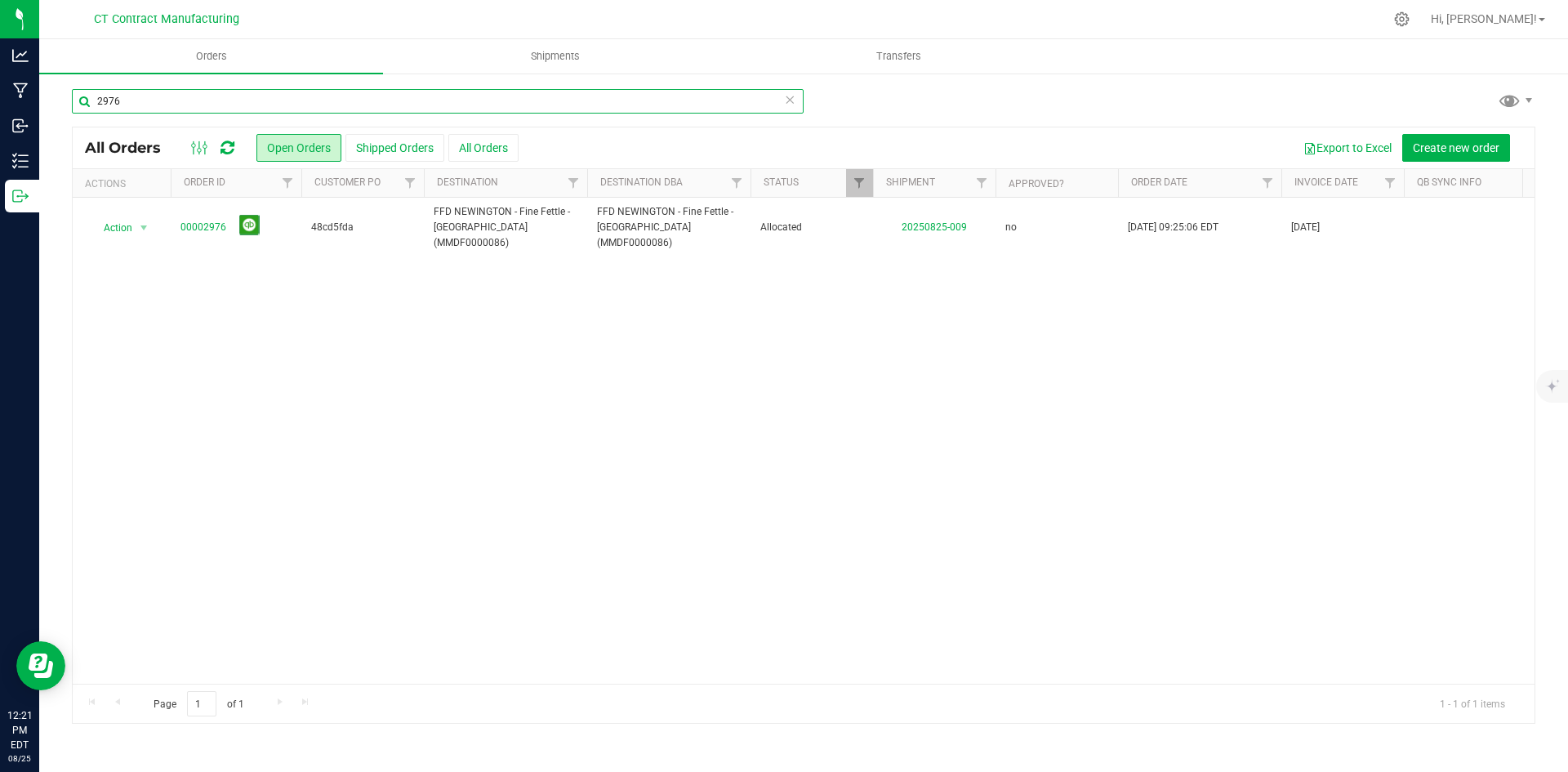
click at [110, 102] on input "2976" at bounding box center [438, 101] width 732 height 25
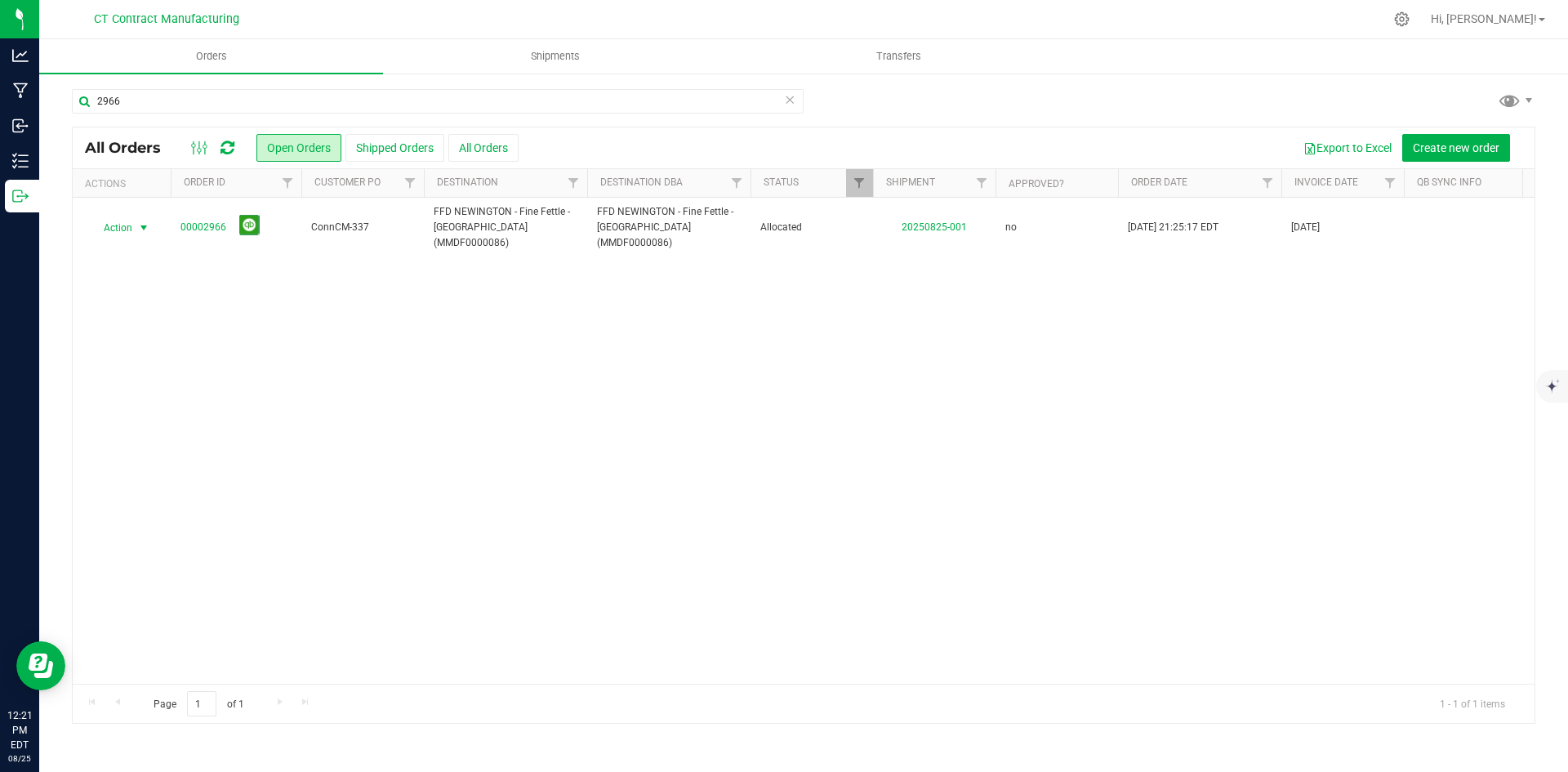
click at [143, 223] on span "select" at bounding box center [143, 228] width 13 height 13
click at [162, 467] on li "Print packing list" at bounding box center [151, 462] width 123 height 25
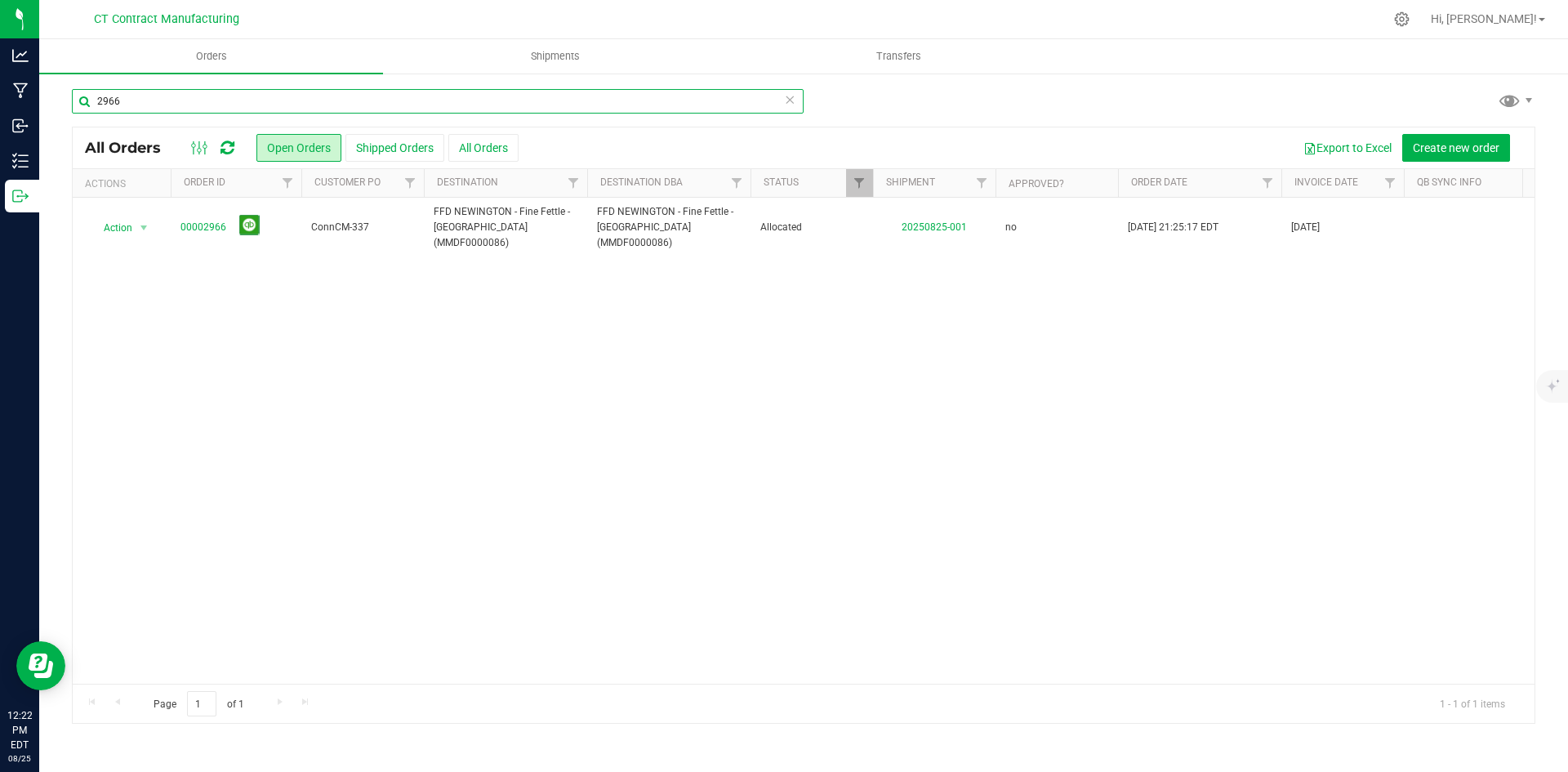
drag, startPoint x: 109, startPoint y: 101, endPoint x: 164, endPoint y: 96, distance: 55.2
click at [164, 96] on input "2966" at bounding box center [438, 101] width 732 height 25
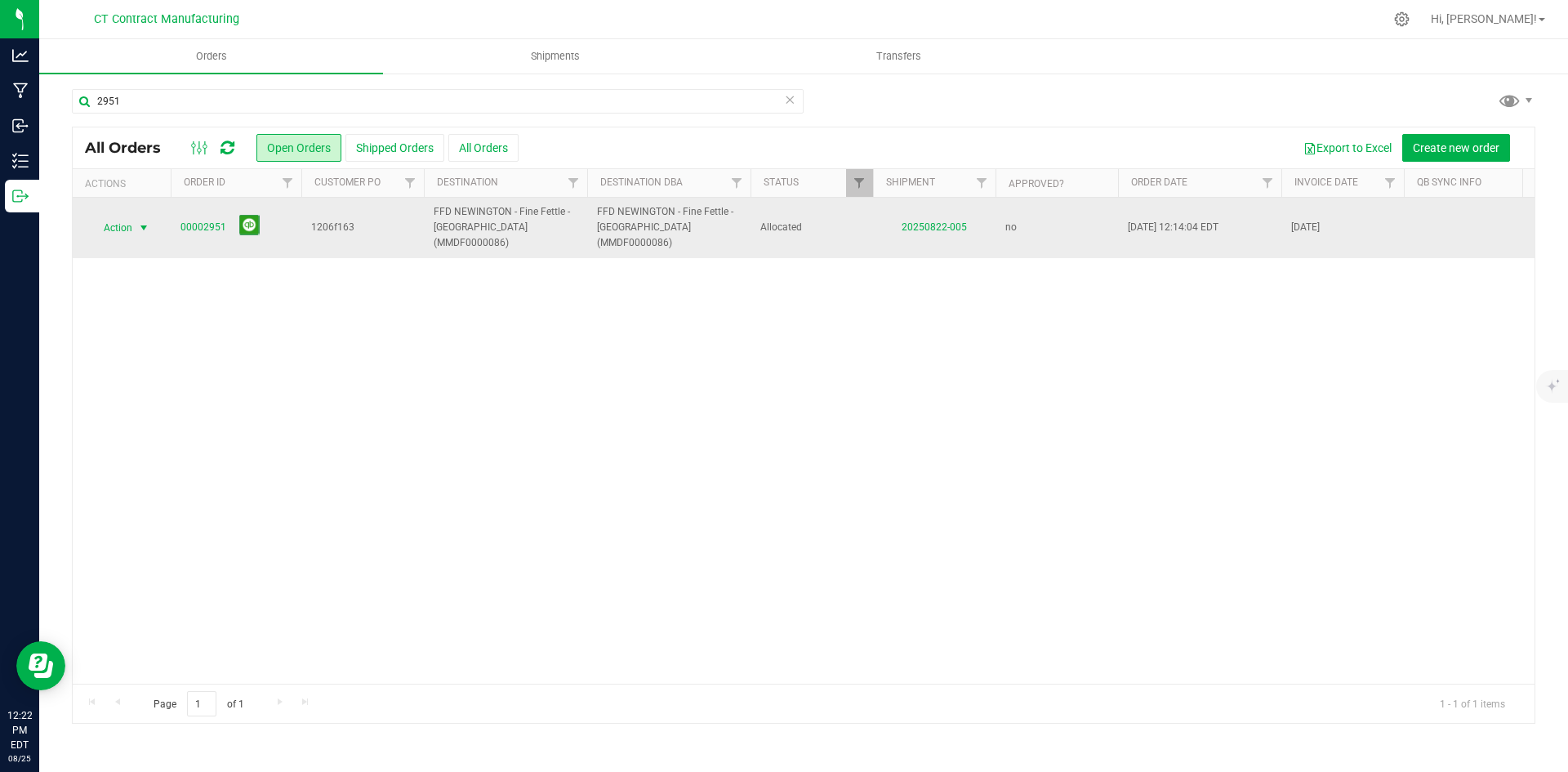
click at [140, 222] on span "select" at bounding box center [143, 228] width 13 height 13
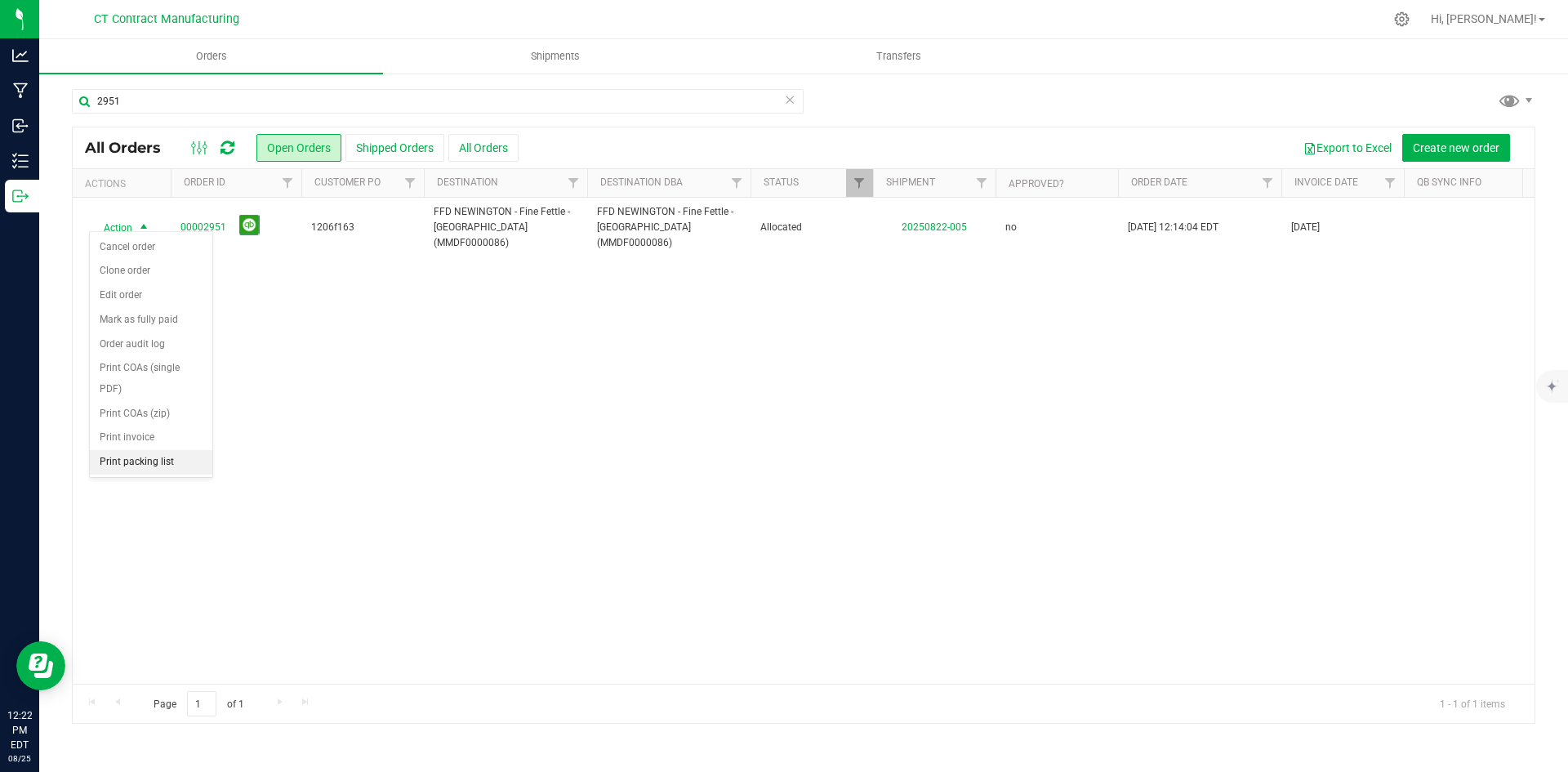
click at [153, 456] on li "Print packing list" at bounding box center [151, 462] width 123 height 25
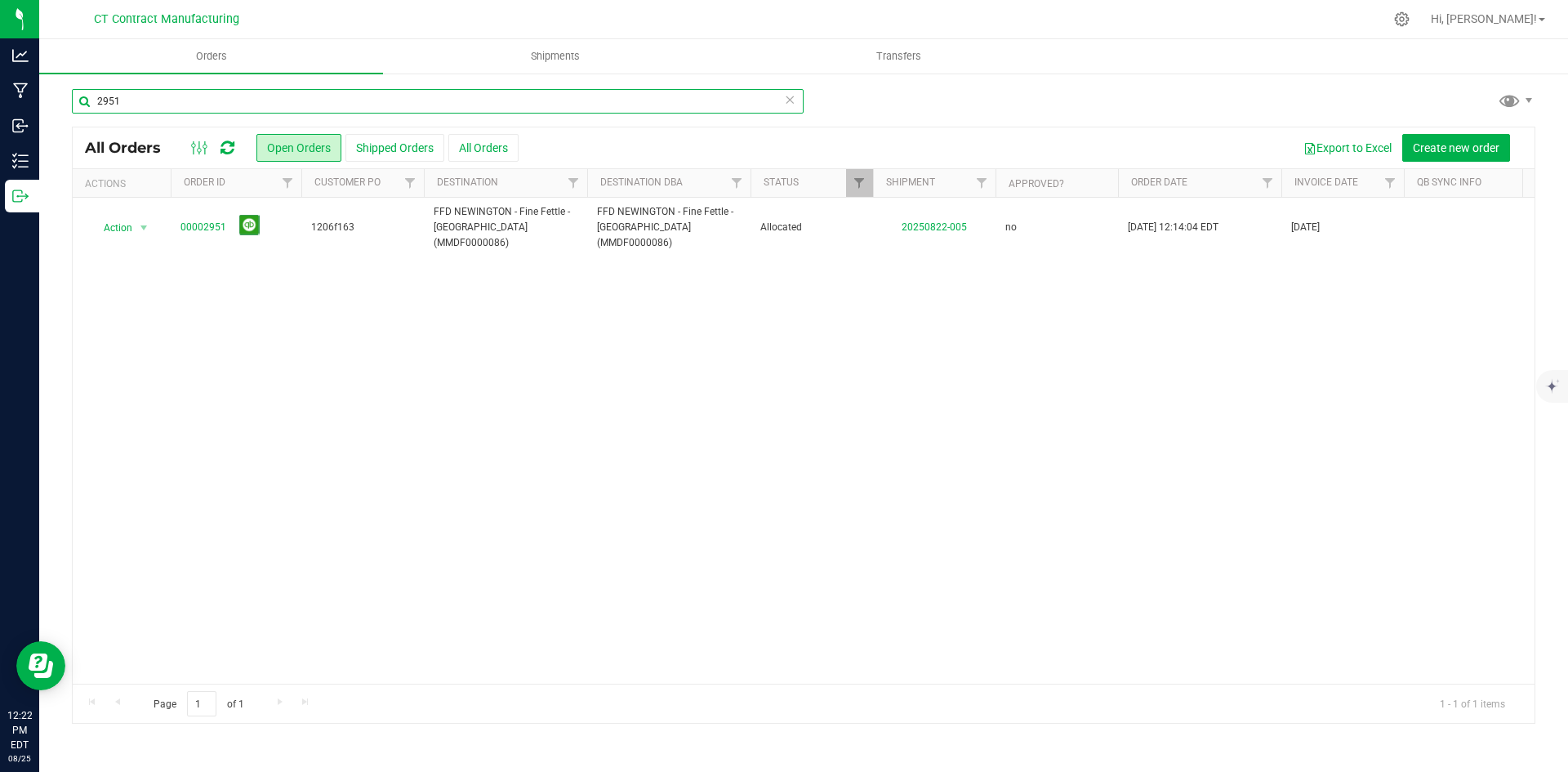
drag, startPoint x: 109, startPoint y: 101, endPoint x: 141, endPoint y: 99, distance: 32.1
click at [141, 99] on input "2951" at bounding box center [438, 101] width 732 height 25
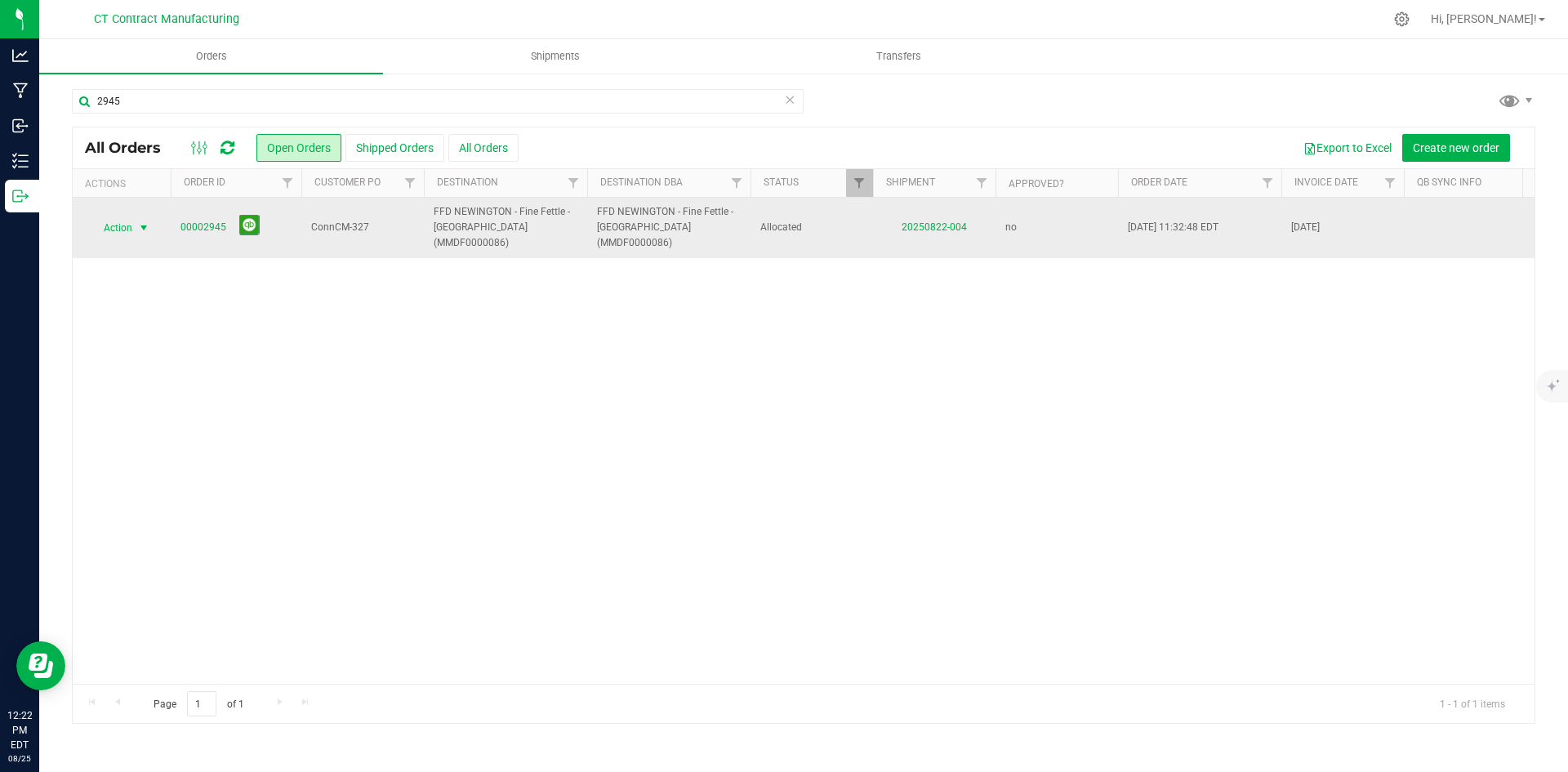
click at [144, 216] on span "select" at bounding box center [144, 227] width 20 height 23
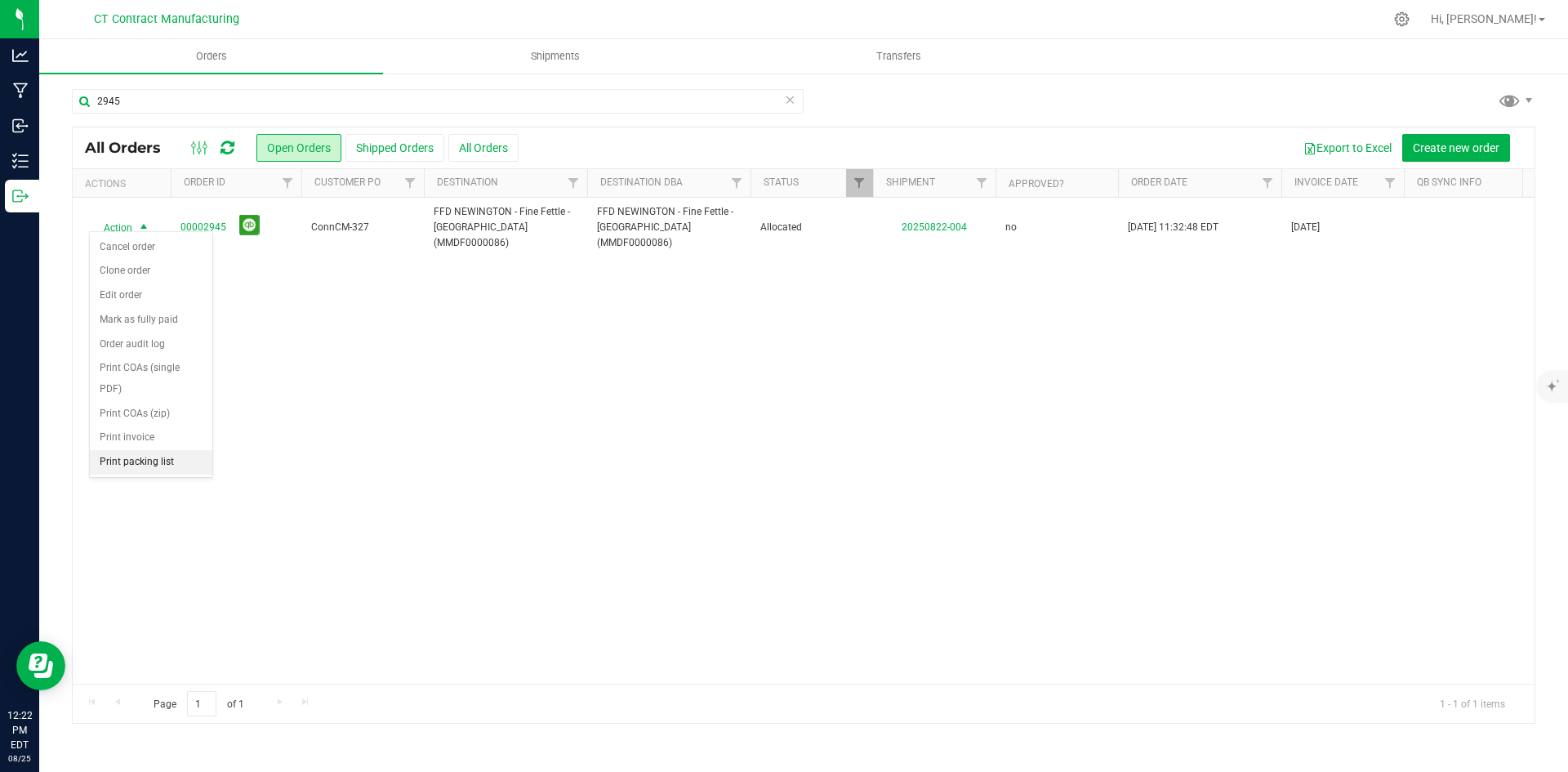
click at [154, 467] on li "Print packing list" at bounding box center [151, 462] width 123 height 25
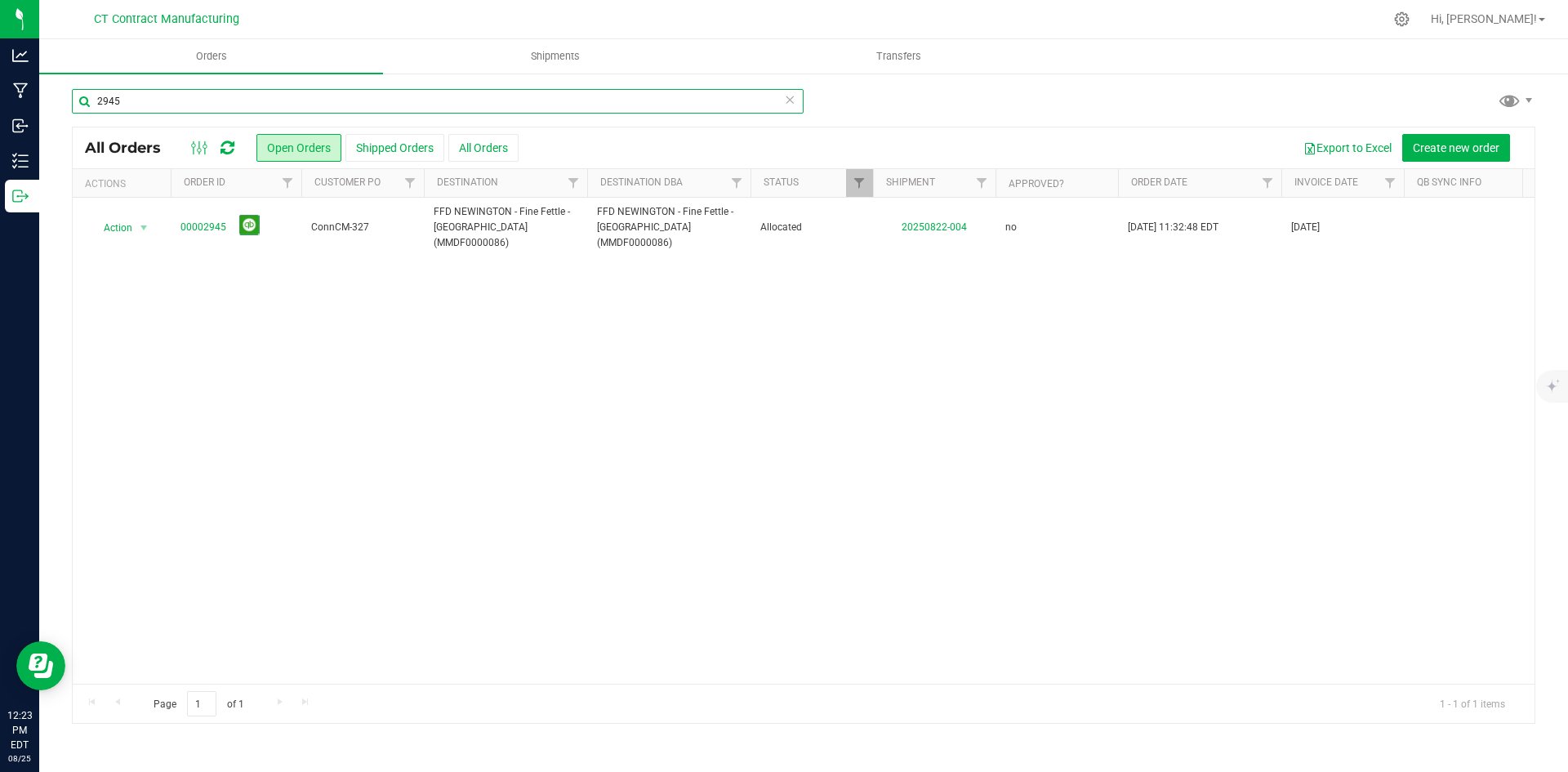
drag, startPoint x: 109, startPoint y: 102, endPoint x: 143, endPoint y: 103, distance: 34.0
click at [143, 103] on input "2945" at bounding box center [438, 101] width 732 height 25
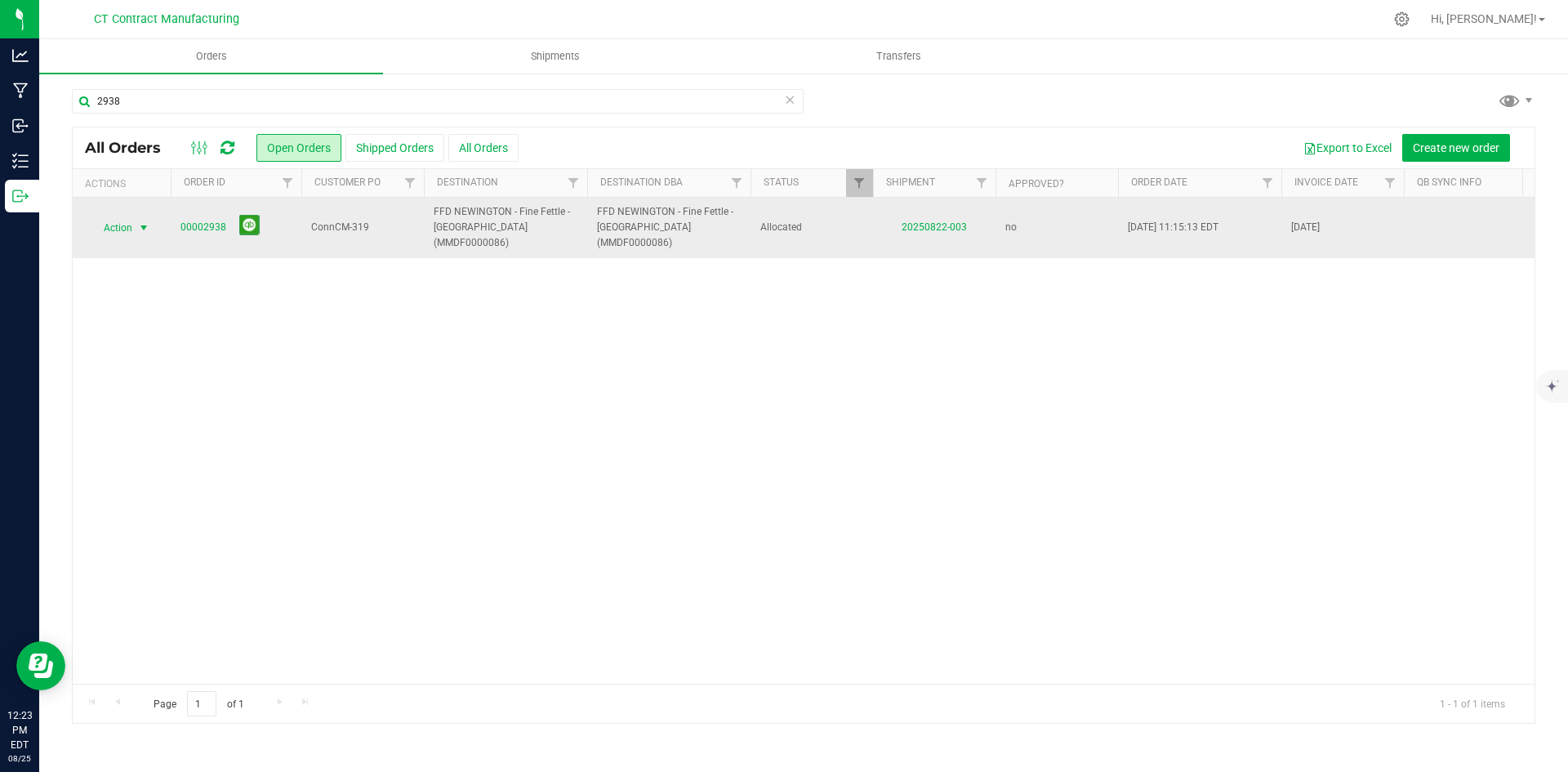
click at [138, 222] on span "select" at bounding box center [143, 228] width 13 height 13
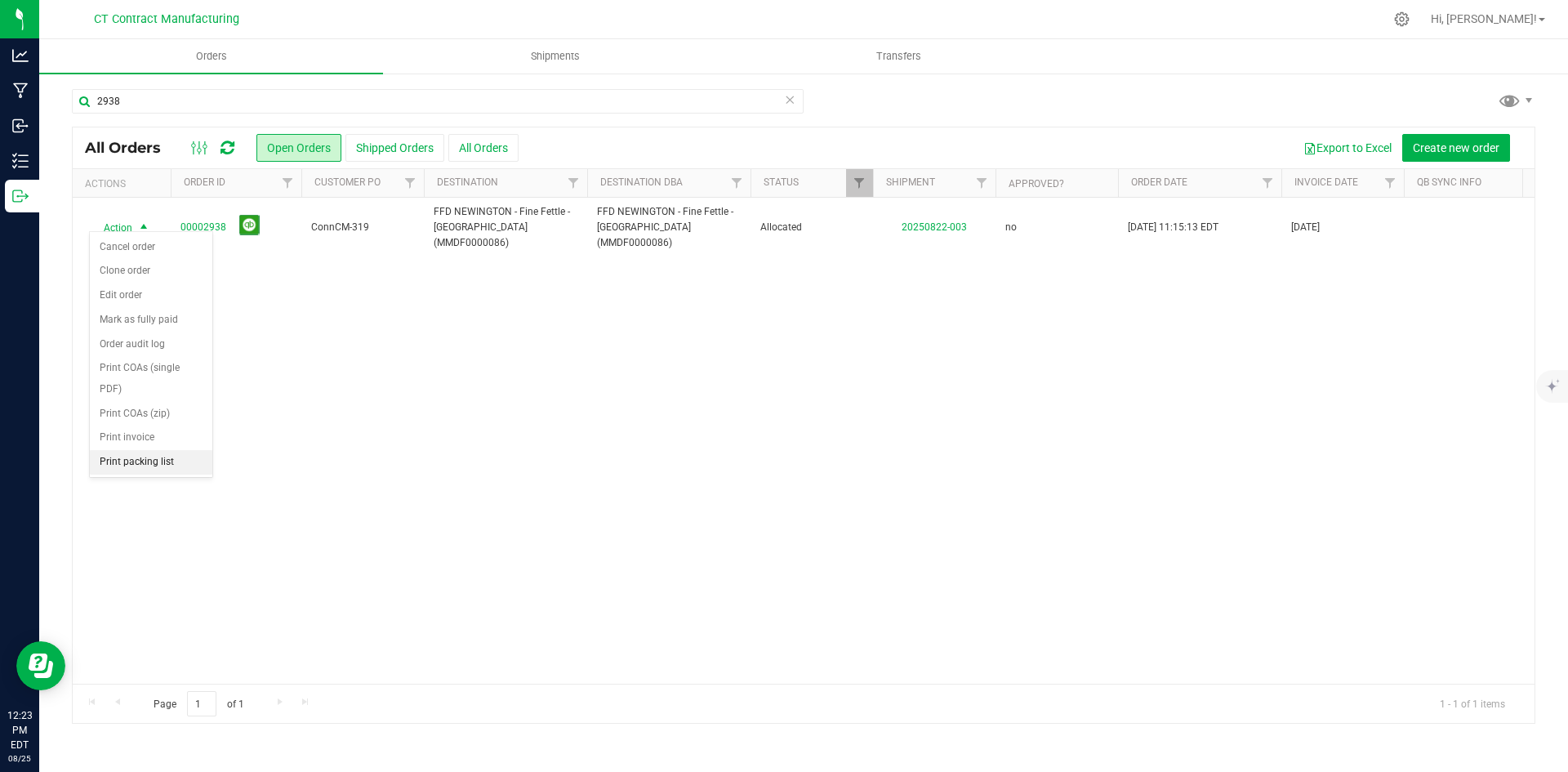
click at [182, 460] on li "Print packing list" at bounding box center [151, 462] width 123 height 25
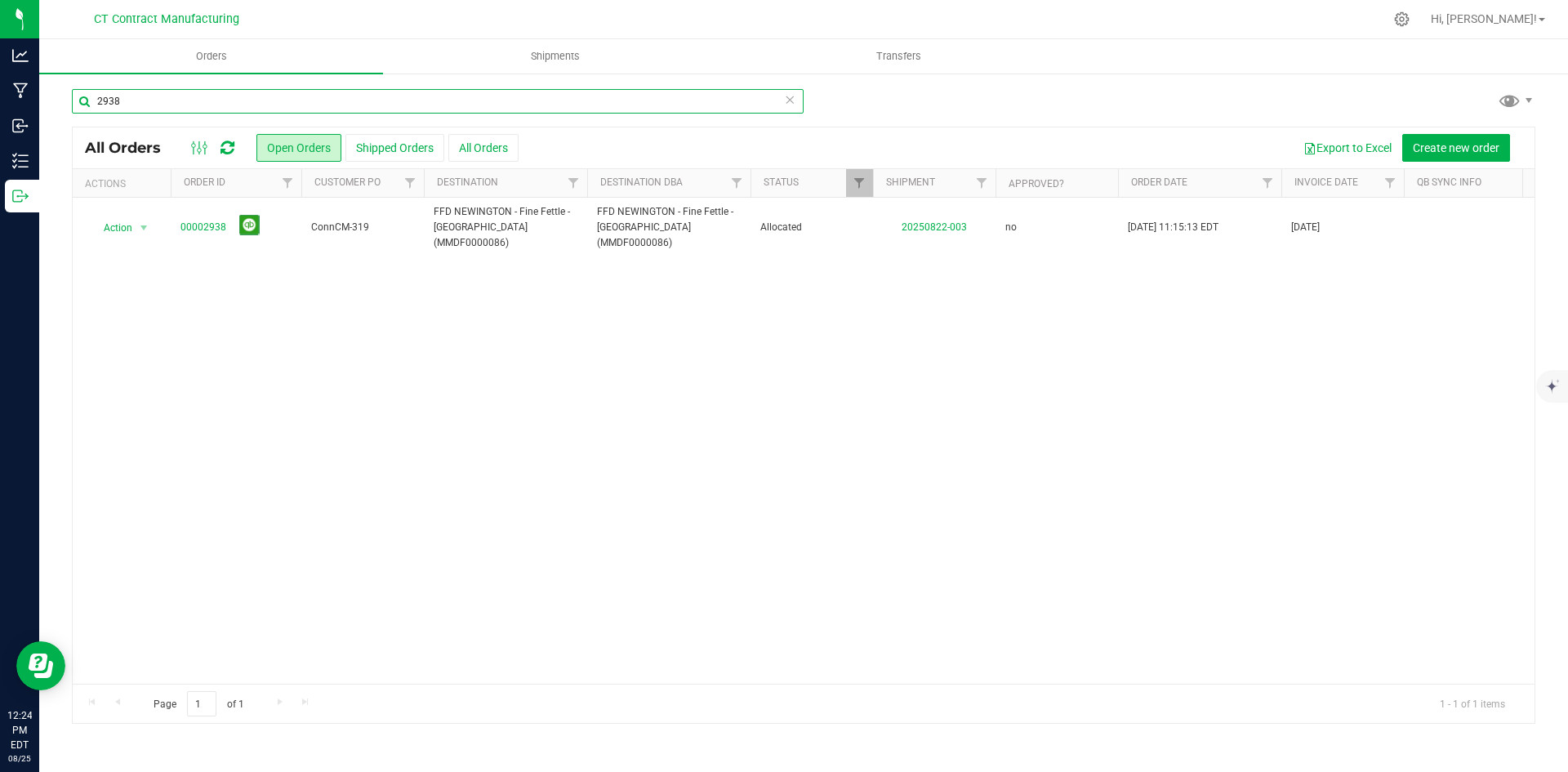
click at [107, 99] on input "2938" at bounding box center [438, 101] width 732 height 25
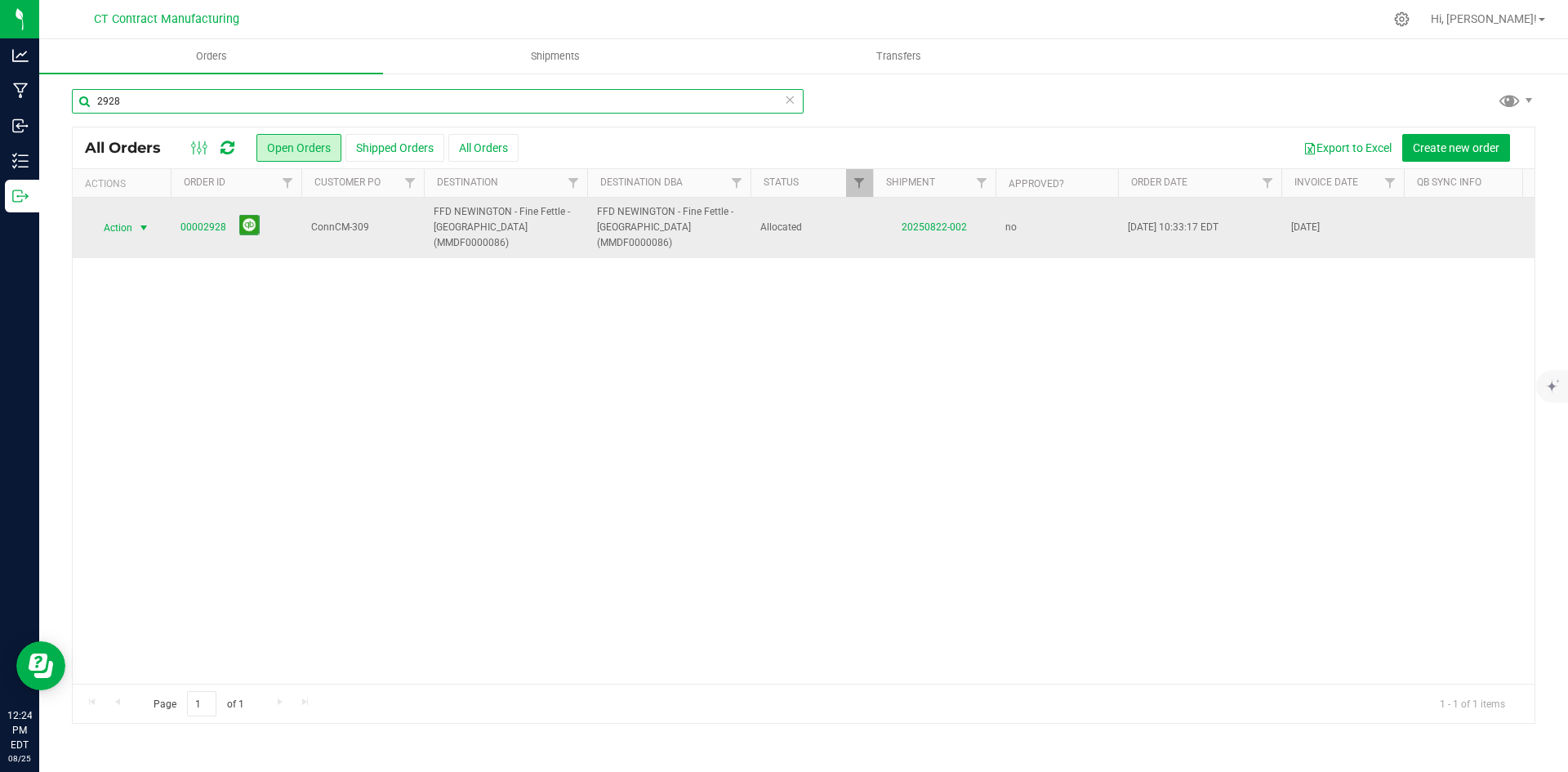
type input "2928"
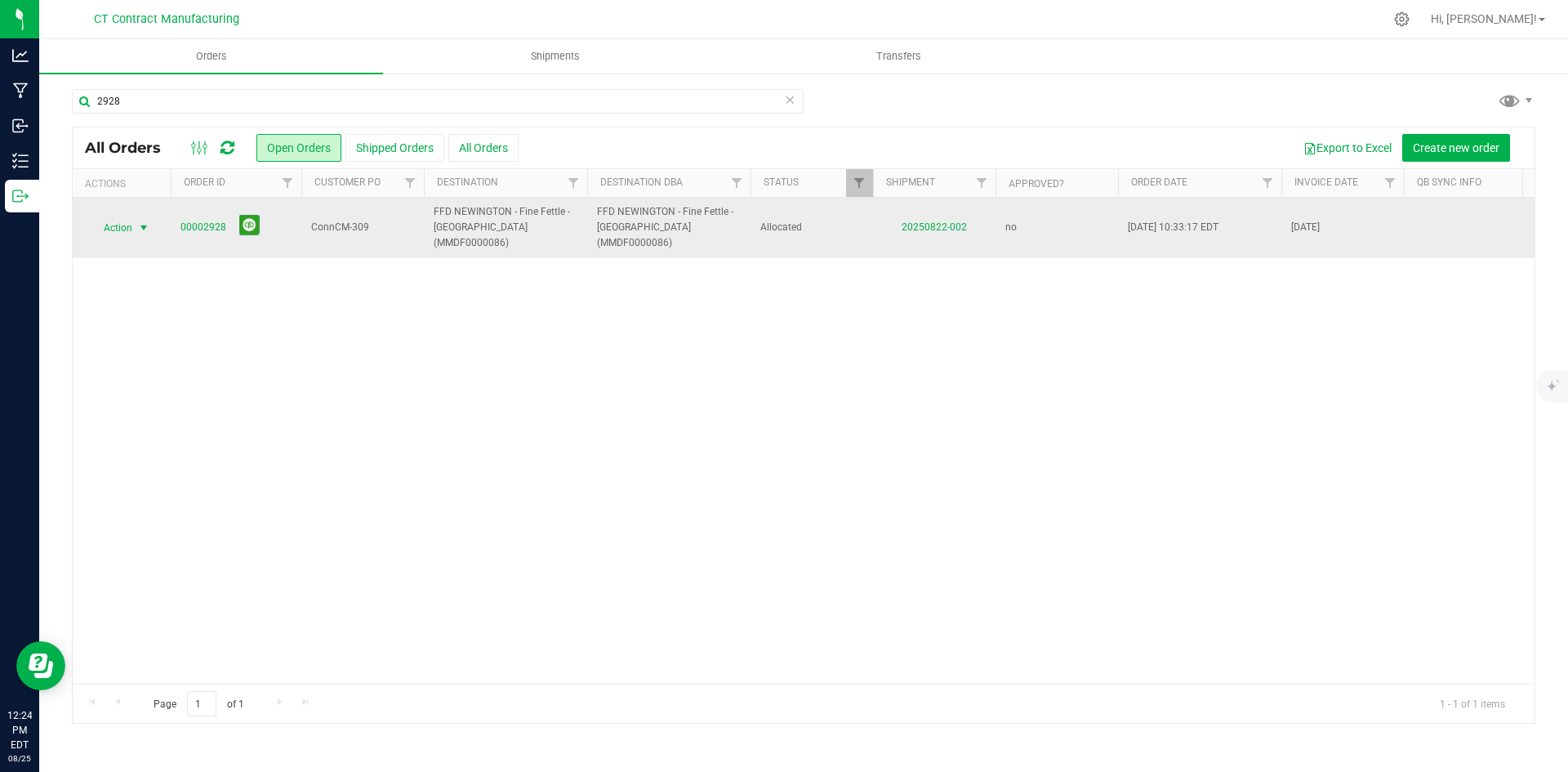
click at [143, 222] on span "select" at bounding box center [143, 228] width 13 height 13
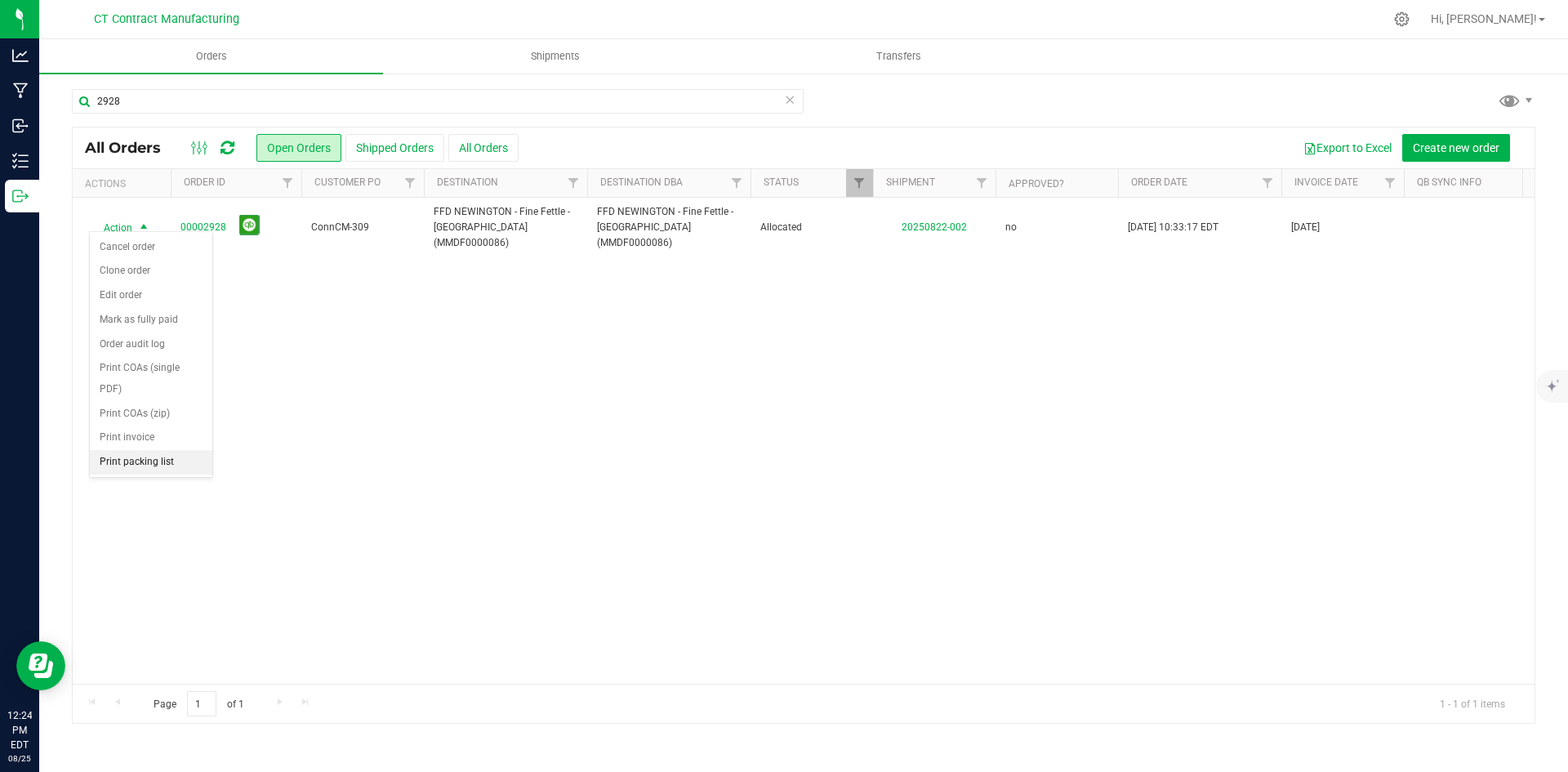
click at [144, 456] on li "Print packing list" at bounding box center [151, 462] width 123 height 25
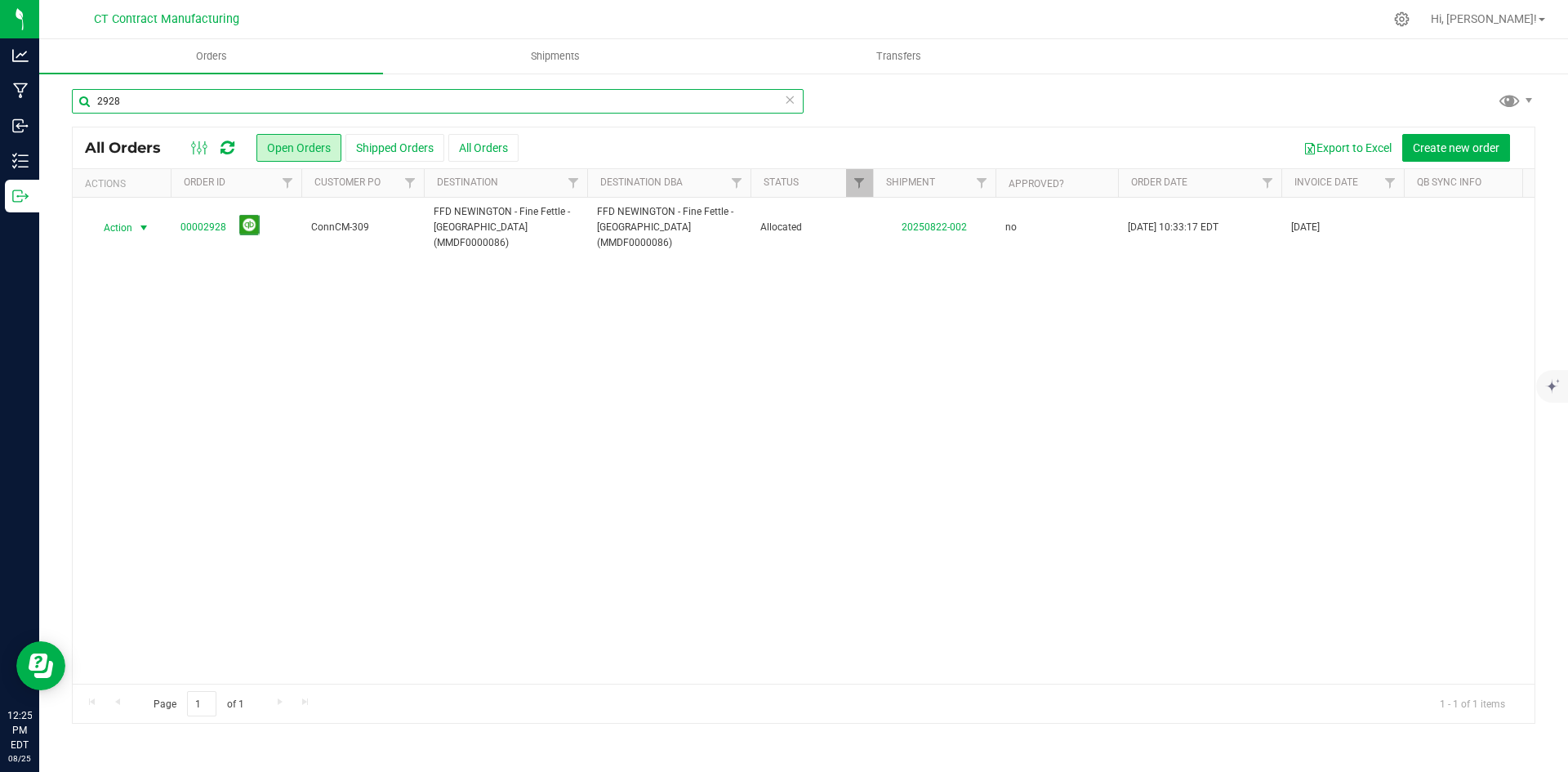
click at [131, 92] on input "2928" at bounding box center [438, 101] width 732 height 25
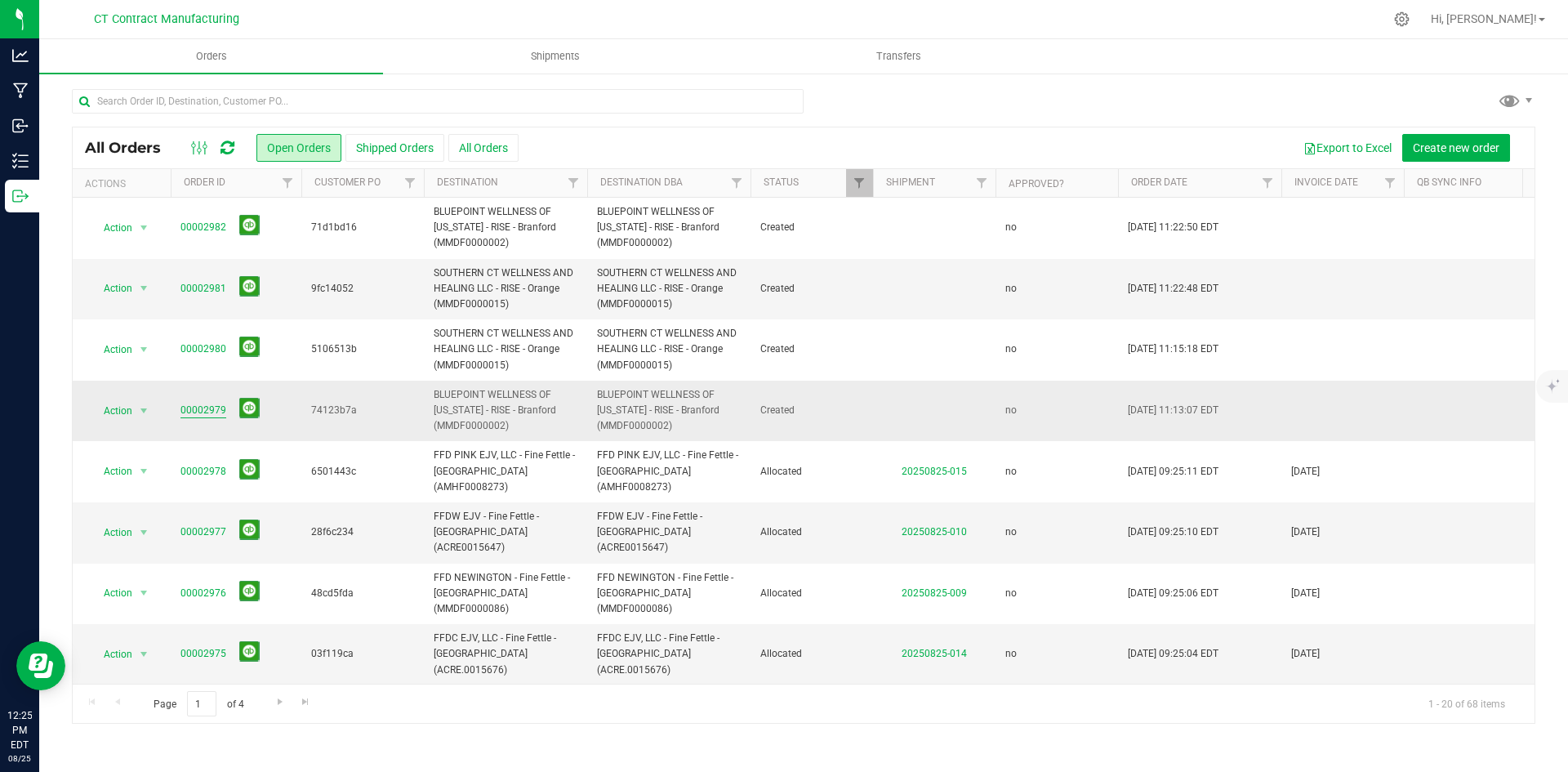
click at [207, 405] on link "00002979" at bounding box center [203, 410] width 45 height 15
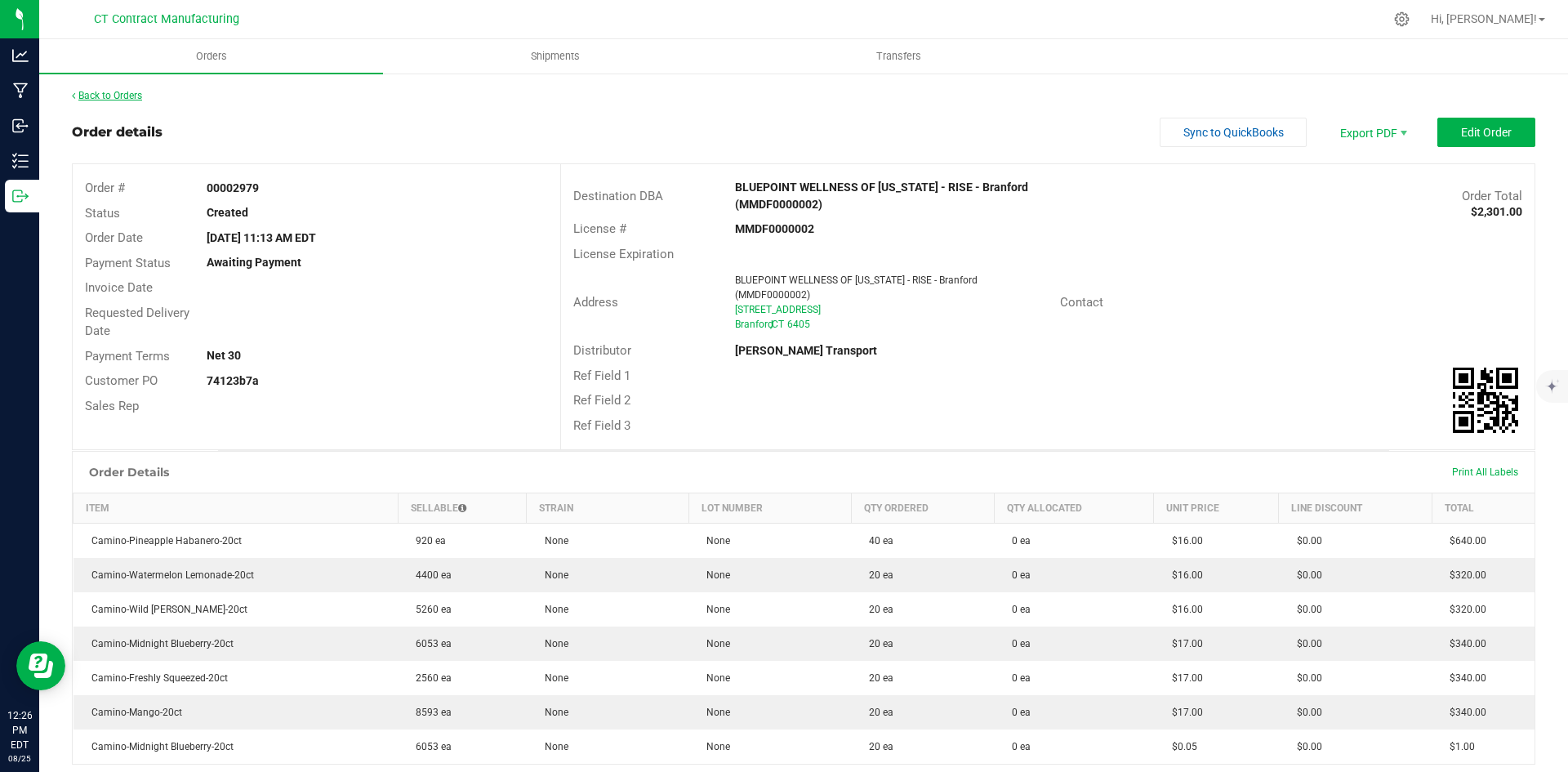
click at [122, 98] on link "Back to Orders" at bounding box center [106, 95] width 70 height 12
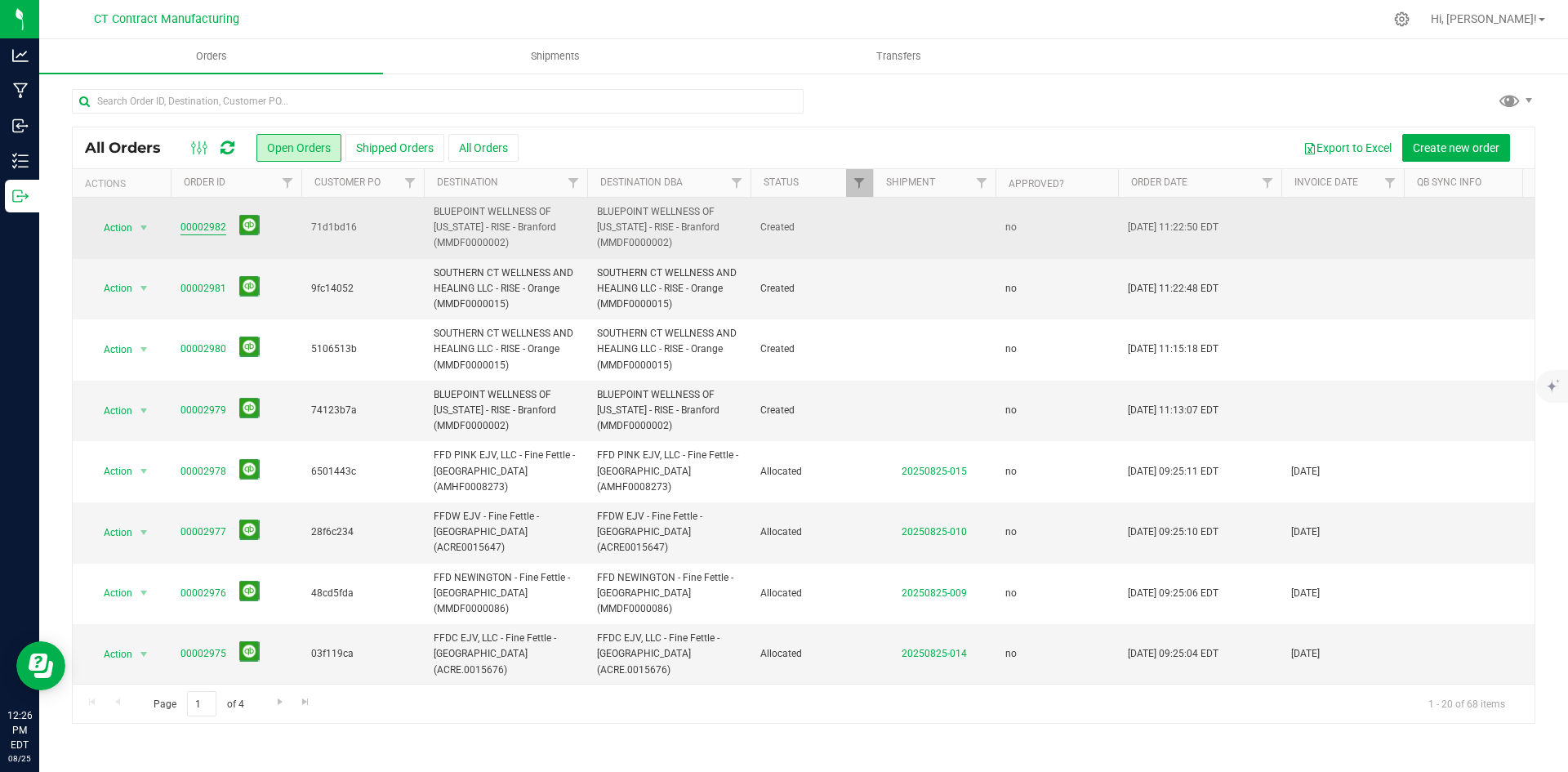
click at [204, 232] on link "00002982" at bounding box center [203, 227] width 45 height 15
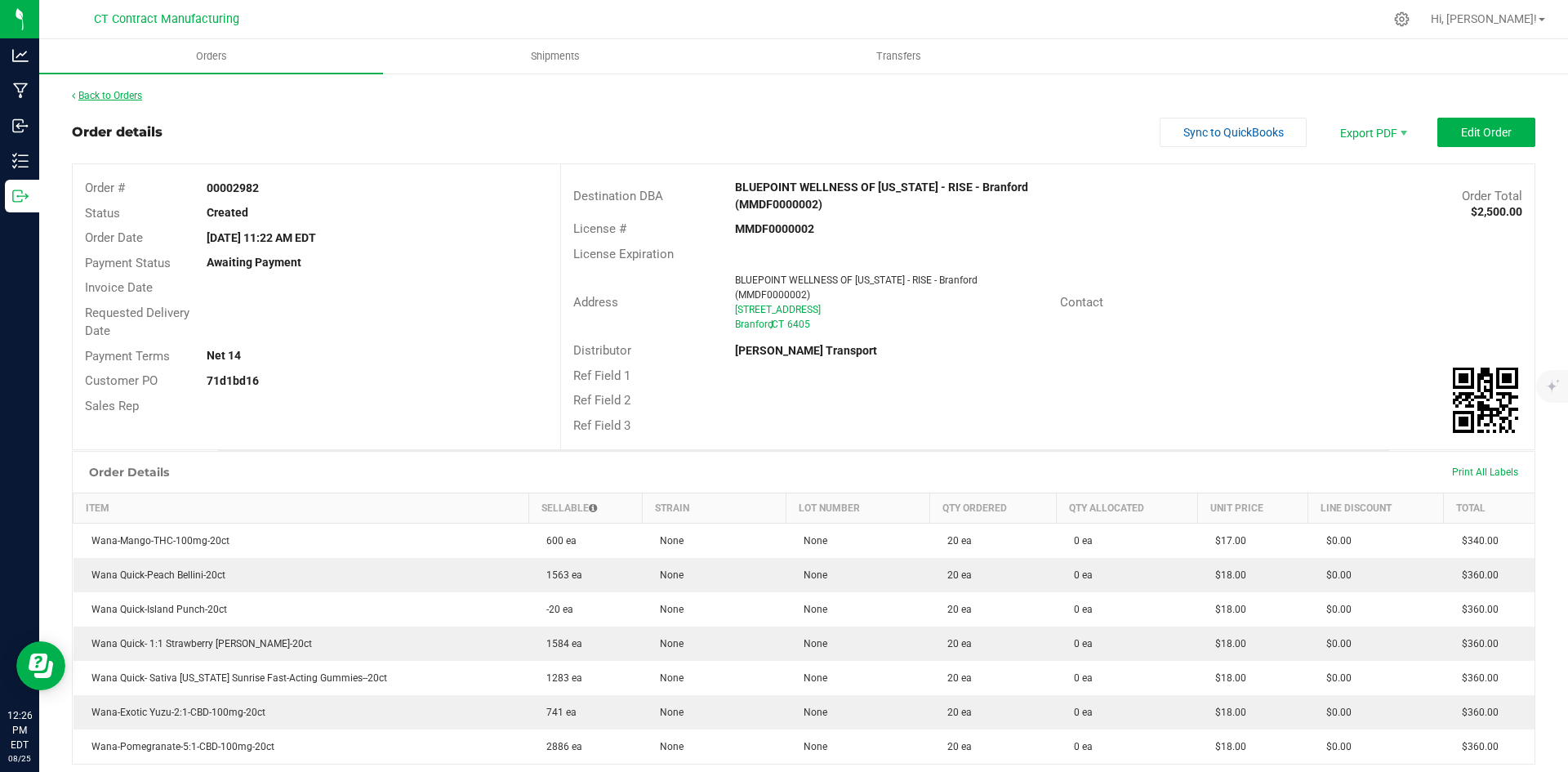
click at [126, 97] on link "Back to Orders" at bounding box center [106, 95] width 70 height 12
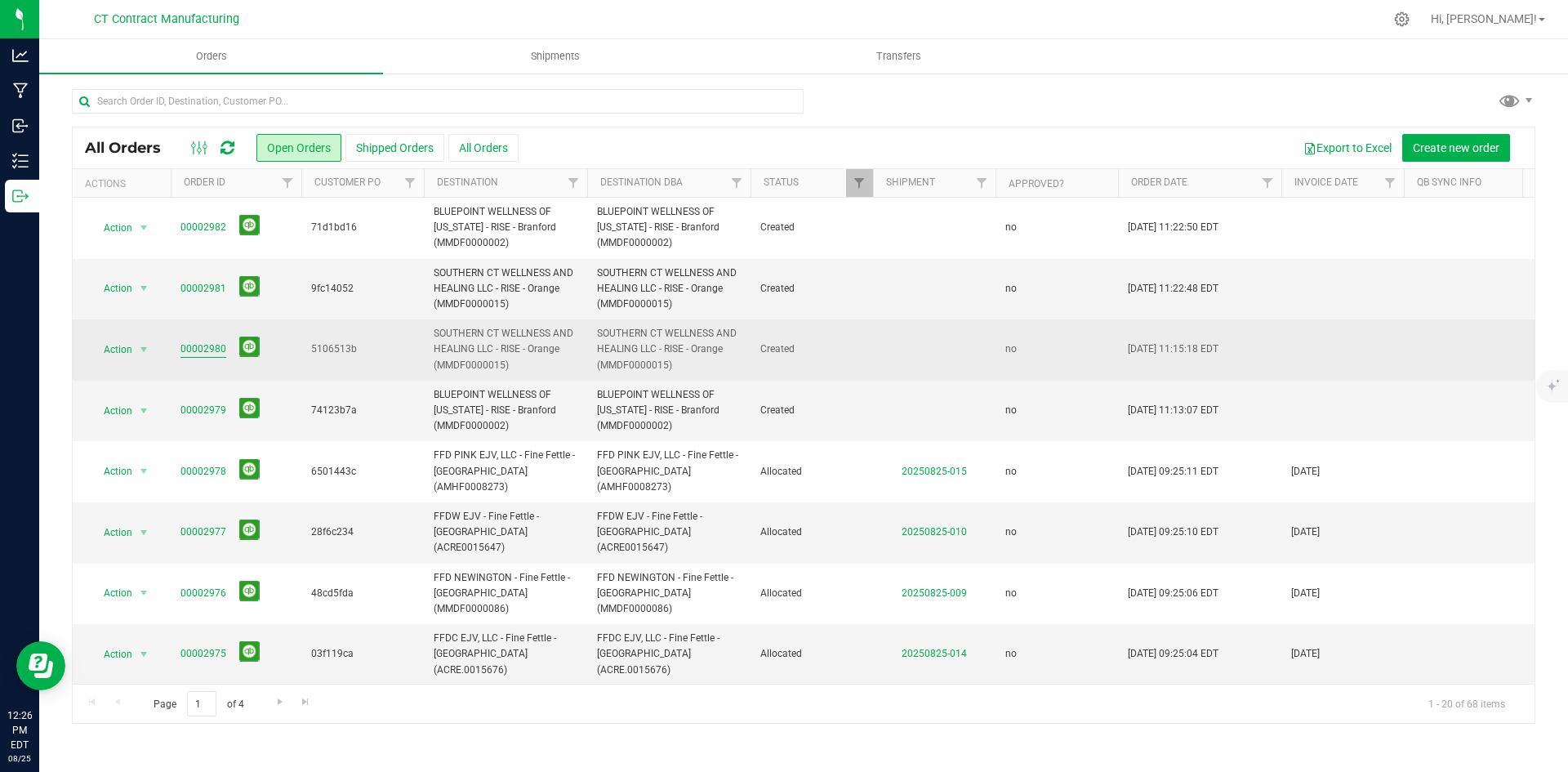
click at [213, 347] on link "00002980" at bounding box center [203, 349] width 45 height 15
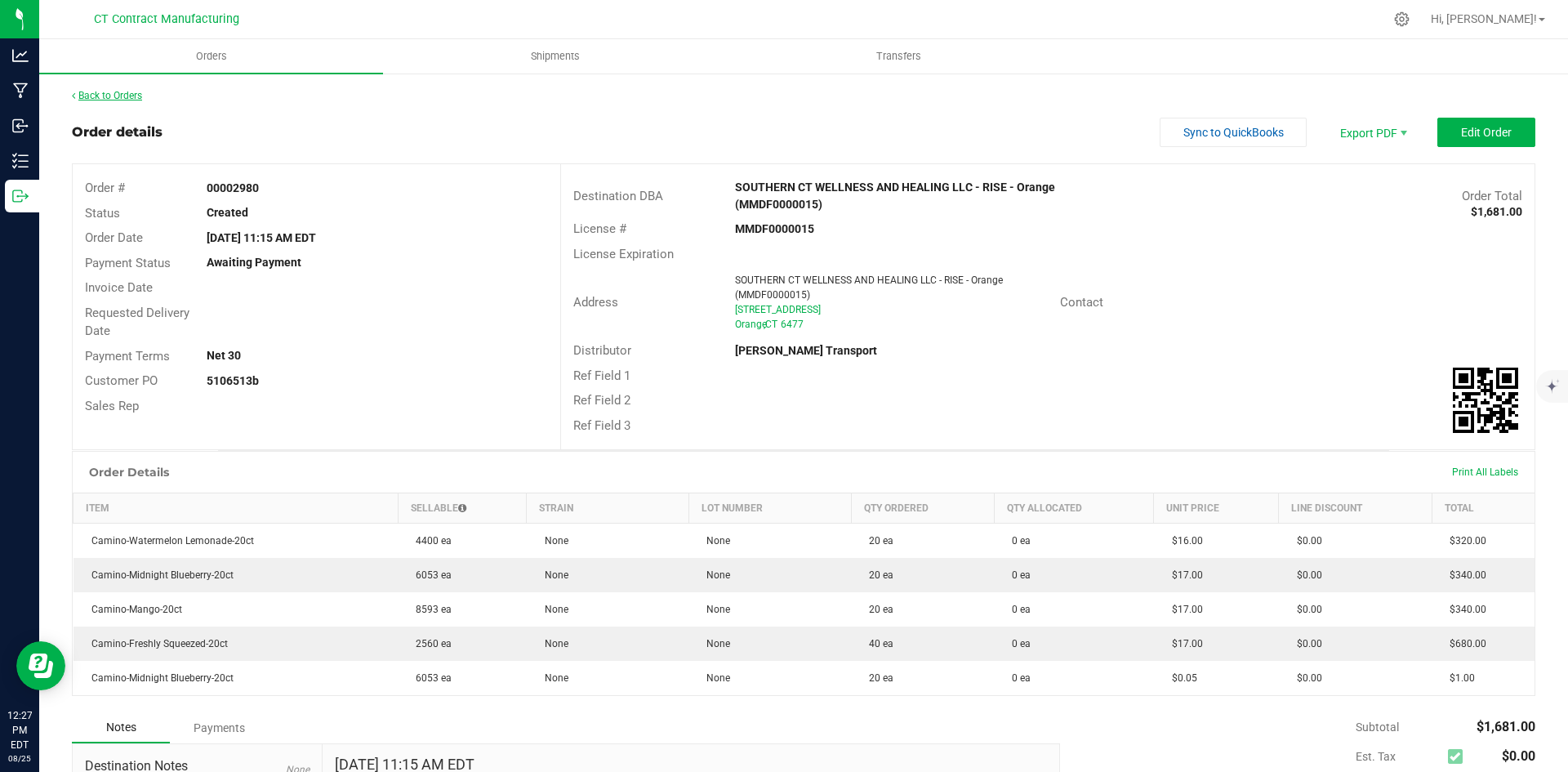
click at [132, 96] on link "Back to Orders" at bounding box center [106, 95] width 70 height 12
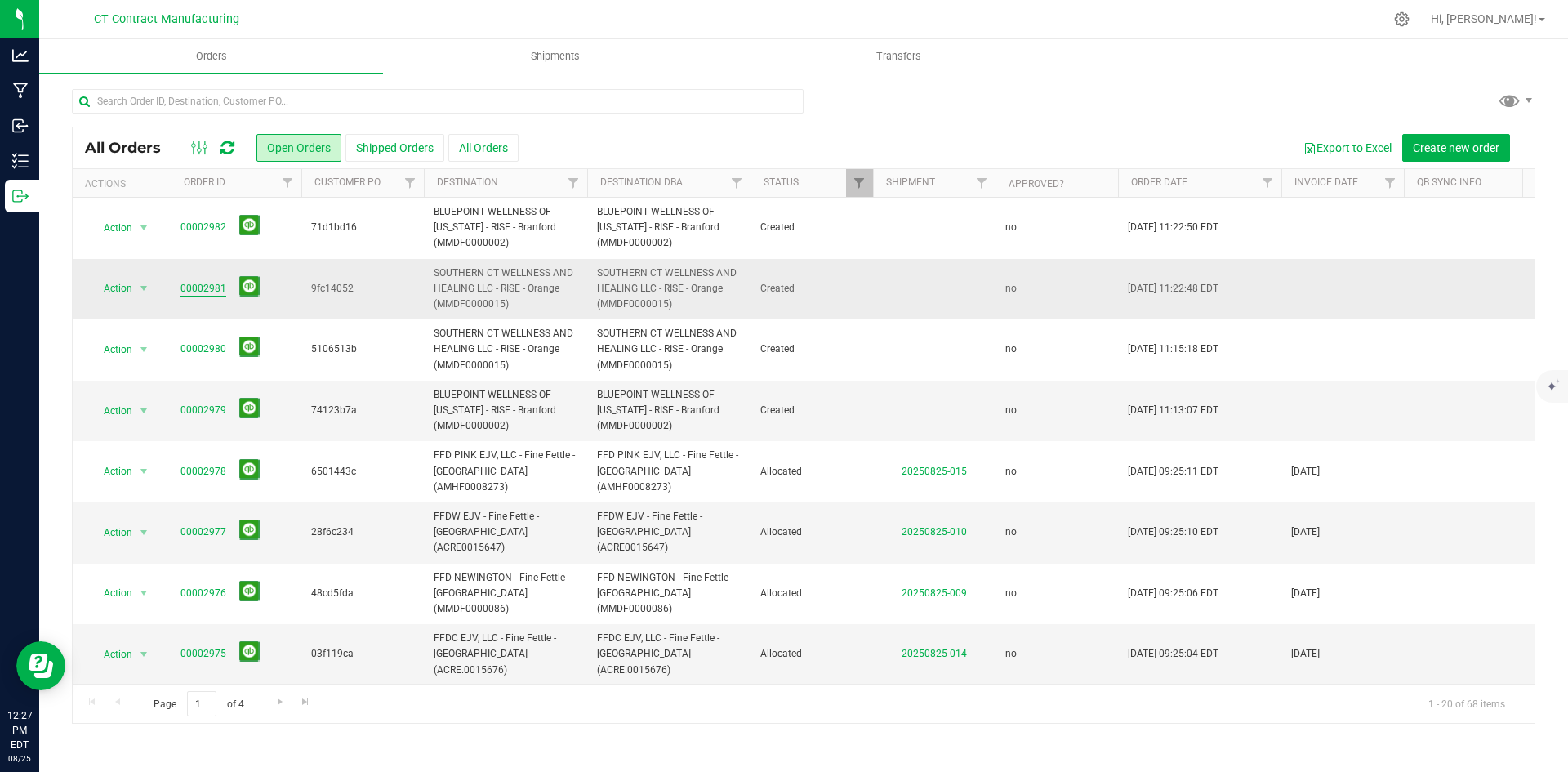
click at [207, 288] on link "00002981" at bounding box center [203, 288] width 45 height 15
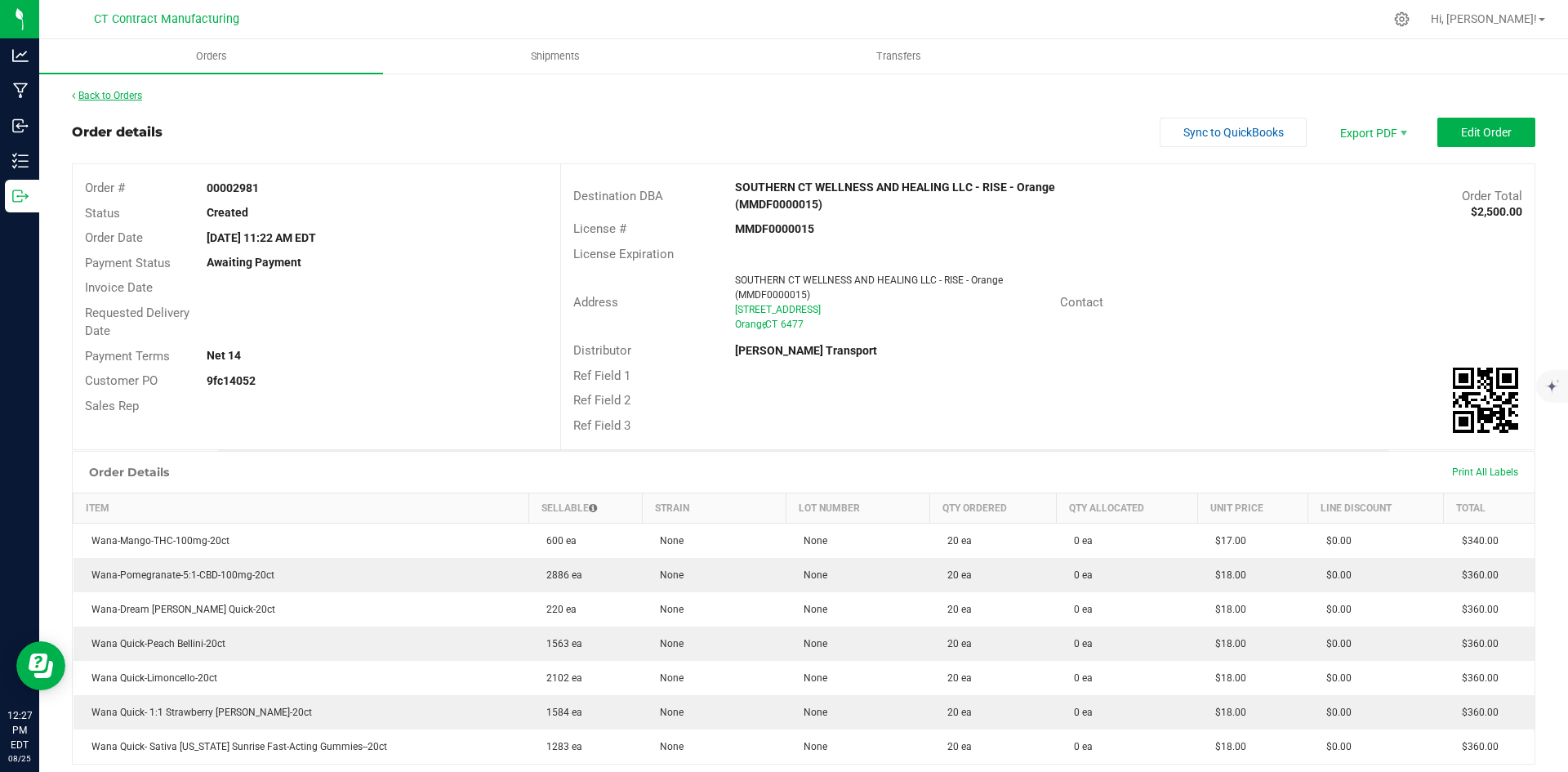
click at [112, 94] on link "Back to Orders" at bounding box center [106, 95] width 70 height 12
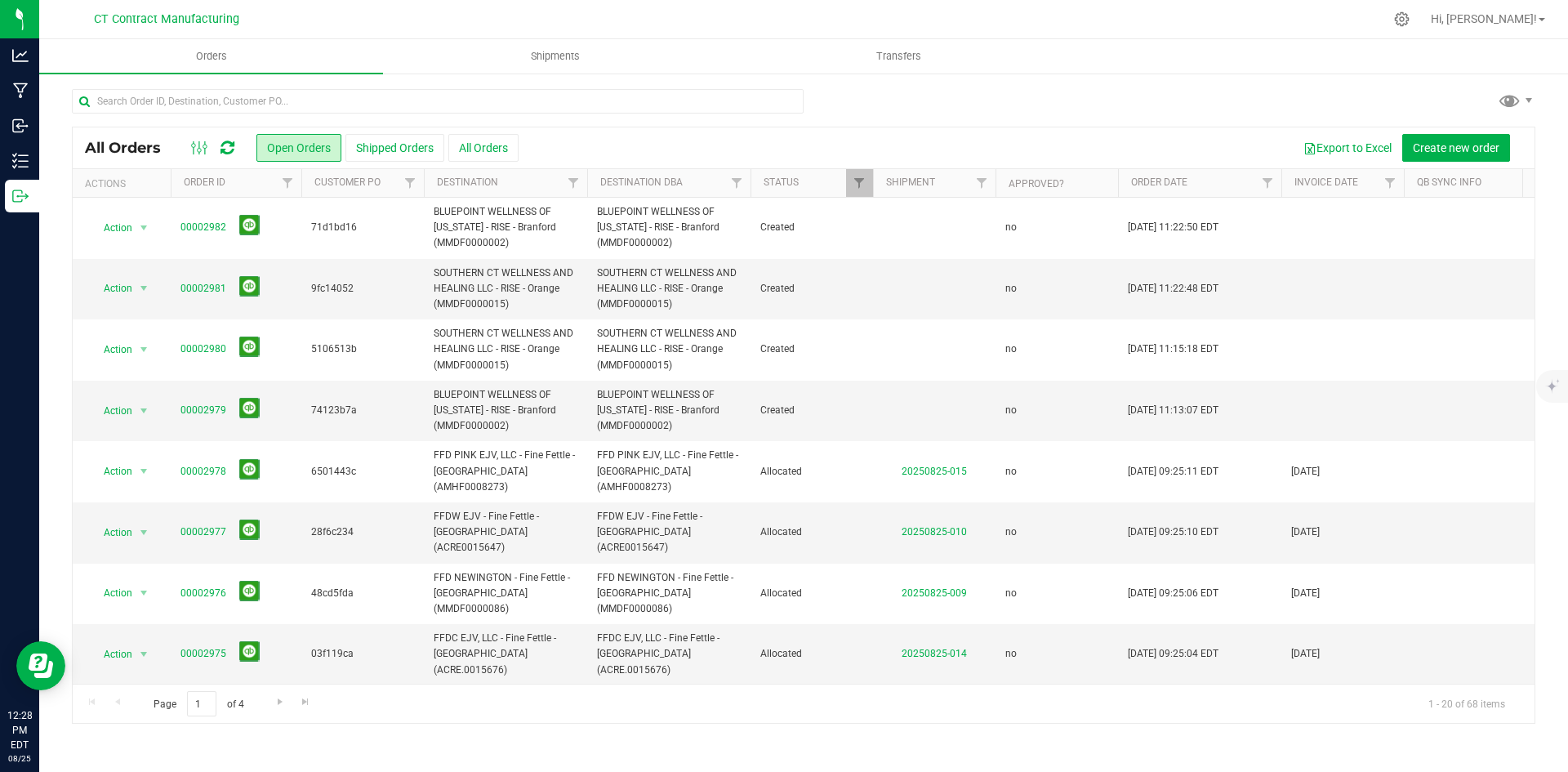
click at [232, 147] on icon at bounding box center [227, 148] width 14 height 16
click at [227, 151] on icon at bounding box center [227, 148] width 14 height 16
click at [232, 142] on icon at bounding box center [227, 148] width 14 height 16
click at [173, 94] on input "text" at bounding box center [438, 101] width 732 height 25
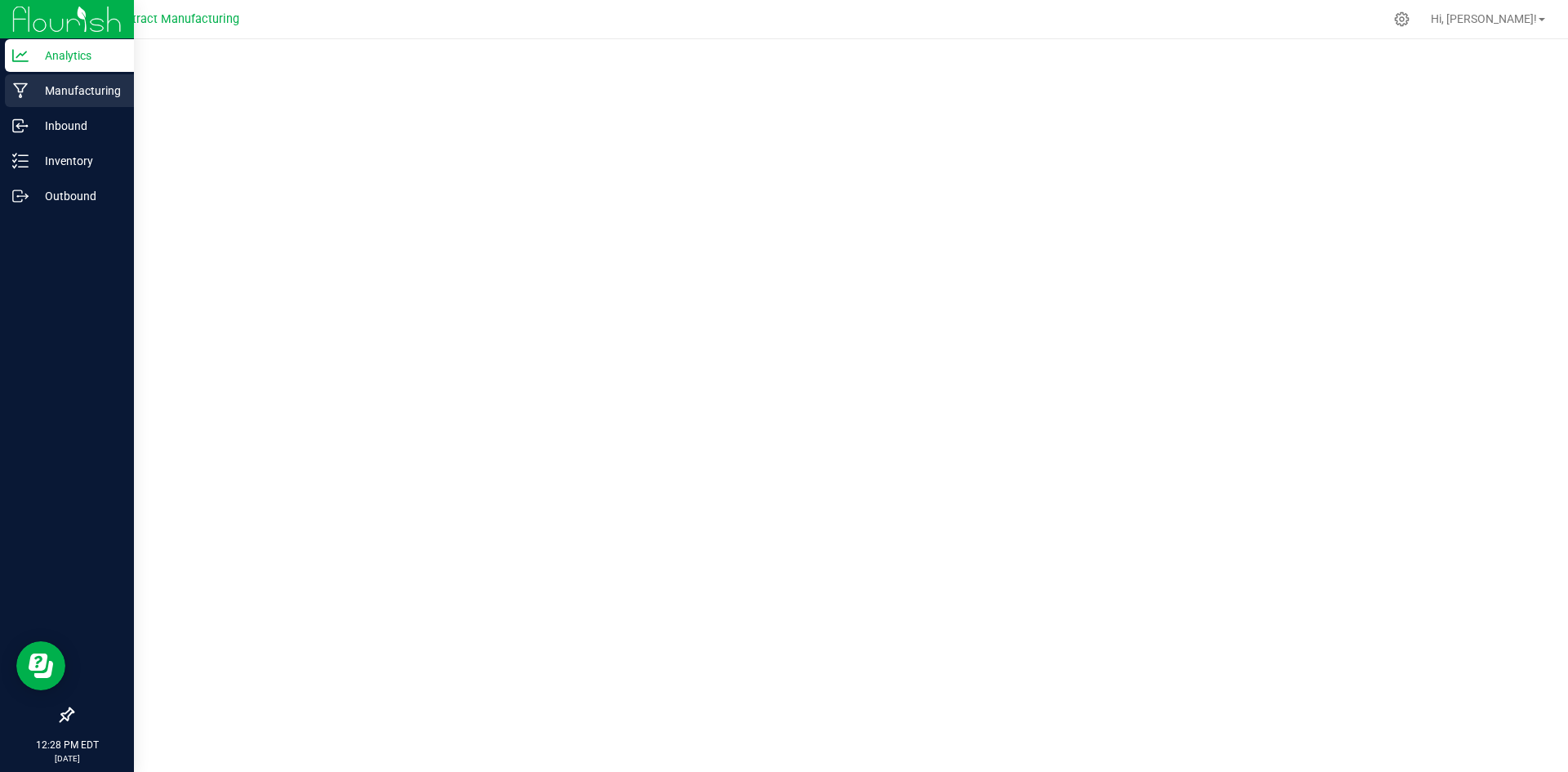
drag, startPoint x: 20, startPoint y: 96, endPoint x: 33, endPoint y: 93, distance: 13.3
click at [20, 96] on icon at bounding box center [20, 91] width 15 height 16
